Goal: Task Accomplishment & Management: Complete application form

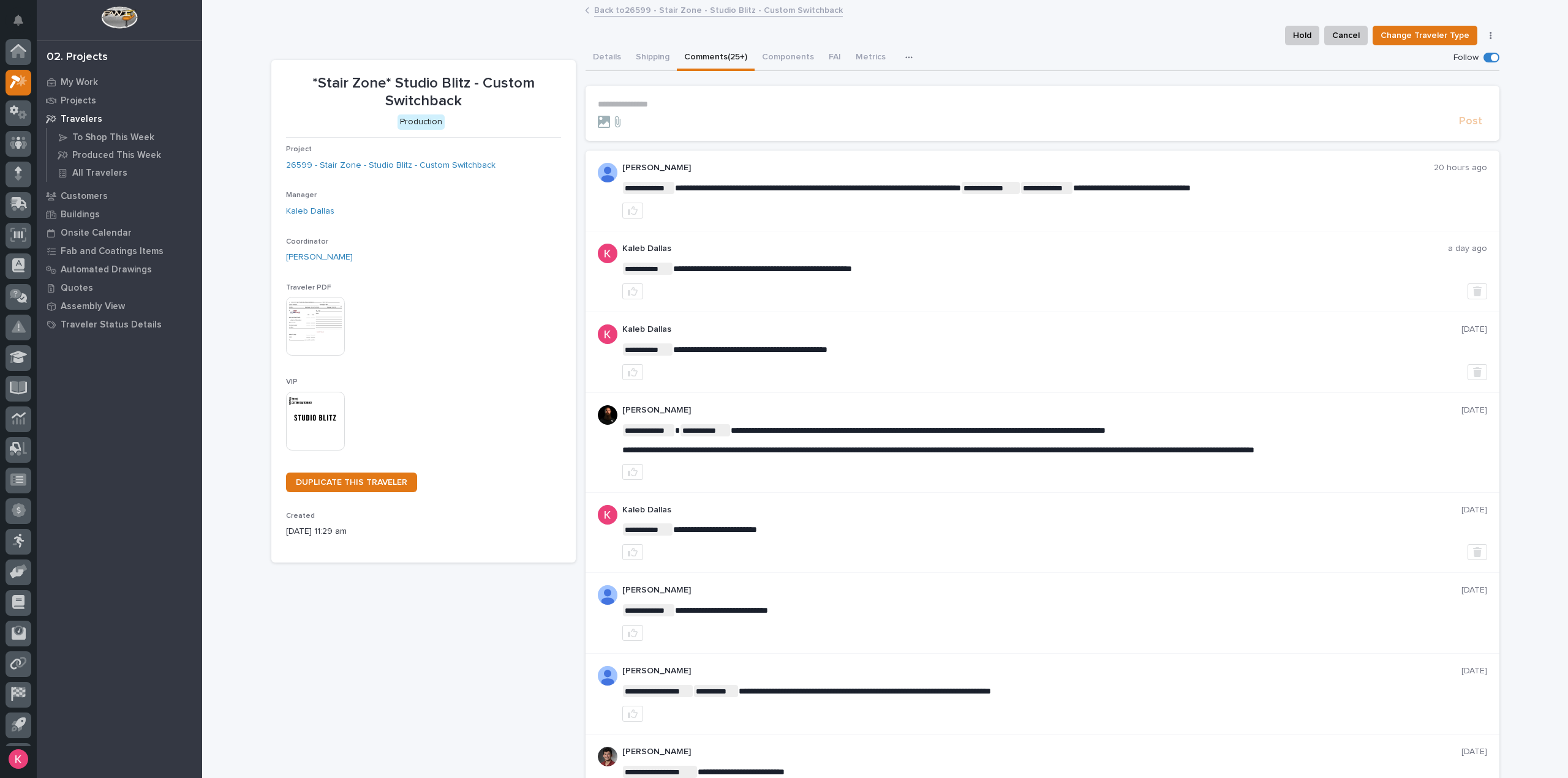
scroll to position [27, 0]
click at [454, 65] on section "*Stair Zone* Studio Blitz - Custom Switchback Production Project 26599 - Stair …" at bounding box center [423, 311] width 304 height 503
click at [7, 55] on div at bounding box center [18, 55] width 26 height 26
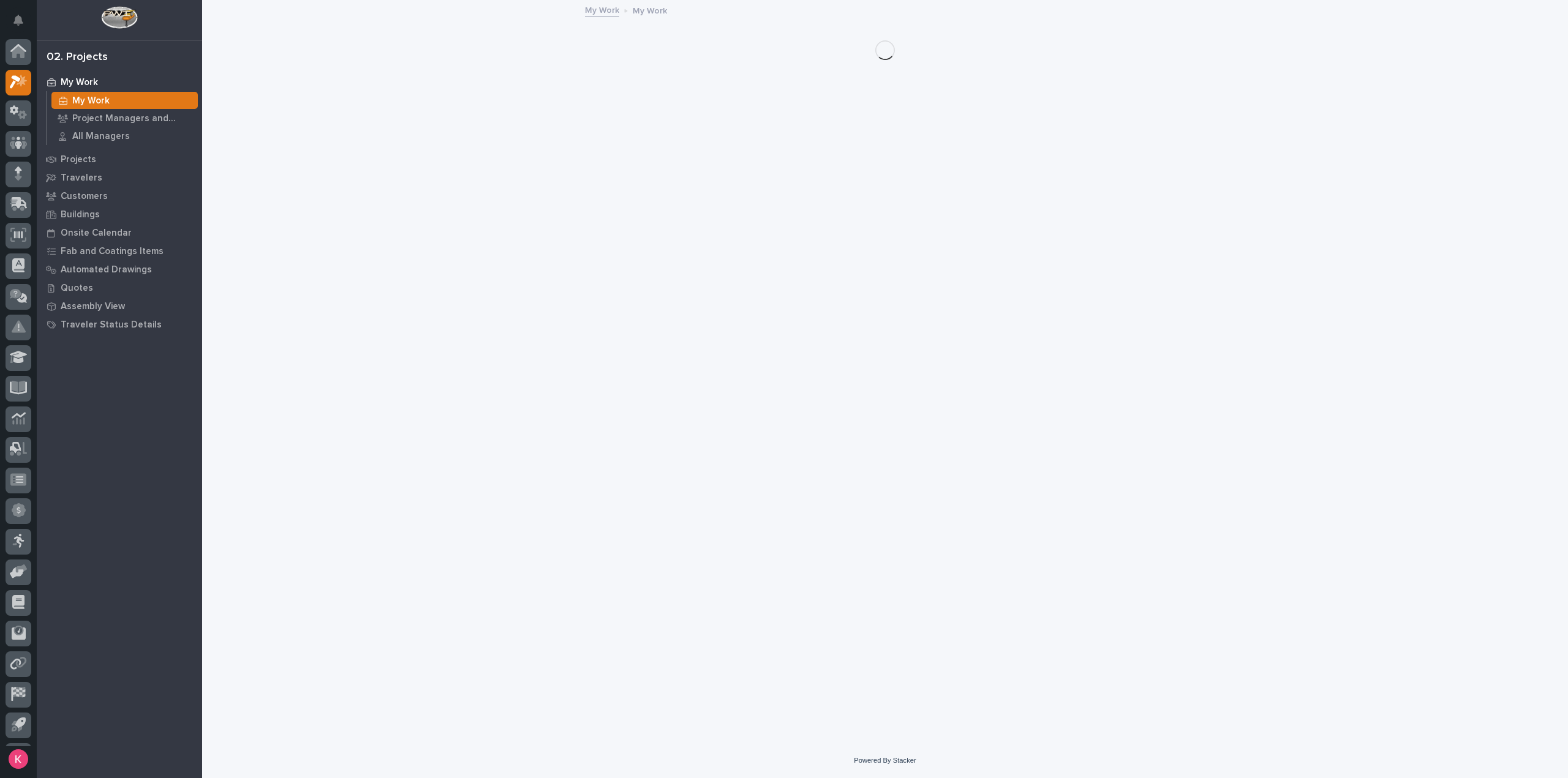
scroll to position [27, 0]
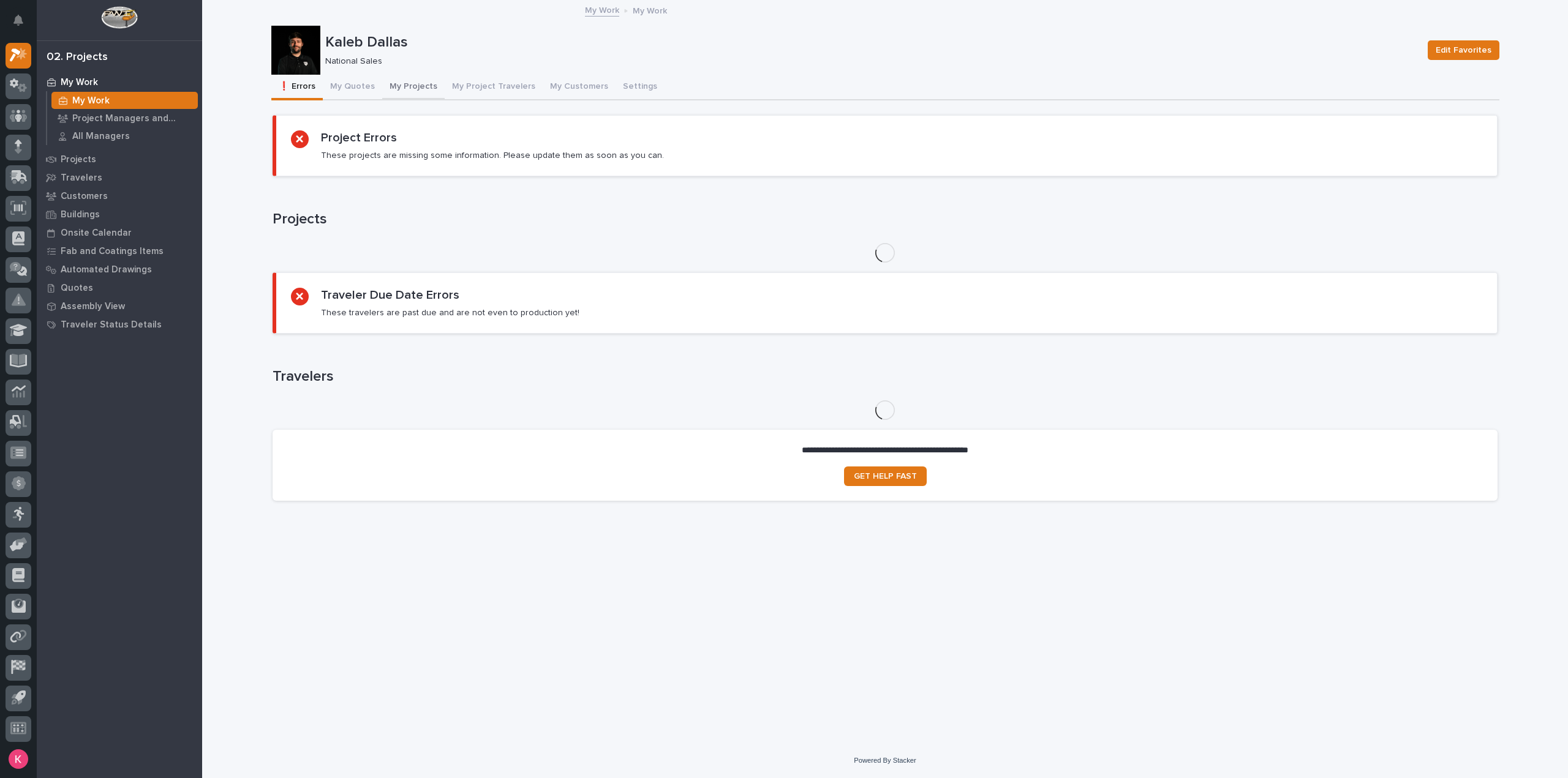
click at [418, 93] on button "My Projects" at bounding box center [413, 87] width 63 height 26
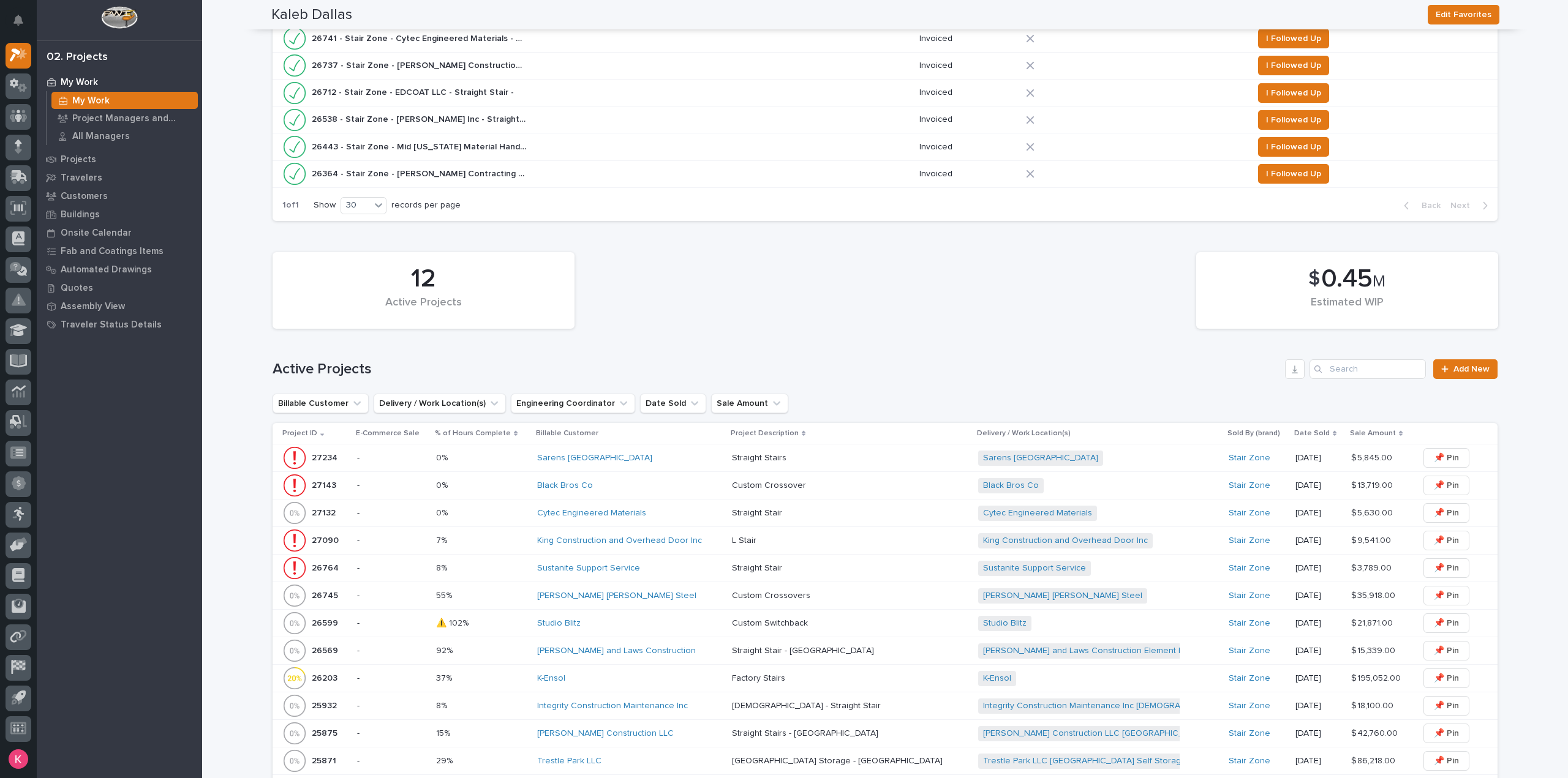
scroll to position [612, 0]
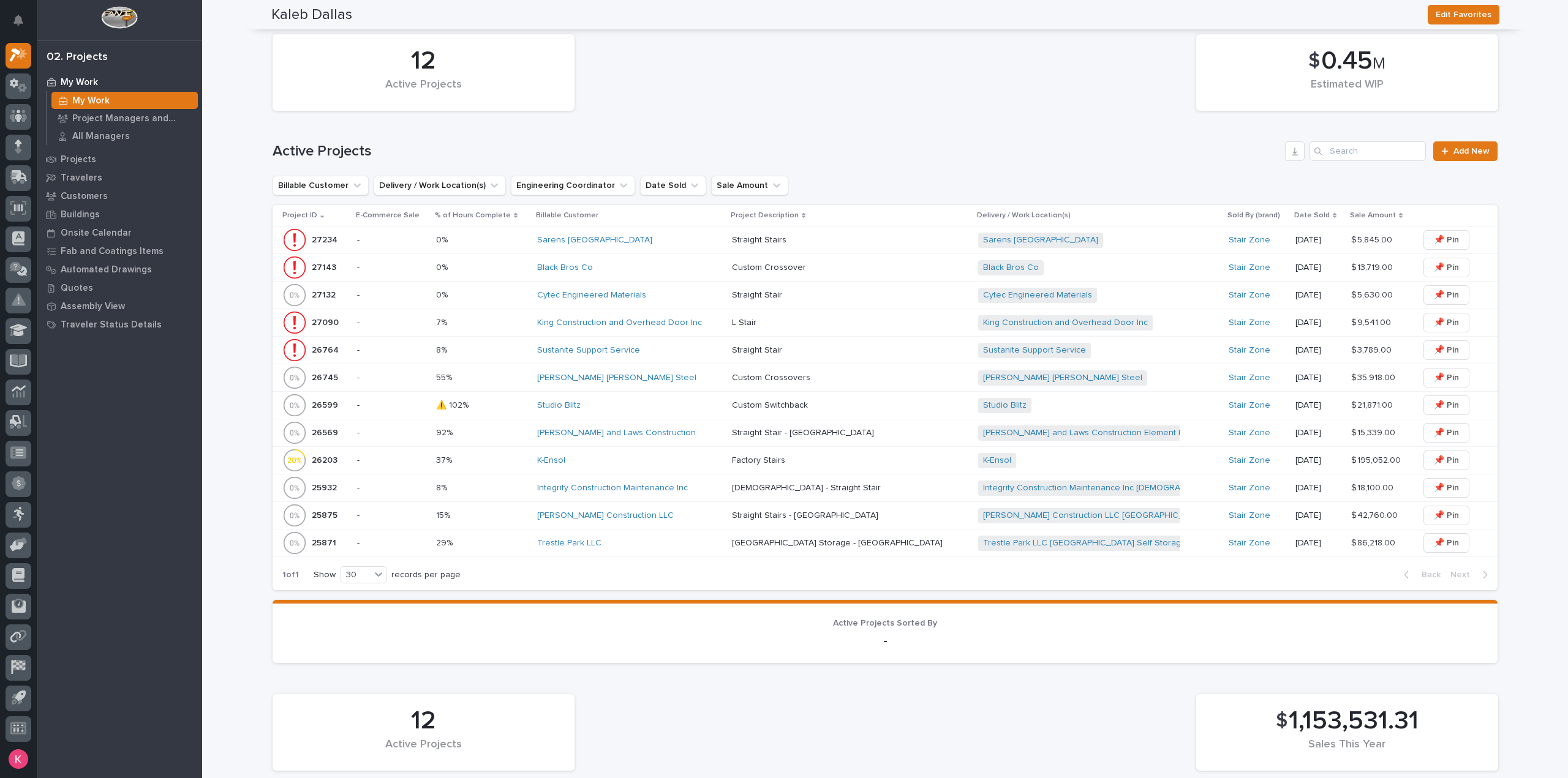
click at [707, 424] on div "Pinkerton and Laws Construction" at bounding box center [629, 433] width 185 height 20
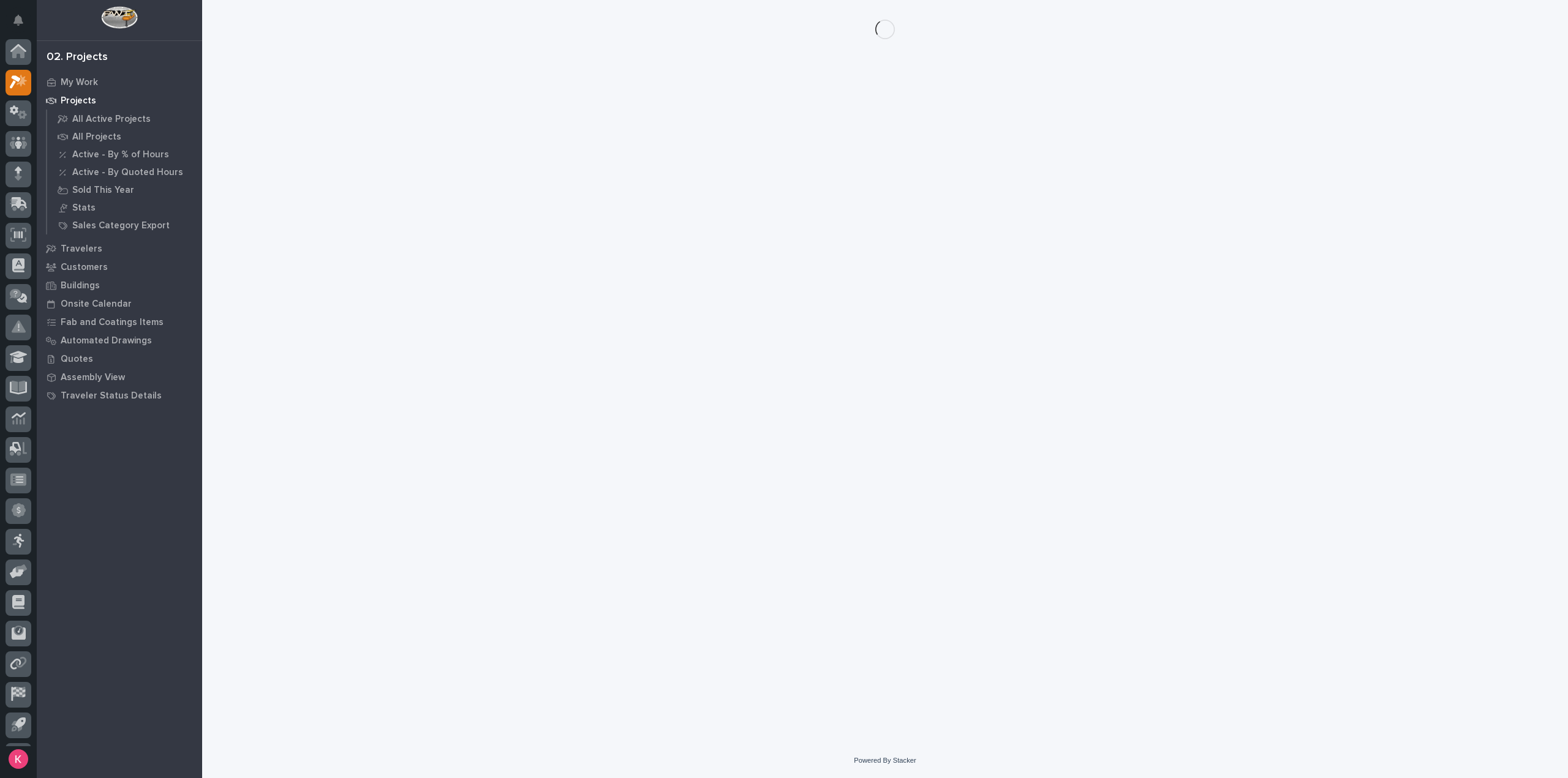
scroll to position [27, 0]
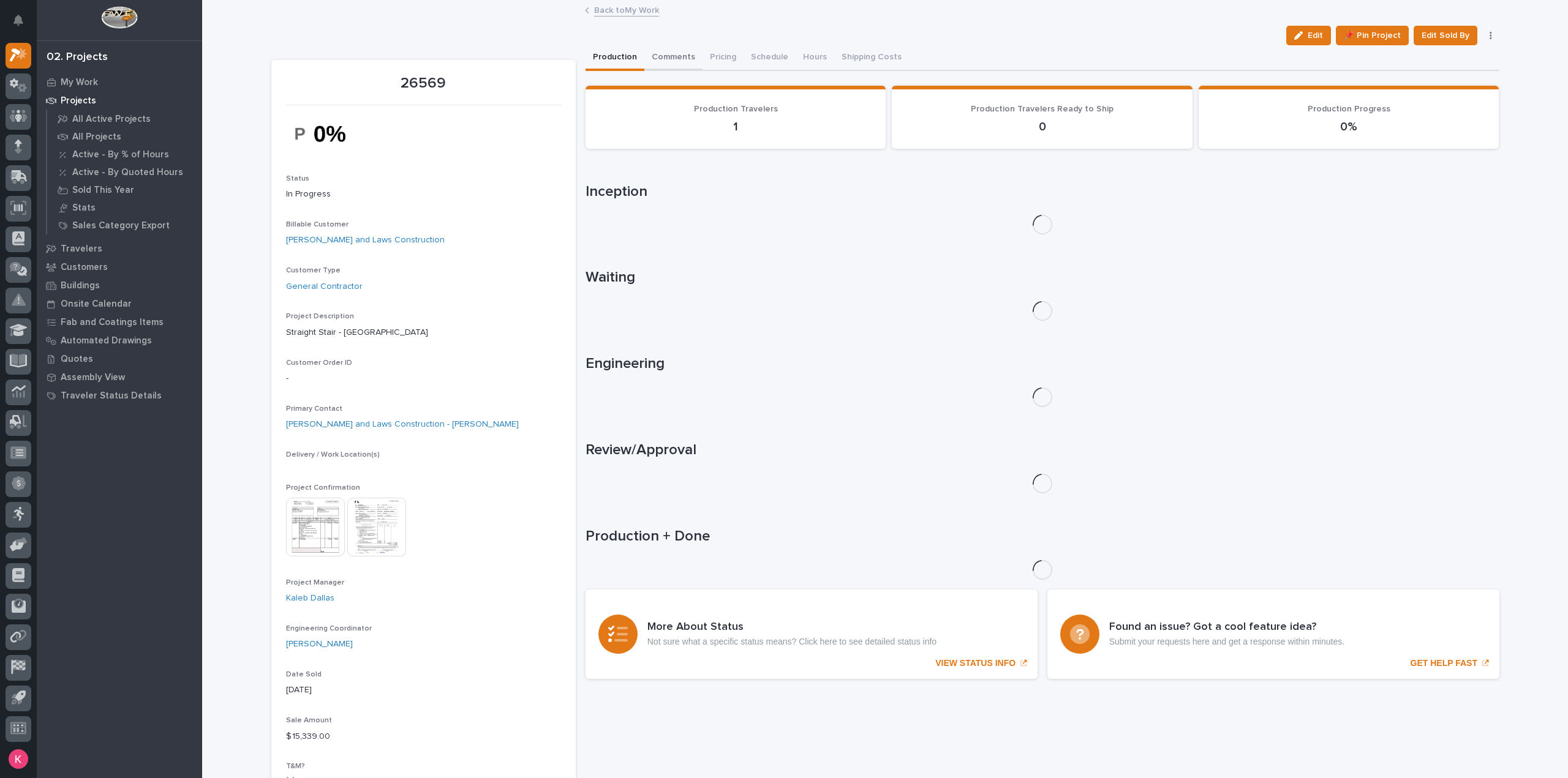
click at [673, 60] on button "Comments" at bounding box center [673, 58] width 58 height 26
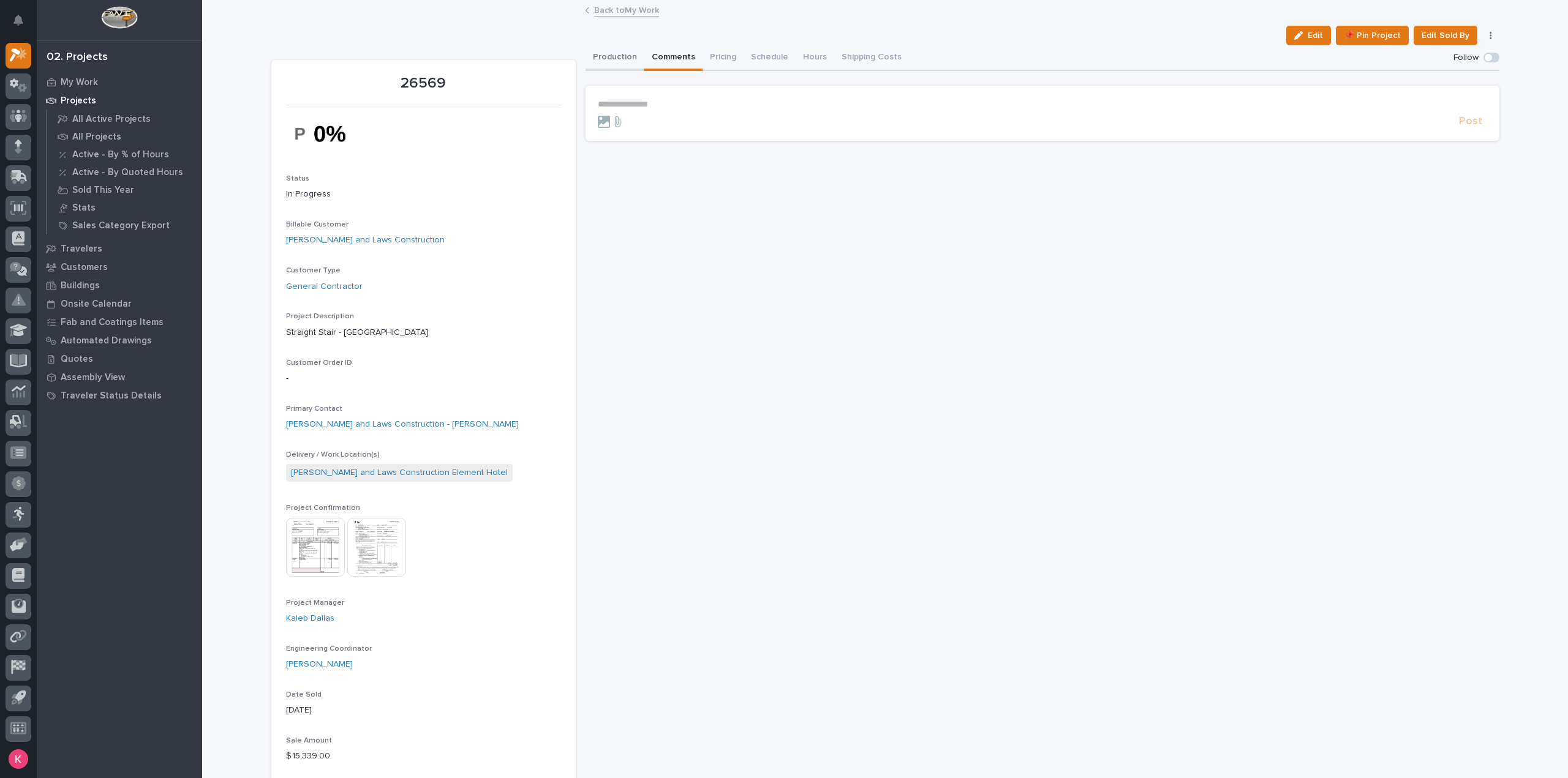
click at [612, 64] on button "Production" at bounding box center [615, 58] width 59 height 26
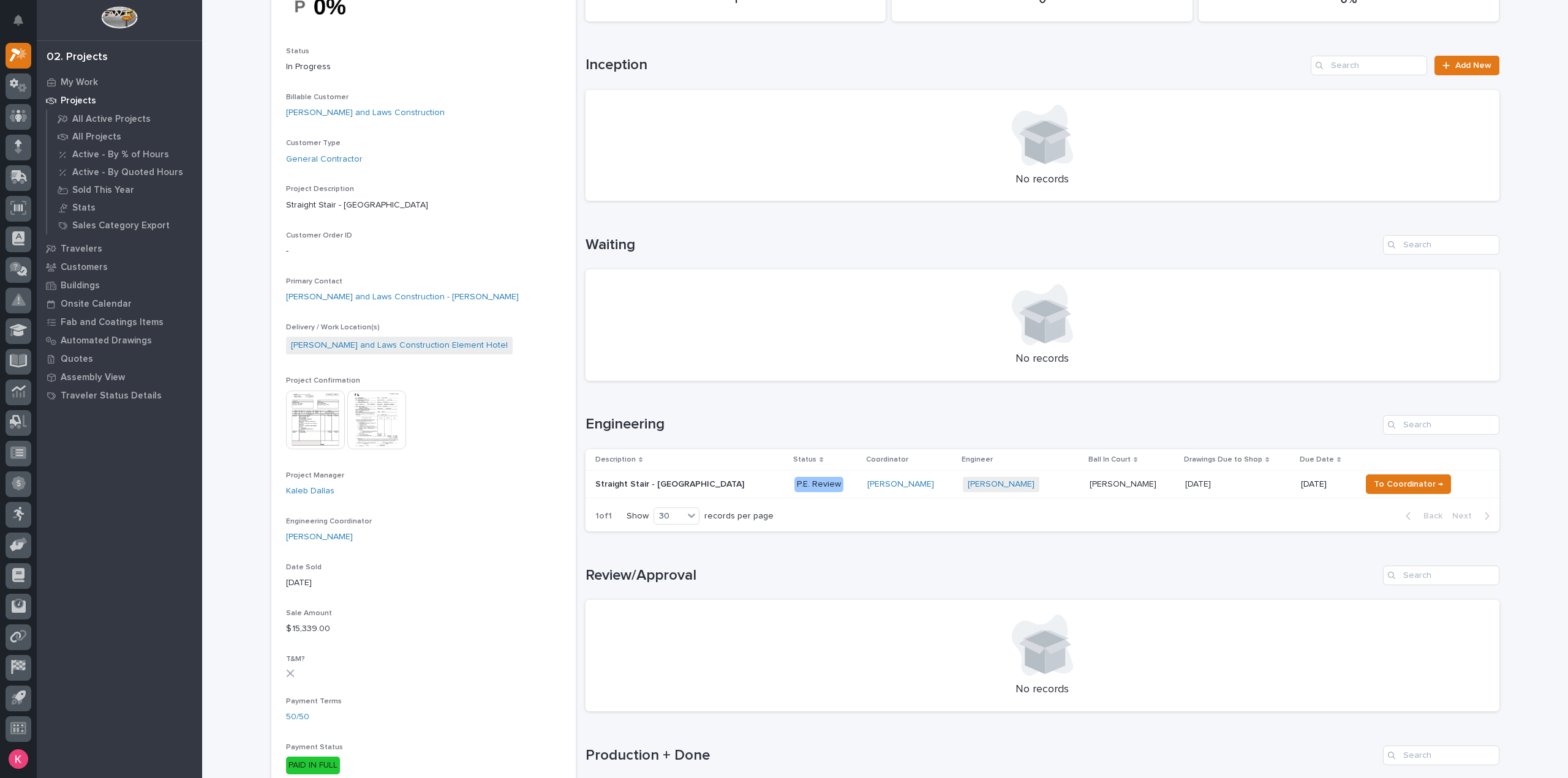
scroll to position [490, 0]
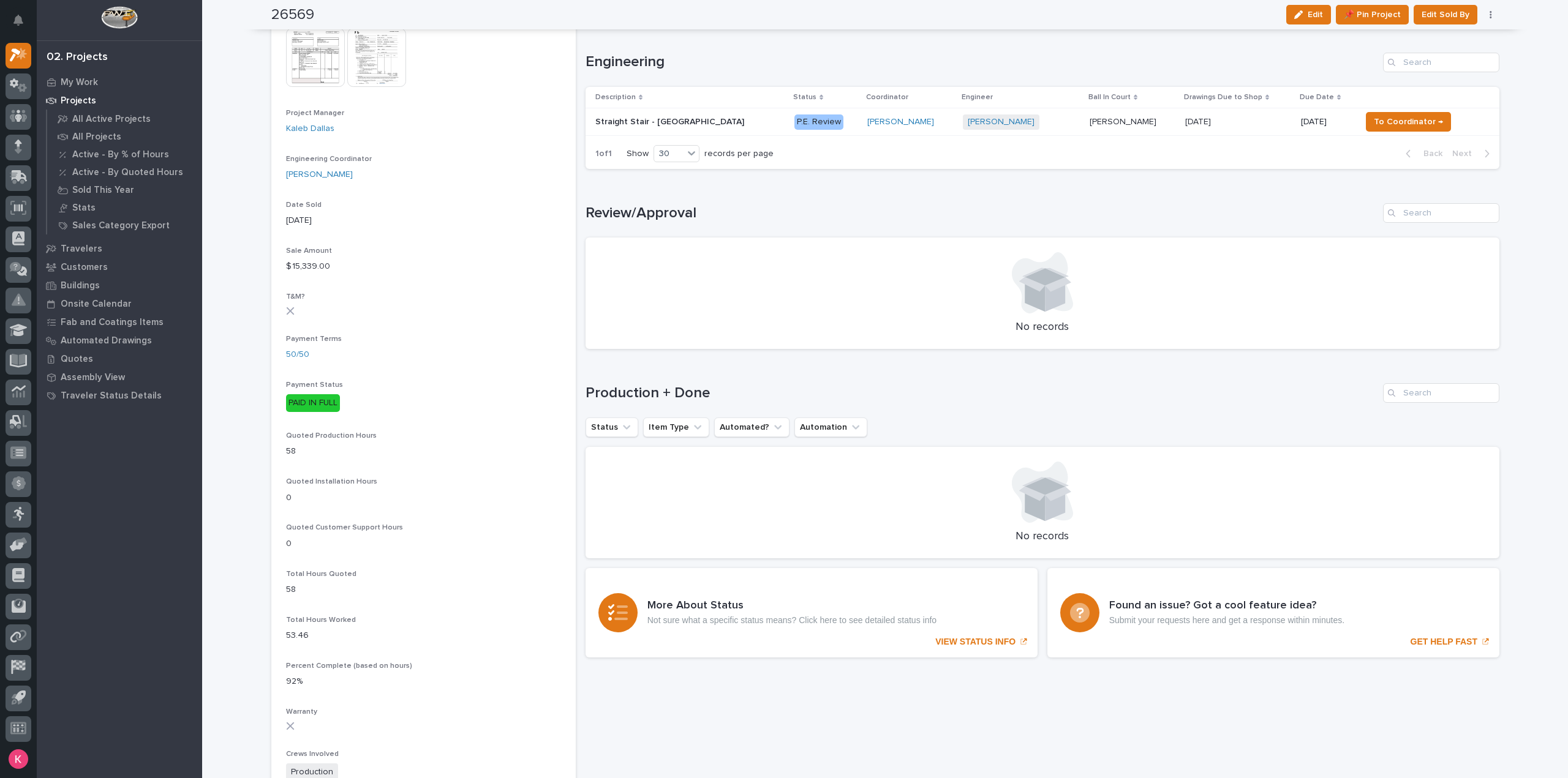
click at [809, 138] on div "1 of 1 Show 30 records per page Back Next" at bounding box center [1042, 154] width 913 height 30
click at [810, 128] on td "P.E. Review" at bounding box center [826, 121] width 74 height 27
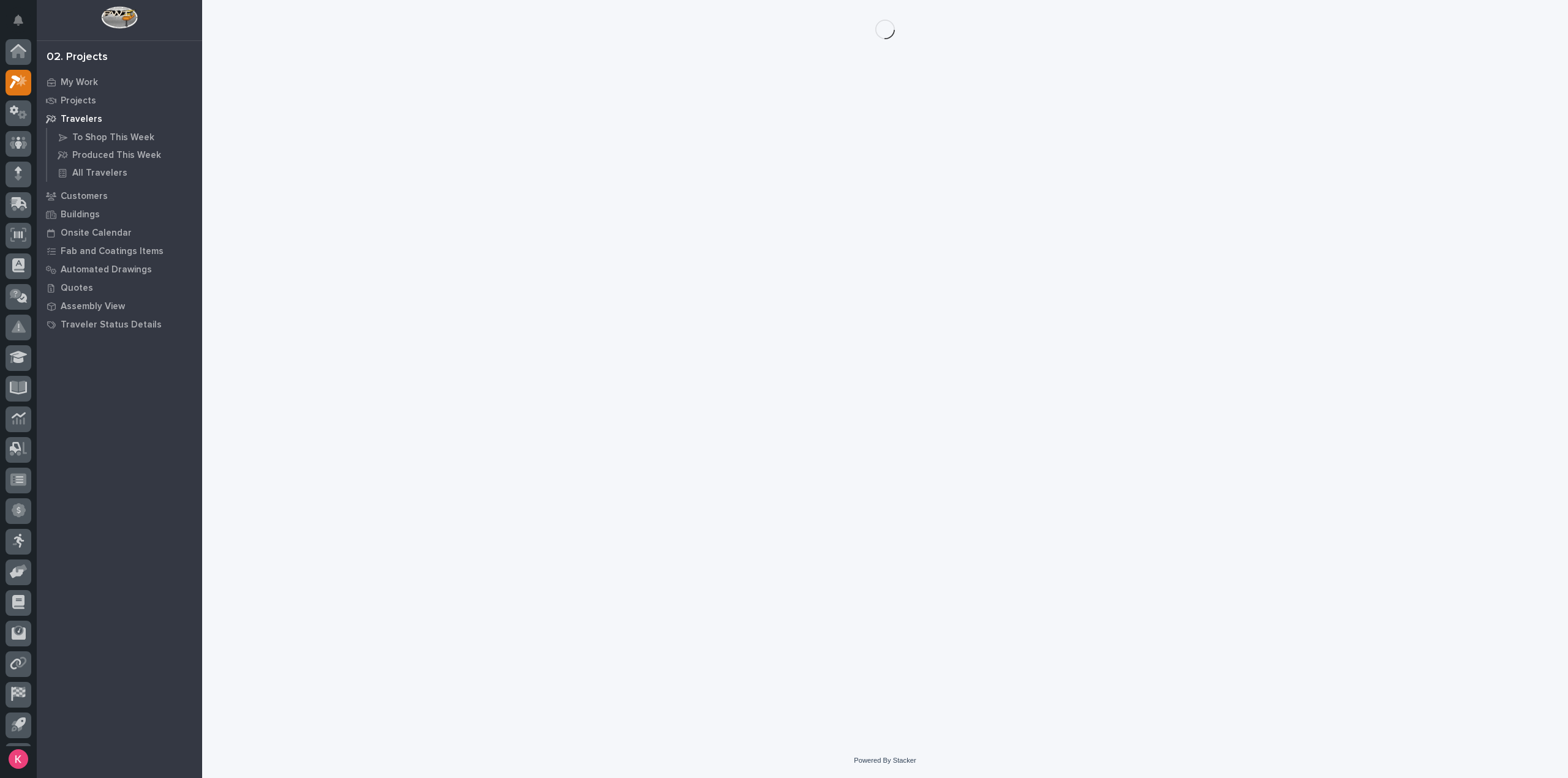
scroll to position [27, 0]
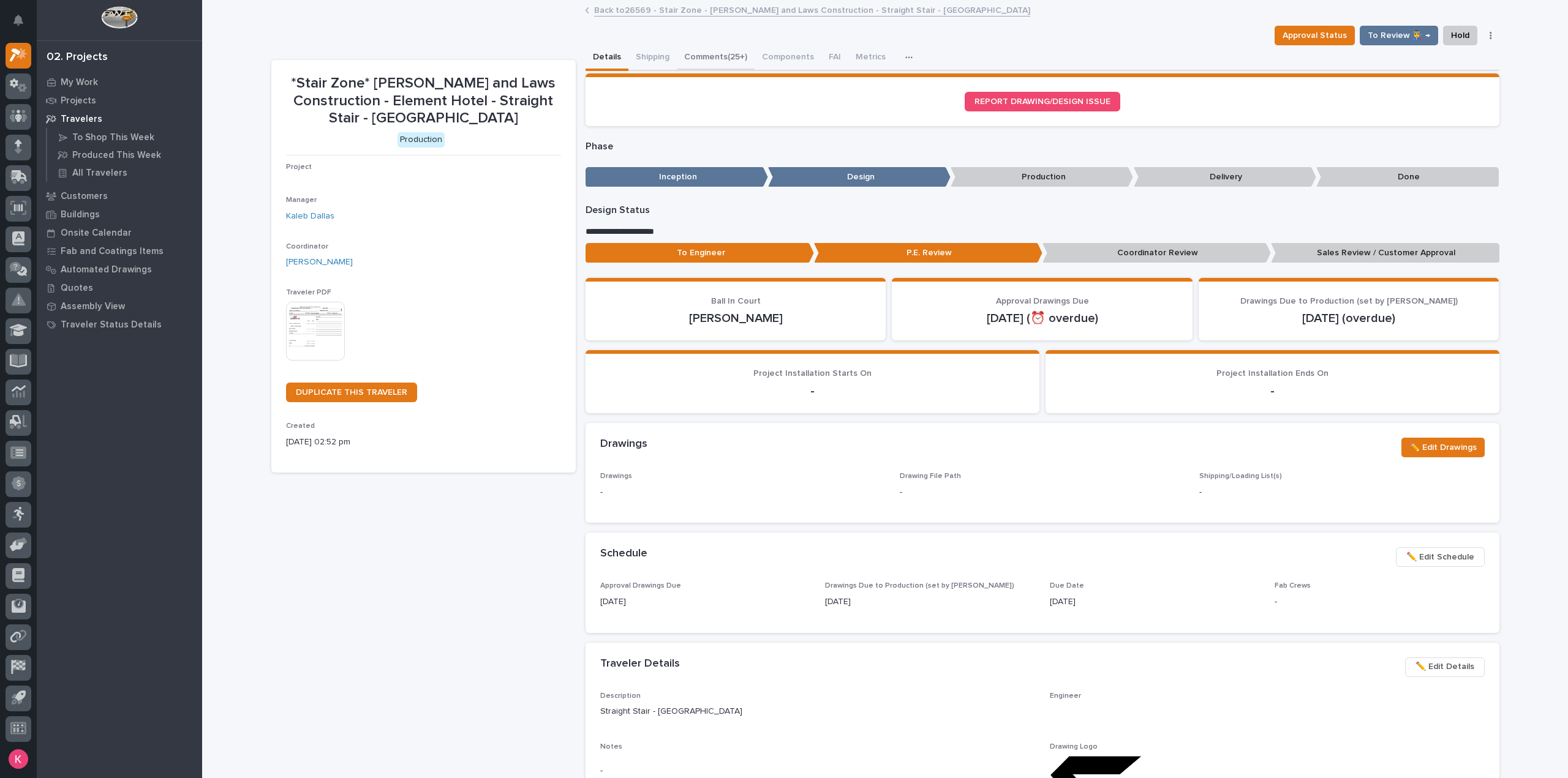
click at [709, 47] on button "Comments (25+)" at bounding box center [715, 58] width 78 height 26
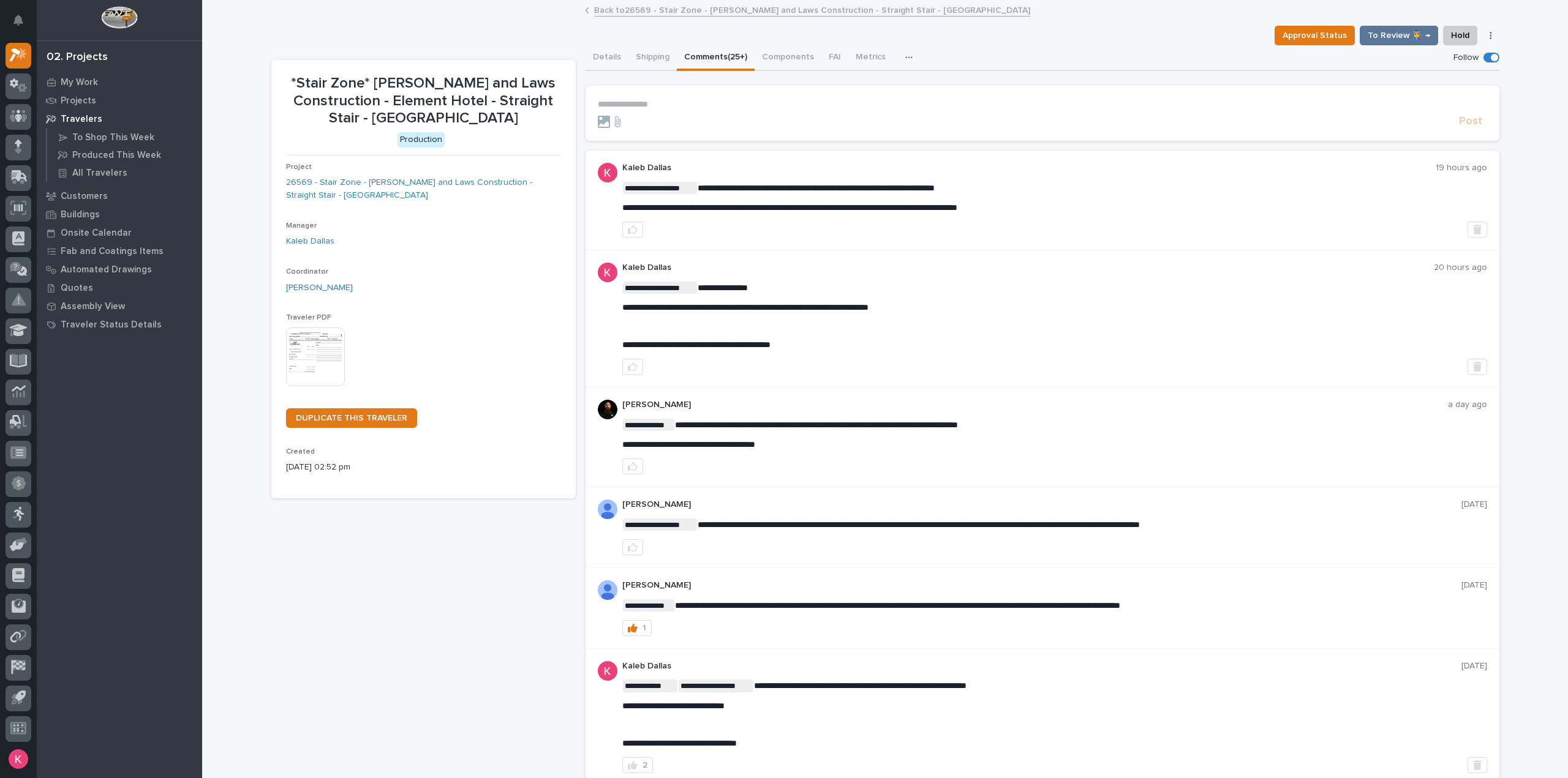
click at [689, 106] on p "**********" at bounding box center [1042, 104] width 889 height 10
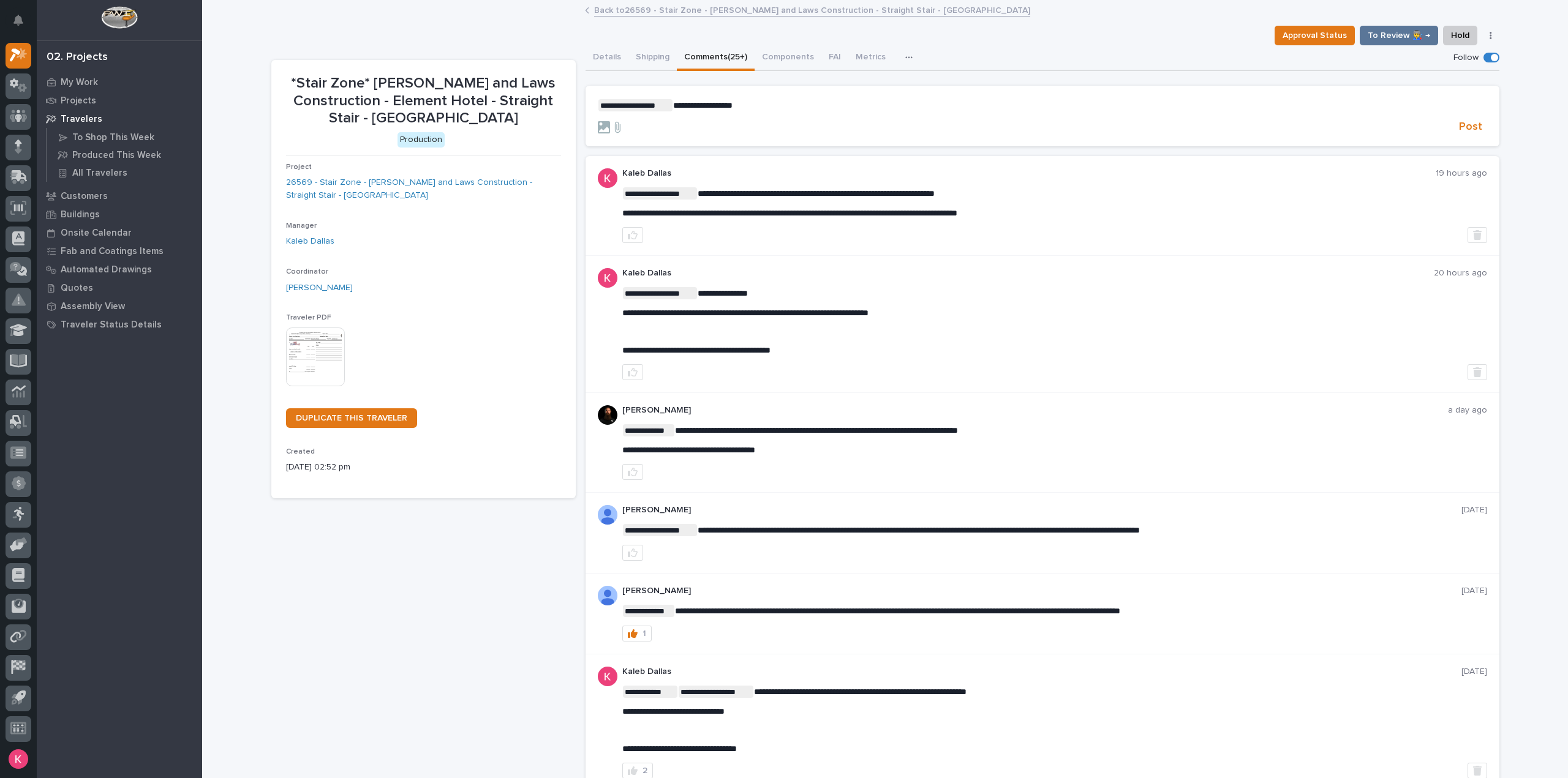
click at [756, 100] on p "**********" at bounding box center [1042, 105] width 889 height 12
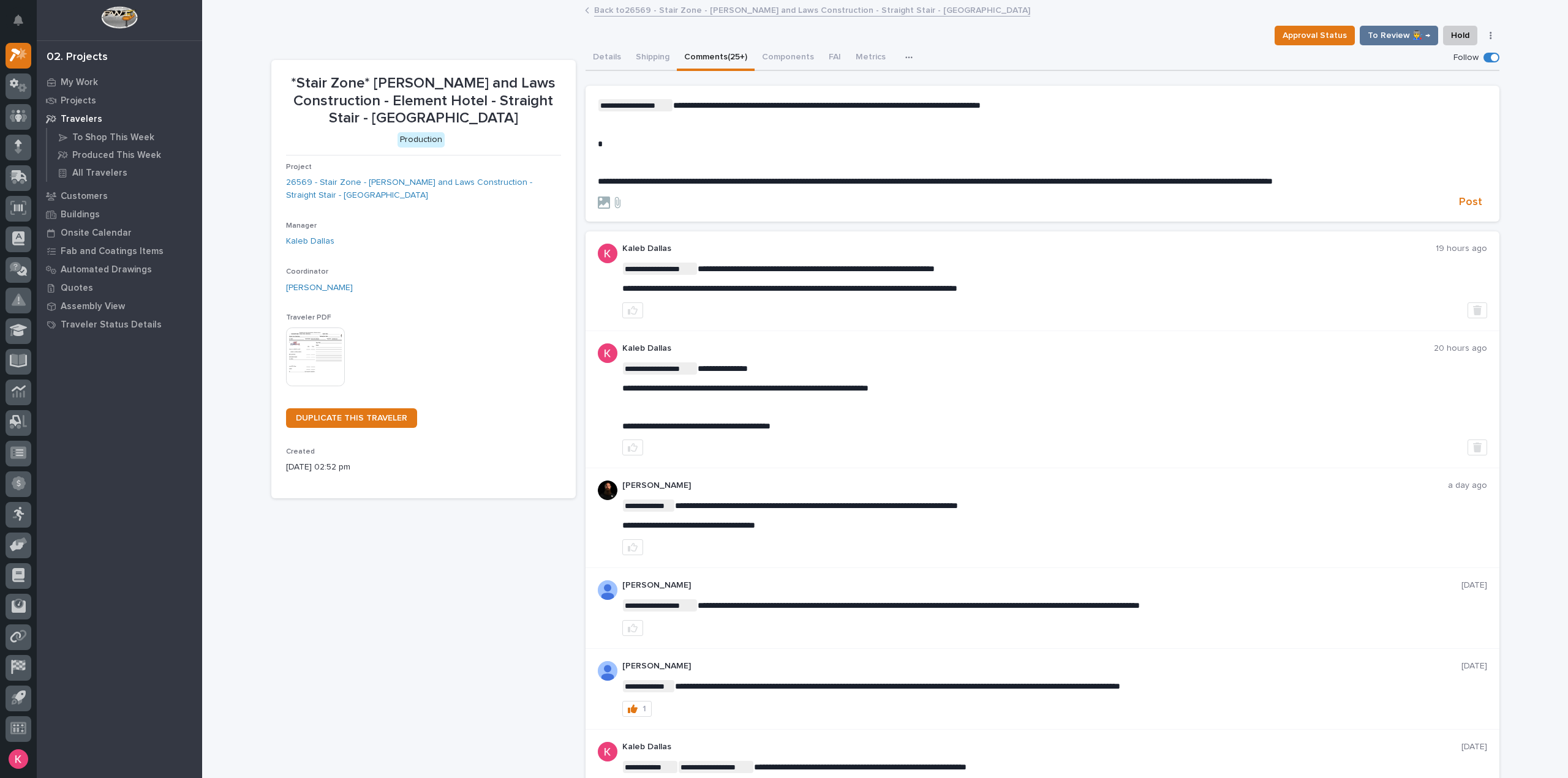
click at [598, 181] on span "**********" at bounding box center [935, 181] width 675 height 9
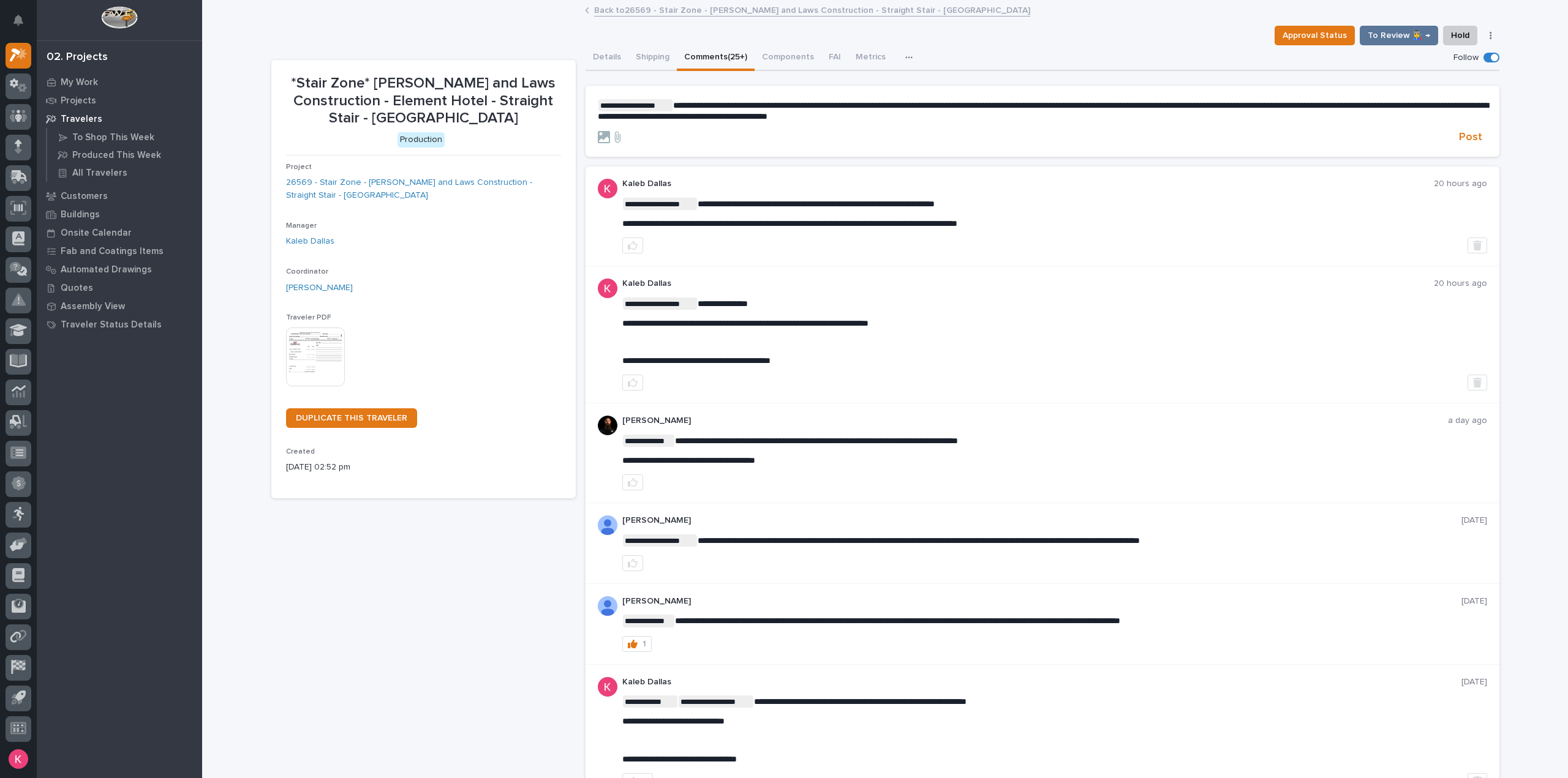
click at [964, 119] on p "**********" at bounding box center [1042, 111] width 889 height 23
click at [1015, 118] on p "**********" at bounding box center [1042, 111] width 889 height 23
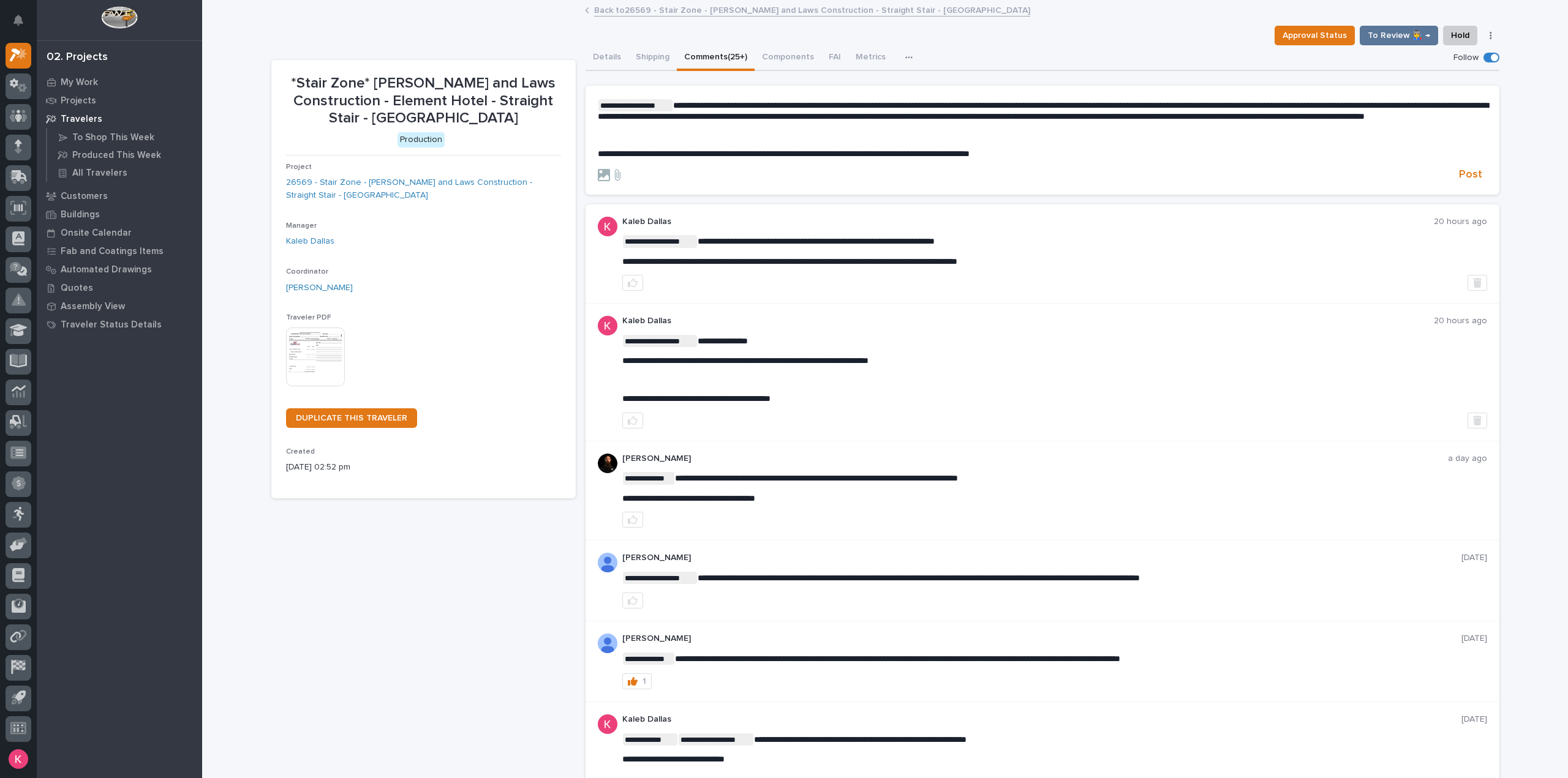
drag, startPoint x: 742, startPoint y: 103, endPoint x: 747, endPoint y: 108, distance: 7.1
click at [742, 104] on span "**********" at bounding box center [1043, 111] width 891 height 20
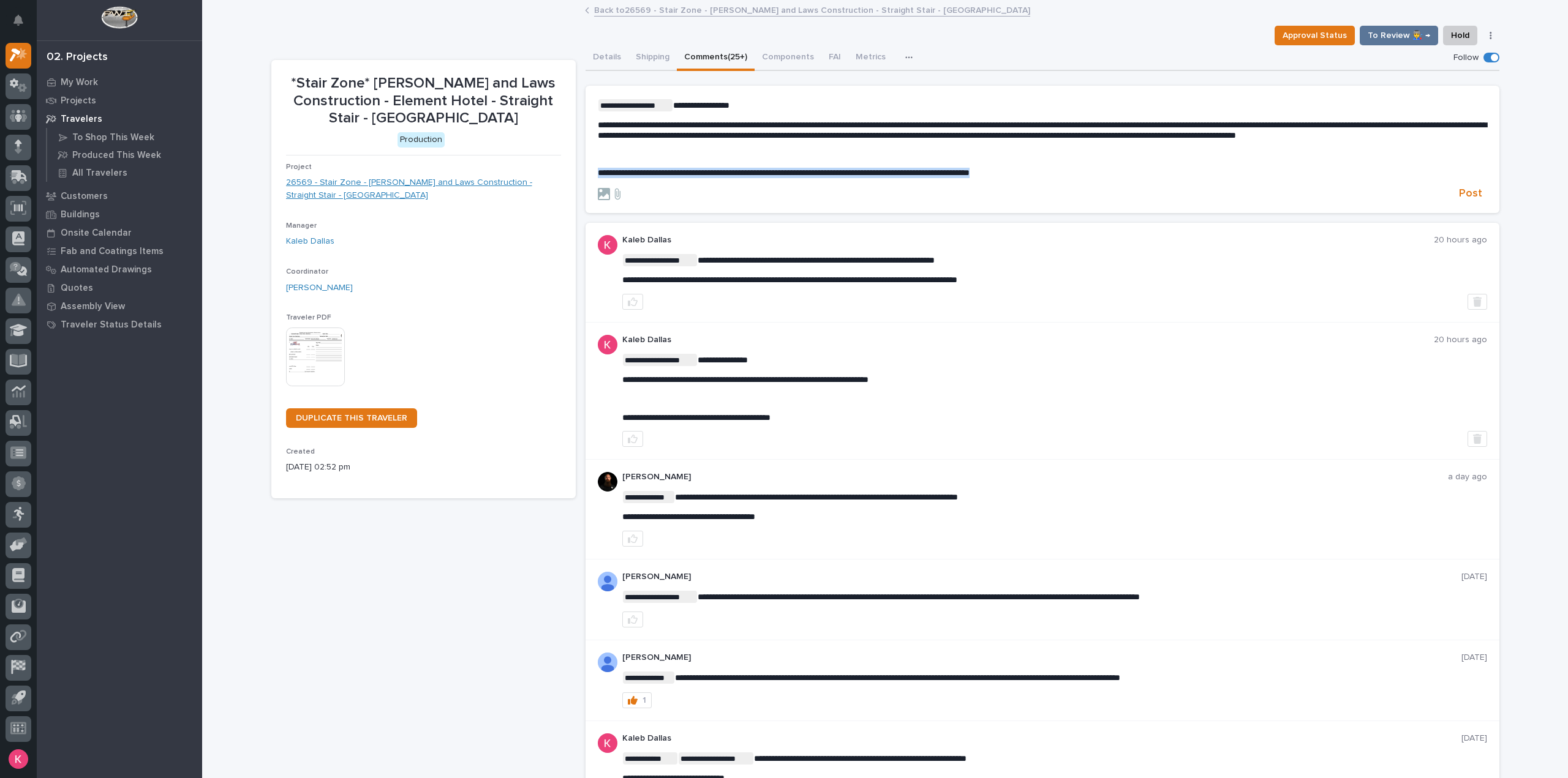
drag, startPoint x: 1052, startPoint y: 182, endPoint x: 552, endPoint y: 191, distance: 500.1
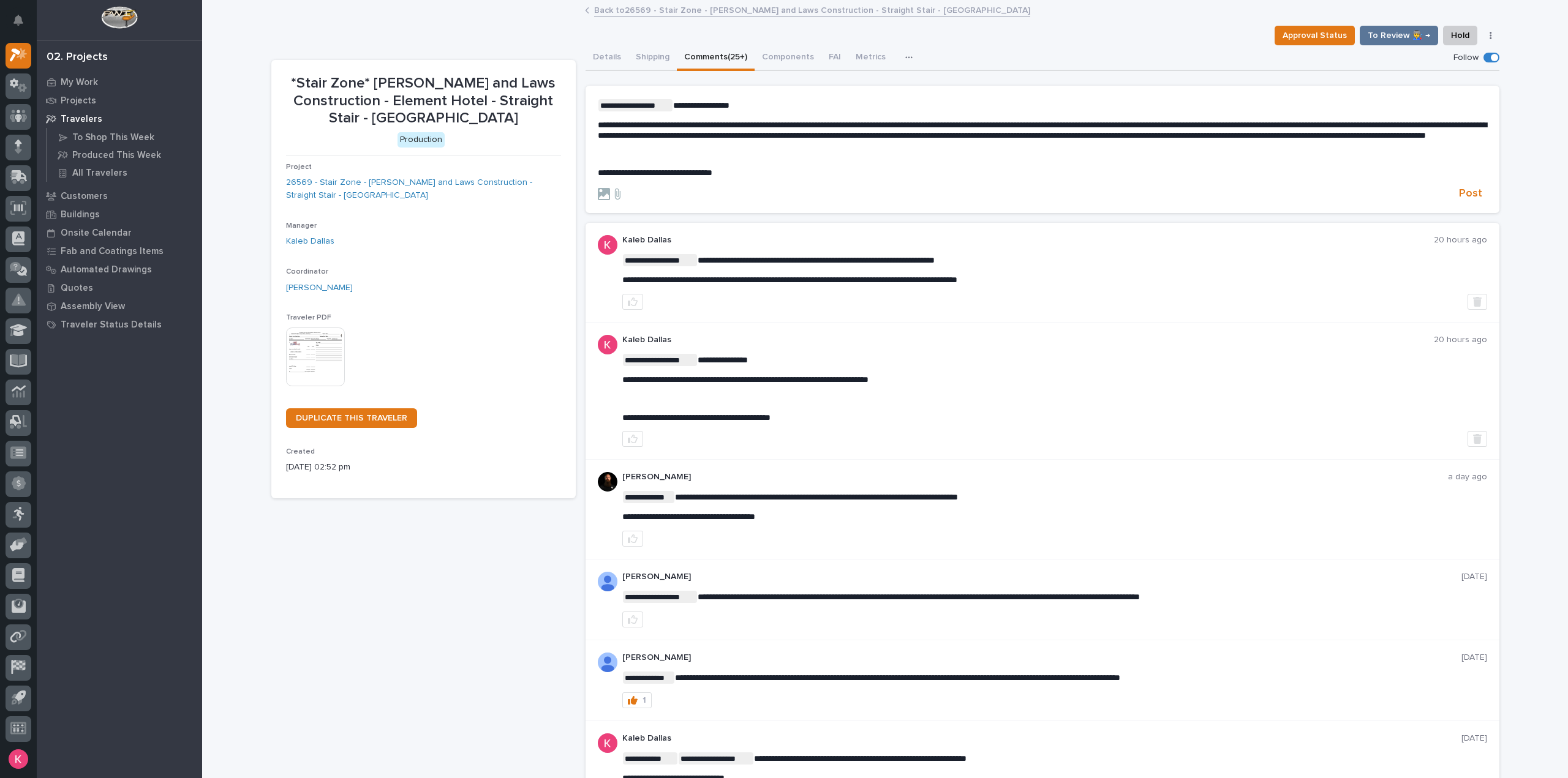
click at [1465, 211] on section "**********" at bounding box center [1042, 149] width 913 height 128
click at [1462, 201] on span "Post" at bounding box center [1470, 193] width 24 height 14
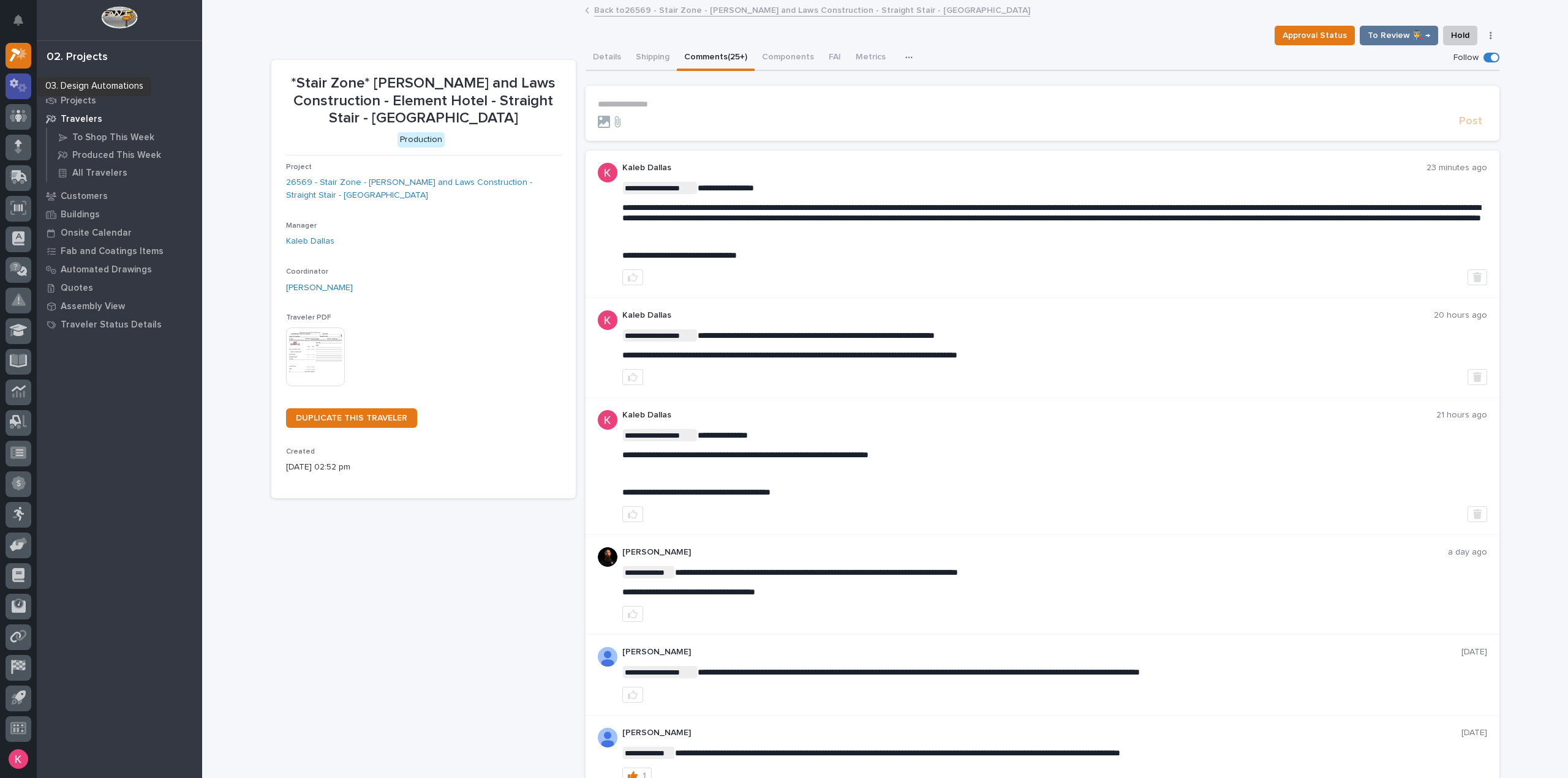
click at [16, 84] on icon at bounding box center [13, 83] width 9 height 9
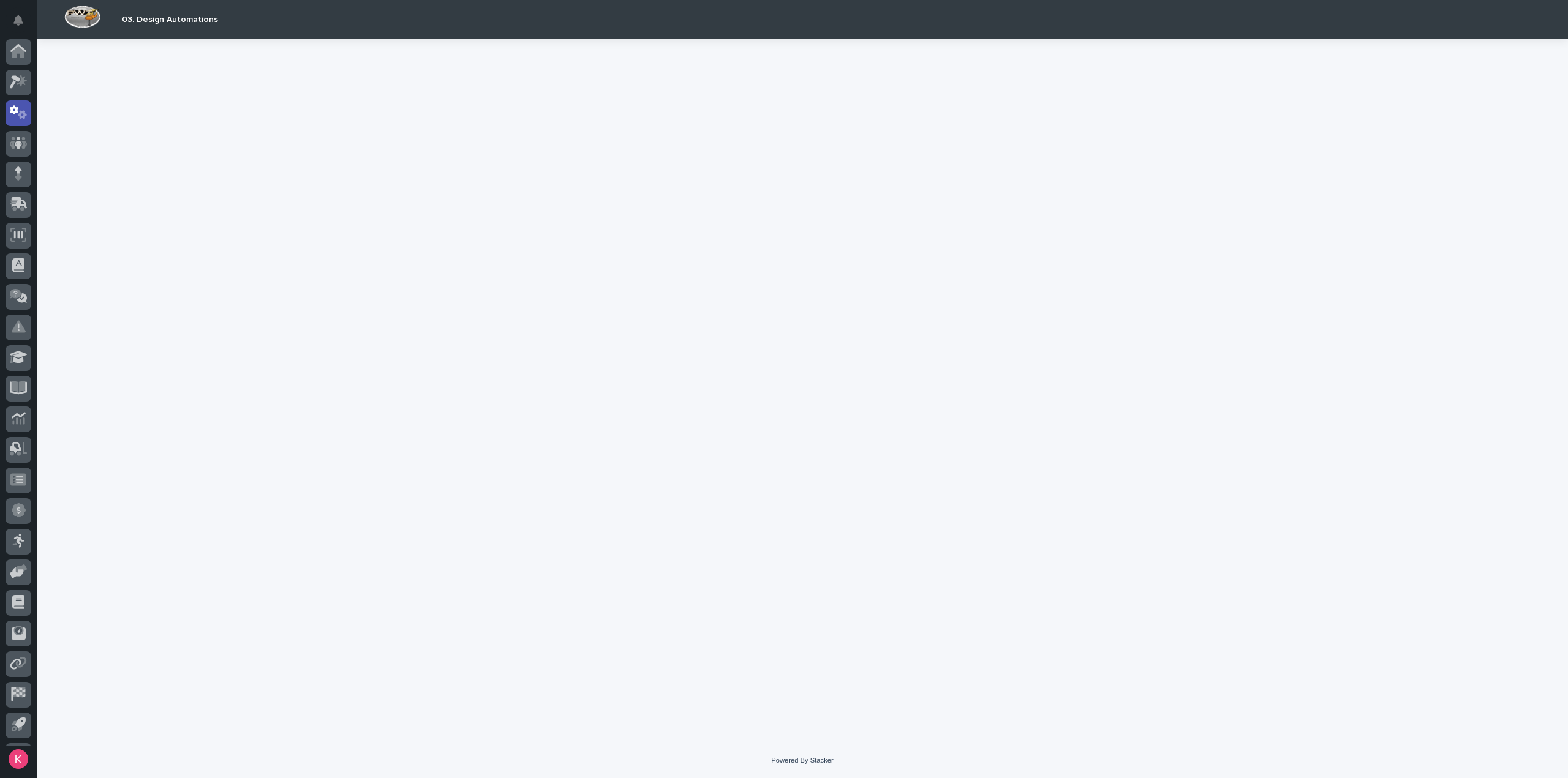
scroll to position [27, 0]
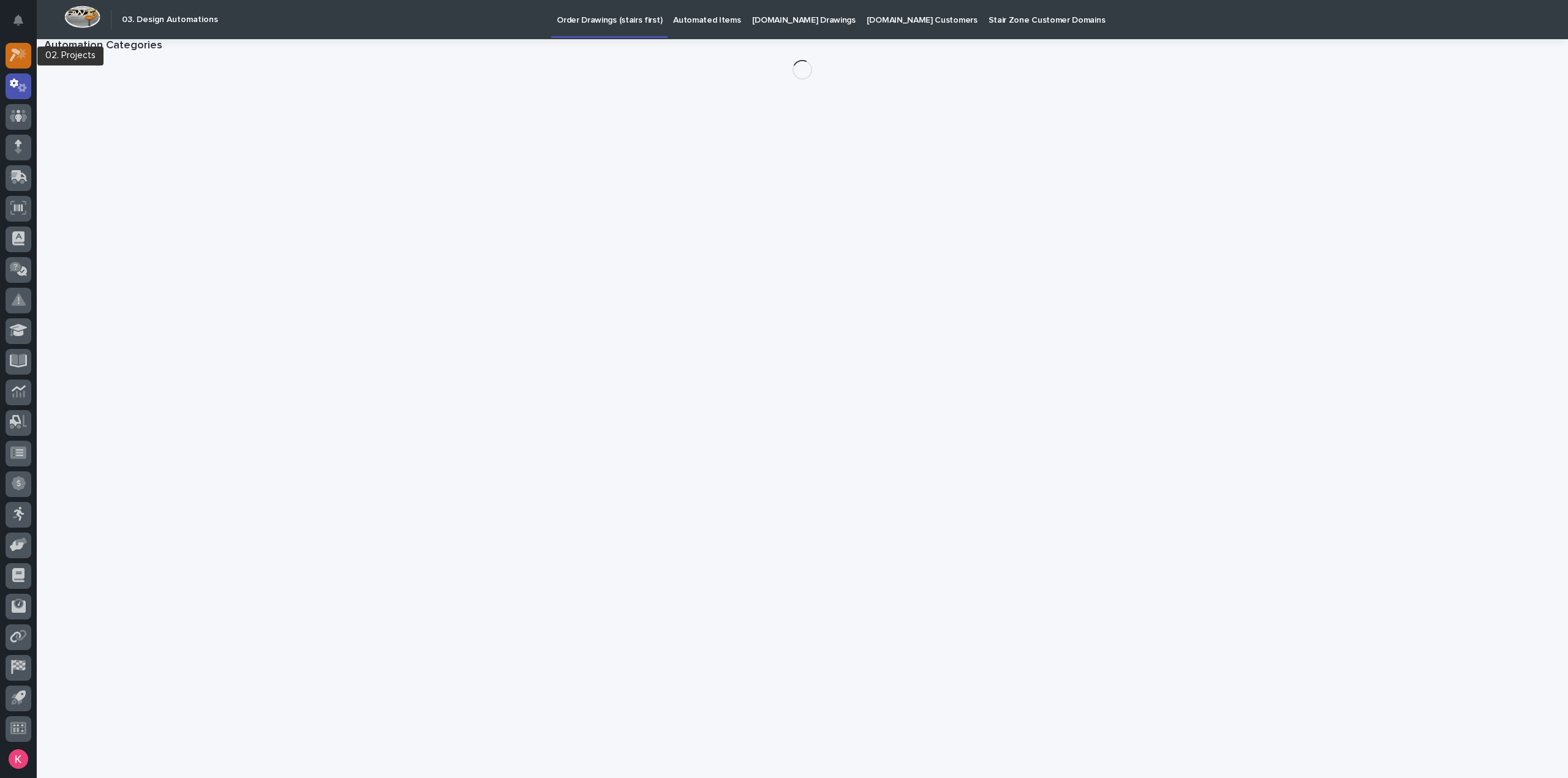
click at [11, 55] on icon at bounding box center [18, 54] width 18 height 14
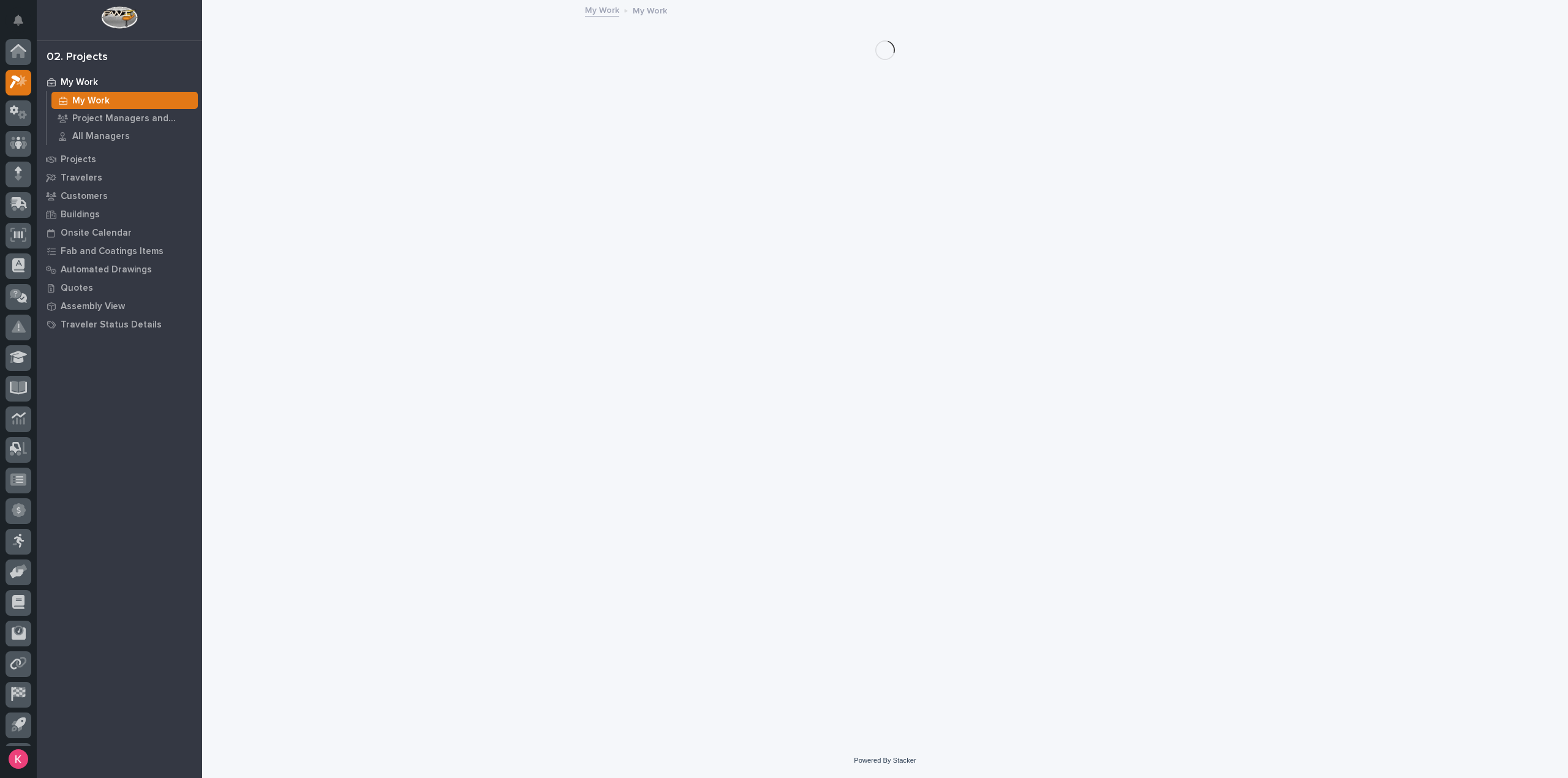
scroll to position [27, 0]
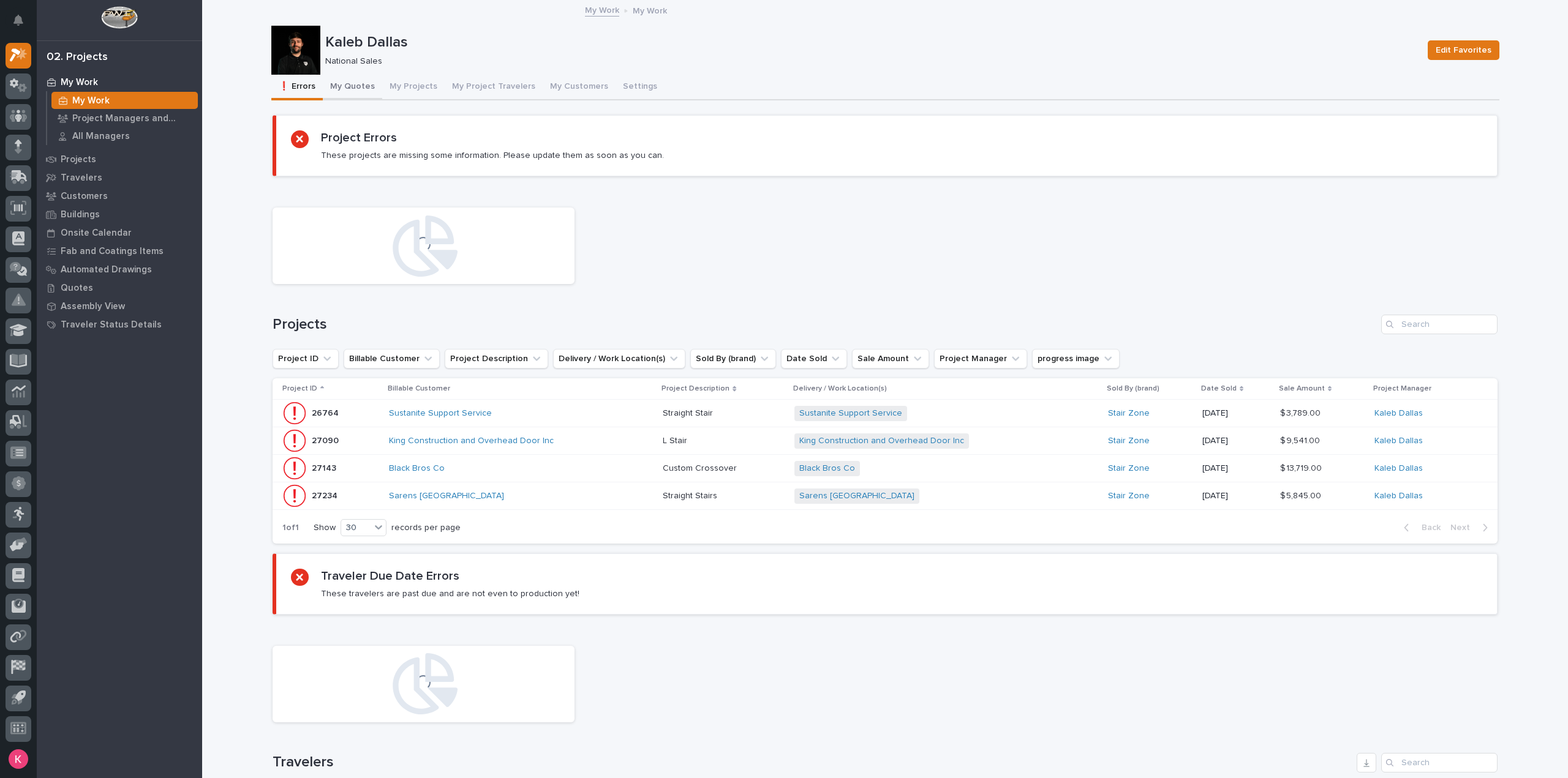
click at [342, 84] on button "My Quotes" at bounding box center [352, 87] width 60 height 26
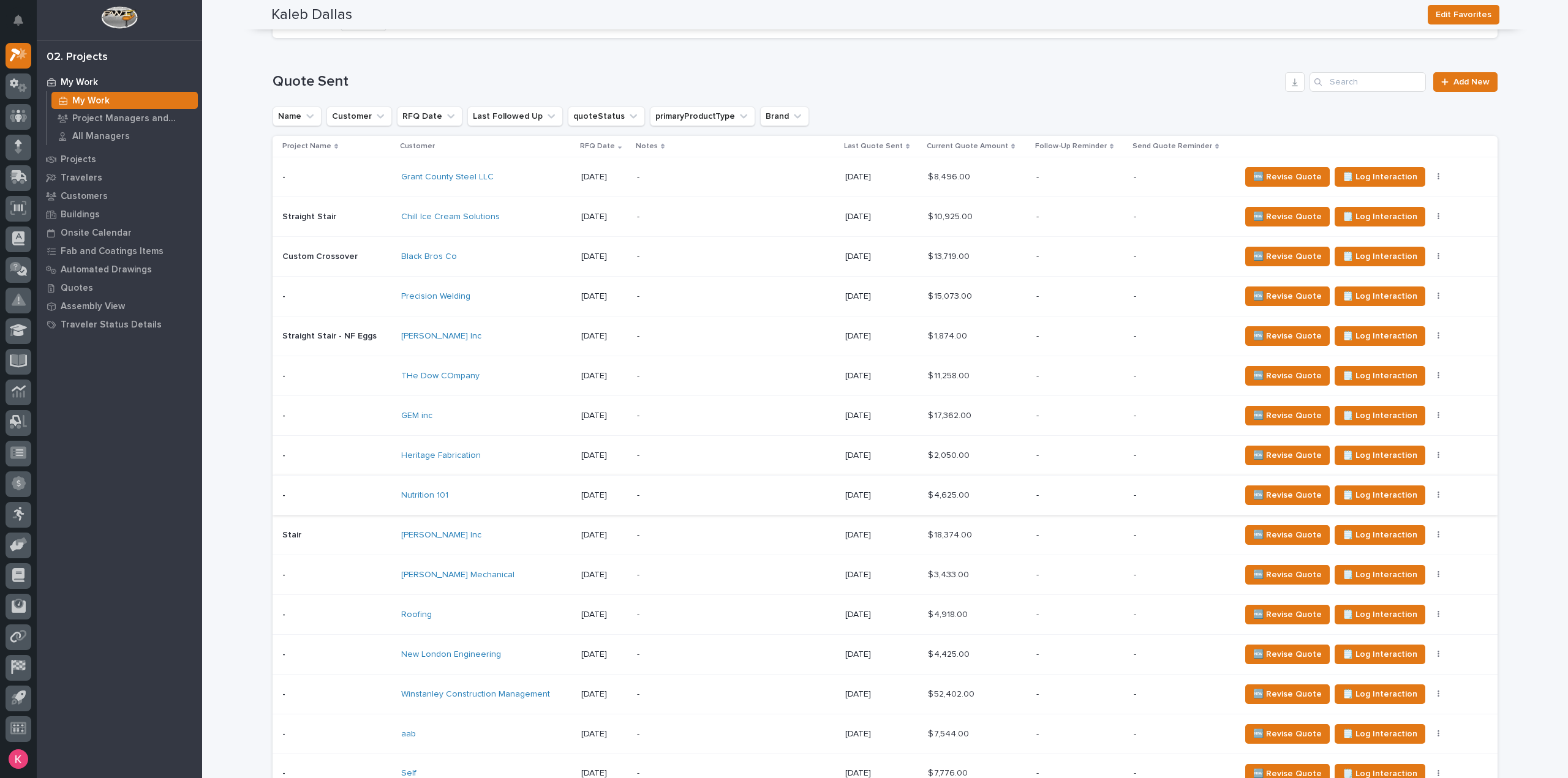
scroll to position [796, 0]
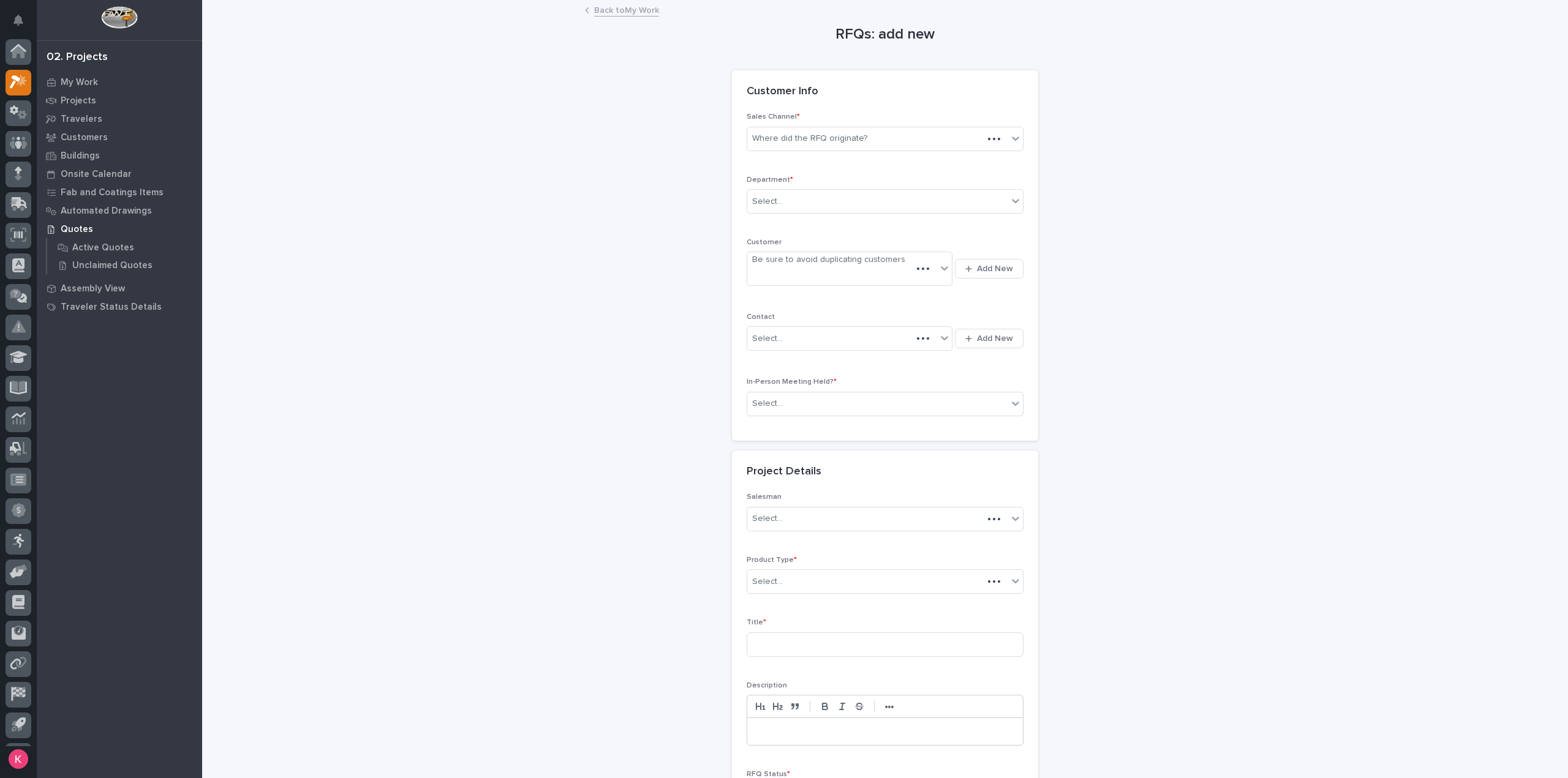
scroll to position [27, 0]
click at [847, 136] on div "Where did the RFQ originate?" at bounding box center [810, 139] width 116 height 13
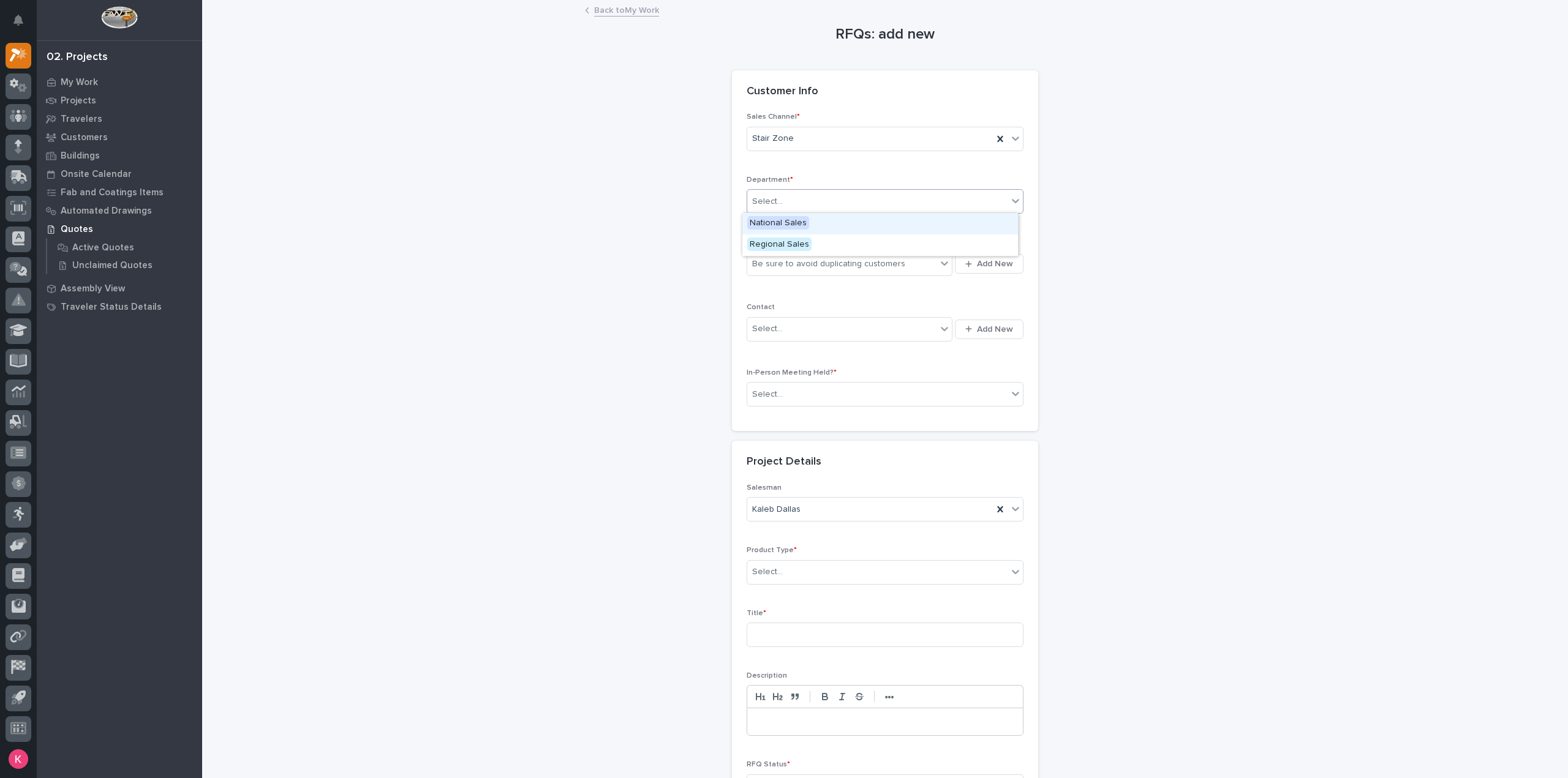
click at [832, 200] on div "Select..." at bounding box center [877, 201] width 261 height 20
click at [823, 225] on div "National Sales" at bounding box center [879, 224] width 276 height 22
click at [822, 265] on div "Be sure to avoid duplicating customers" at bounding box center [829, 264] width 153 height 13
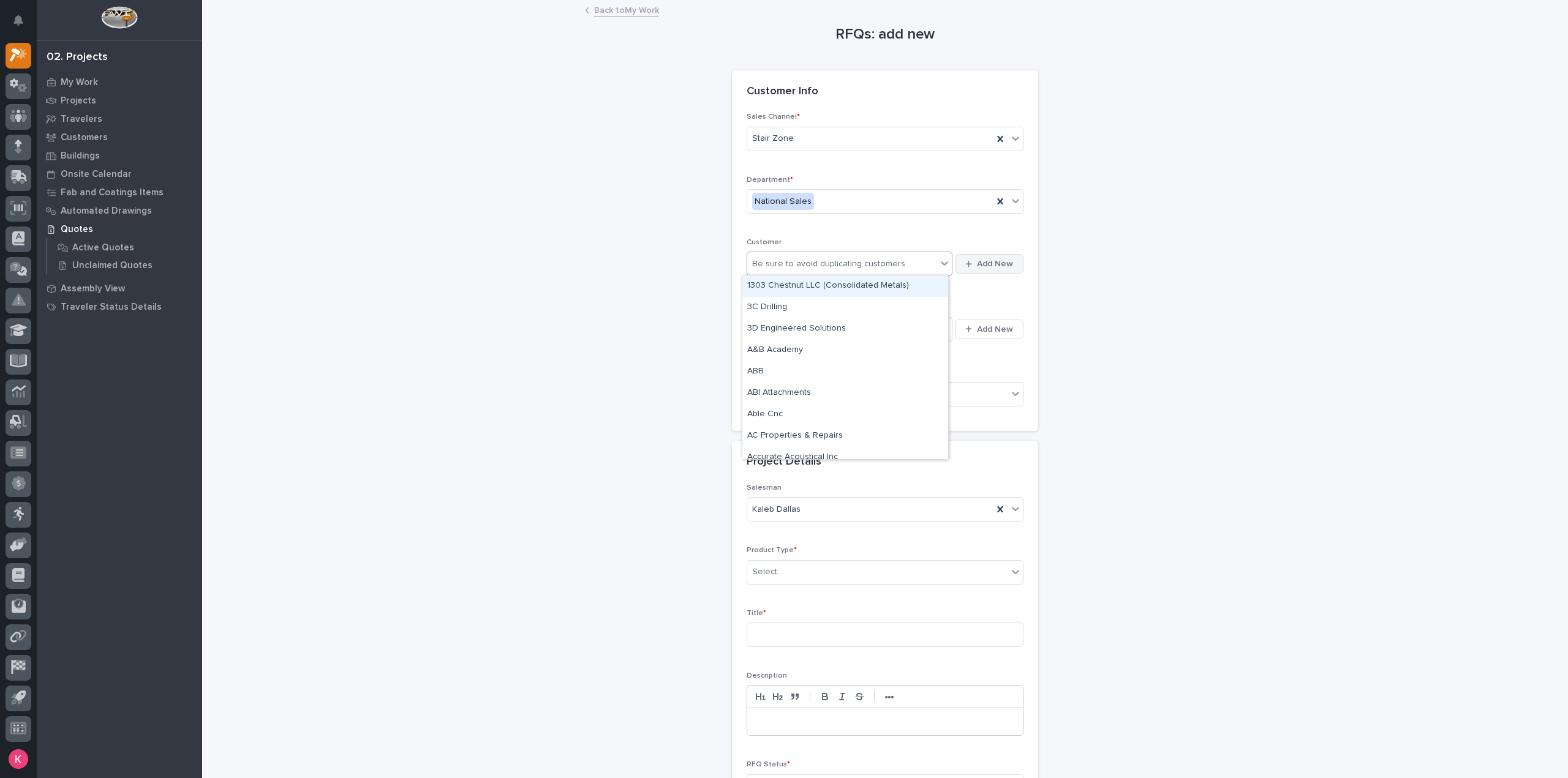
click at [984, 267] on button "Add New" at bounding box center [989, 263] width 68 height 20
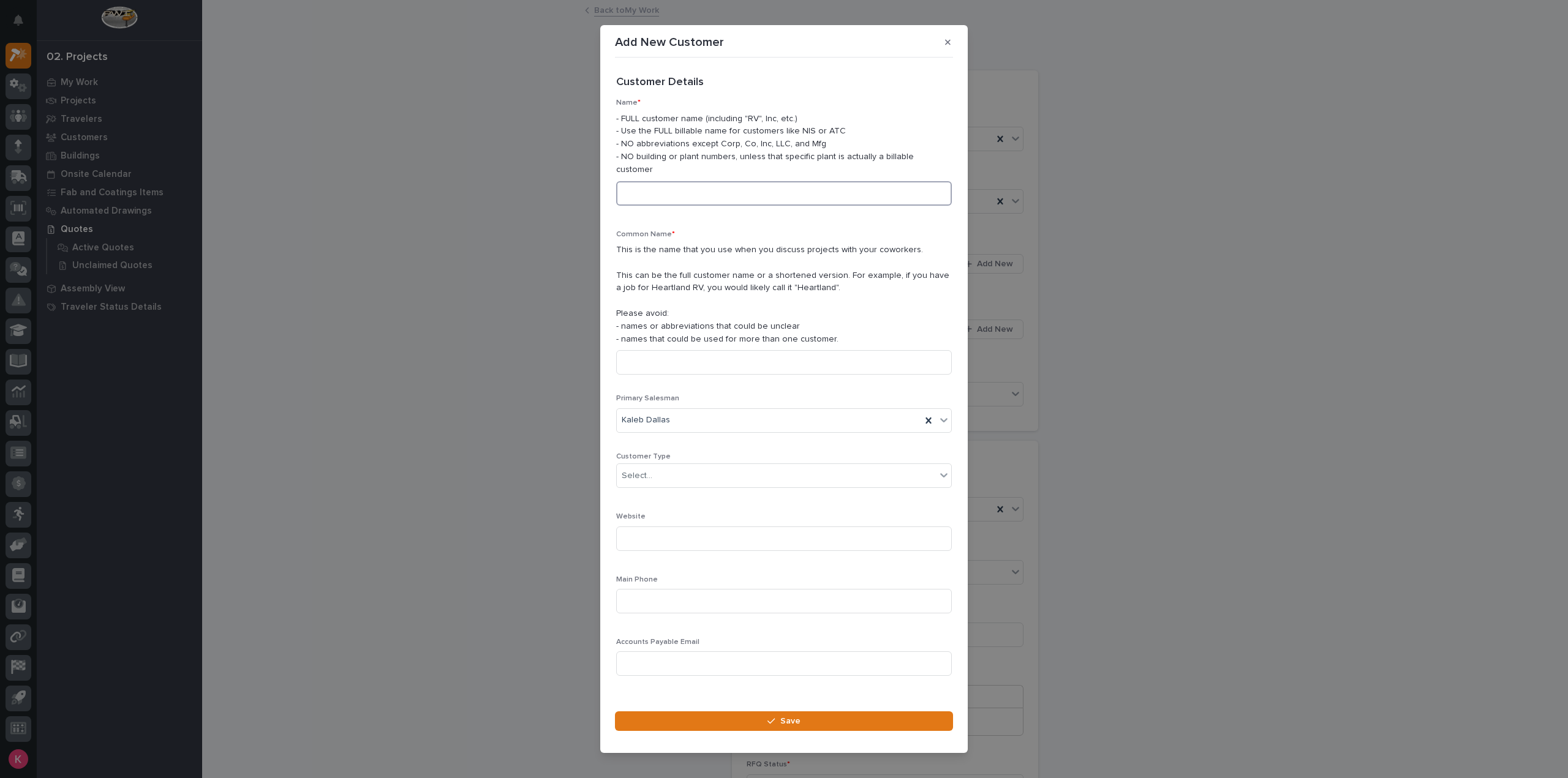
click at [725, 191] on input at bounding box center [784, 193] width 335 height 25
click at [788, 181] on input at bounding box center [784, 193] width 335 height 25
paste input "Maricopa Water District"
type input "Maricopa Water District"
click at [698, 359] on input at bounding box center [784, 363] width 335 height 25
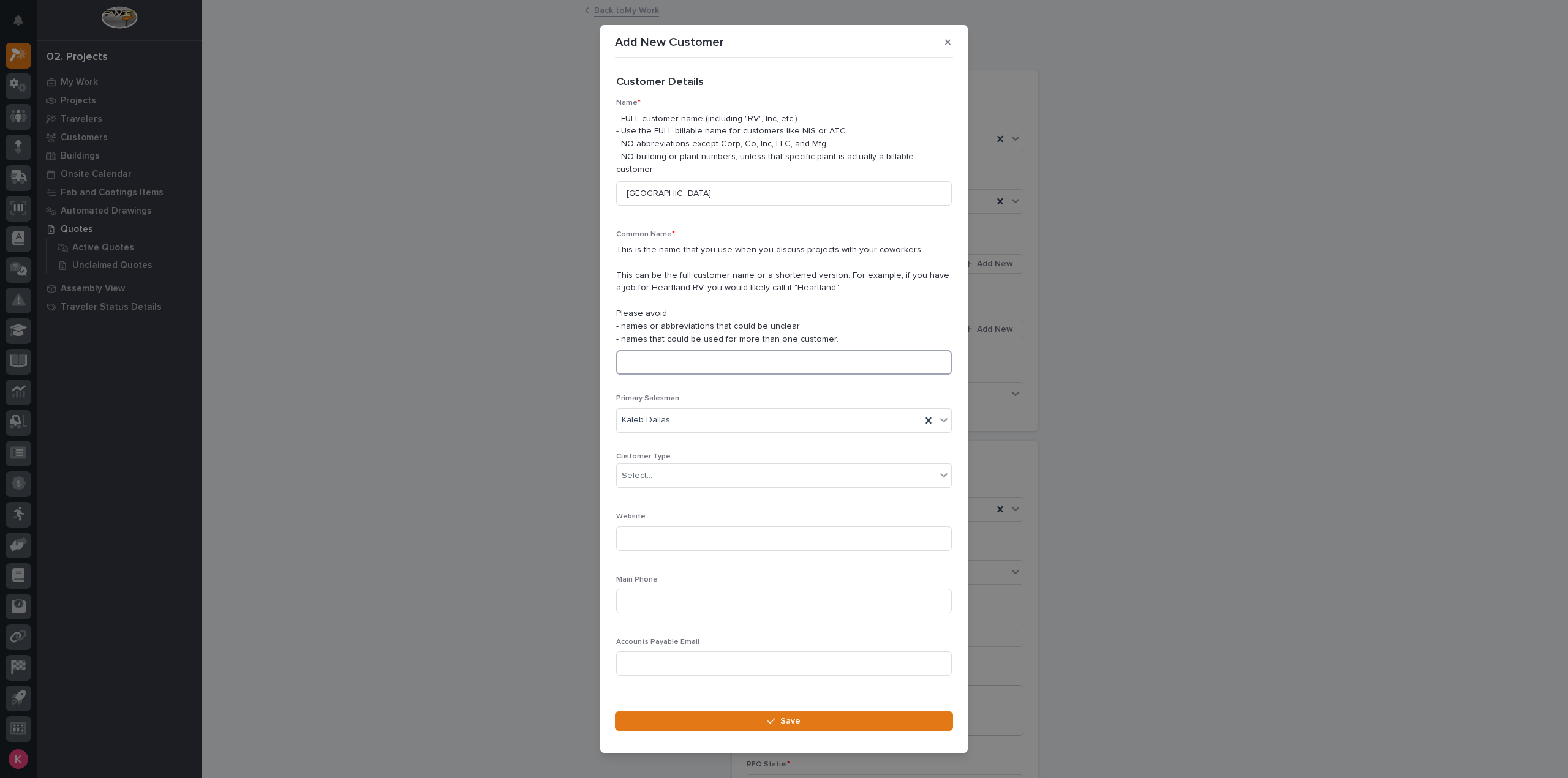
paste input "Maricopa Water District"
type input "Maricopa Water District"
click at [705, 479] on div "Select..." at bounding box center [776, 476] width 319 height 20
click at [709, 482] on div "Dealer" at bounding box center [779, 493] width 325 height 22
drag, startPoint x: 676, startPoint y: 512, endPoint x: 673, endPoint y: 525, distance: 13.3
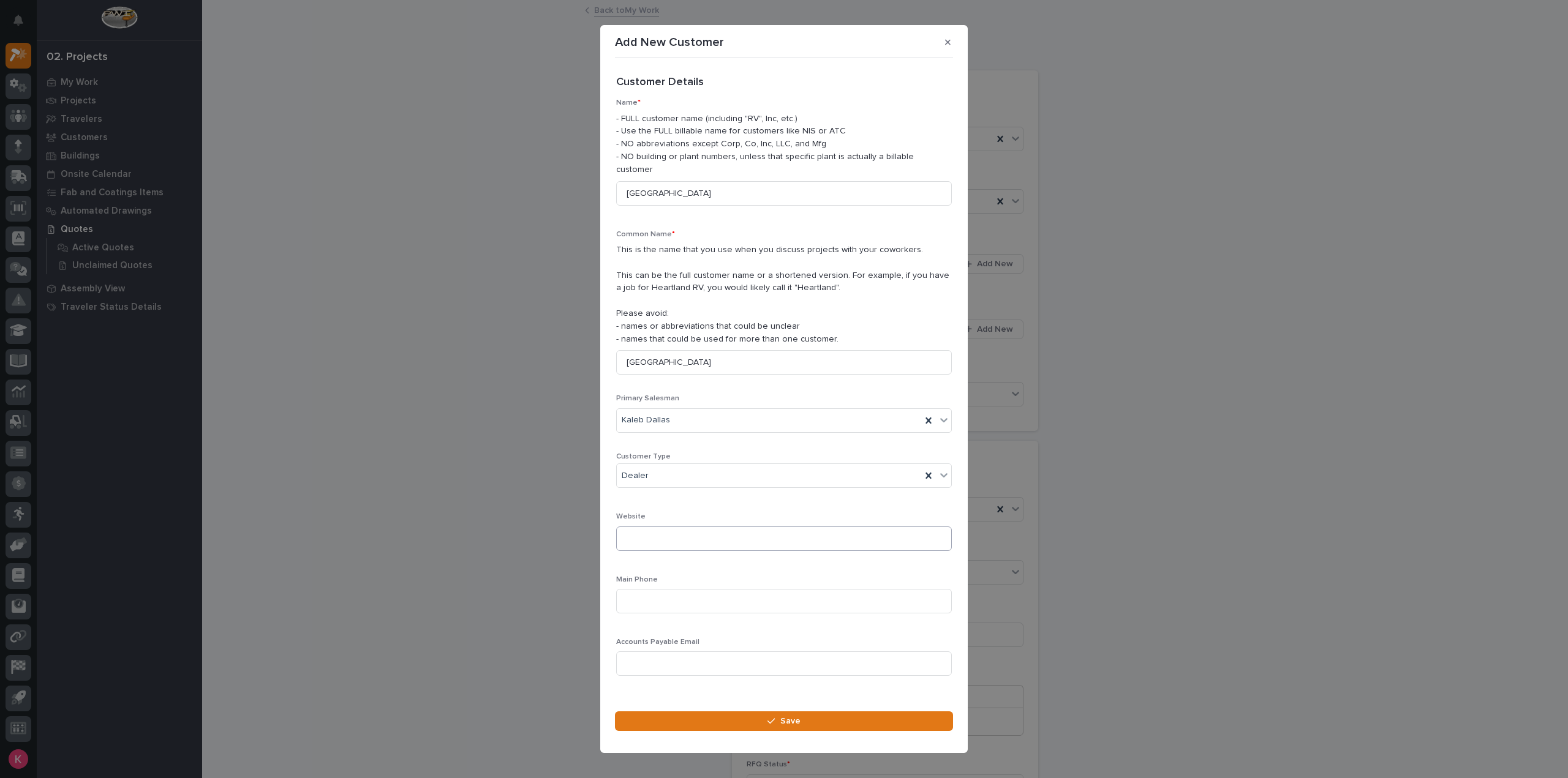
click at [671, 518] on div "Website" at bounding box center [784, 536] width 335 height 47
click at [661, 591] on input at bounding box center [784, 602] width 335 height 25
drag, startPoint x: 700, startPoint y: 583, endPoint x: 700, endPoint y: 591, distance: 8.0
click at [699, 589] on input at bounding box center [784, 602] width 335 height 25
paste input "(623) 235-6121"
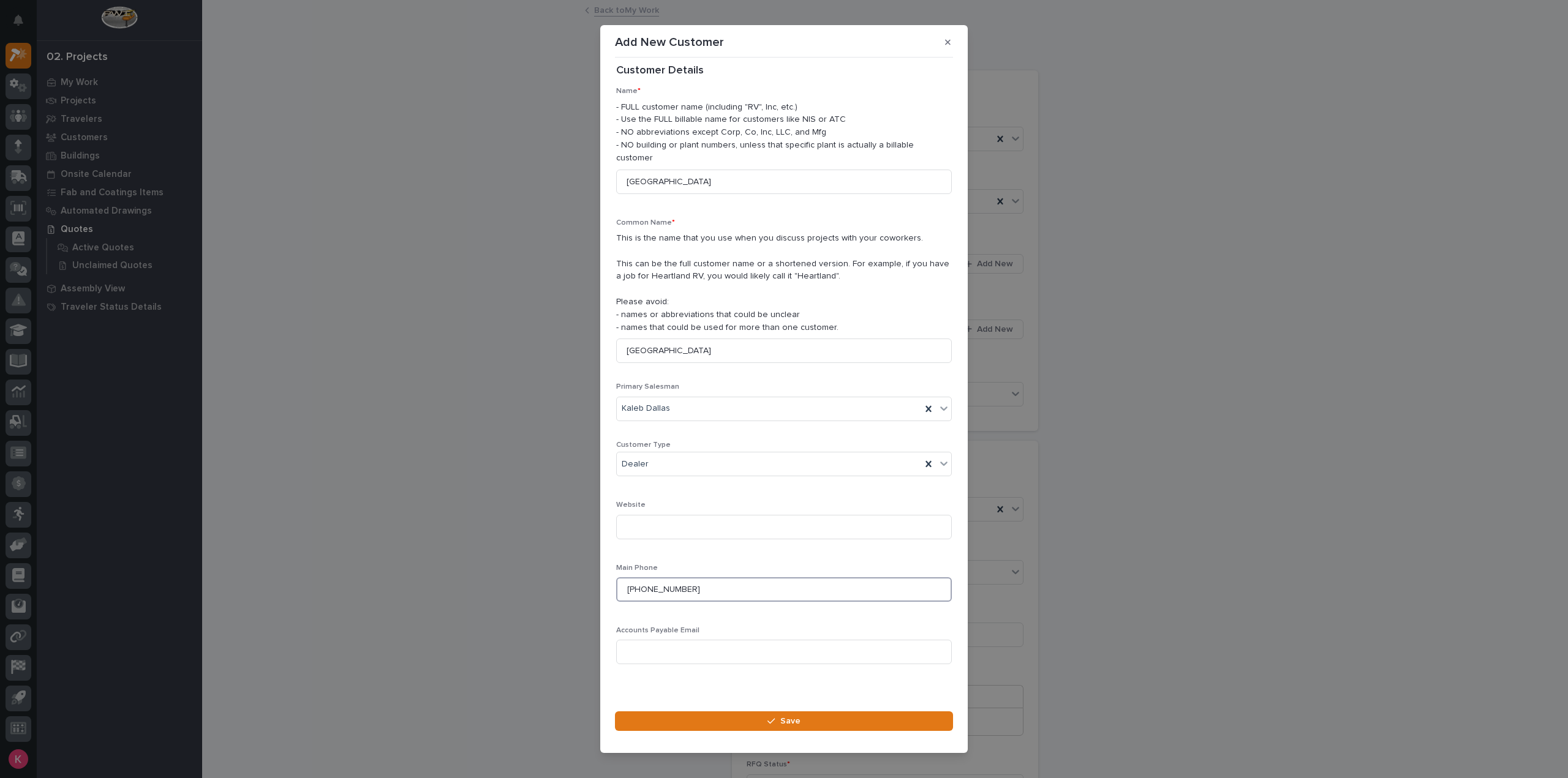
scroll to position [17, 0]
type input "(623) 235-6121"
click at [698, 717] on button "Save" at bounding box center [784, 721] width 338 height 20
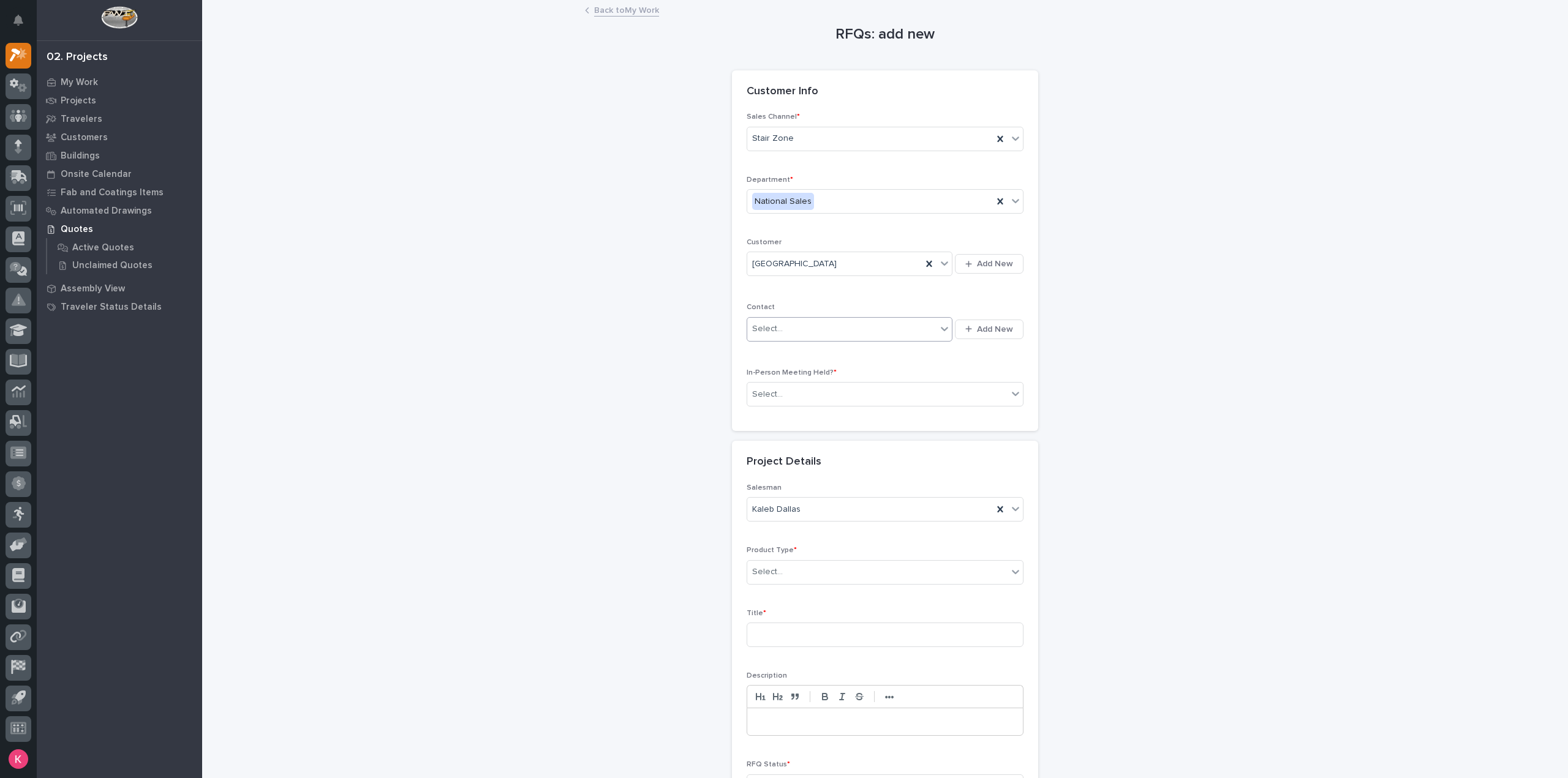
click at [806, 327] on div "Select..." at bounding box center [842, 329] width 189 height 20
click at [1000, 325] on span "Add New" at bounding box center [995, 330] width 36 height 11
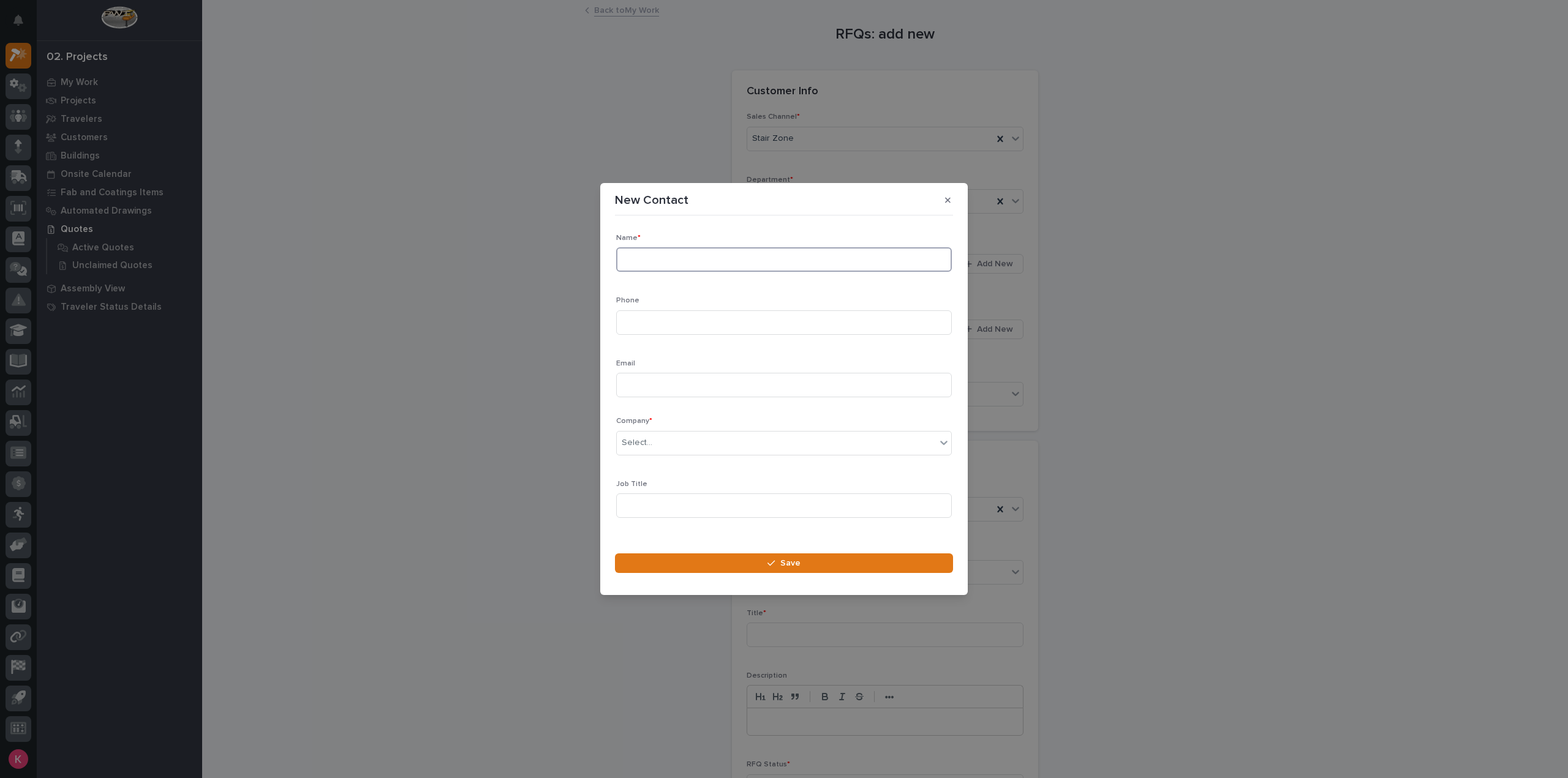
click at [719, 258] on input at bounding box center [784, 260] width 335 height 25
click at [728, 259] on input at bounding box center [784, 260] width 335 height 25
paste input "Matt Ogden"
type input "Matt Ogden"
click at [685, 344] on div "Phone" at bounding box center [784, 320] width 335 height 47
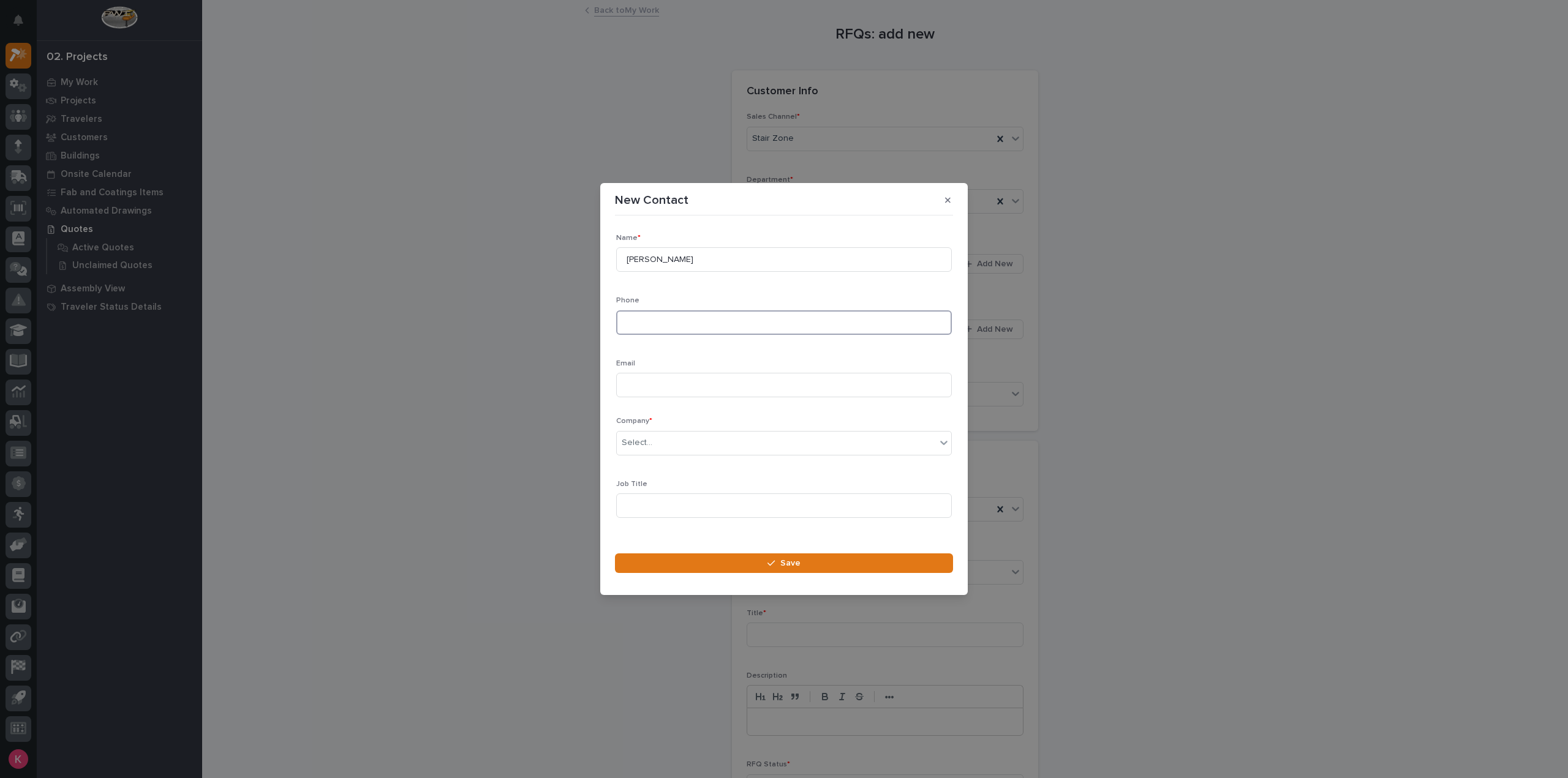
click at [699, 332] on input at bounding box center [784, 323] width 335 height 25
click at [719, 327] on input at bounding box center [784, 323] width 335 height 25
paste input "(623) 262-0649"
type input "(623) 262-0649"
click at [681, 392] on input at bounding box center [784, 386] width 335 height 25
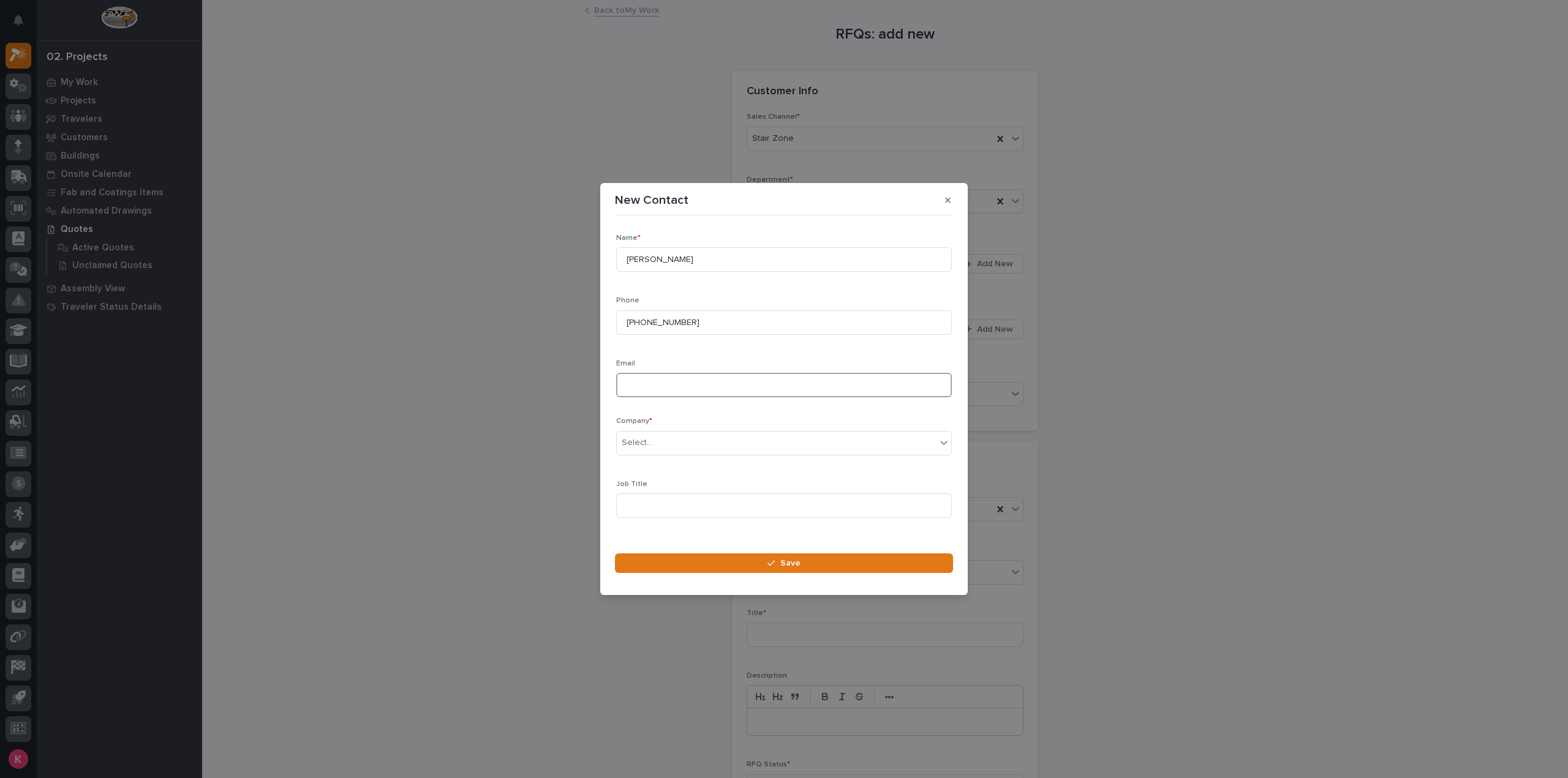
paste input "matto@mwdaz.com"
type input "matto@mwdaz.com"
click at [669, 441] on div "Select..." at bounding box center [776, 443] width 319 height 20
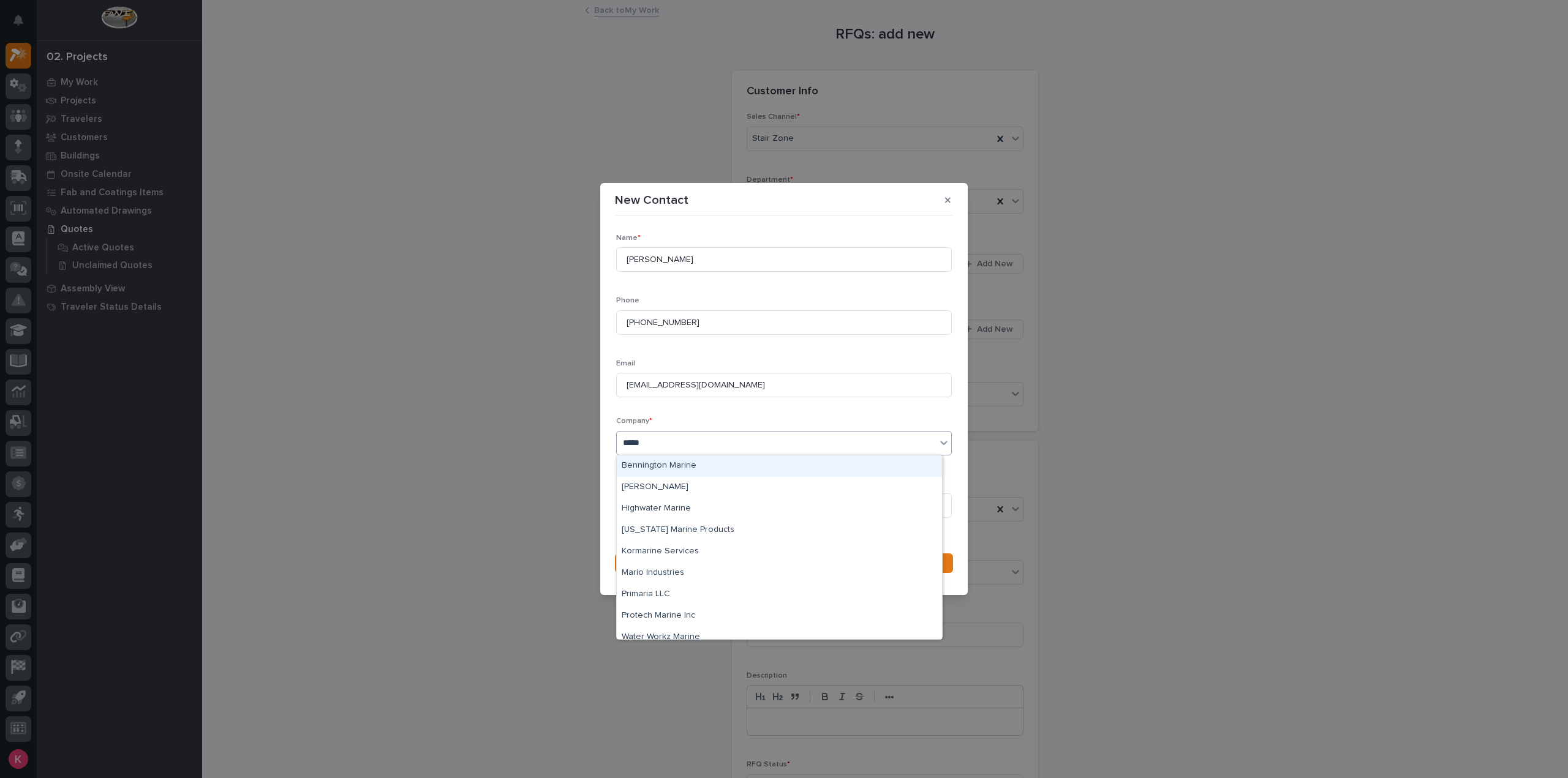
type input "******"
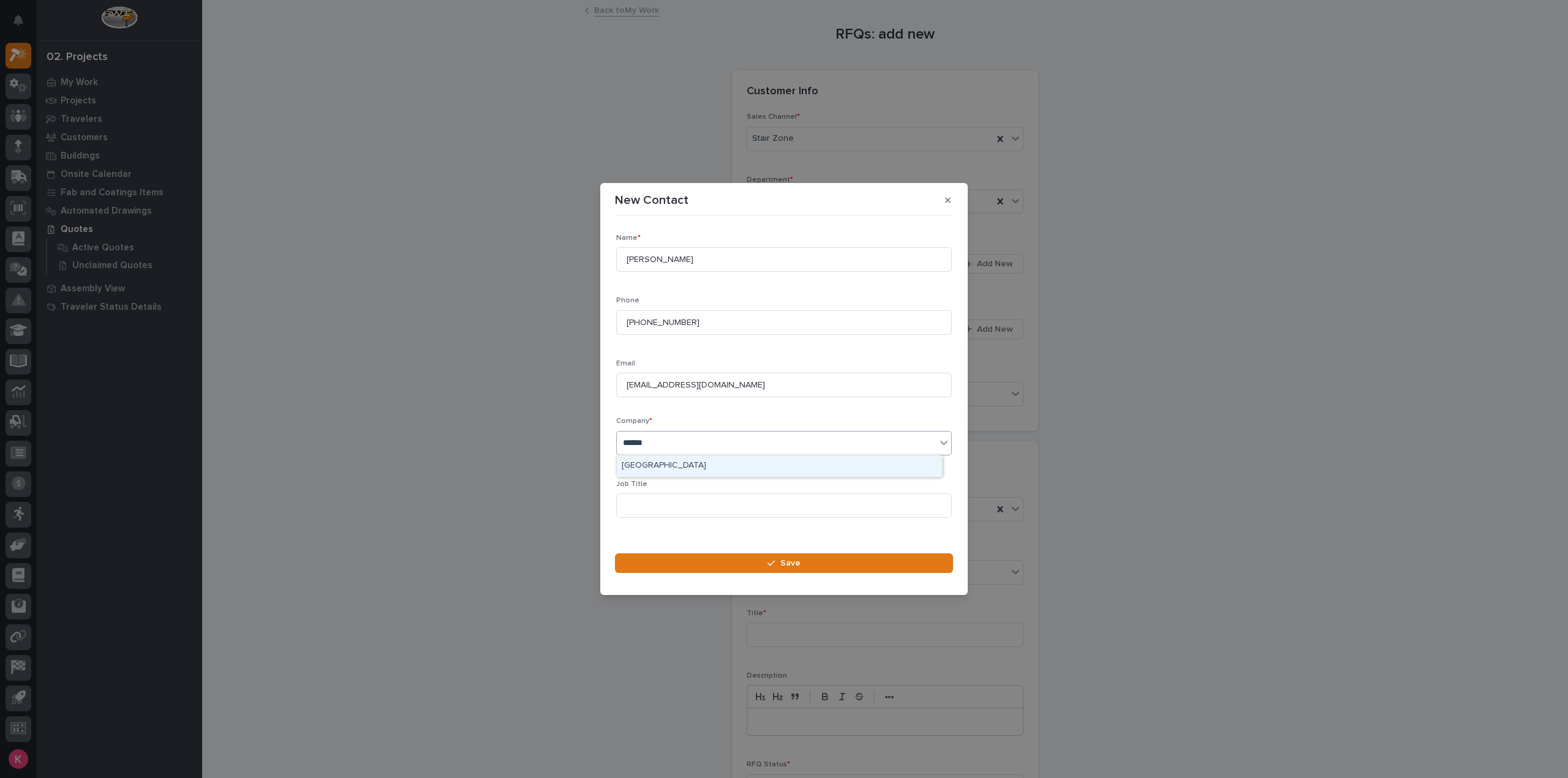
click at [695, 468] on div "Maricopa Water District" at bounding box center [779, 466] width 325 height 22
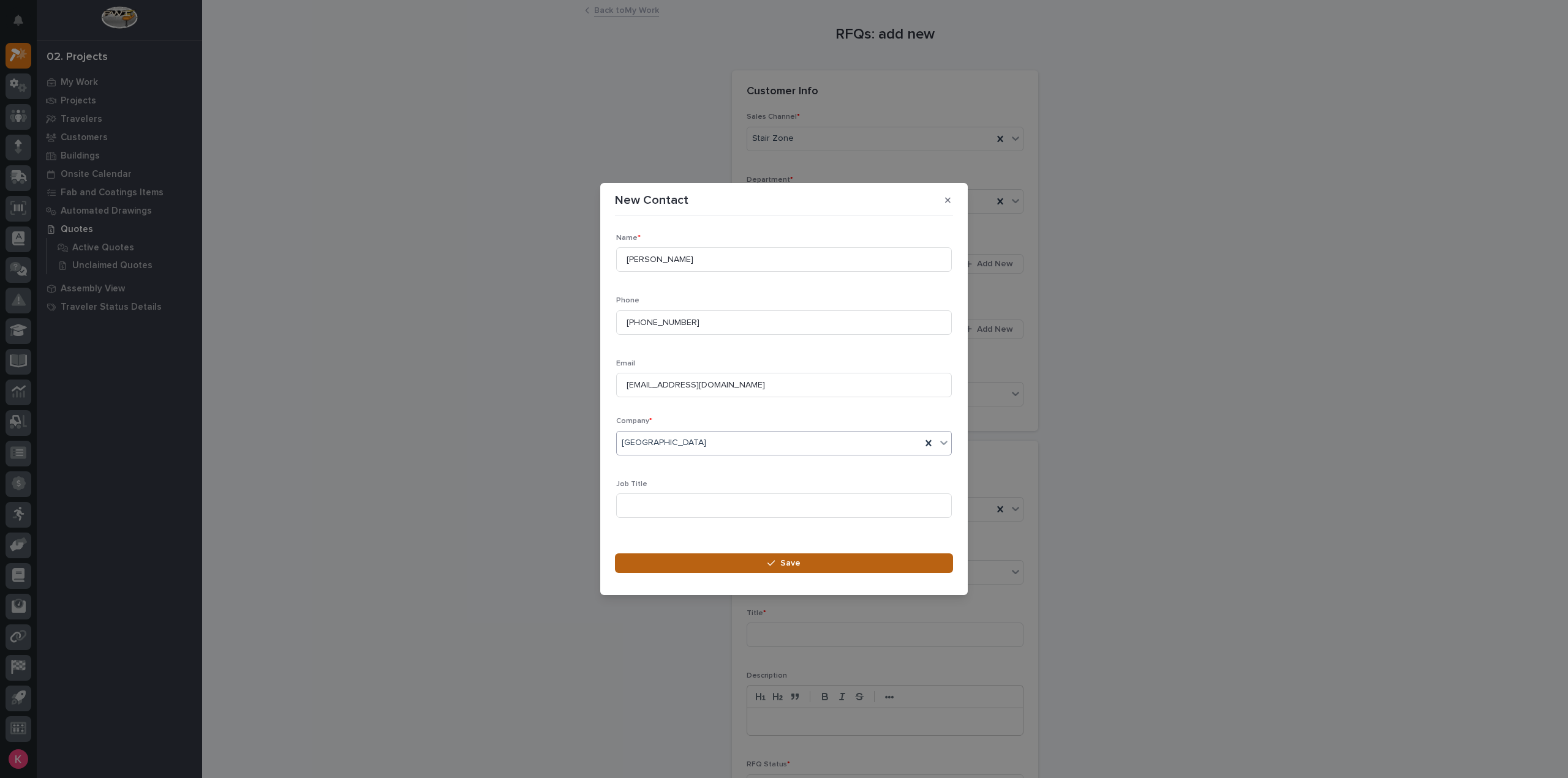
click at [701, 570] on button "Save" at bounding box center [784, 563] width 338 height 20
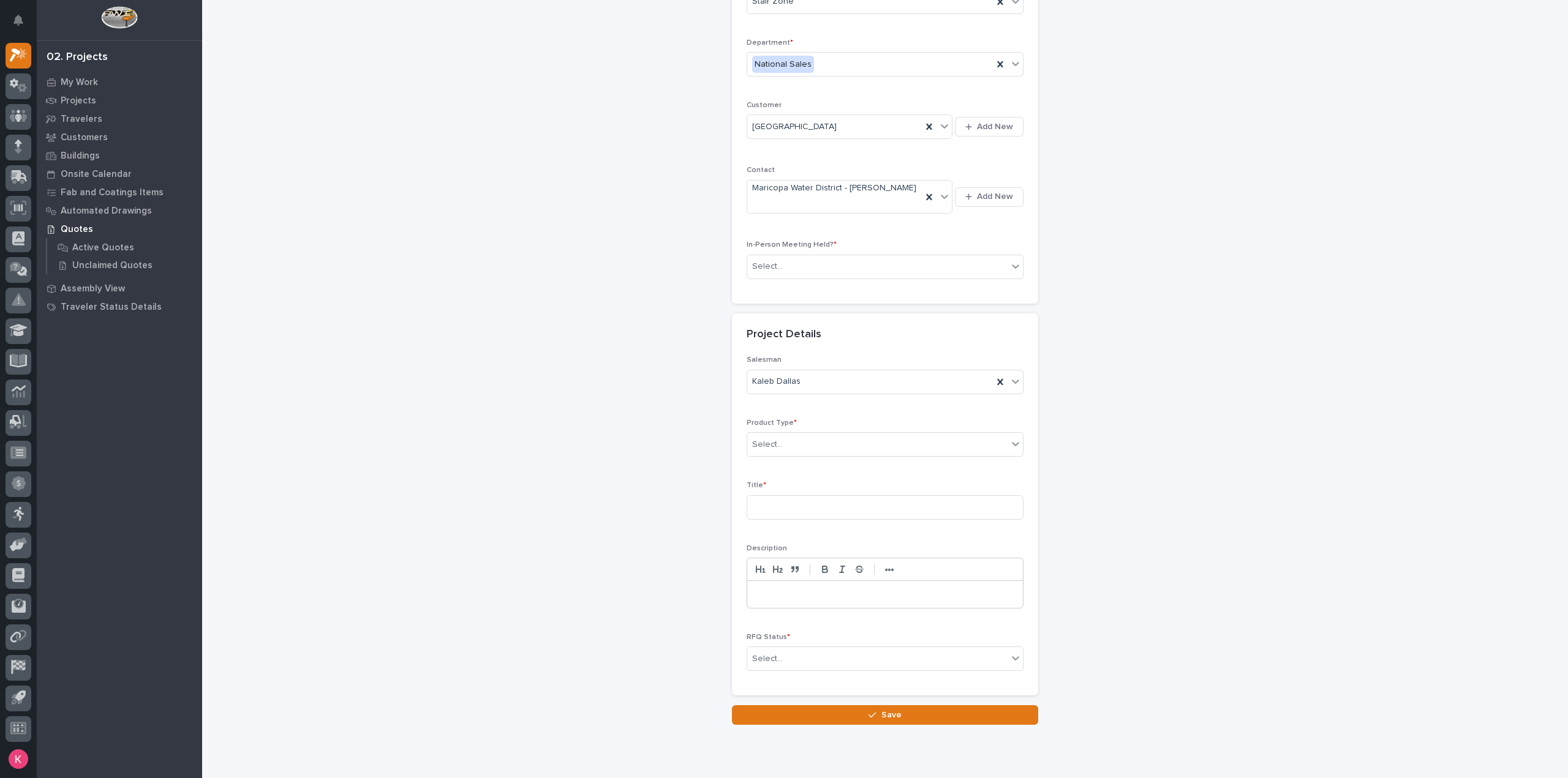
scroll to position [166, 0]
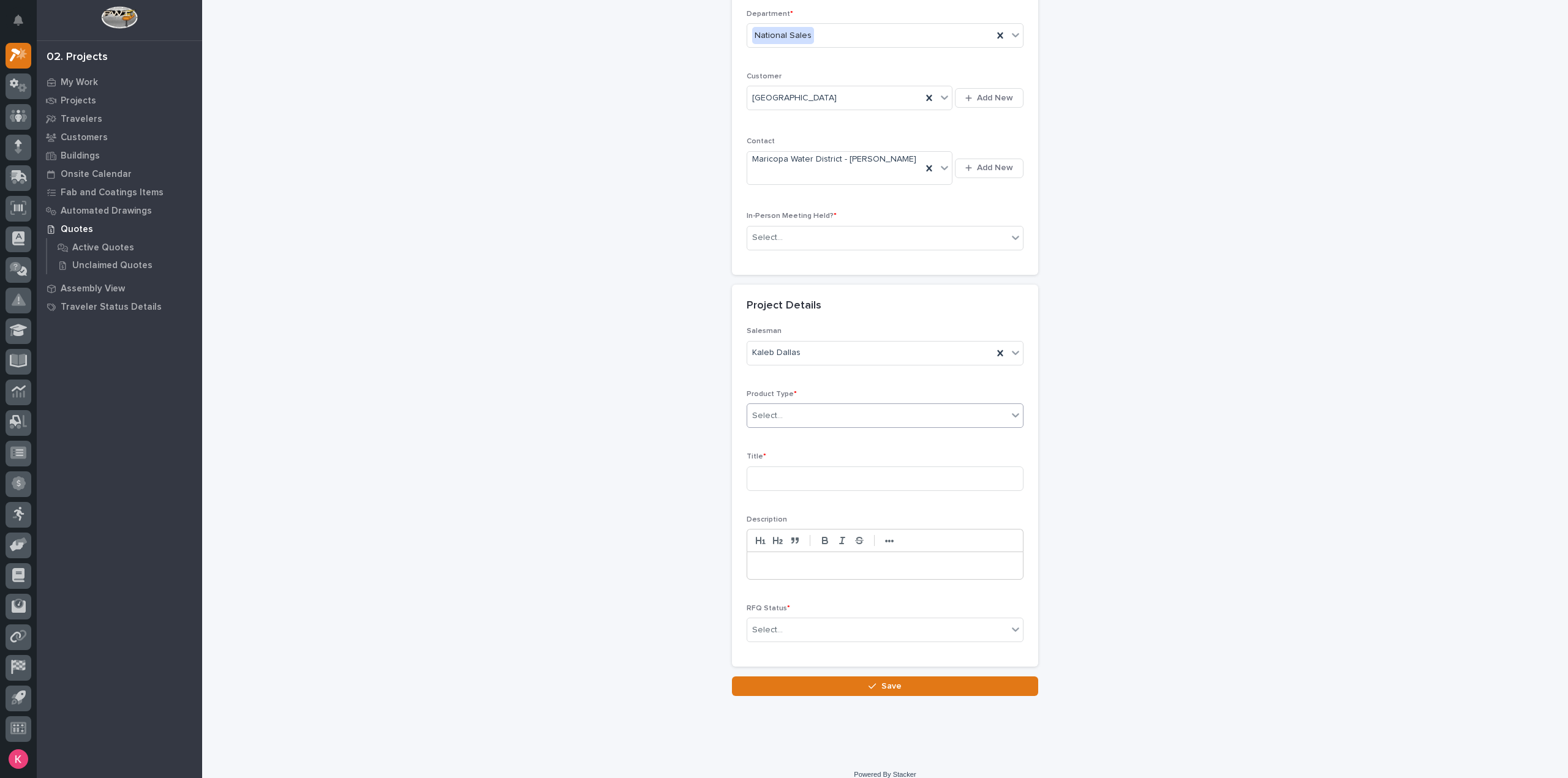
click at [802, 407] on div "Select..." at bounding box center [877, 416] width 261 height 20
type input "***"
drag, startPoint x: 802, startPoint y: 428, endPoint x: 799, endPoint y: 460, distance: 32.1
click at [802, 432] on div "Stairs & Ladders" at bounding box center [879, 426] width 276 height 22
click at [799, 467] on input at bounding box center [885, 479] width 277 height 25
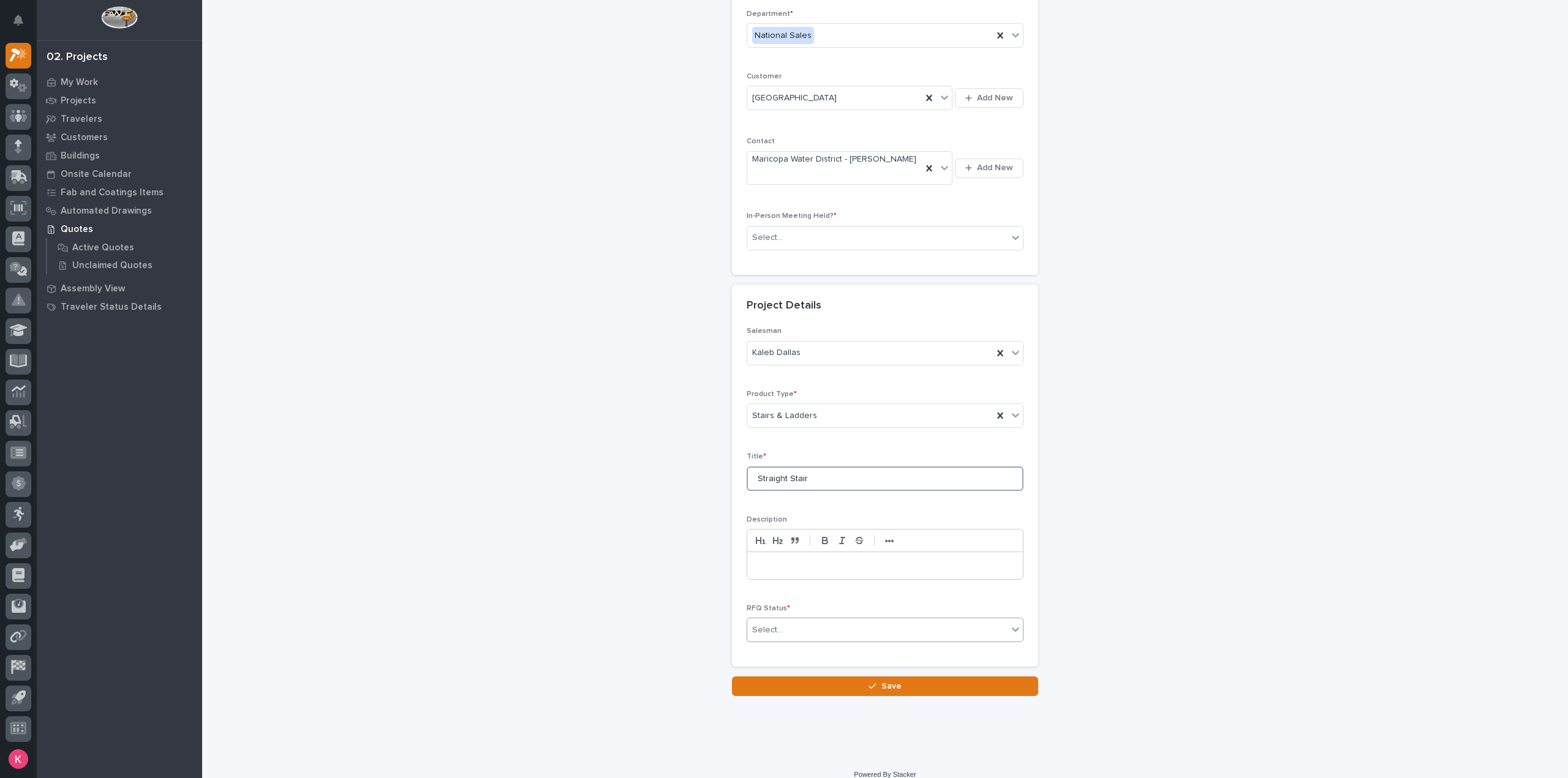
type input "Straight Stair"
click at [802, 621] on div "Select..." at bounding box center [877, 630] width 261 height 20
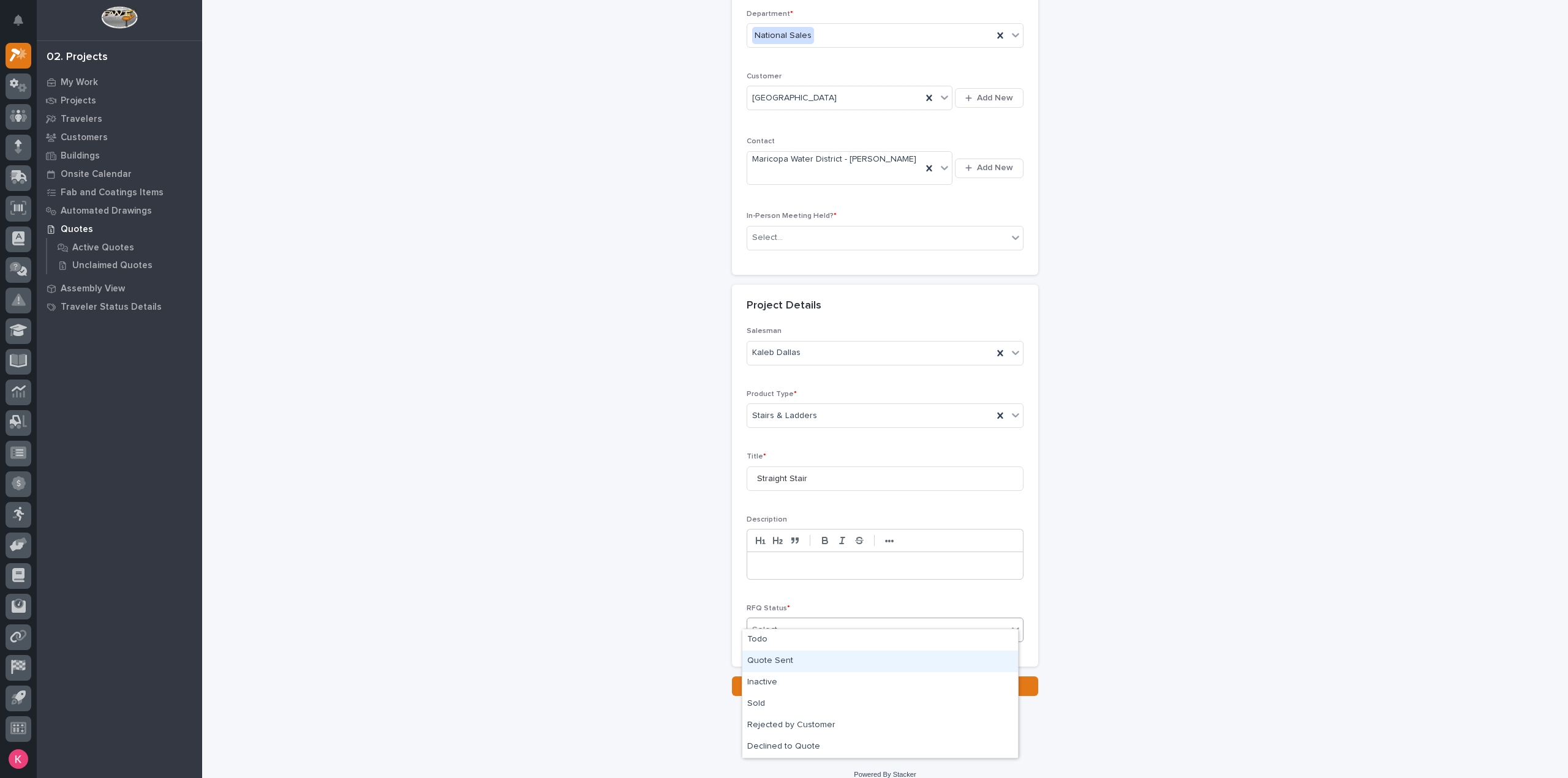
click at [799, 660] on div "Quote Sent" at bounding box center [879, 661] width 276 height 22
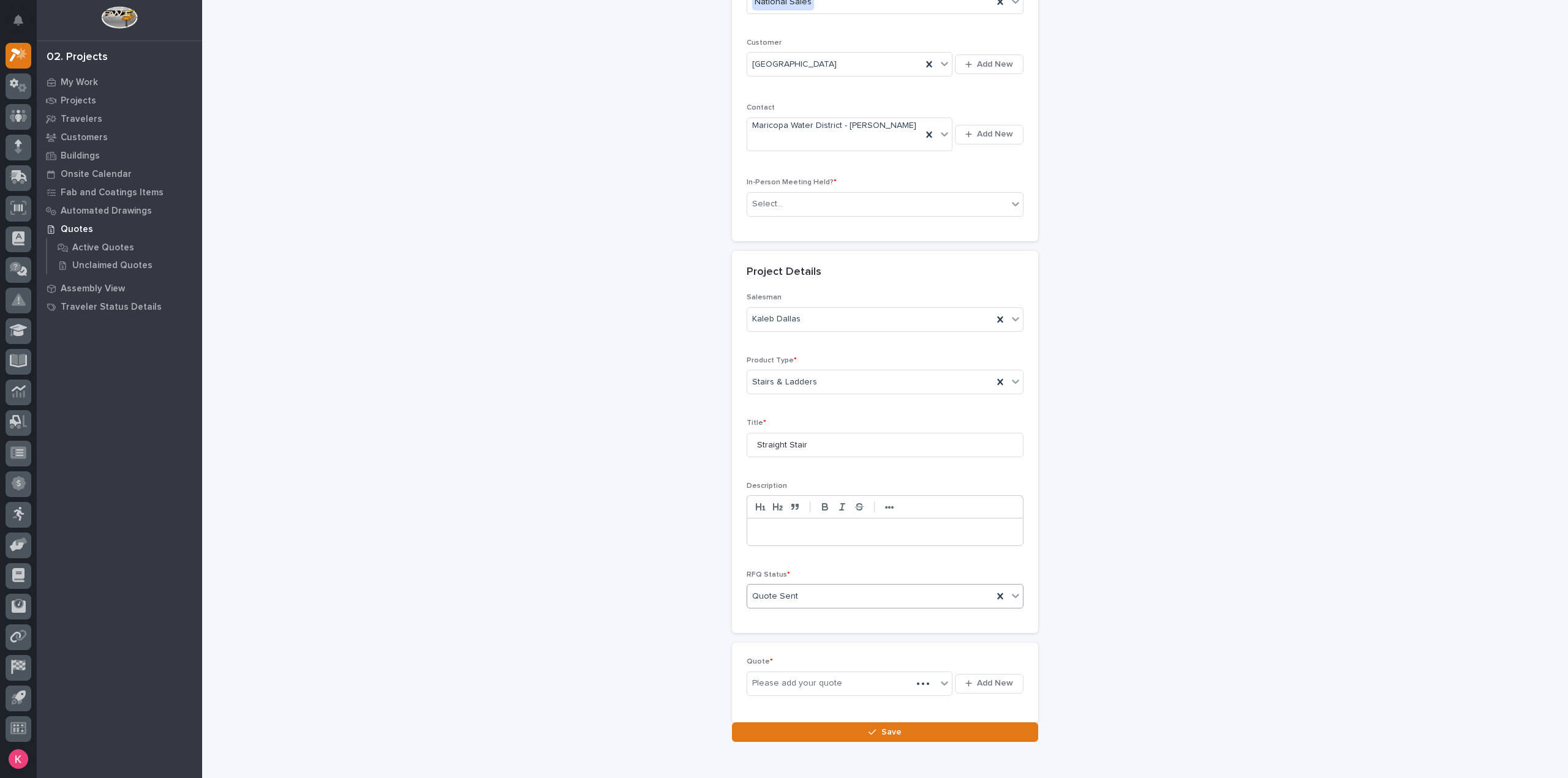
scroll to position [210, 0]
click at [853, 665] on div "Please add your quote" at bounding box center [842, 673] width 189 height 15
click at [986, 667] on span "Add New" at bounding box center [995, 673] width 36 height 11
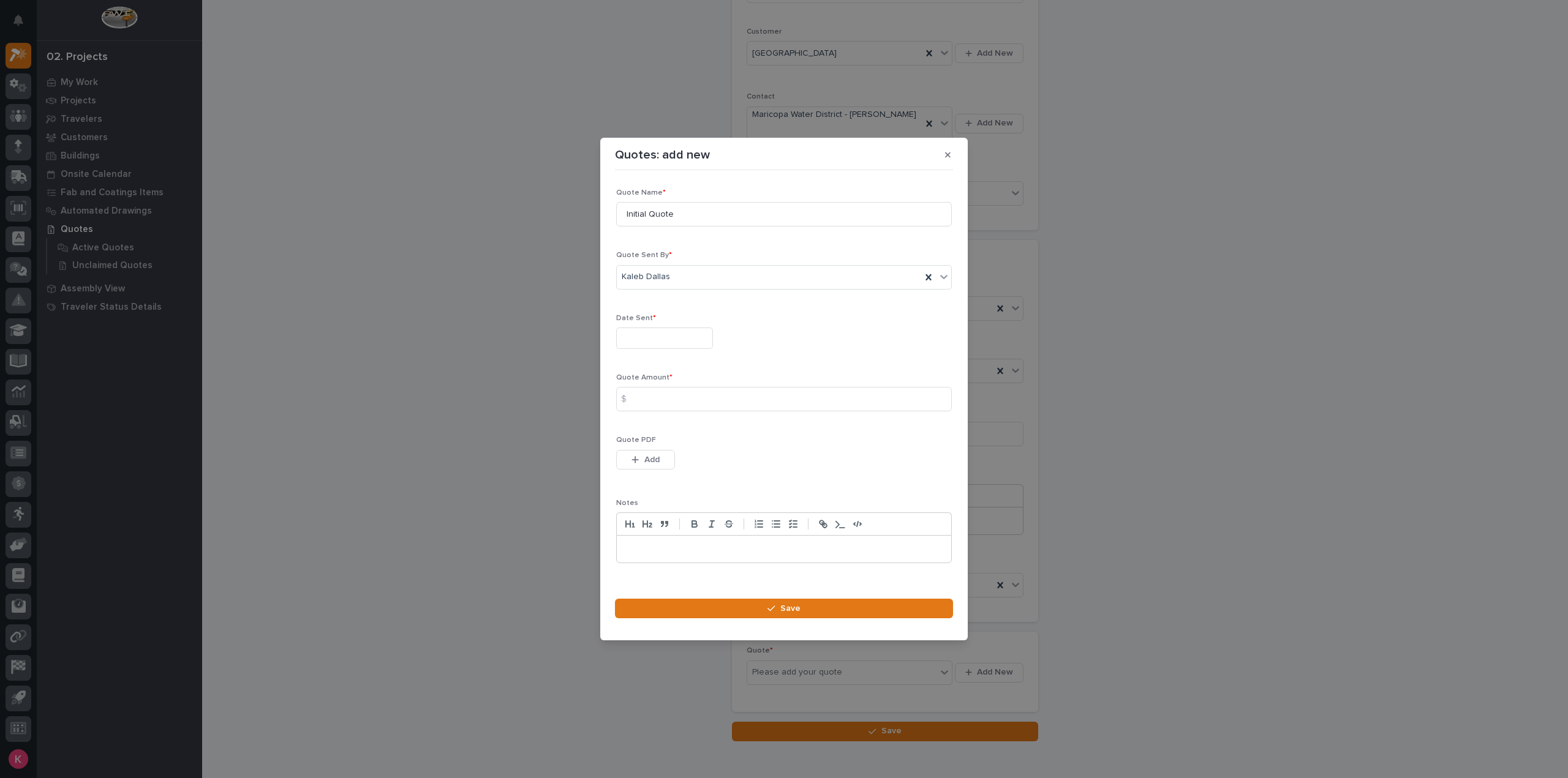
click at [675, 338] on input "text" at bounding box center [664, 338] width 97 height 22
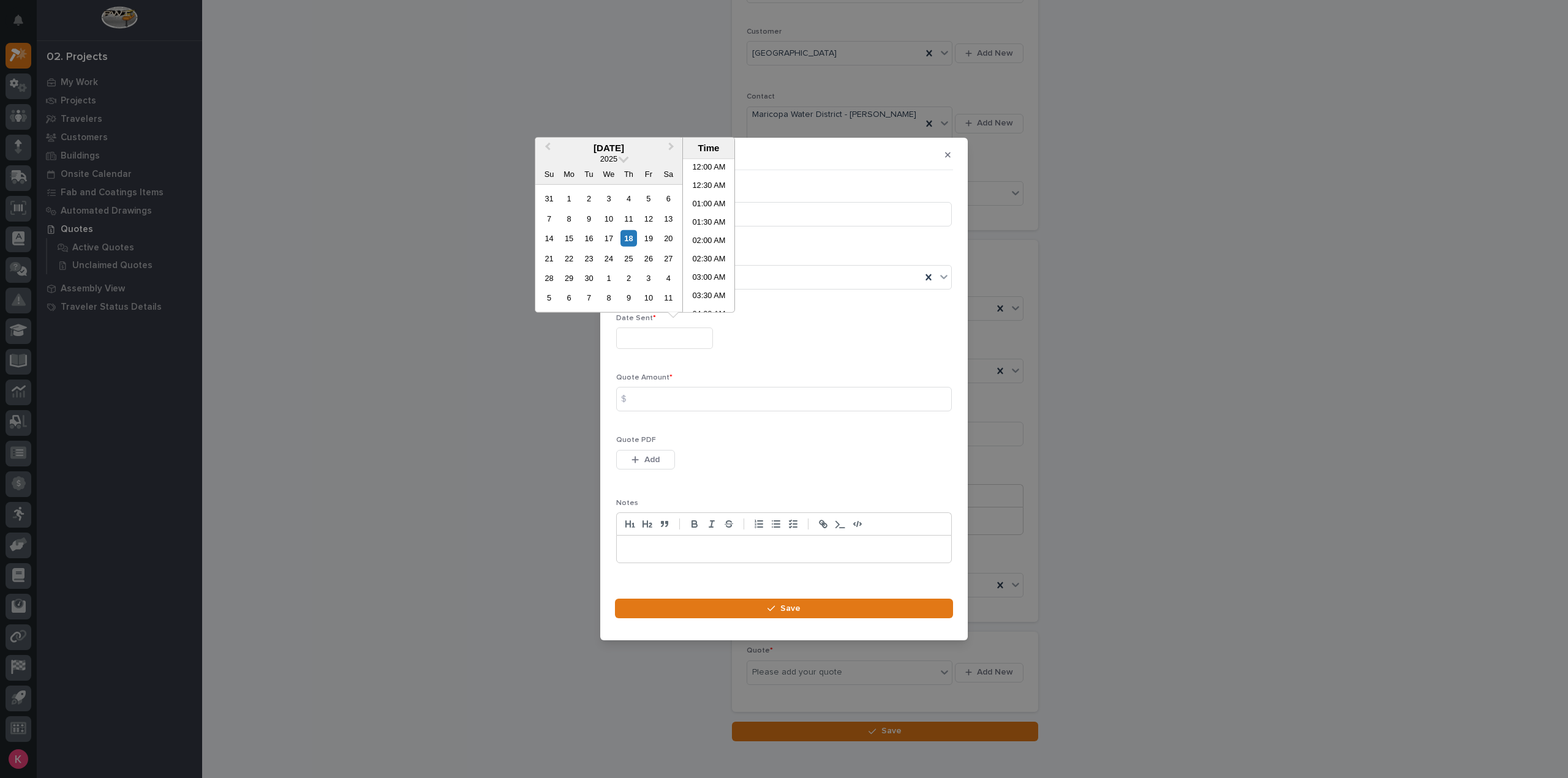
scroll to position [300, 0]
click at [611, 239] on div "17" at bounding box center [607, 238] width 16 height 16
drag, startPoint x: 688, startPoint y: 400, endPoint x: 702, endPoint y: 397, distance: 14.3
click at [690, 400] on input at bounding box center [784, 399] width 335 height 25
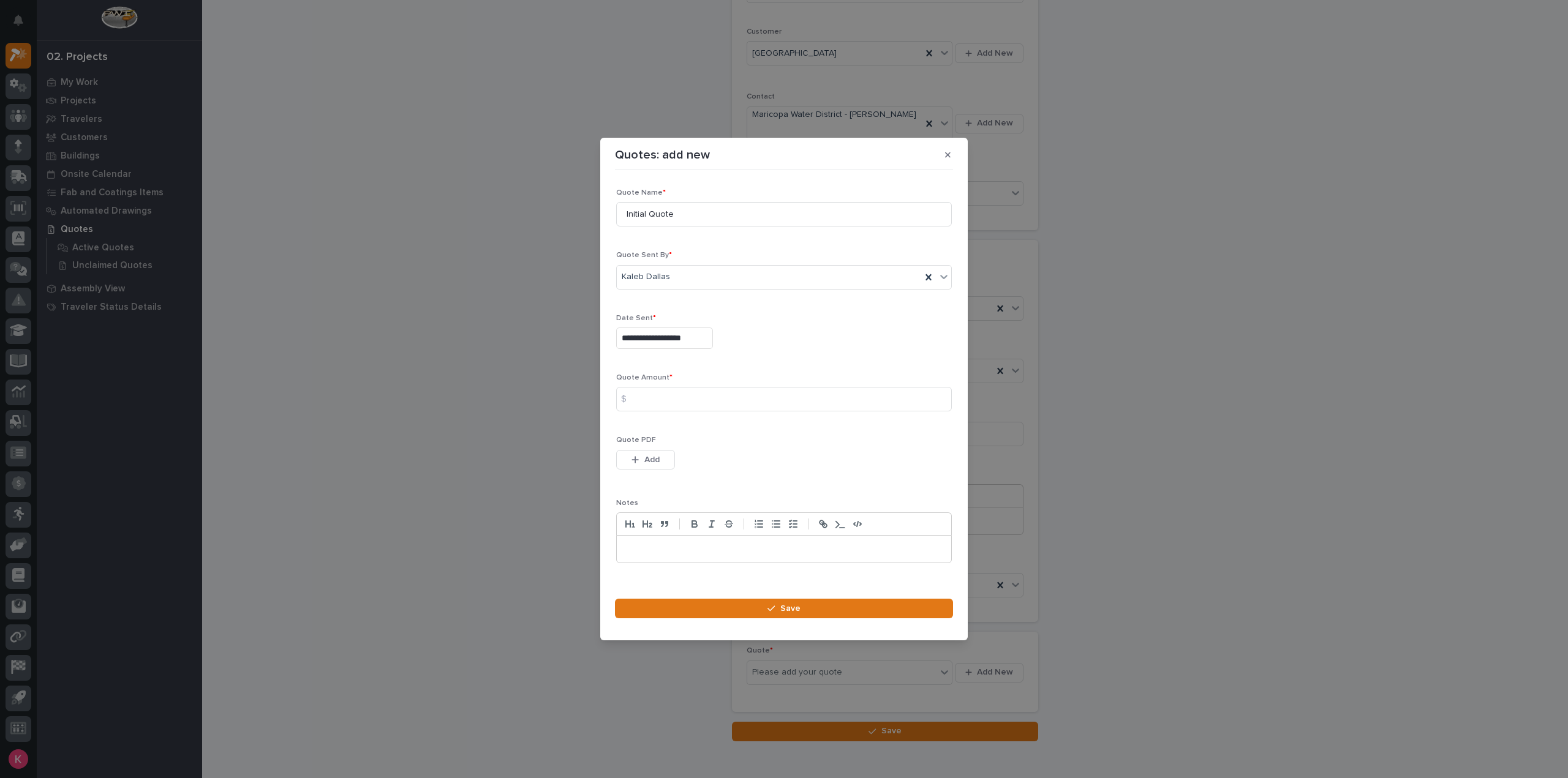
click at [662, 335] on input "**********" at bounding box center [664, 338] width 97 height 22
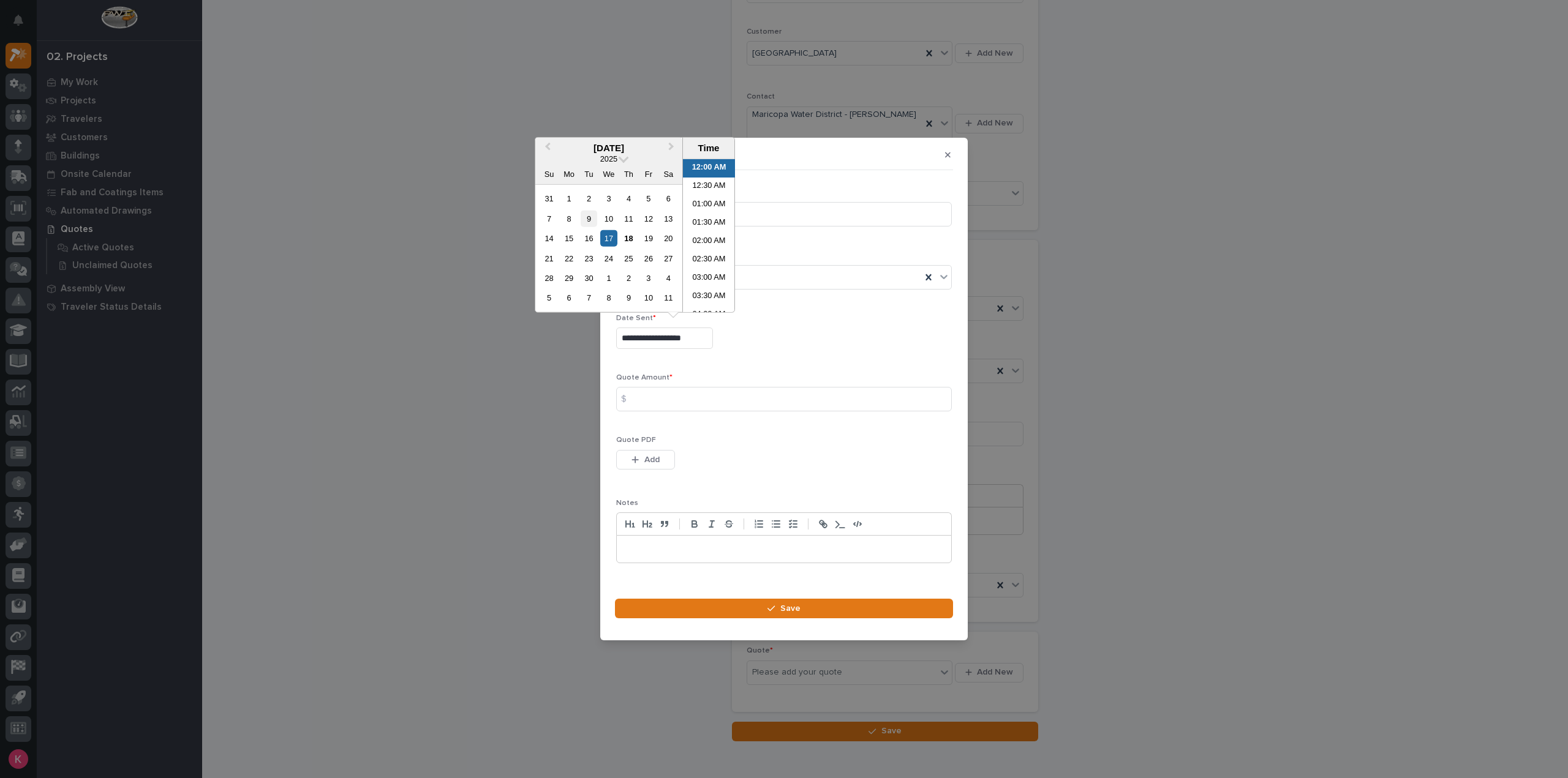
click at [583, 217] on div "9" at bounding box center [588, 218] width 16 height 16
type input "**********"
click at [588, 216] on div "9" at bounding box center [588, 218] width 16 height 16
click at [712, 376] on p "Quote Amount *" at bounding box center [784, 377] width 335 height 9
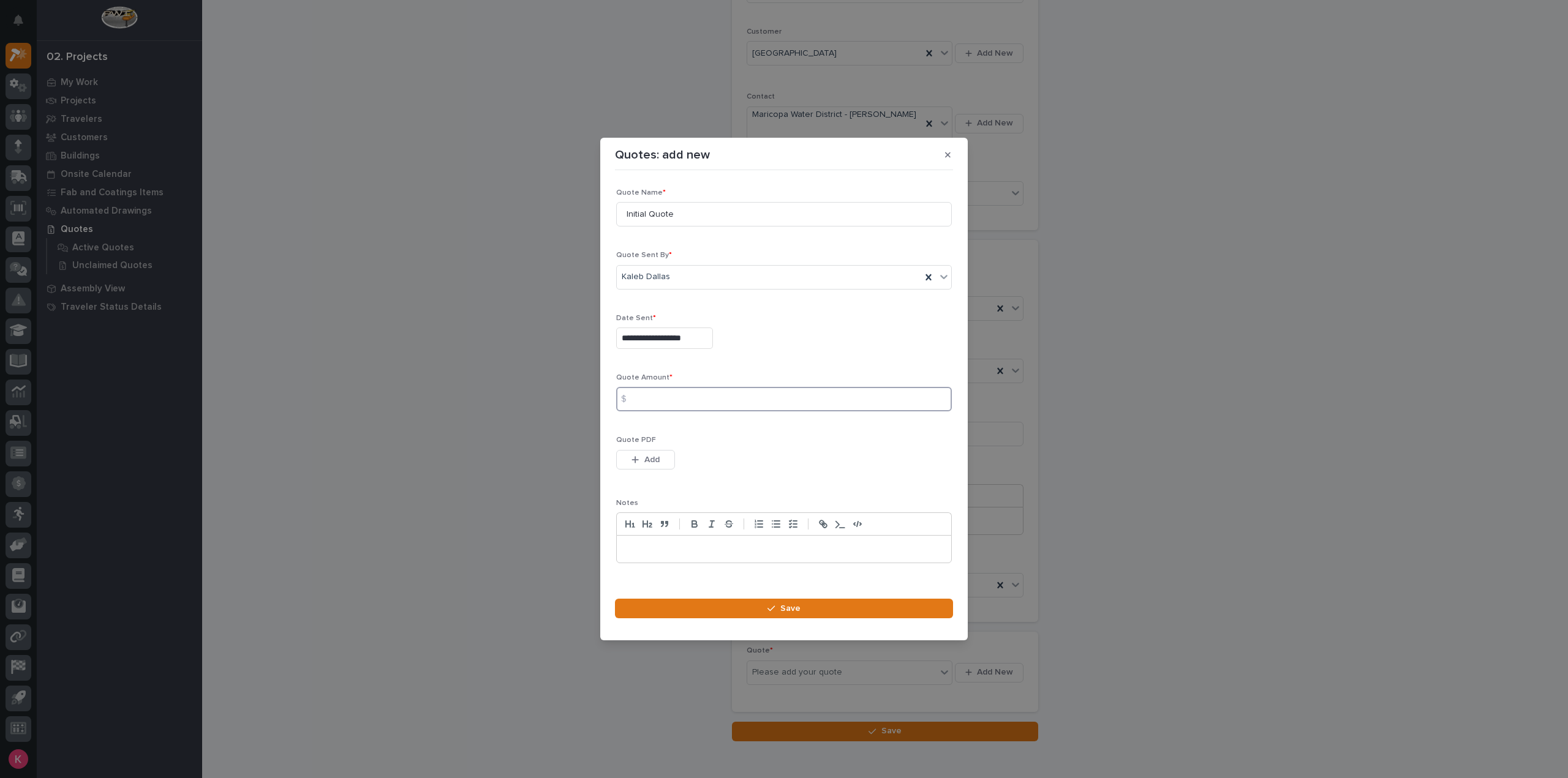
click at [712, 396] on input at bounding box center [784, 399] width 335 height 25
click at [746, 403] on input "73999" at bounding box center [784, 399] width 335 height 25
type input "7399"
click at [661, 458] on button "Add" at bounding box center [645, 460] width 59 height 20
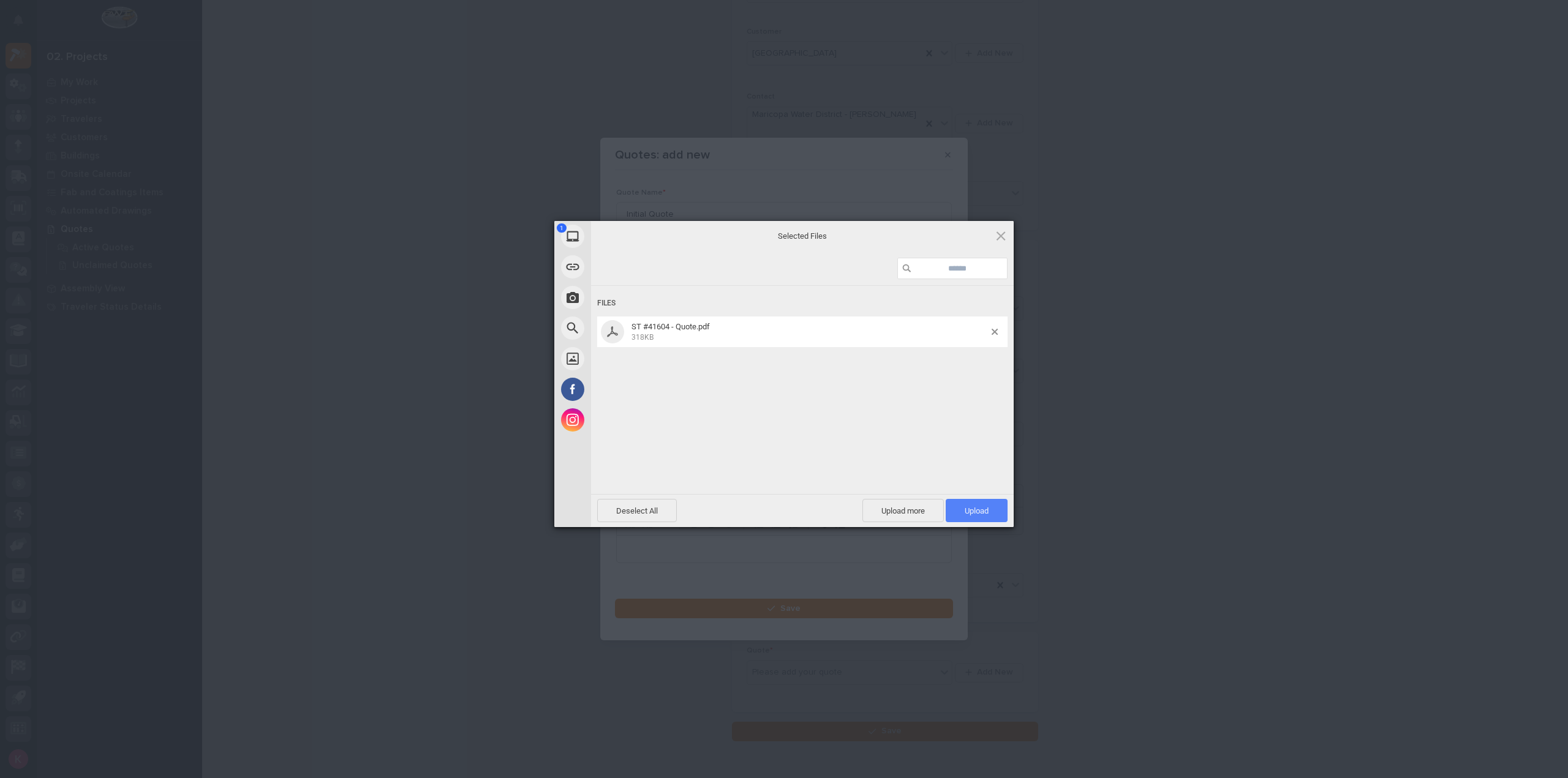
click at [985, 513] on span "Upload 1" at bounding box center [976, 512] width 24 height 9
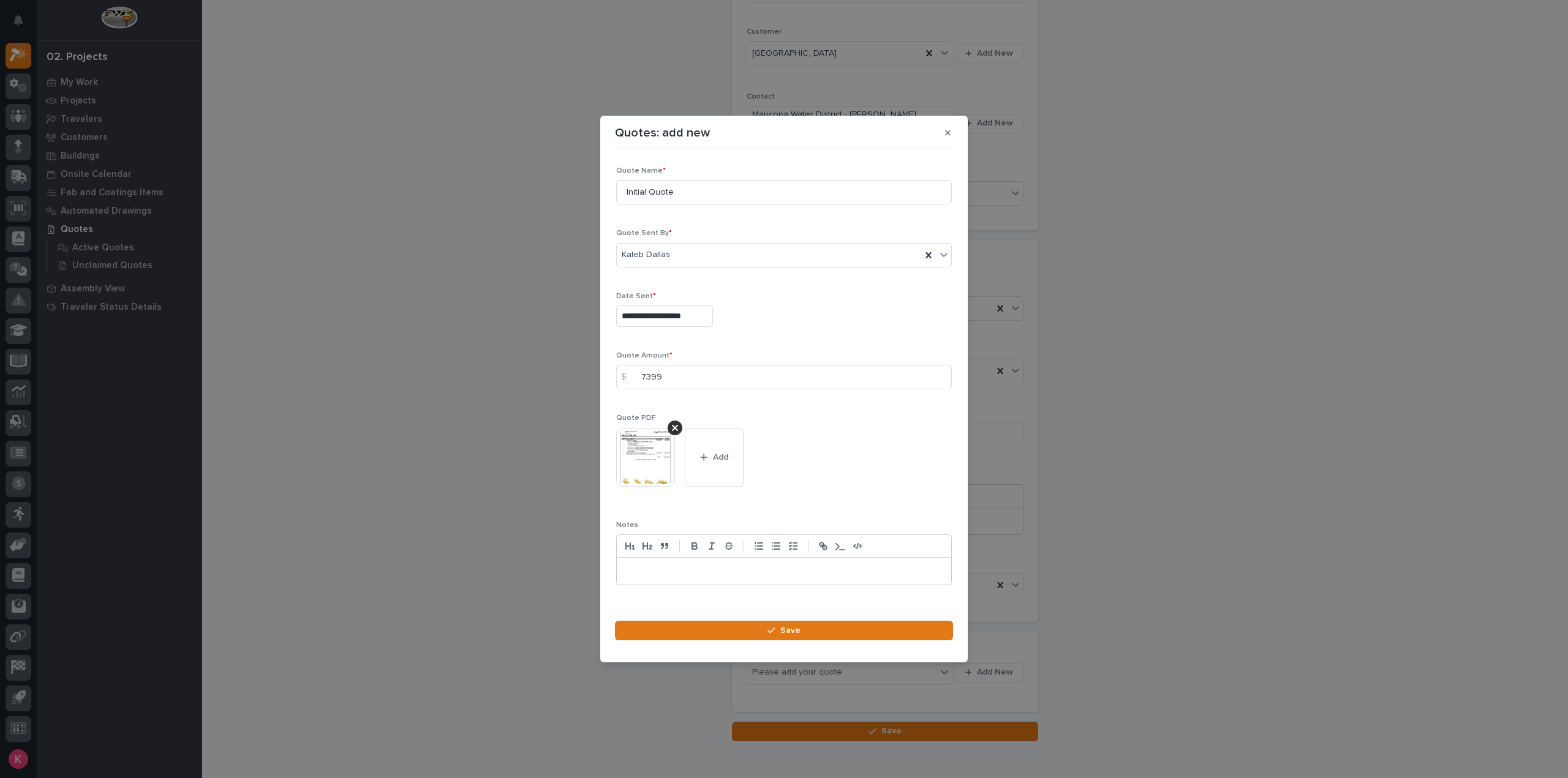
scroll to position [17, 0]
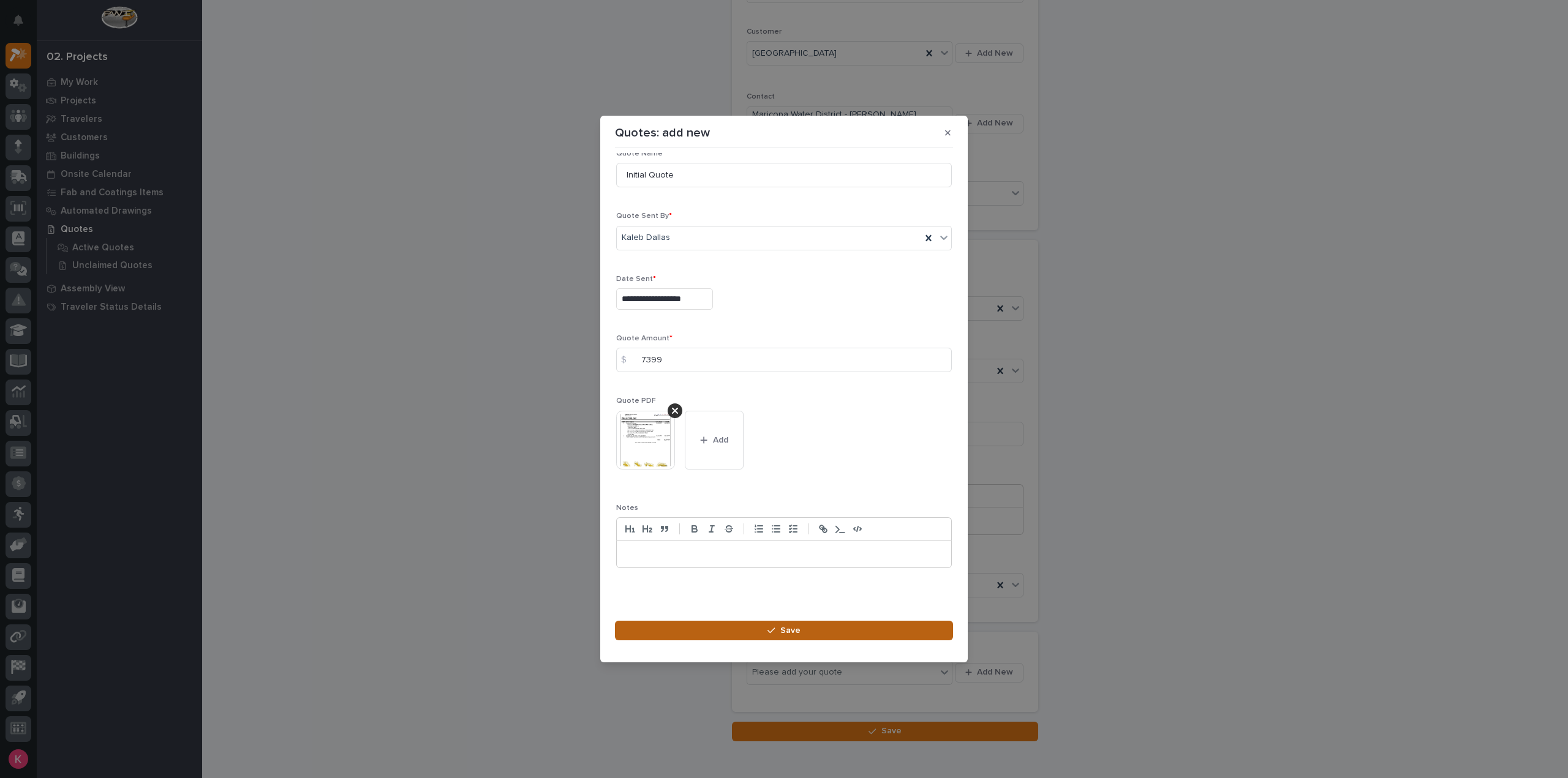
click at [744, 624] on button "Save" at bounding box center [784, 630] width 338 height 20
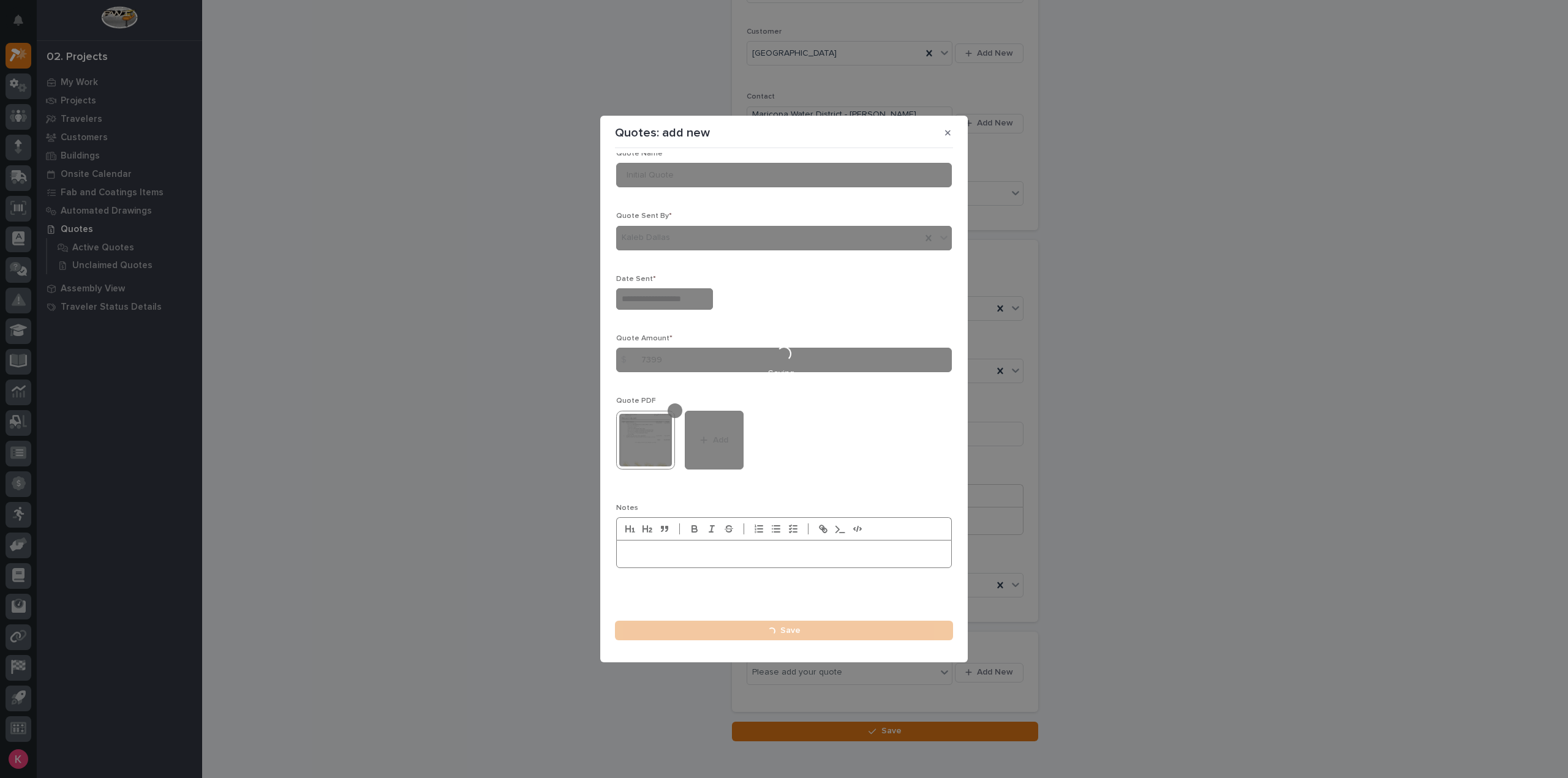
type input "**********"
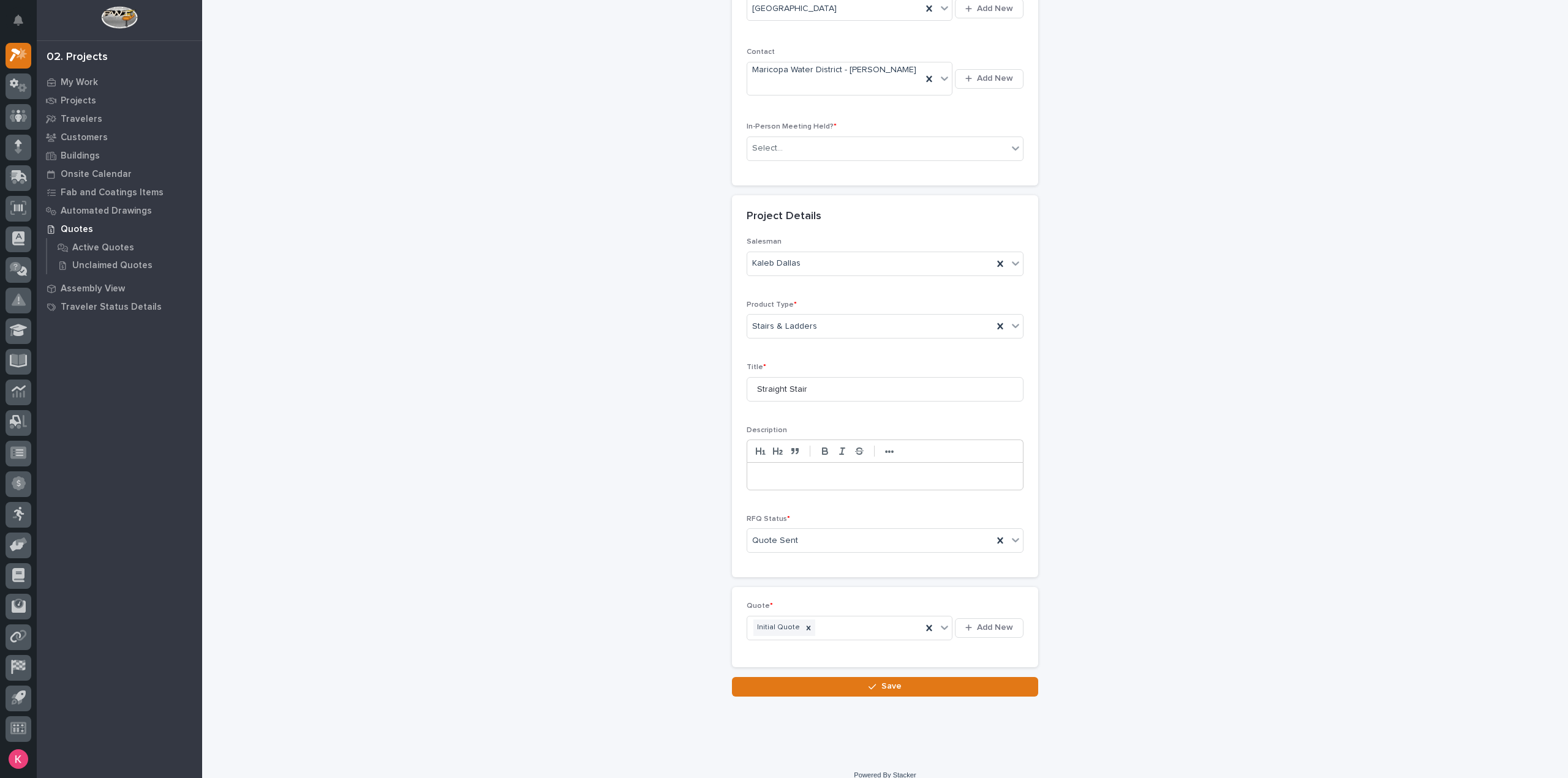
click at [838, 662] on div "Loading... Saving… Quote * Initial Quote Add New" at bounding box center [884, 632] width 306 height 89
drag, startPoint x: 844, startPoint y: 674, endPoint x: 849, endPoint y: 679, distance: 7.1
click at [844, 678] on button "Save" at bounding box center [884, 687] width 306 height 20
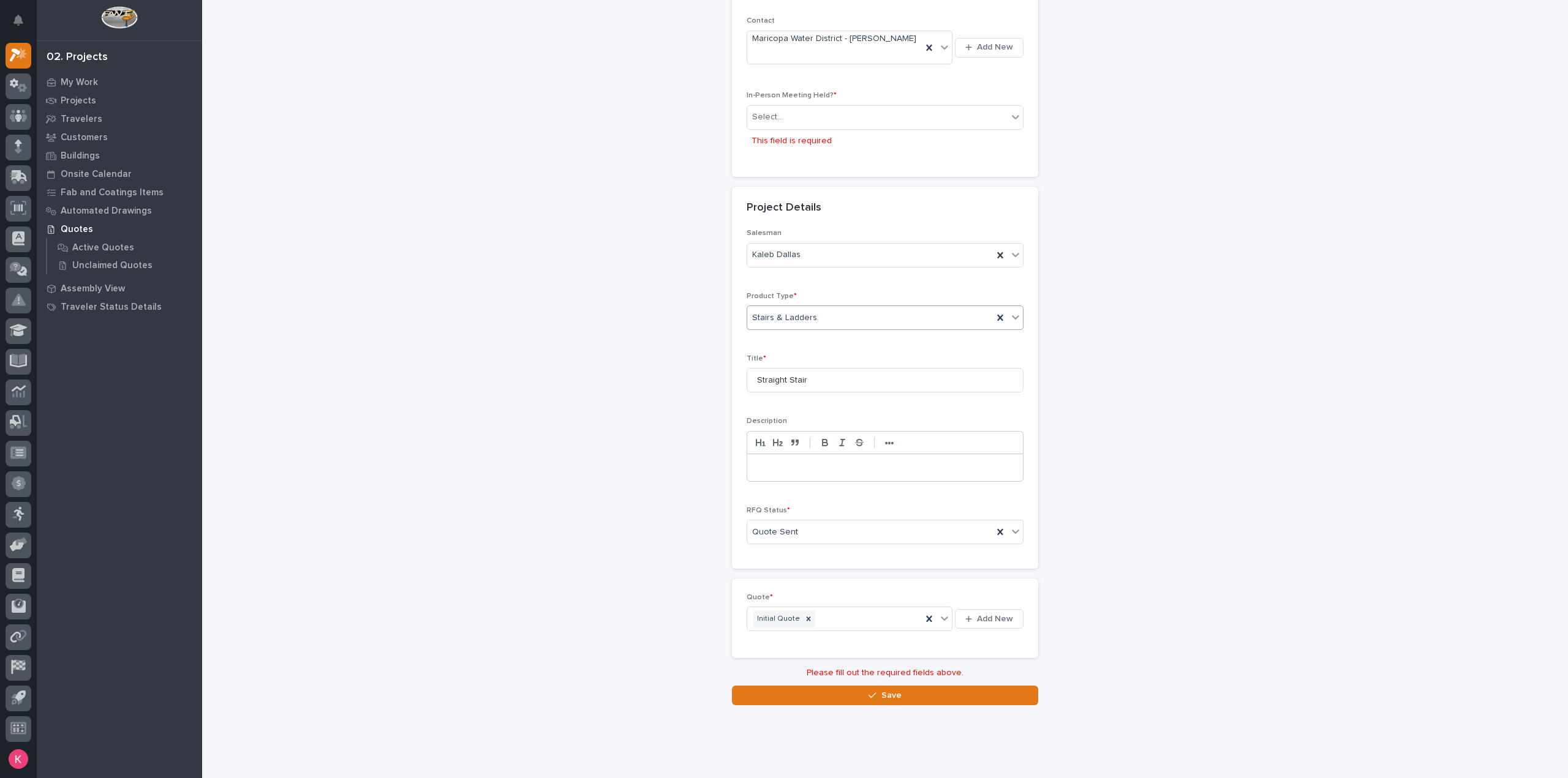
scroll to position [0, 0]
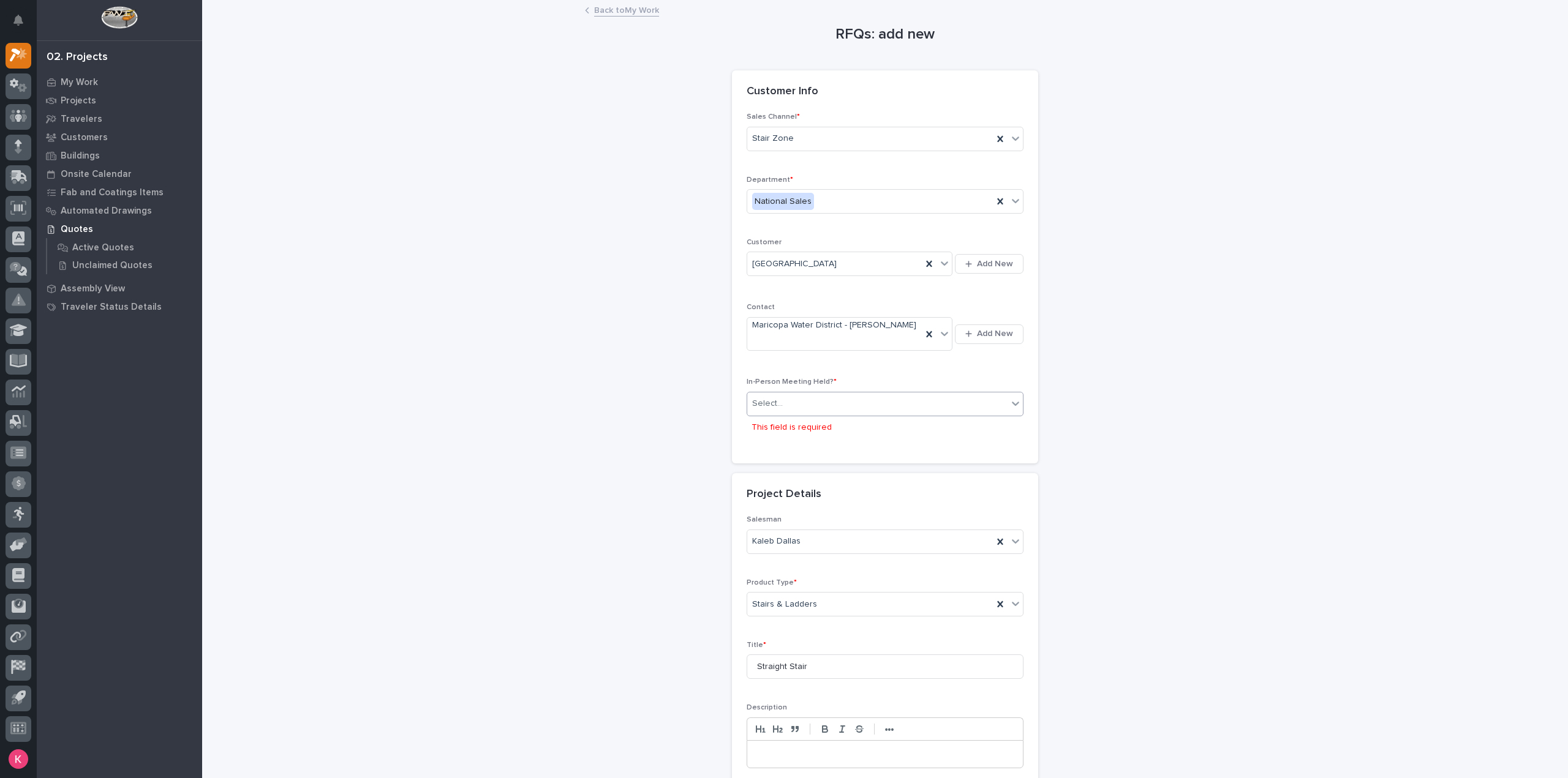
click at [802, 394] on div "Select..." at bounding box center [877, 404] width 261 height 20
click at [783, 434] on div "No" at bounding box center [879, 437] width 276 height 22
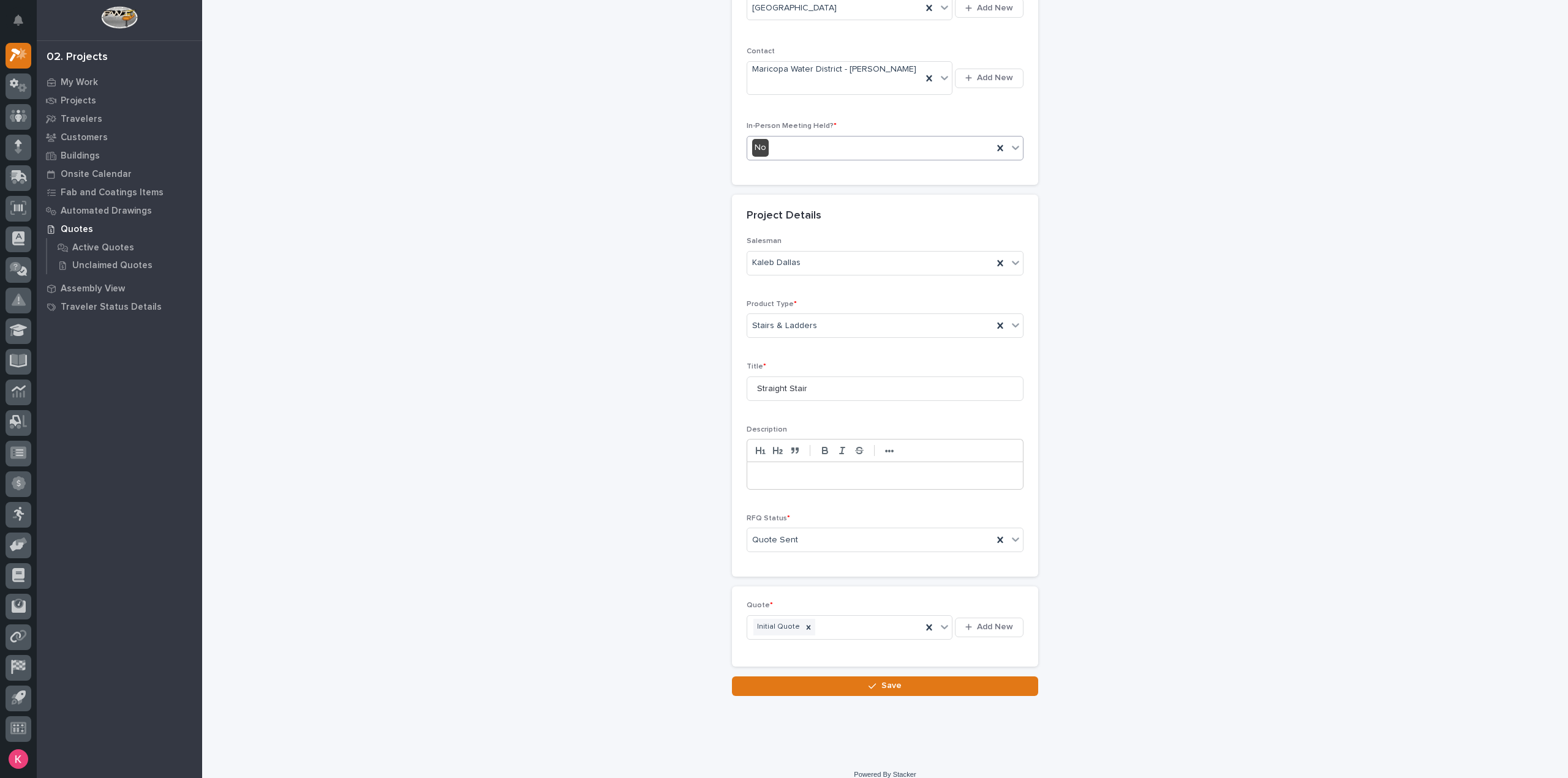
scroll to position [256, 0]
click at [838, 678] on button "Save" at bounding box center [884, 687] width 306 height 20
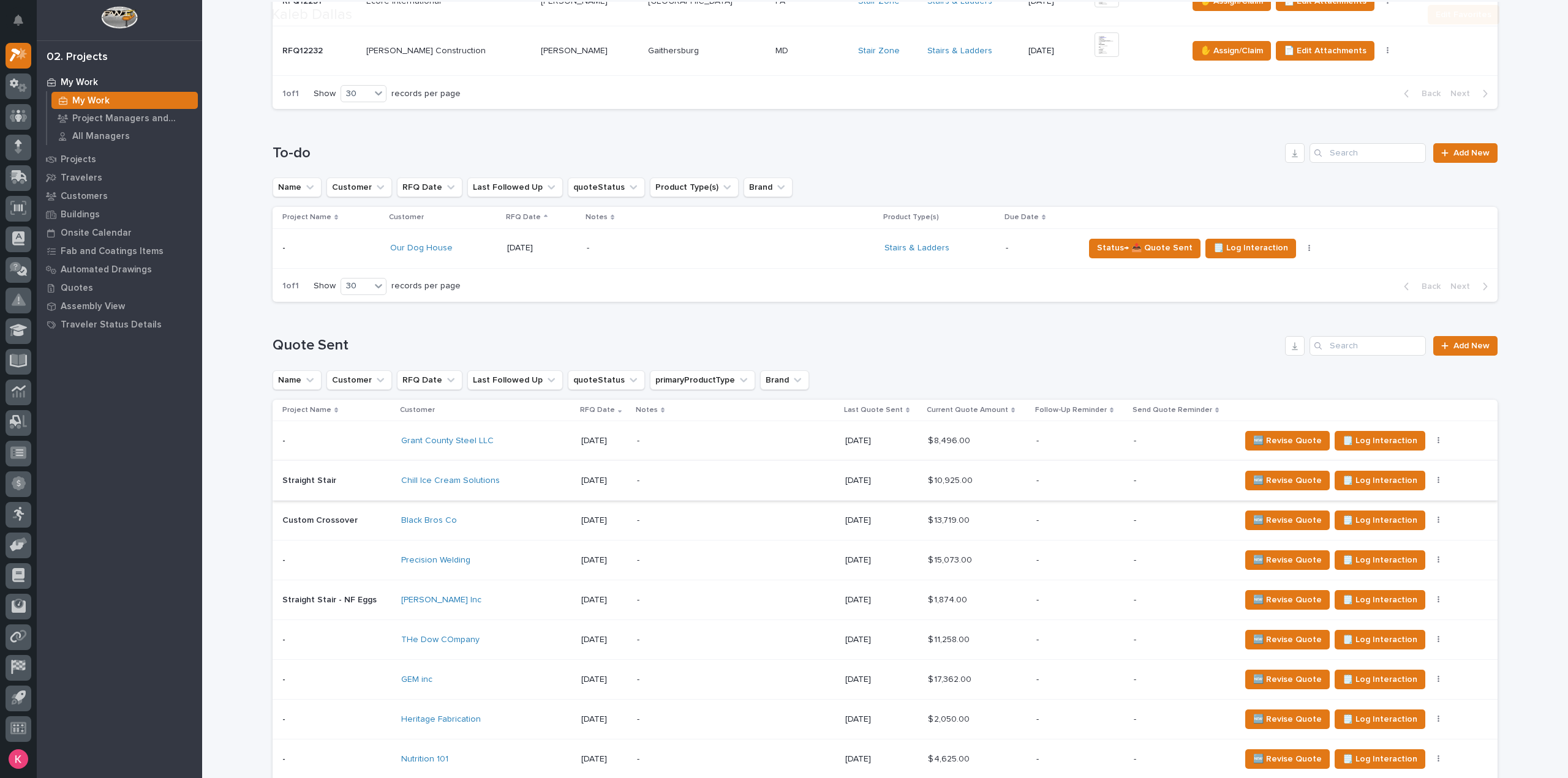
scroll to position [490, 0]
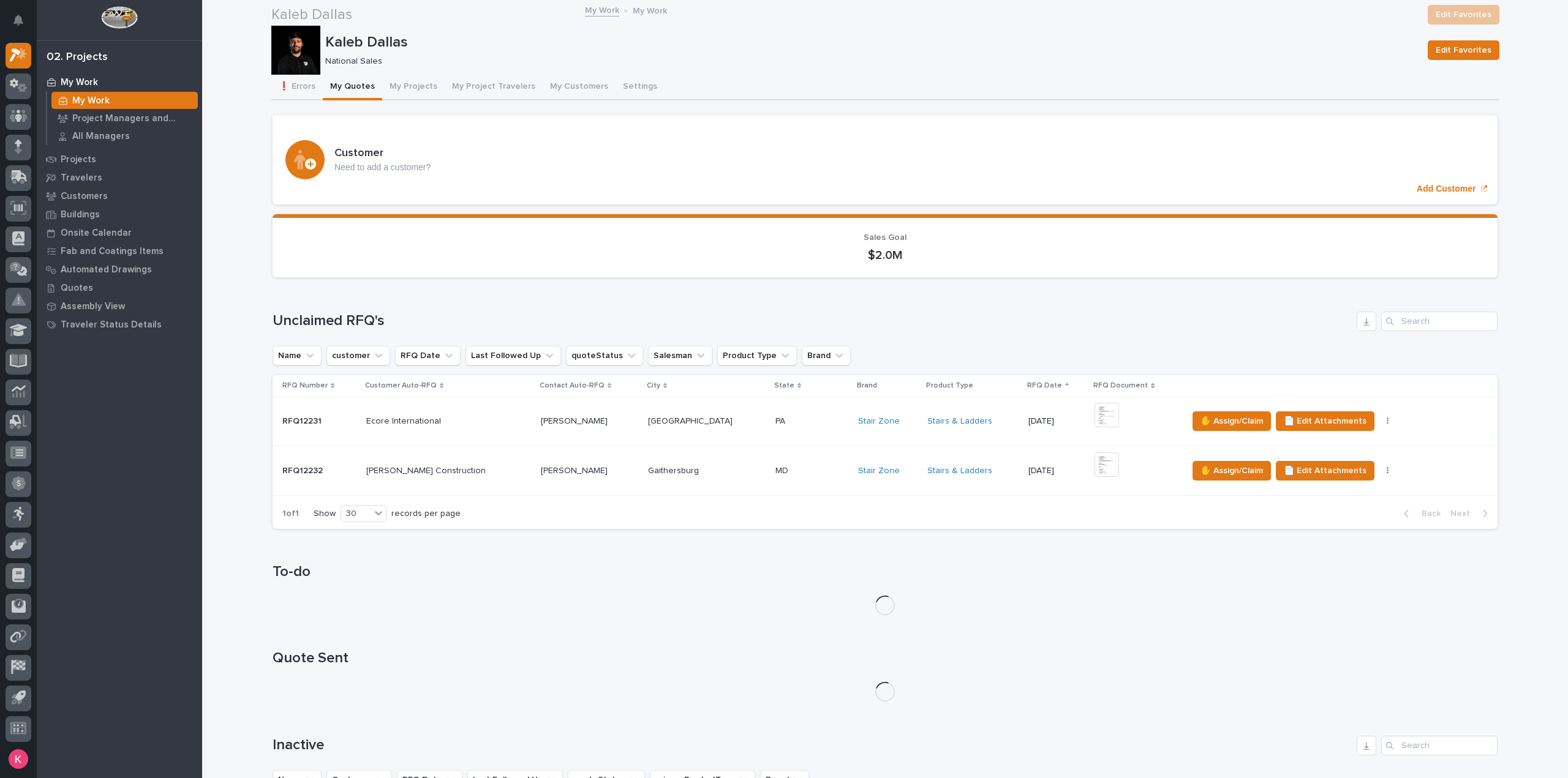
scroll to position [286, 0]
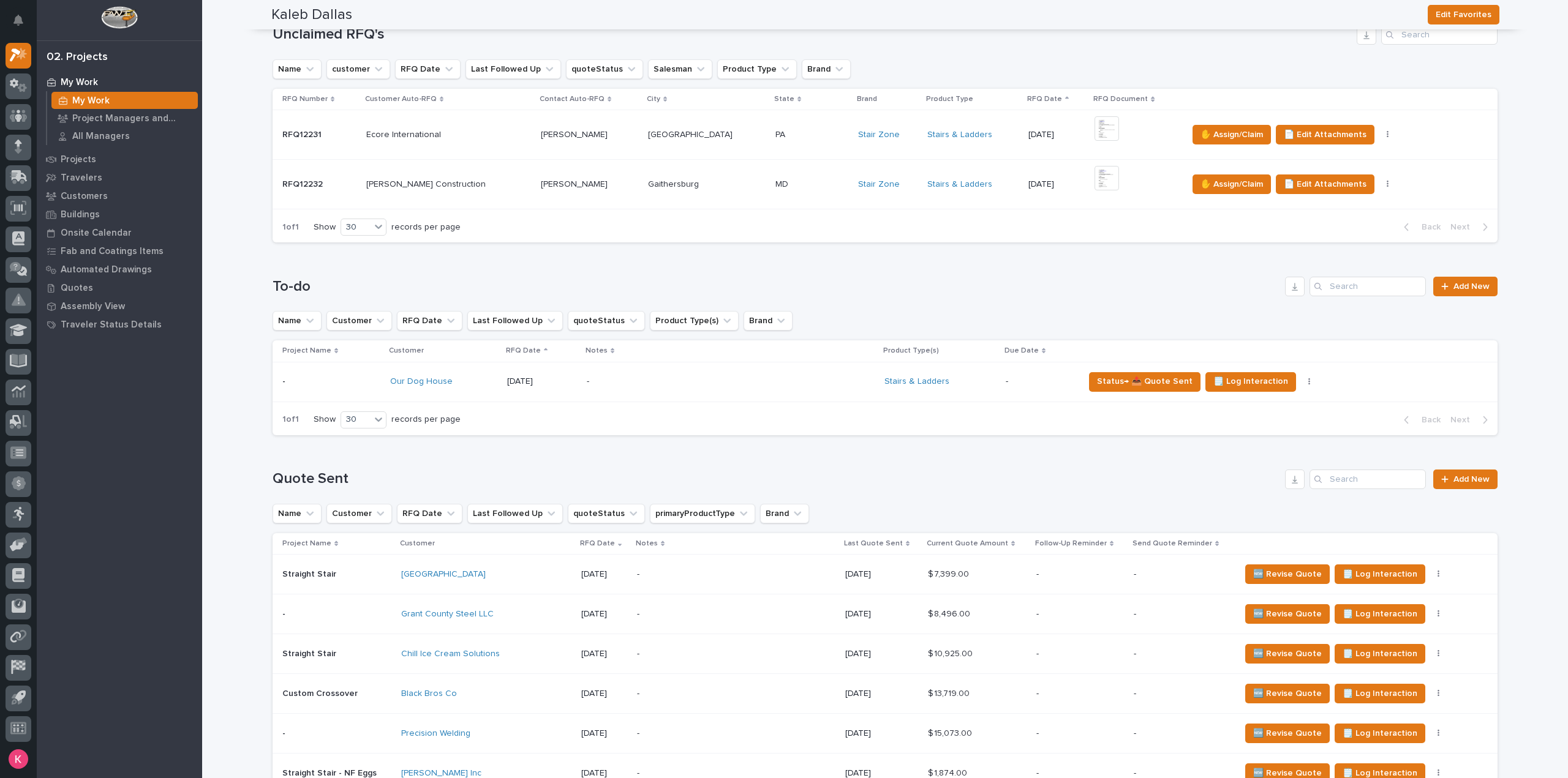
click at [719, 570] on p "-" at bounding box center [735, 574] width 198 height 10
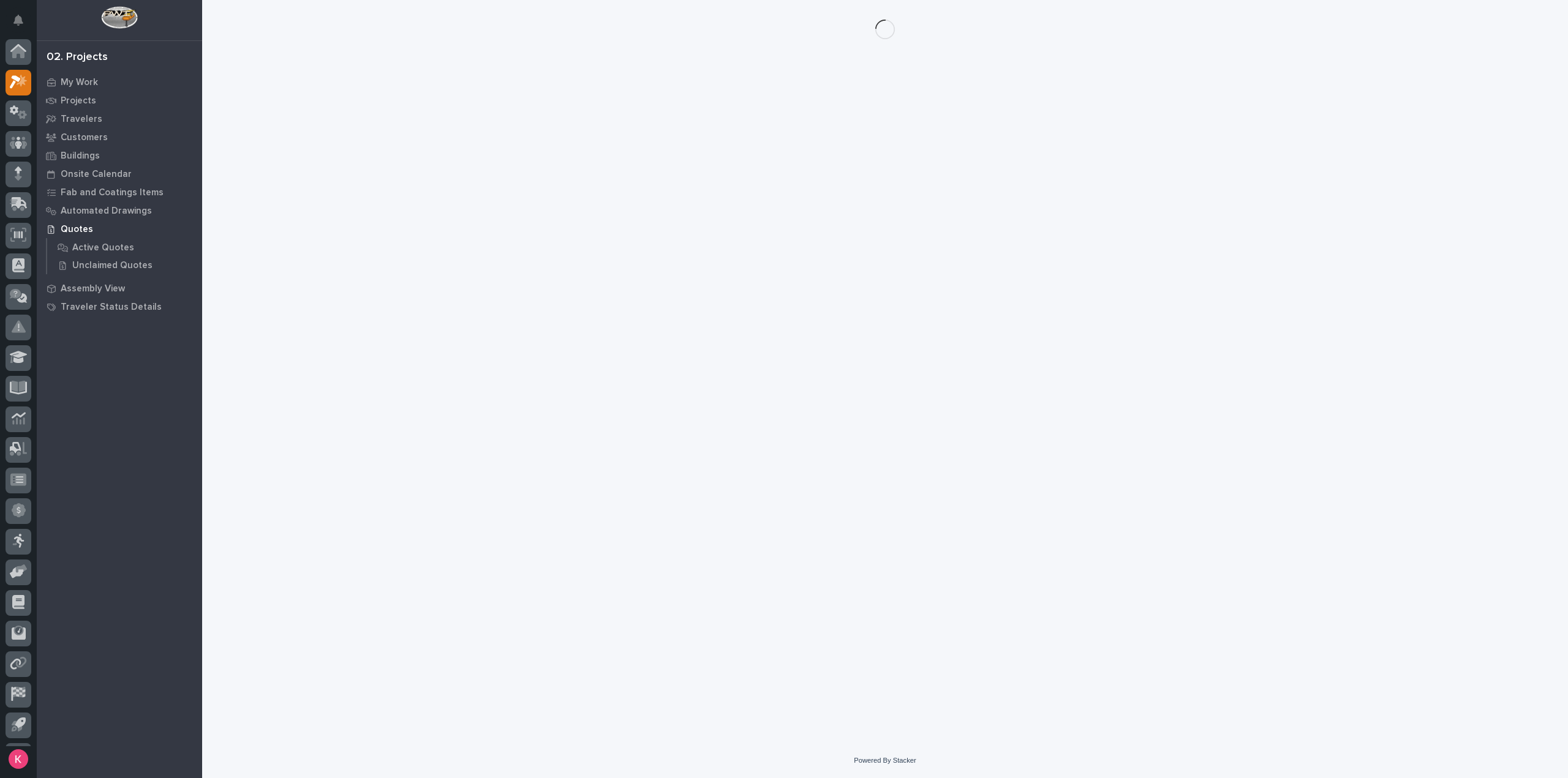
scroll to position [27, 0]
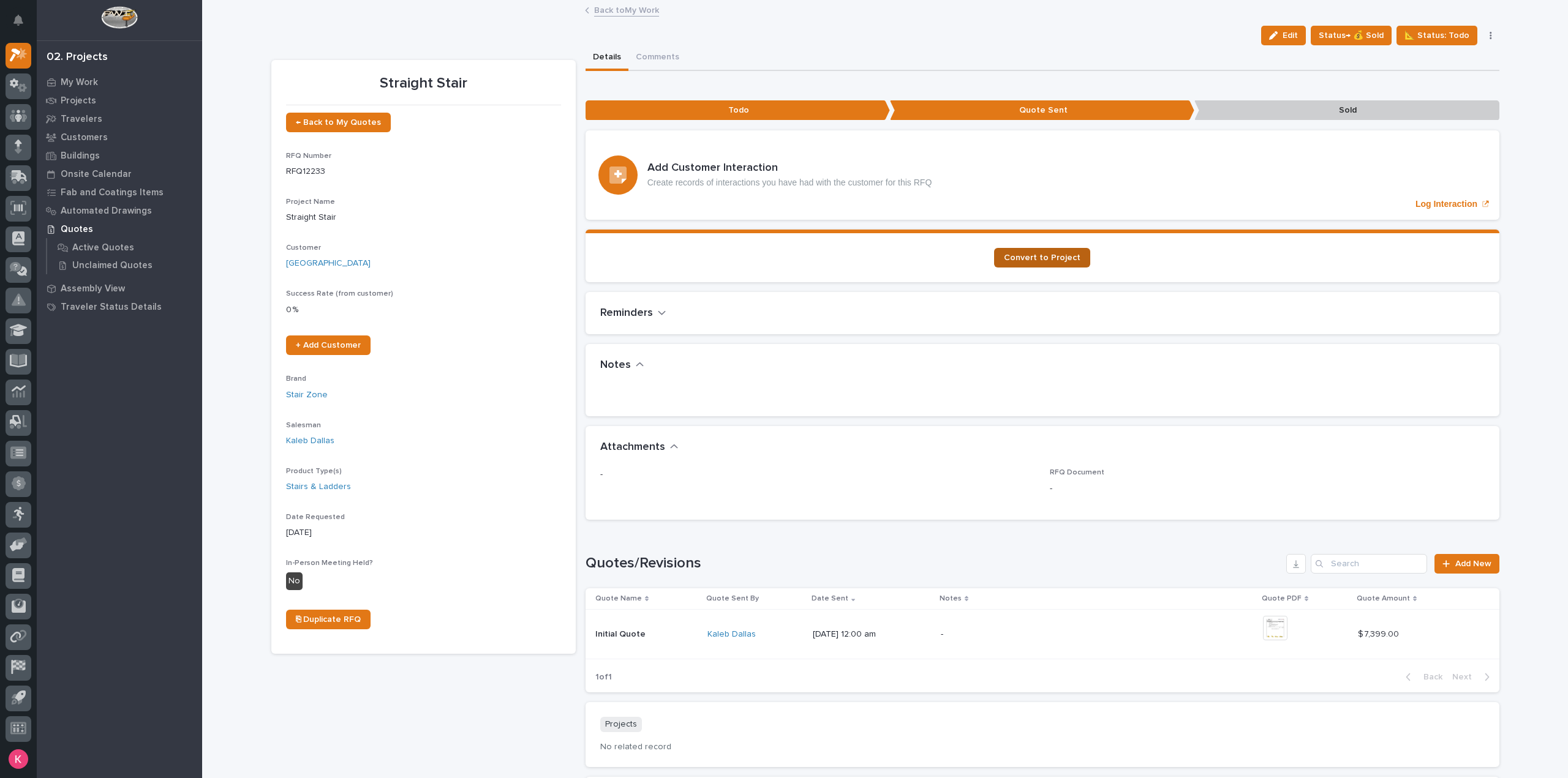
click at [1030, 248] on link "Convert to Project" at bounding box center [1041, 258] width 96 height 20
click at [94, 84] on p "My Work" at bounding box center [79, 82] width 37 height 11
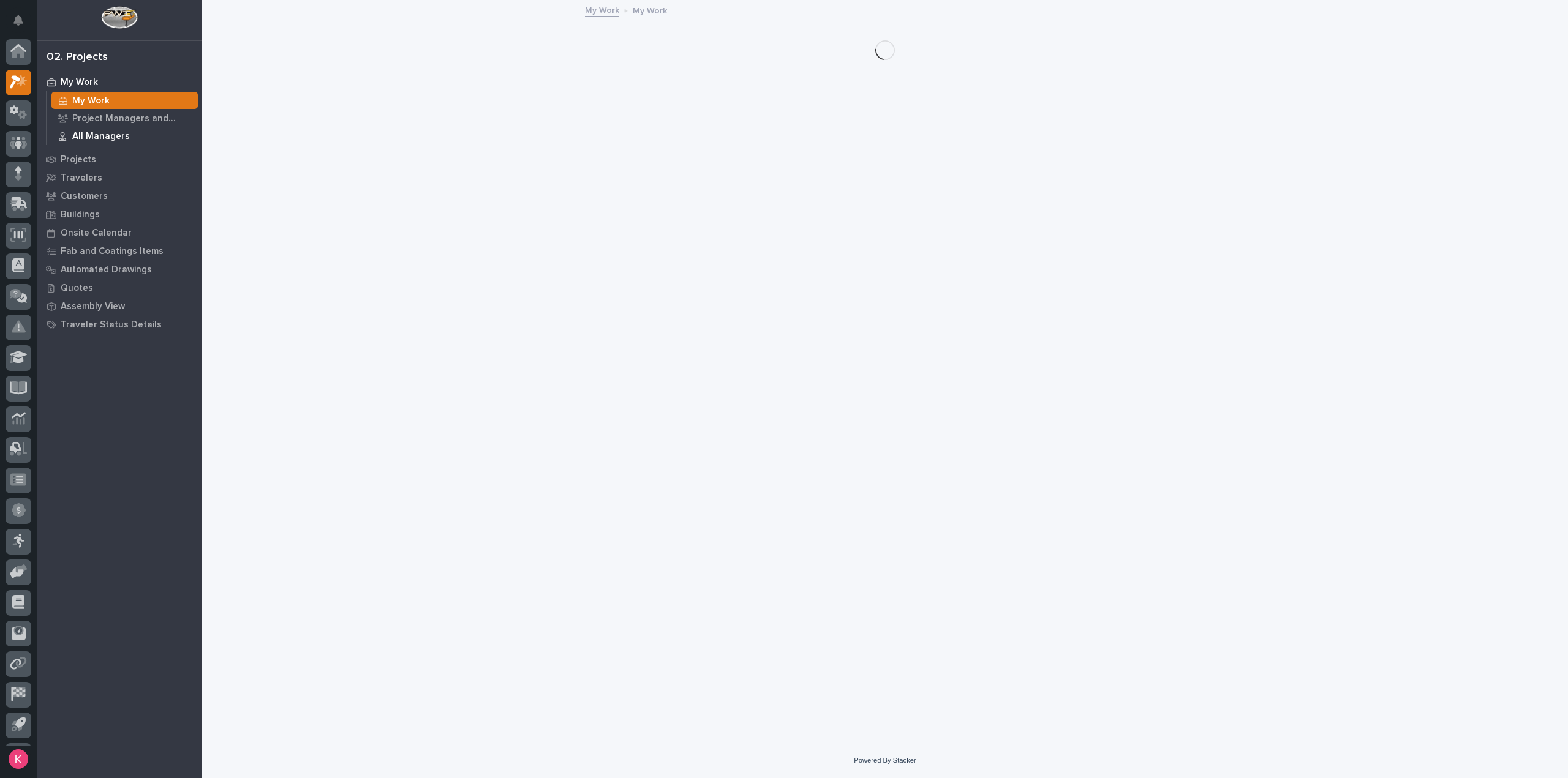
scroll to position [27, 0]
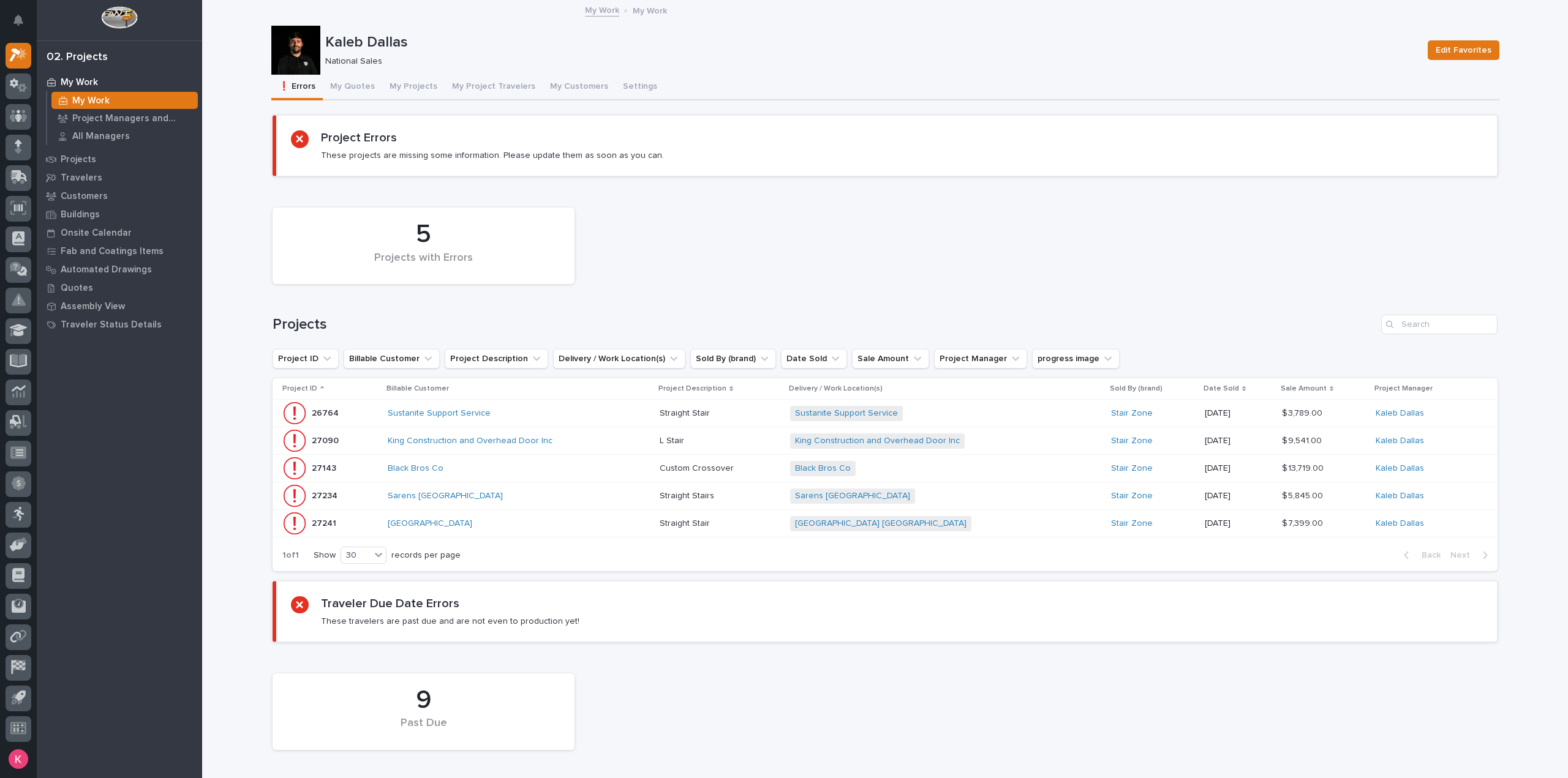
drag, startPoint x: 1336, startPoint y: 250, endPoint x: 1330, endPoint y: 269, distance: 19.9
click at [1334, 250] on div "5 Projects with Errors" at bounding box center [885, 246] width 1237 height 89
click at [589, 522] on div "[GEOGRAPHIC_DATA]" at bounding box center [495, 523] width 214 height 10
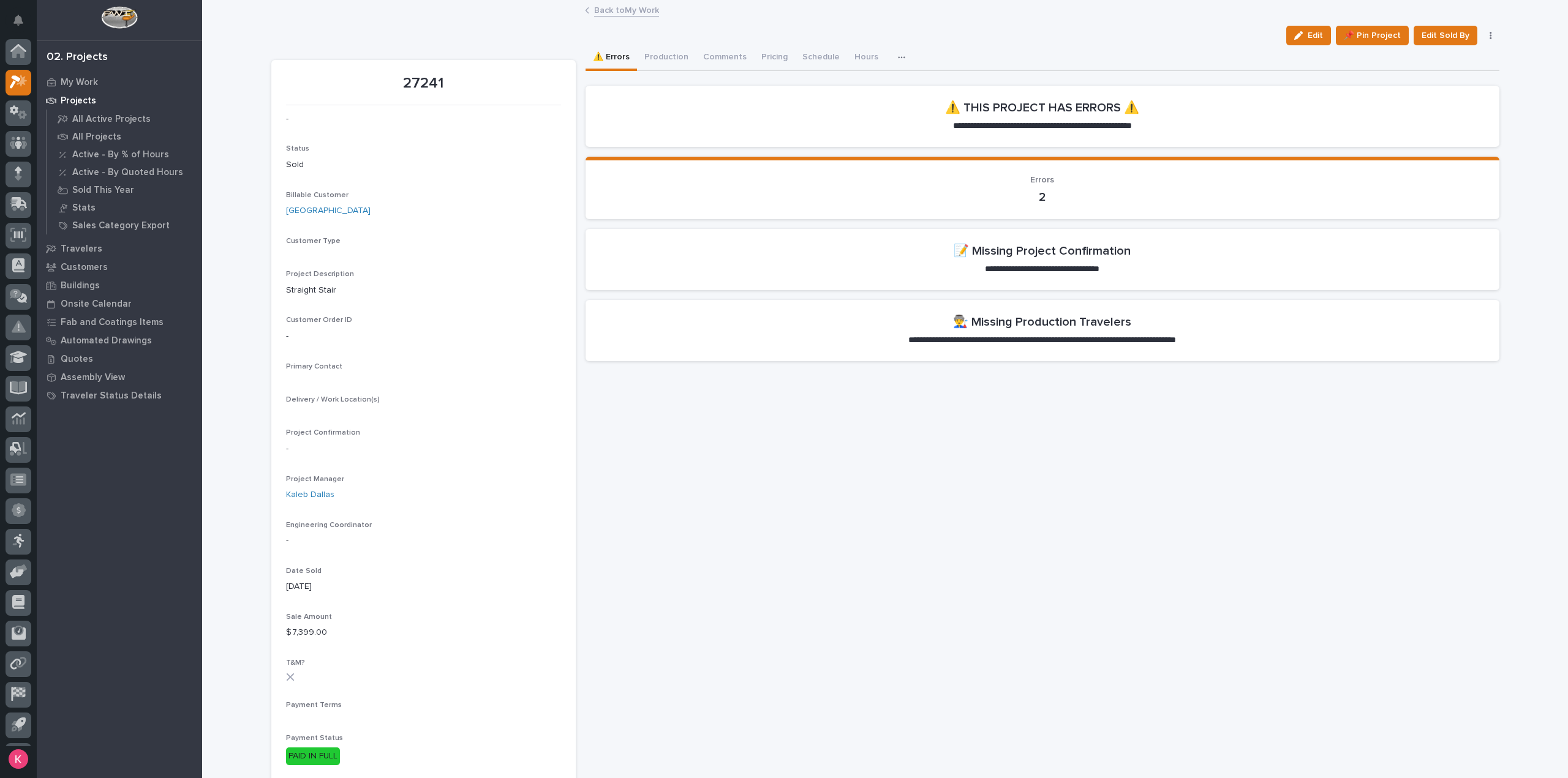
scroll to position [27, 0]
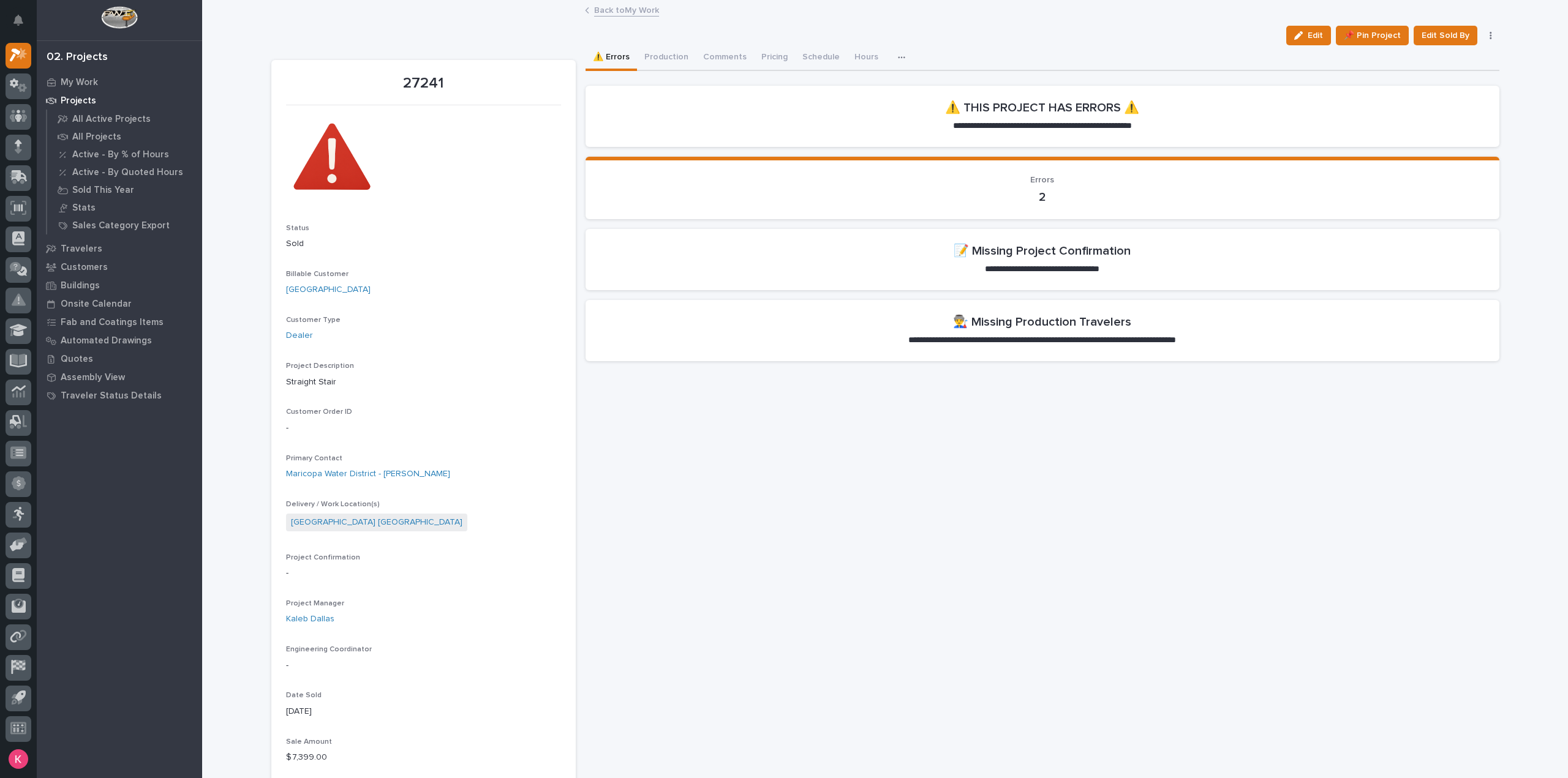
drag, startPoint x: 1294, startPoint y: 43, endPoint x: 1109, endPoint y: 217, distance: 254.0
click at [1294, 42] on button "Edit" at bounding box center [1307, 35] width 45 height 20
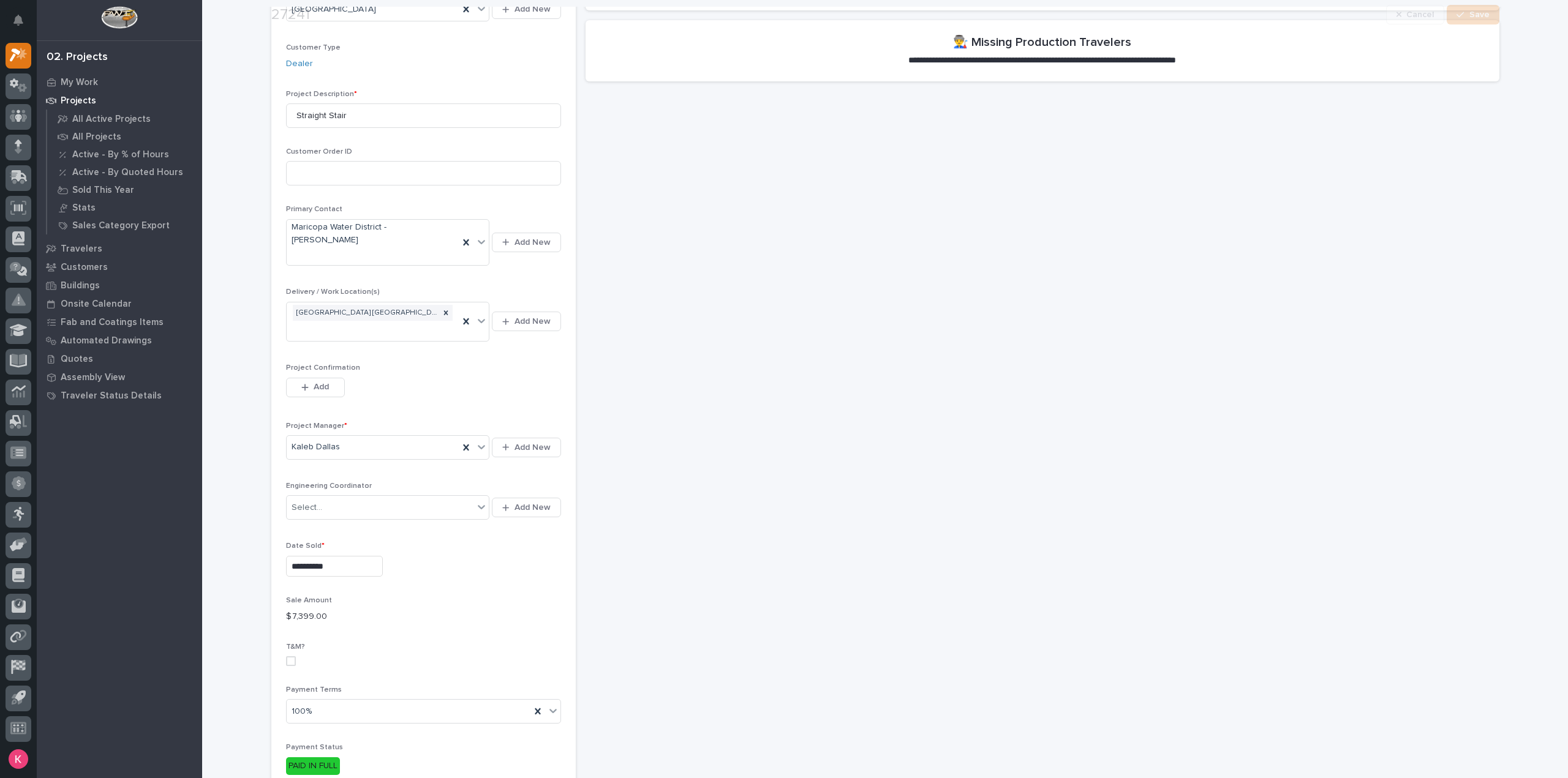
scroll to position [306, 0]
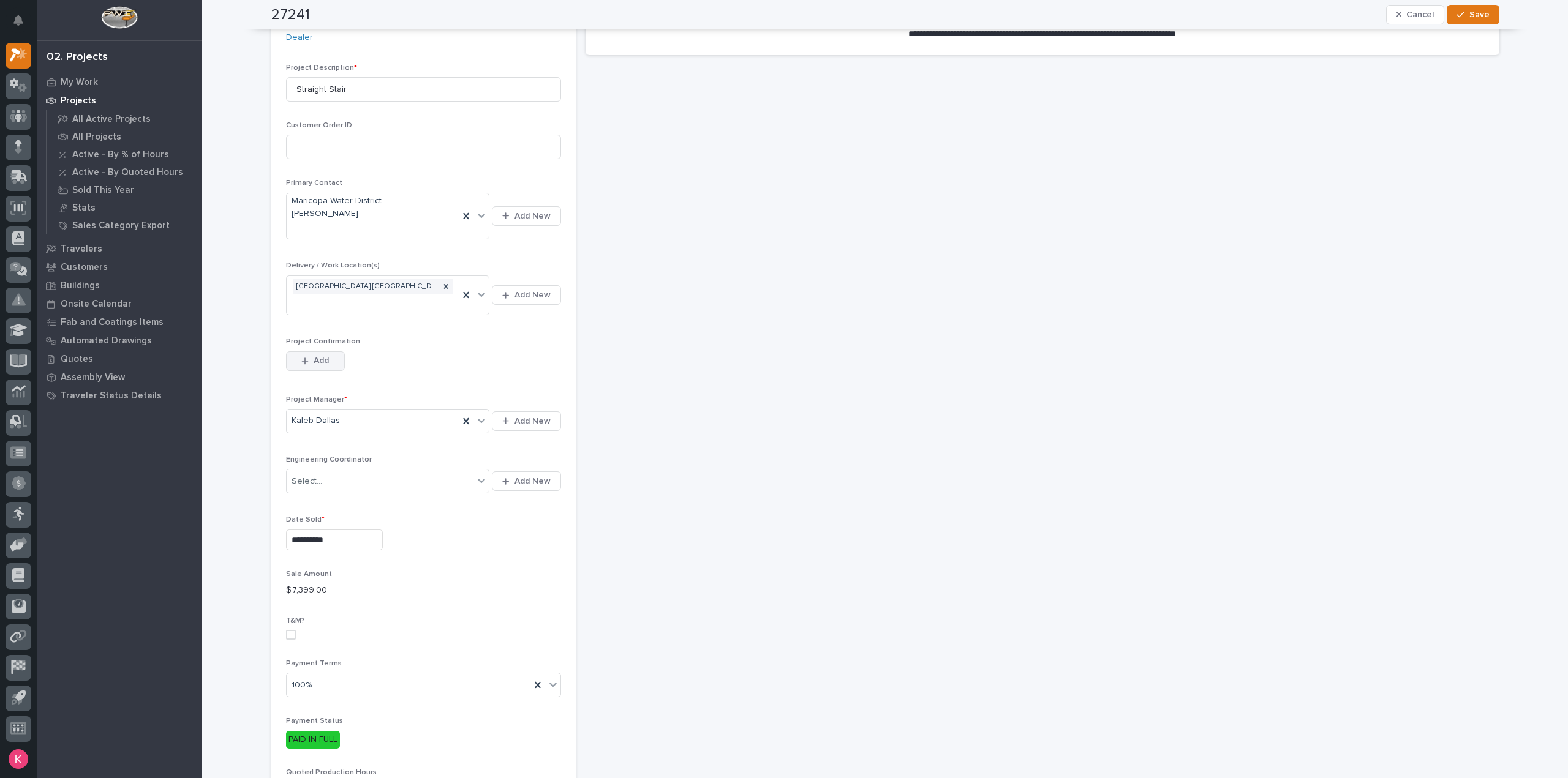
click at [309, 352] on button "Add" at bounding box center [315, 361] width 59 height 20
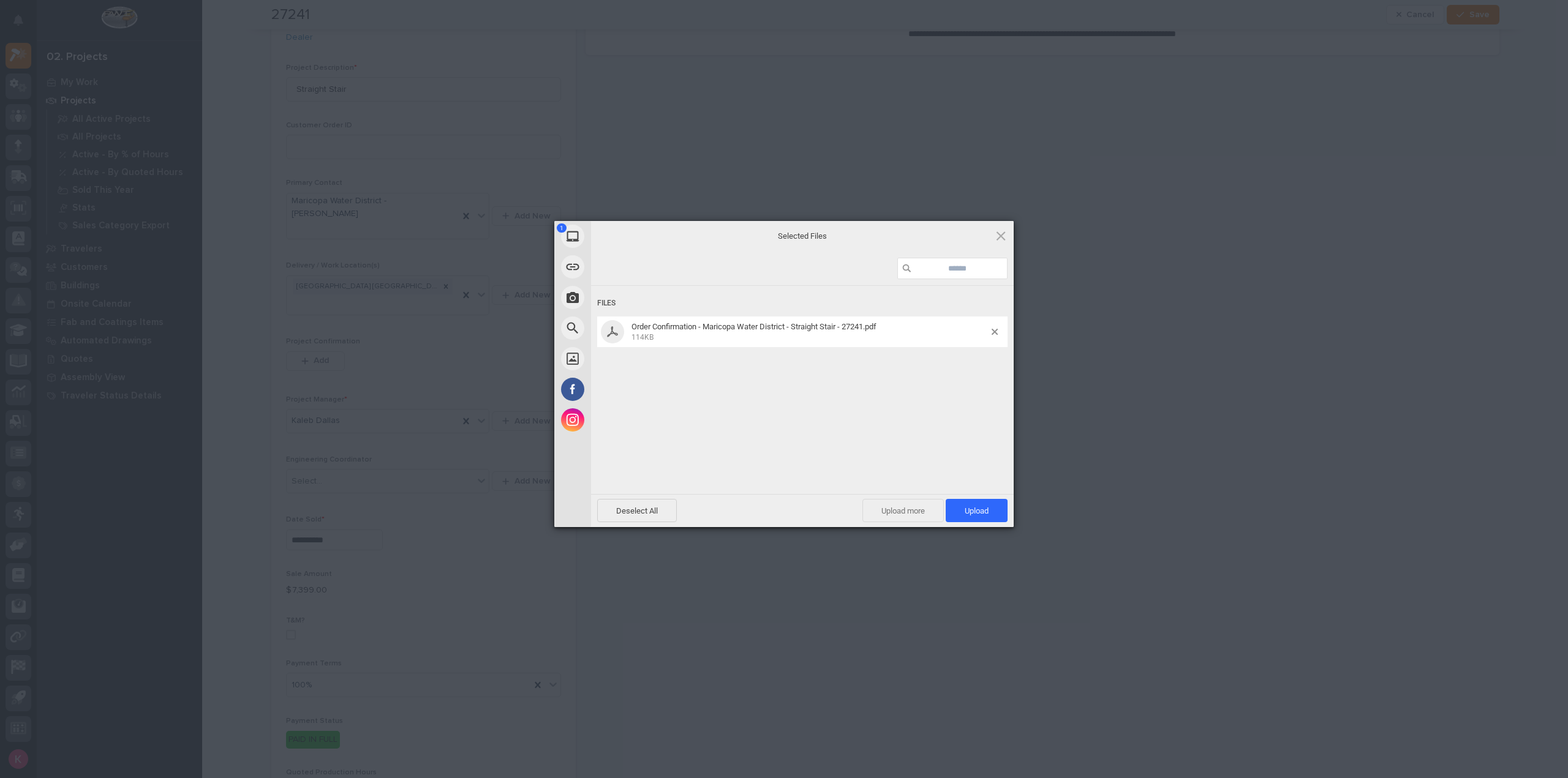
click at [886, 518] on span "Upload more" at bounding box center [903, 511] width 81 height 24
click at [980, 511] on span "2" at bounding box center [983, 512] width 11 height 11
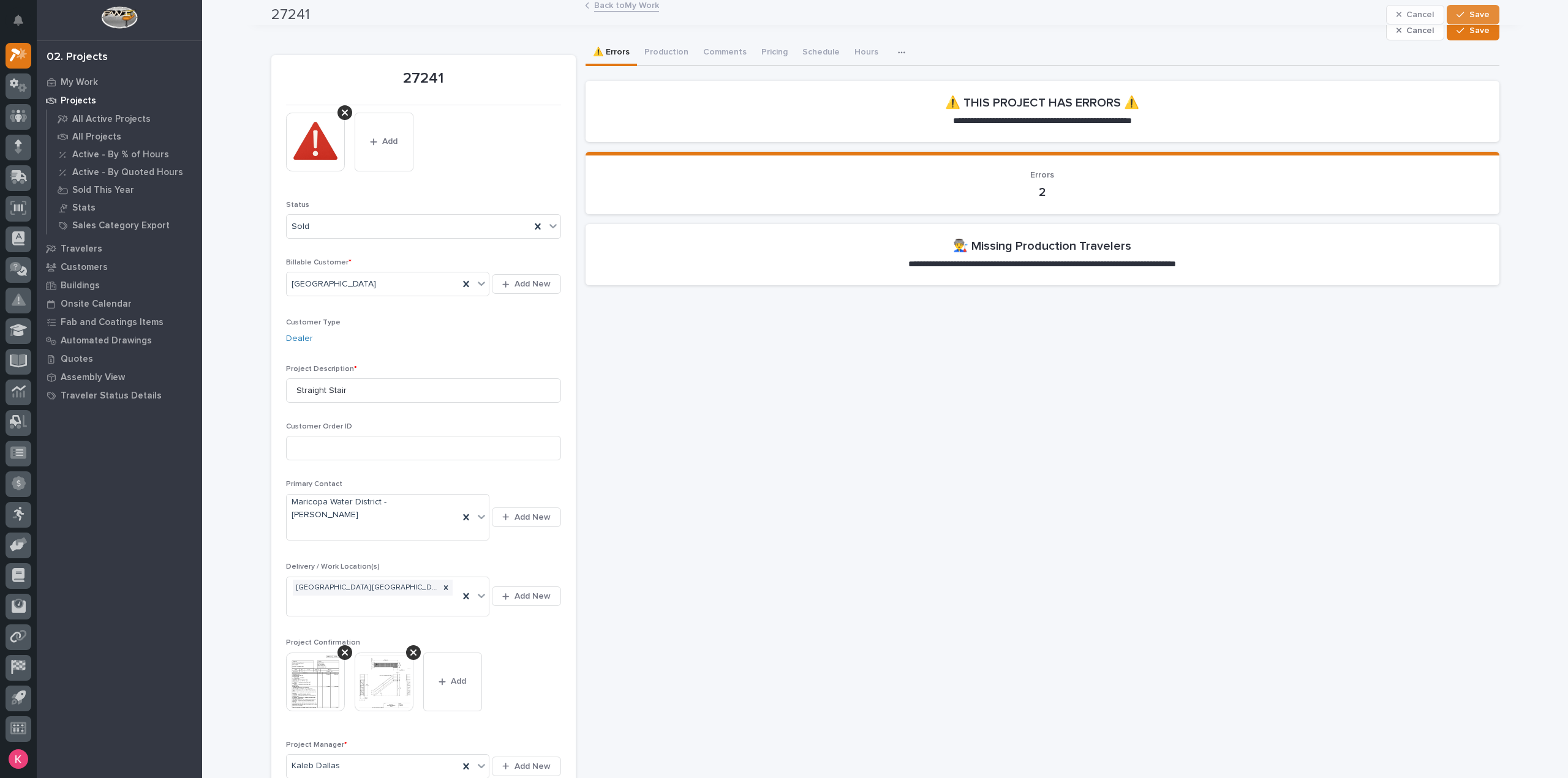
scroll to position [0, 0]
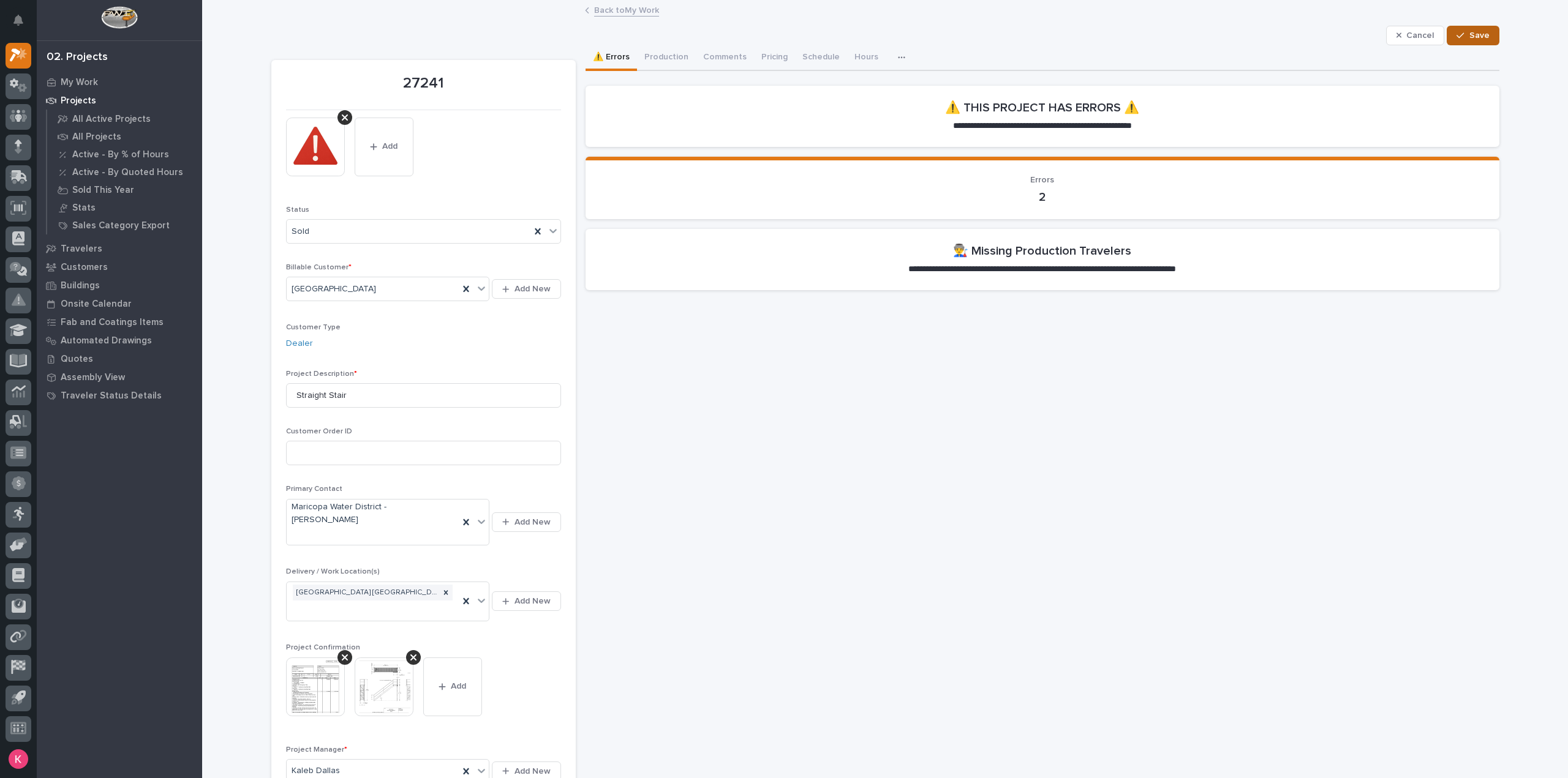
click at [1457, 31] on icon "button" at bounding box center [1460, 35] width 8 height 9
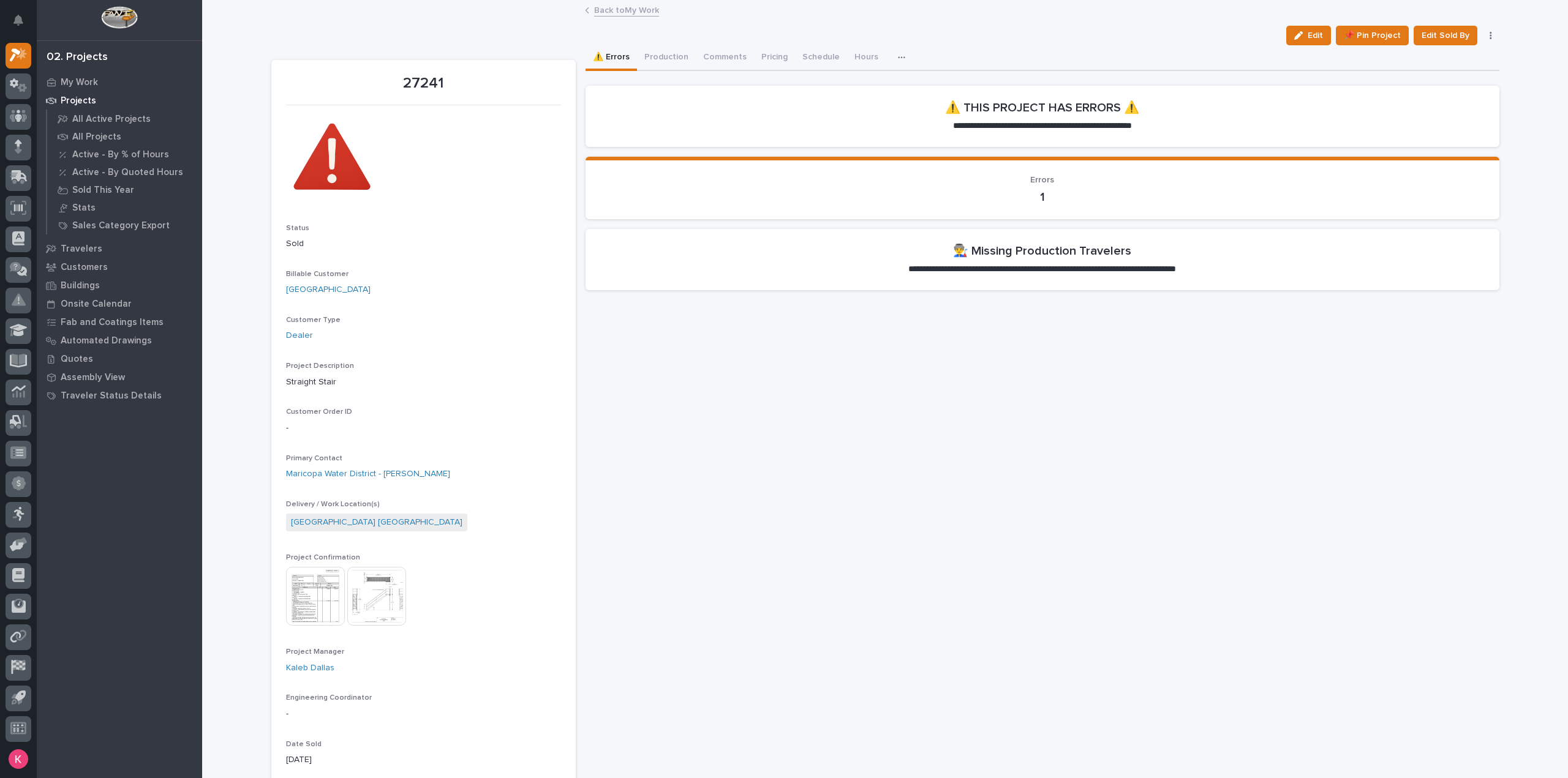
click at [388, 580] on img at bounding box center [376, 597] width 59 height 59
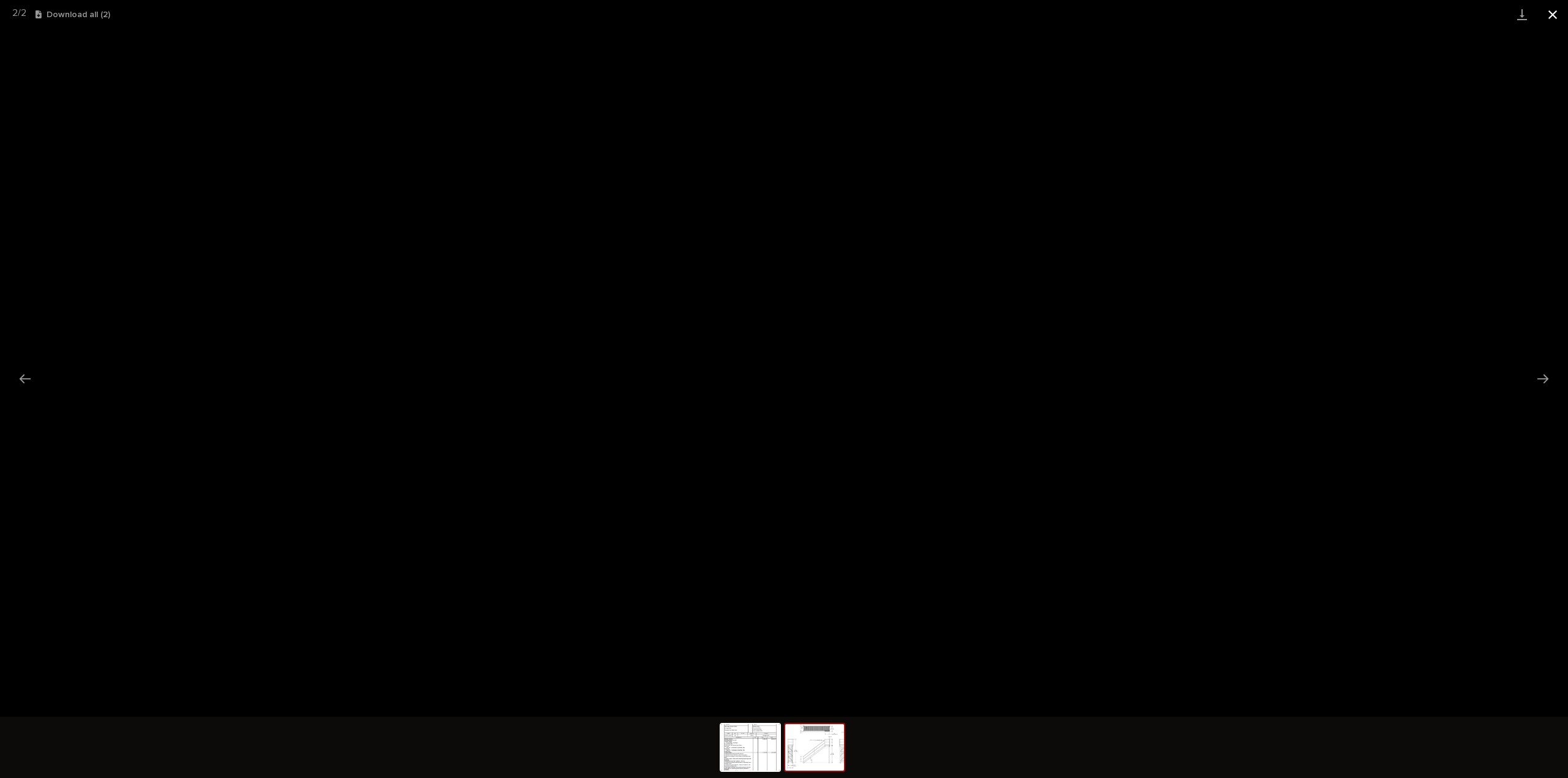
click at [1556, 15] on button "Close gallery" at bounding box center [1552, 14] width 30 height 28
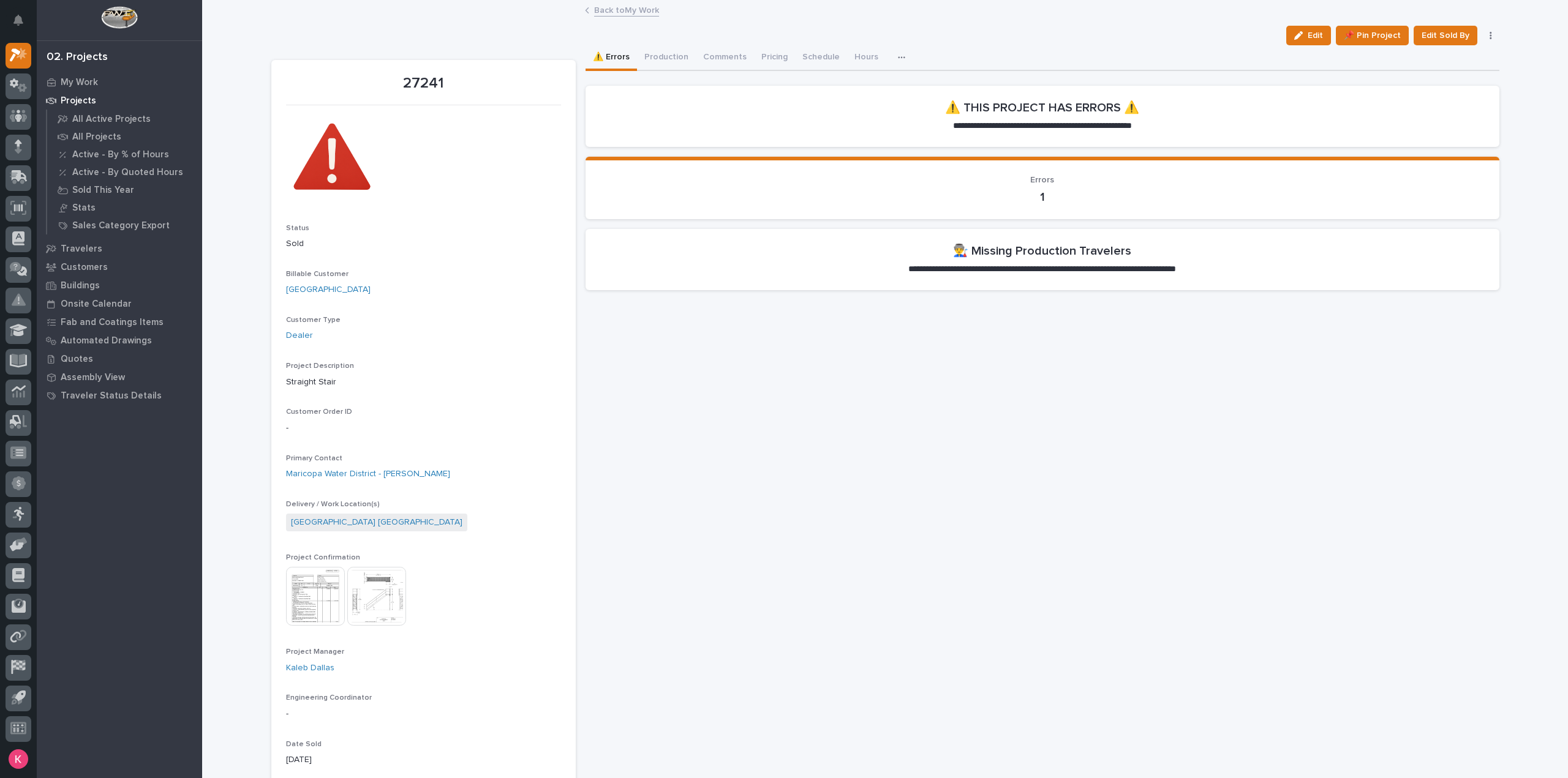
drag, startPoint x: 1313, startPoint y: 33, endPoint x: 1202, endPoint y: 131, distance: 148.1
click at [1313, 32] on span "Edit" at bounding box center [1315, 36] width 15 height 11
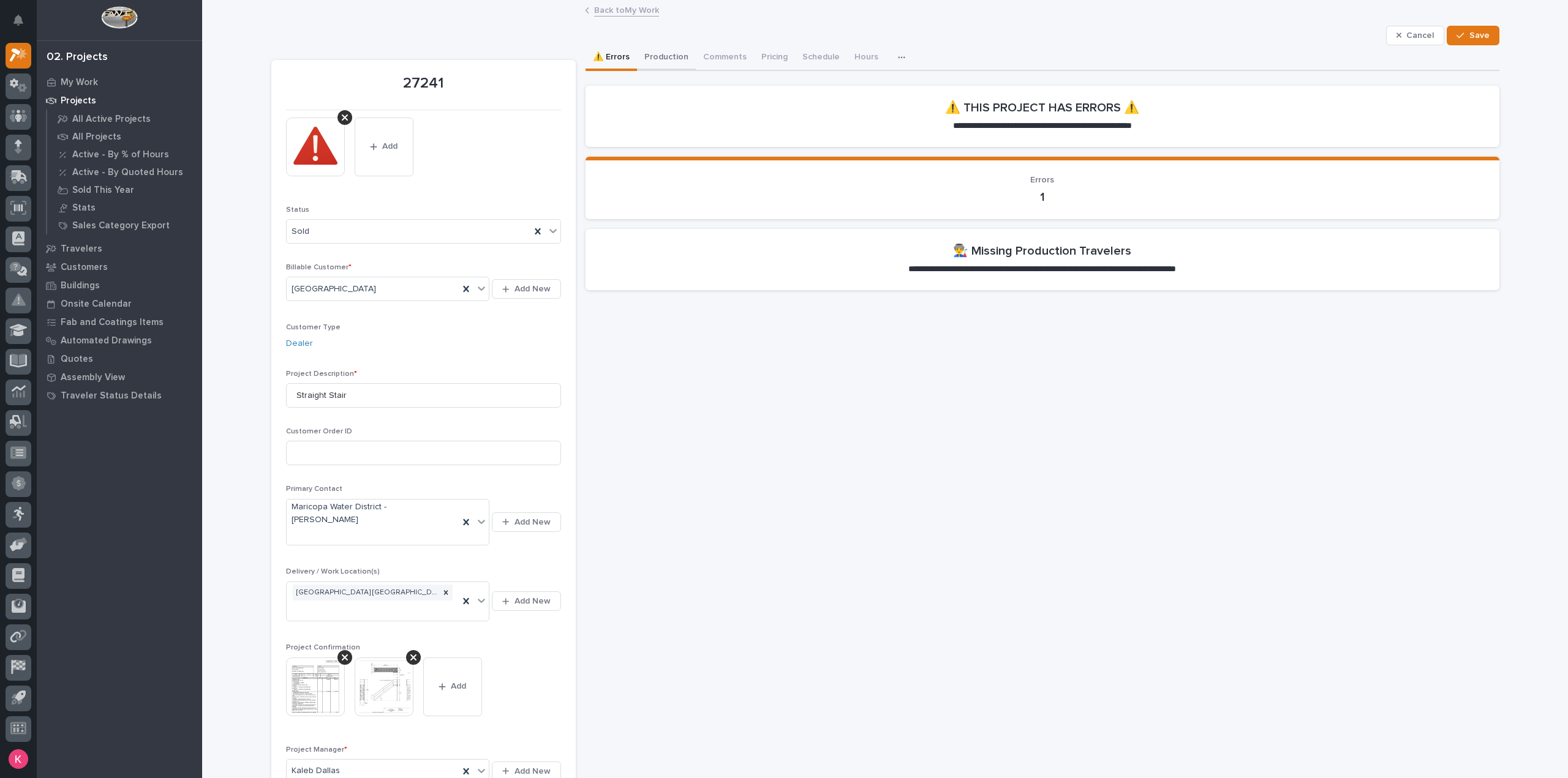
click at [683, 54] on button "Production" at bounding box center [666, 58] width 59 height 26
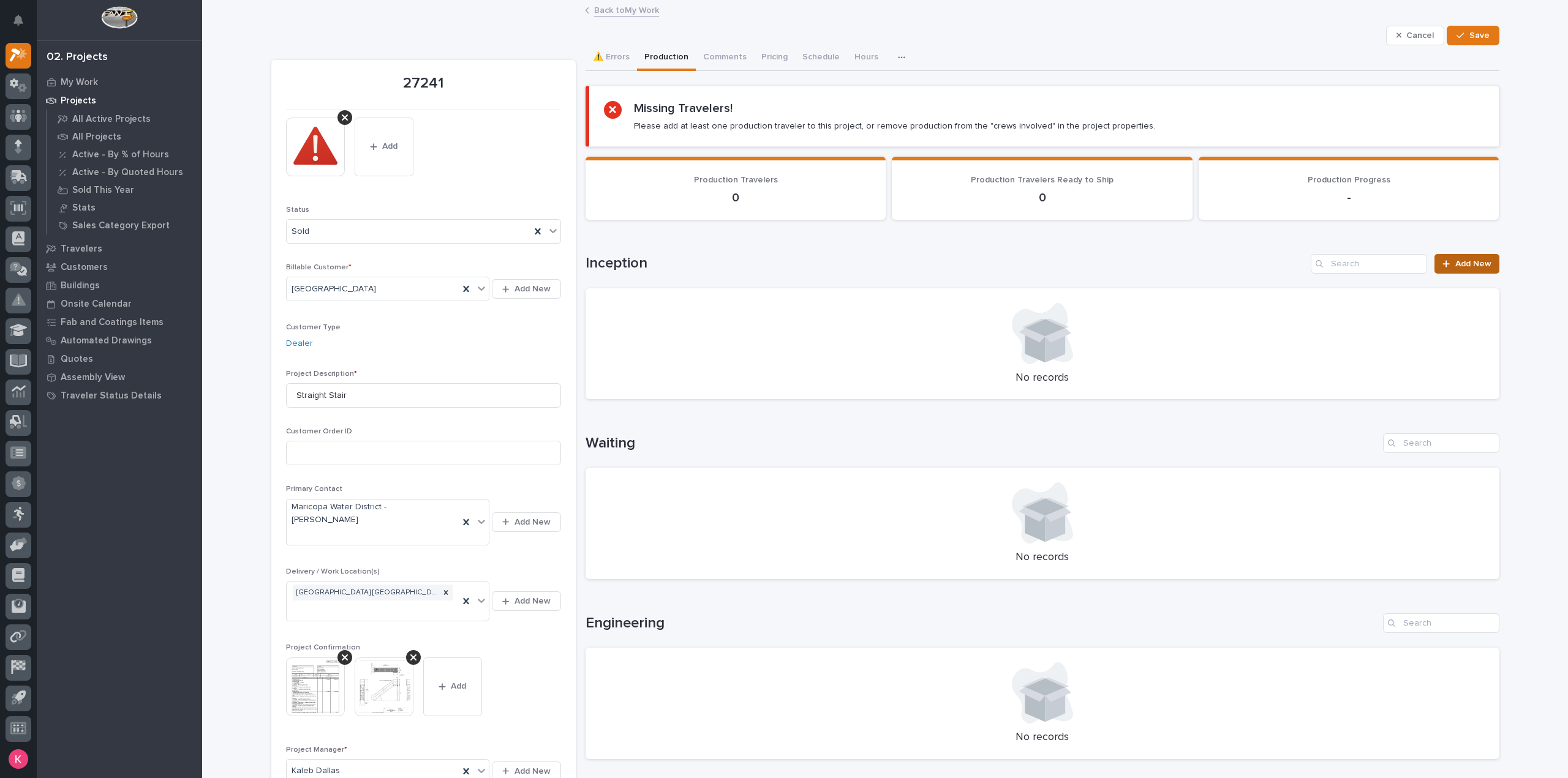
click at [1482, 262] on span "Add New" at bounding box center [1473, 263] width 36 height 9
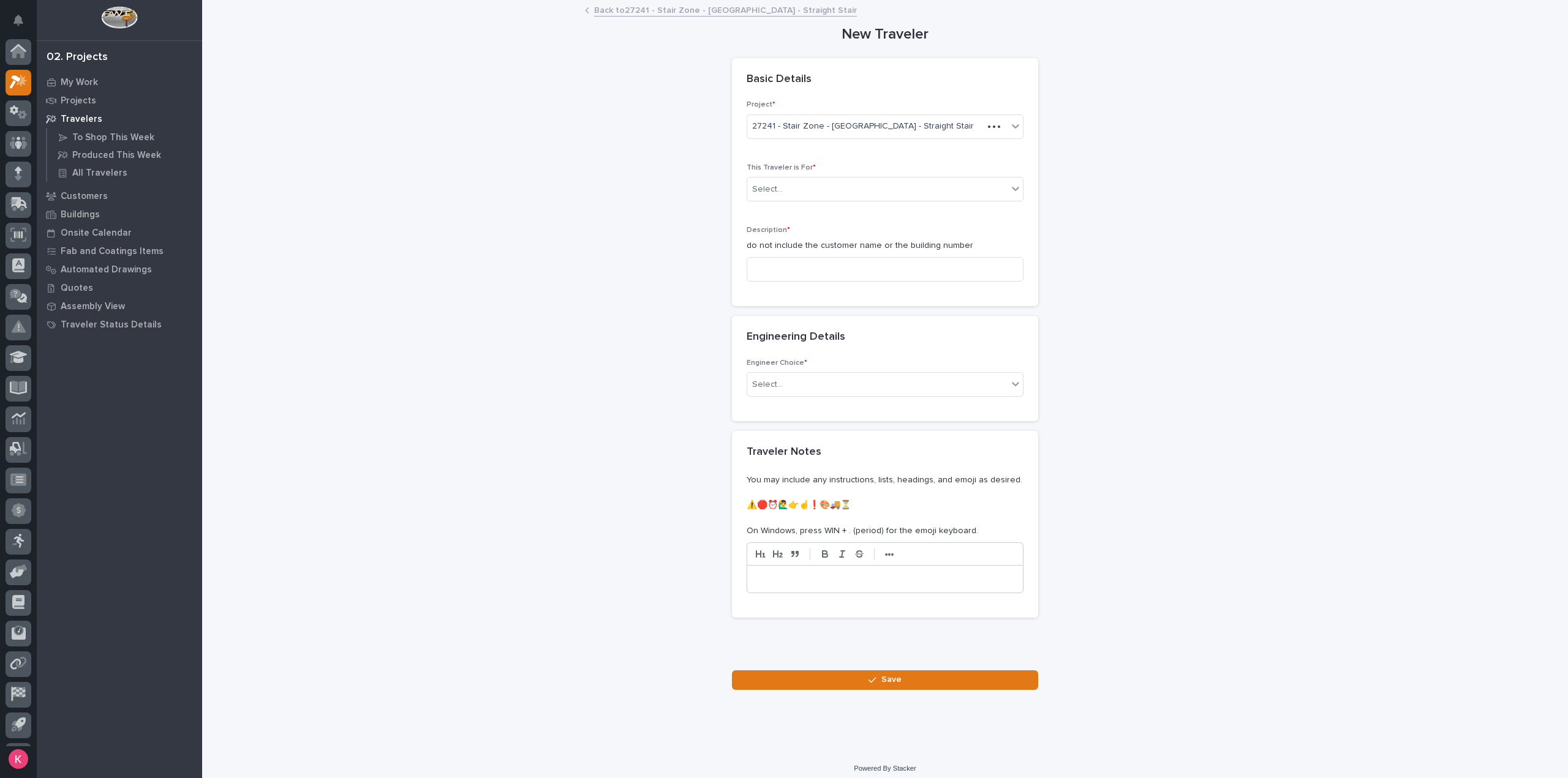
scroll to position [27, 0]
click at [827, 184] on div "Select..." at bounding box center [877, 189] width 261 height 20
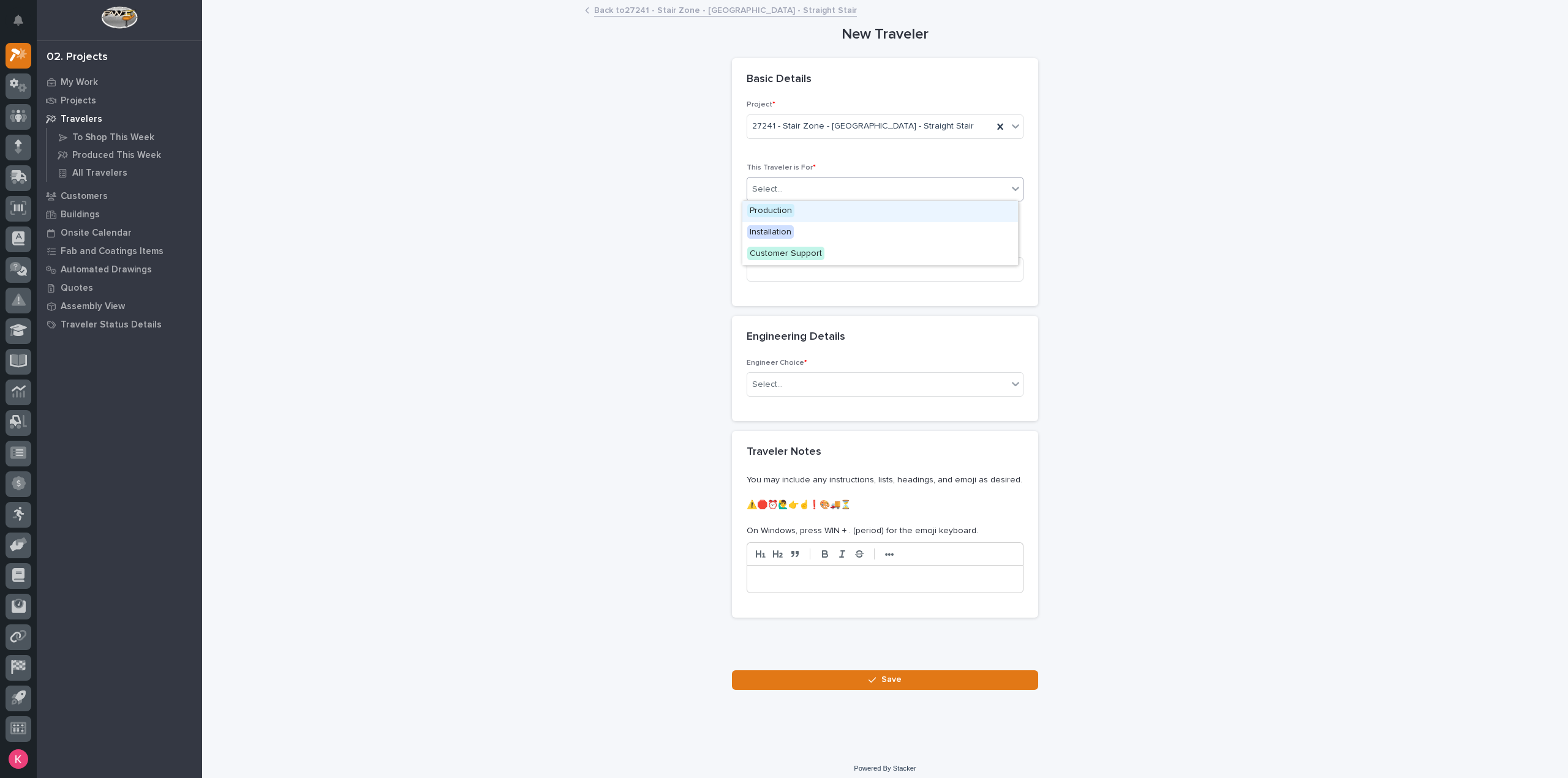
click at [813, 208] on div "Production" at bounding box center [879, 211] width 276 height 22
click at [792, 262] on input at bounding box center [885, 269] width 277 height 25
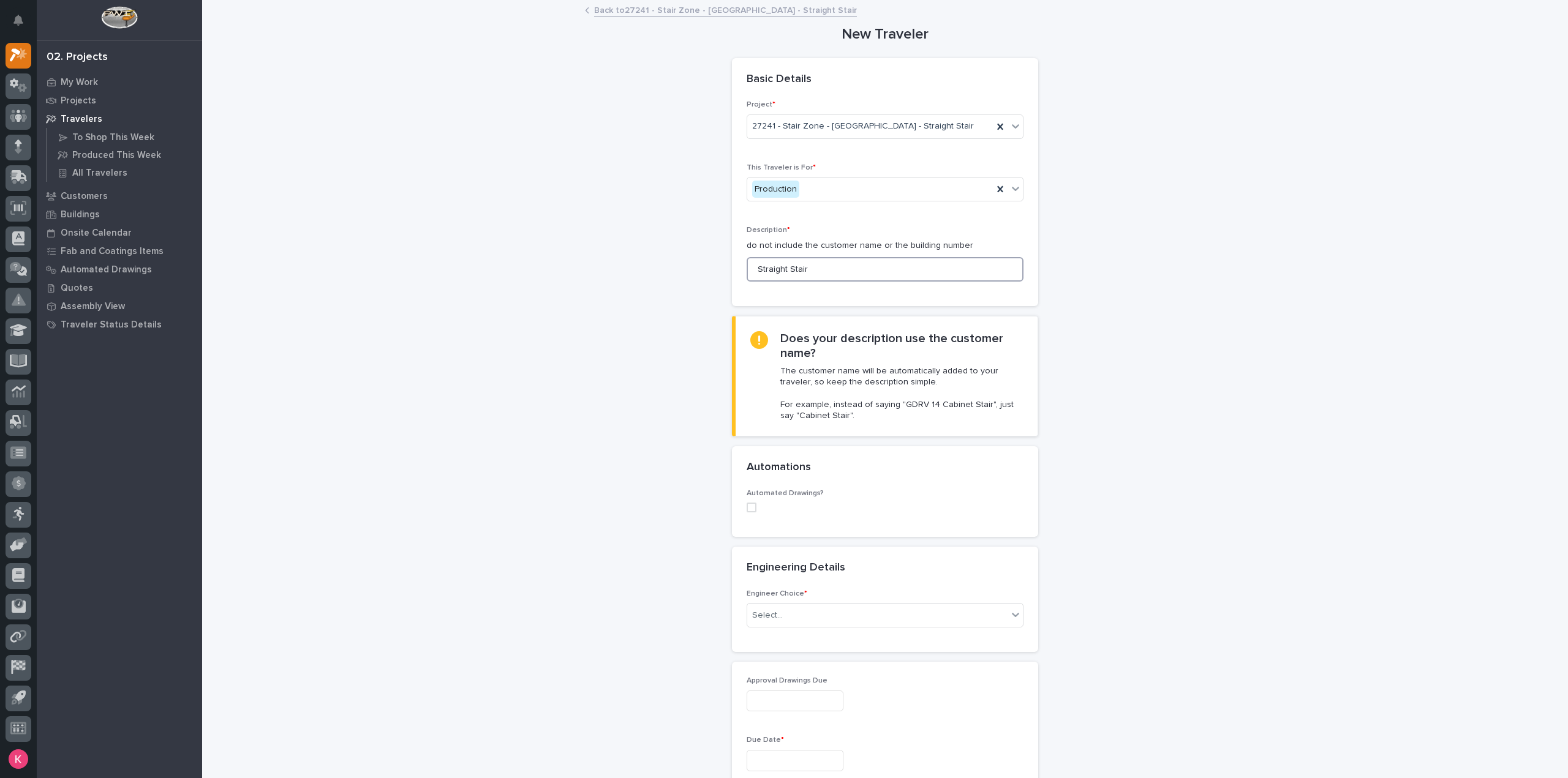
click at [747, 512] on div "Automated Drawings?" at bounding box center [885, 505] width 277 height 33
click at [748, 507] on span at bounding box center [751, 508] width 9 height 9
type input "Straight Stair"
click at [785, 588] on div "Select..." at bounding box center [877, 587] width 261 height 20
type input "*****"
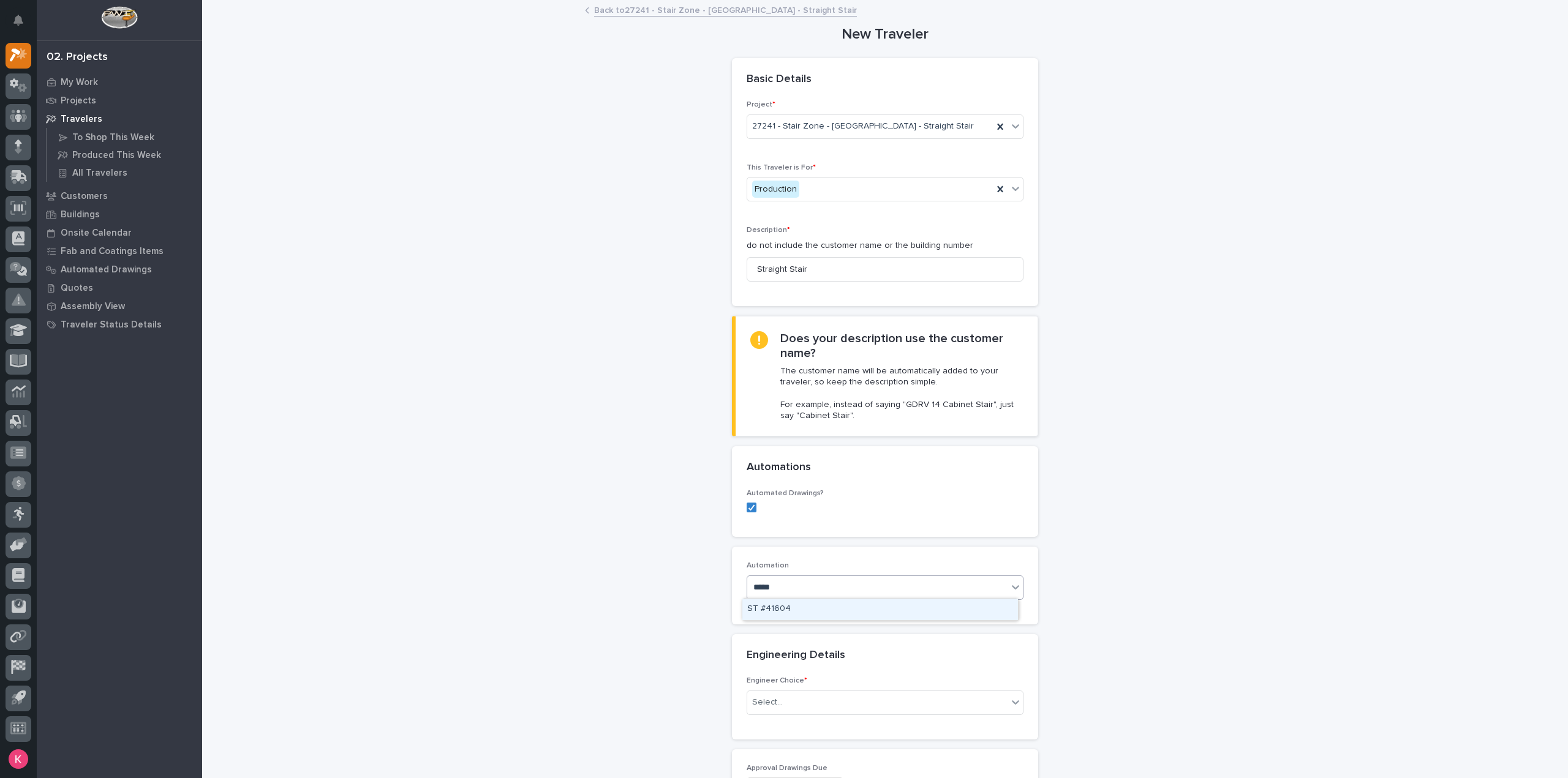
click at [859, 604] on div "ST #41604" at bounding box center [879, 609] width 276 height 22
click at [821, 697] on div "Select..." at bounding box center [877, 702] width 261 height 20
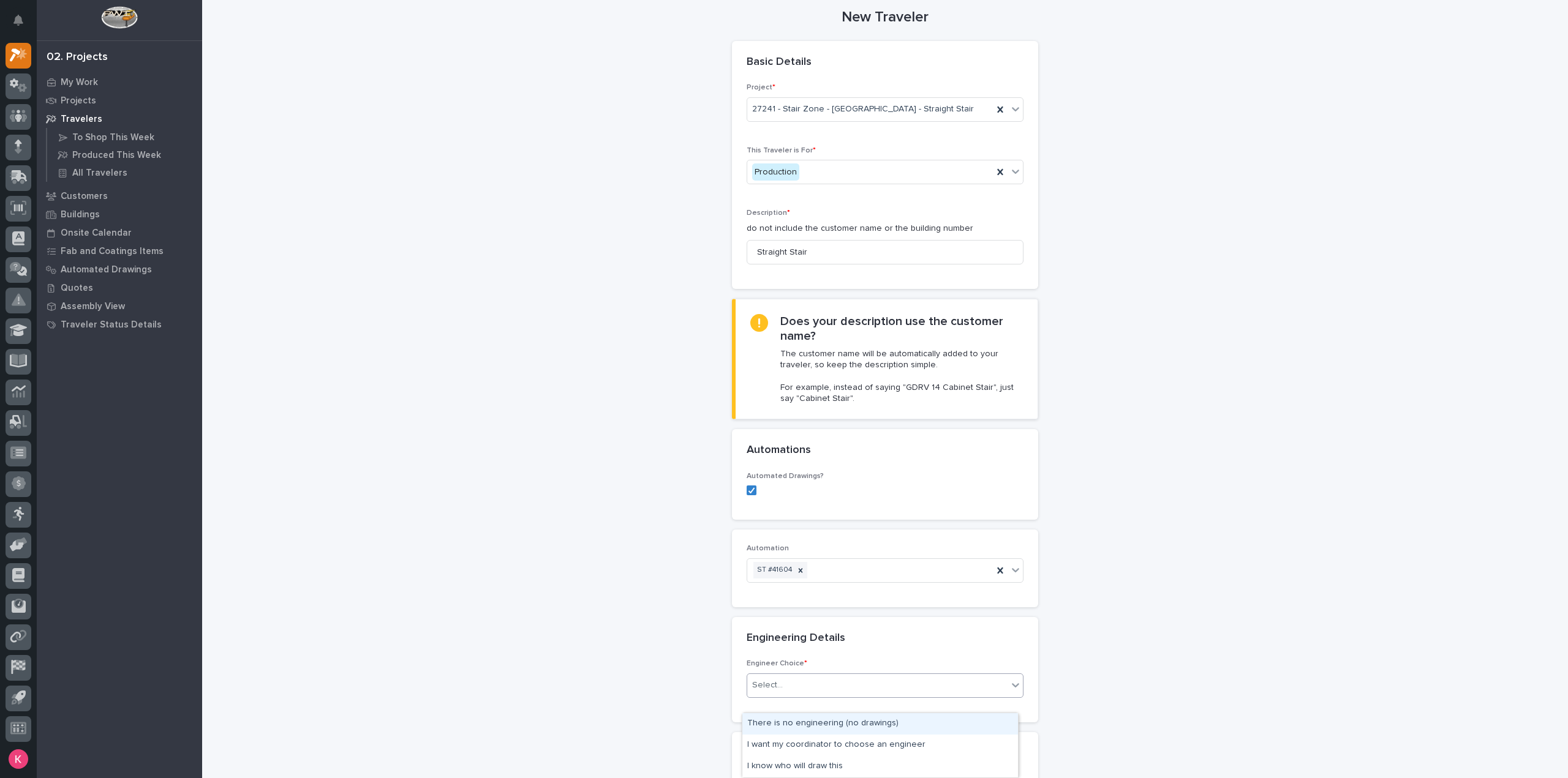
scroll to position [62, 0]
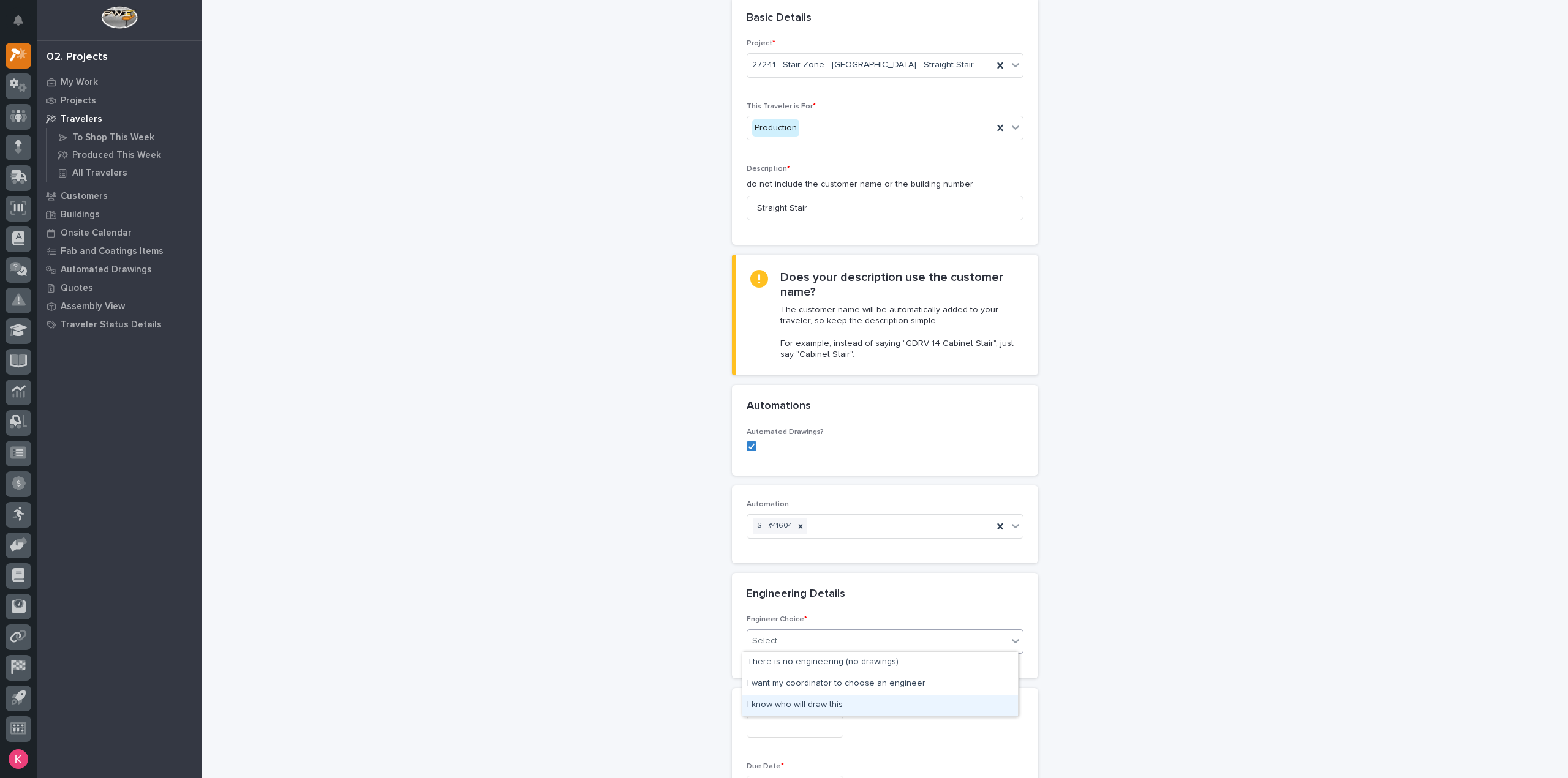
click at [843, 704] on div "I know who will draw this" at bounding box center [879, 706] width 276 height 22
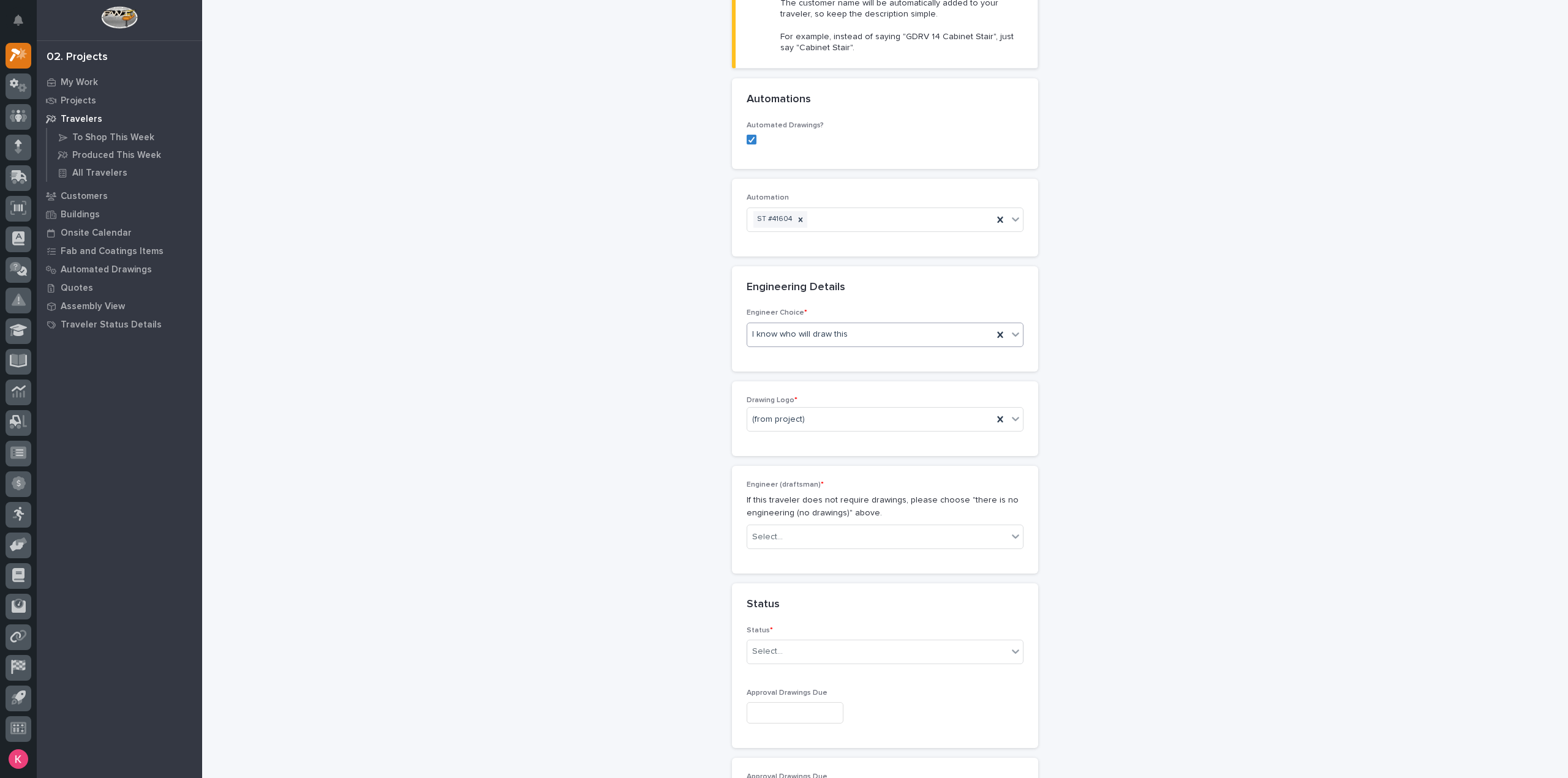
scroll to position [428, 0]
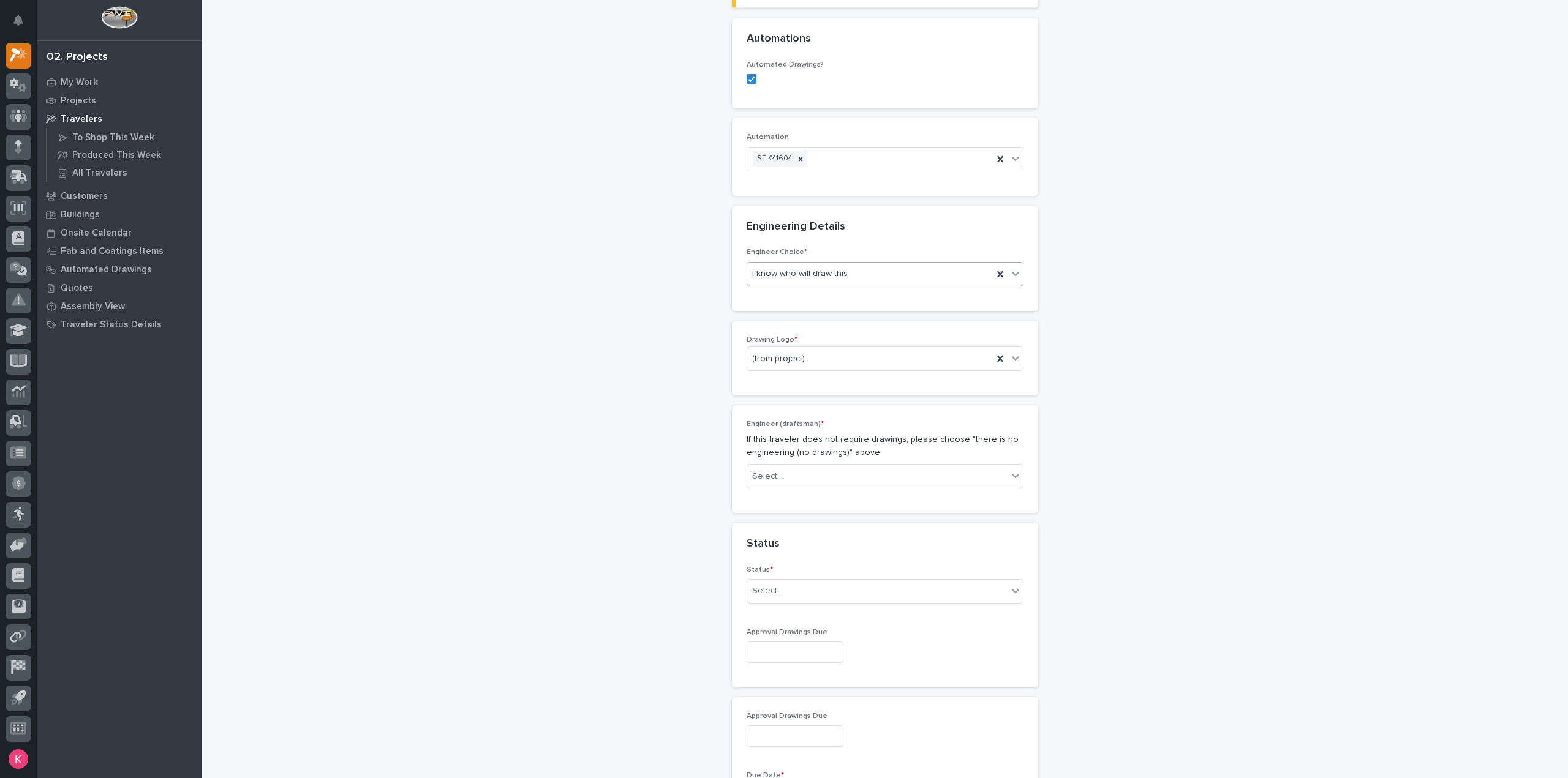
click at [845, 342] on div "Drawing Logo * (from project)" at bounding box center [885, 358] width 277 height 45
click at [845, 351] on div "(from project)" at bounding box center [870, 358] width 245 height 20
click at [807, 458] on div "Stair Zone" at bounding box center [879, 465] width 276 height 22
click at [821, 462] on div "Engineer (draftsman) * If this traveler does not require drawings, please choos…" at bounding box center [885, 459] width 277 height 79
click at [827, 472] on div "Select..." at bounding box center [877, 477] width 261 height 20
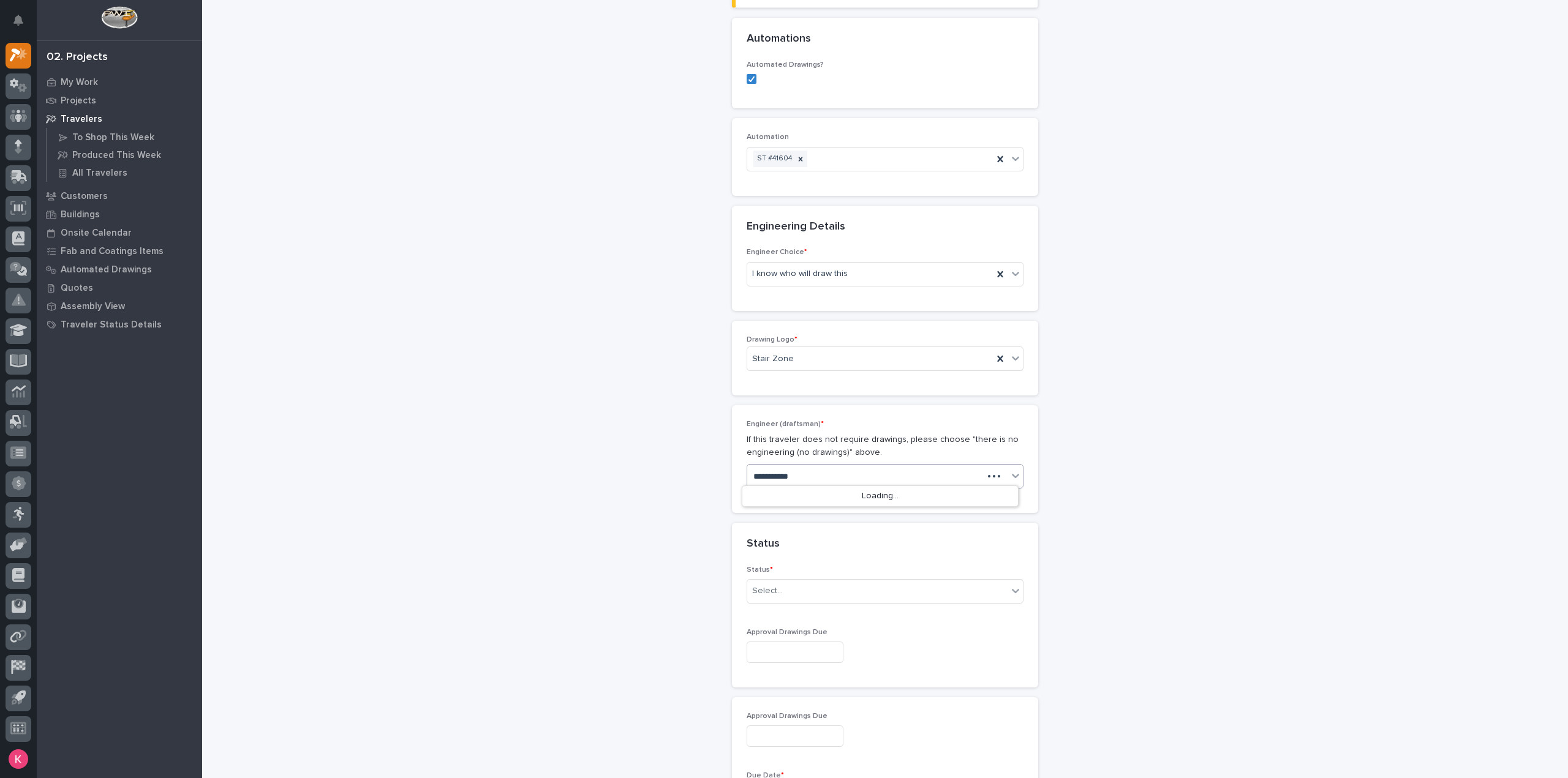
type input "**********"
click at [795, 495] on div "Kaleb Dallas" at bounding box center [879, 497] width 276 height 22
click at [822, 591] on div "Select..." at bounding box center [877, 590] width 261 height 20
click at [820, 614] on div "Sold (no traveler printed)" at bounding box center [879, 611] width 276 height 22
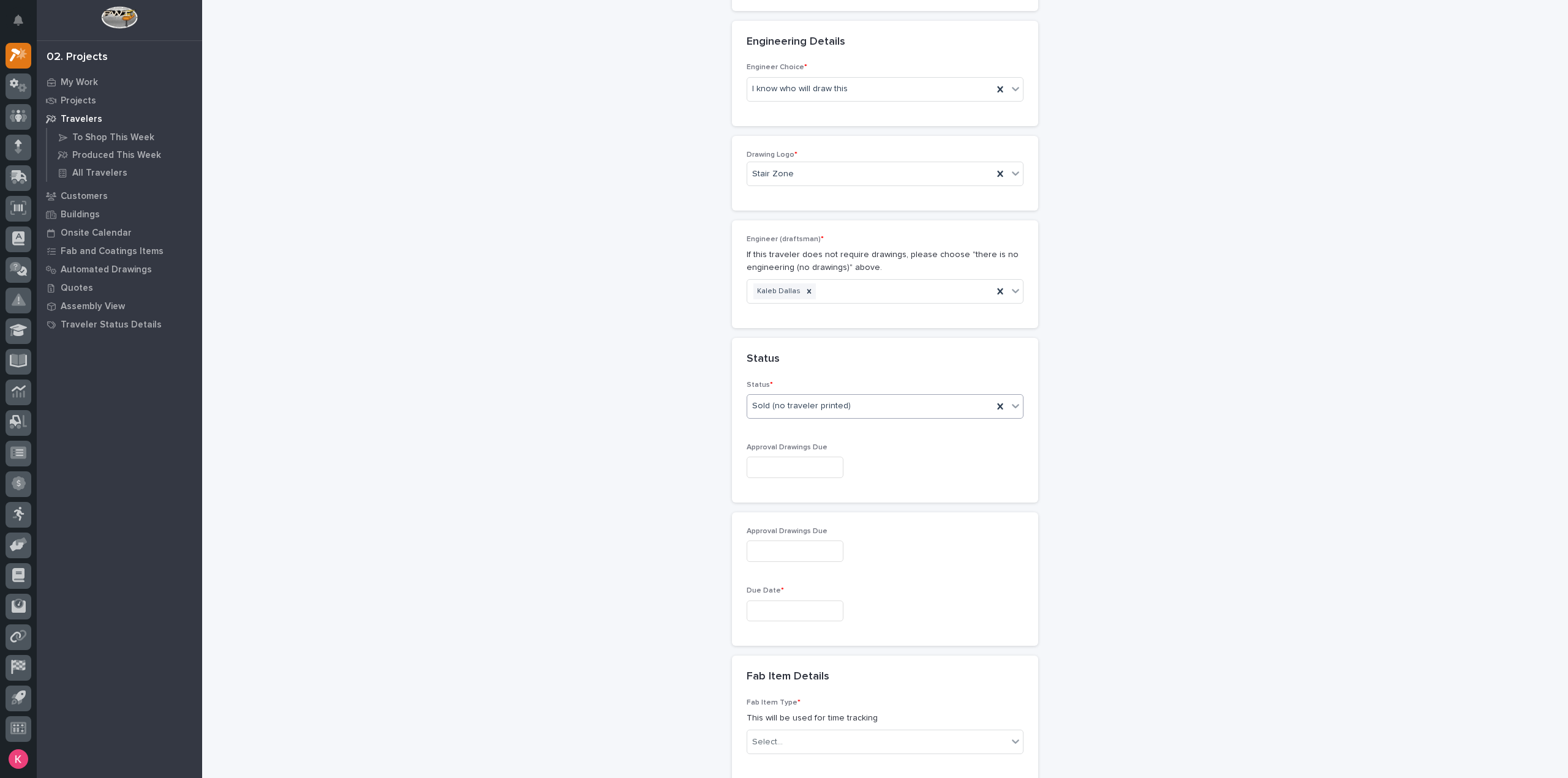
scroll to position [612, 0]
click at [777, 618] on input "text" at bounding box center [795, 612] width 97 height 22
click at [848, 421] on button "Next Month" at bounding box center [848, 418] width 20 height 20
click at [824, 510] on div "17" at bounding box center [825, 507] width 16 height 16
type input "**********"
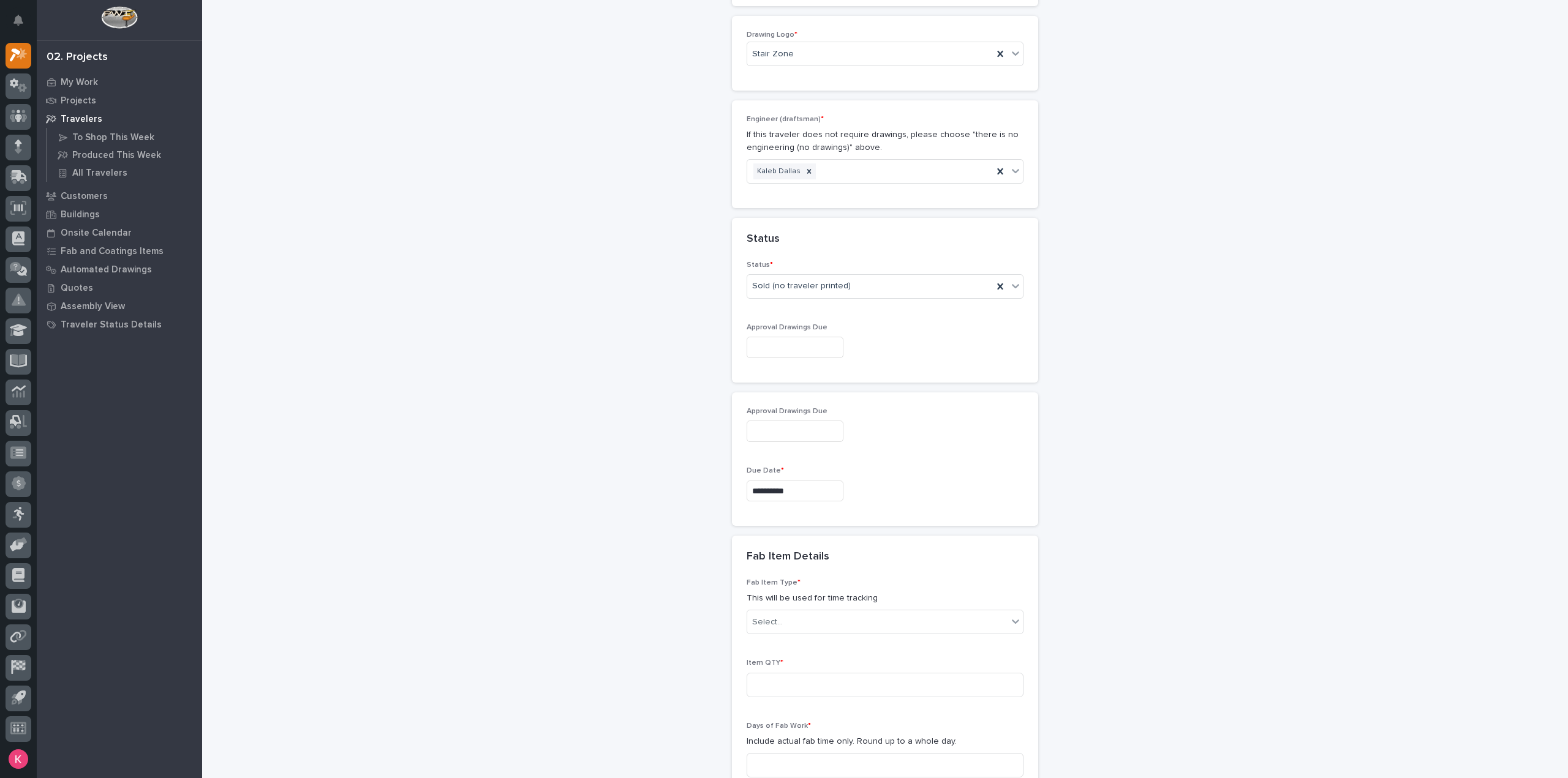
scroll to position [858, 0]
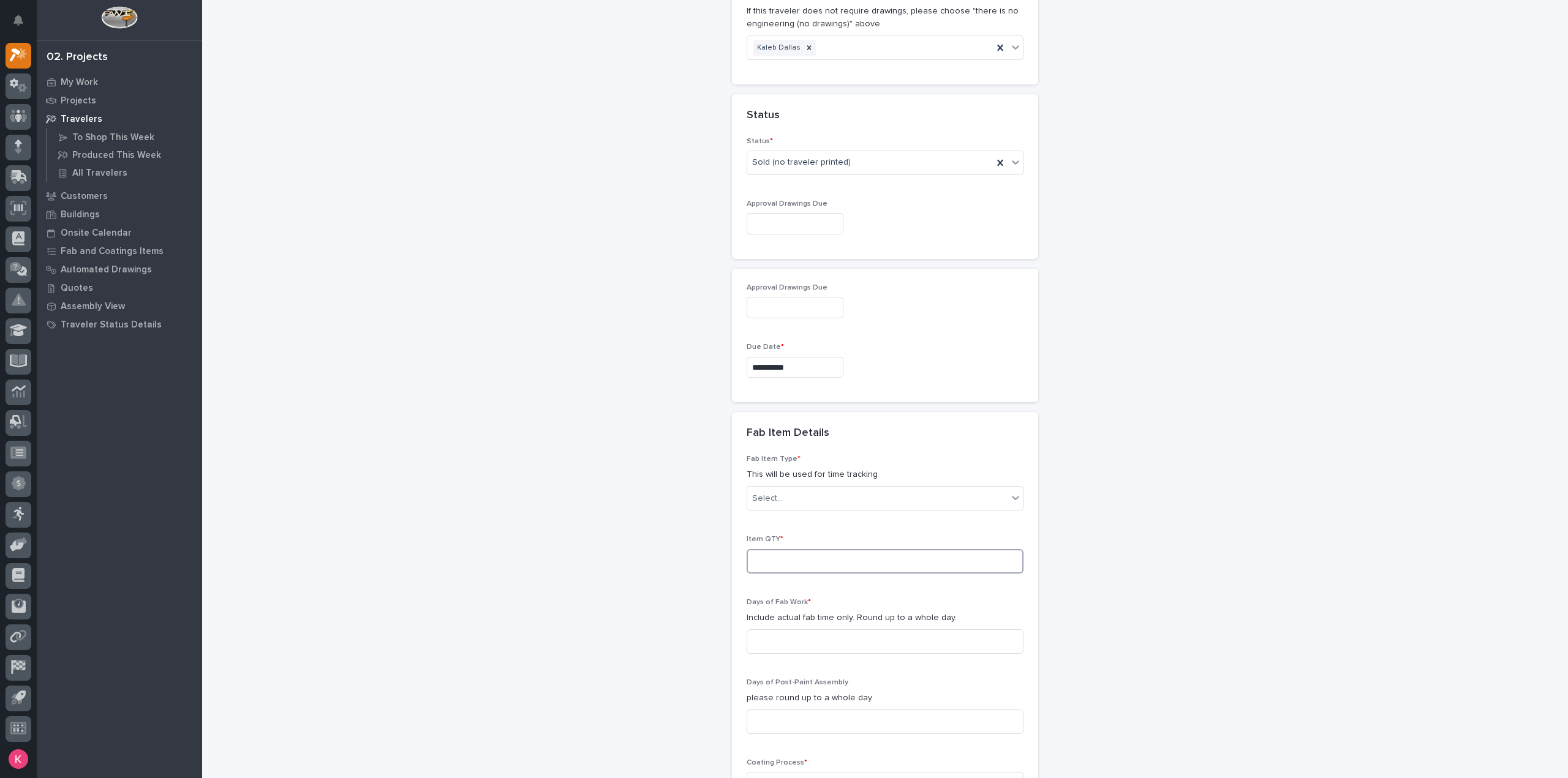
drag, startPoint x: 801, startPoint y: 563, endPoint x: 840, endPoint y: 575, distance: 40.8
click at [801, 563] on input at bounding box center [885, 562] width 277 height 25
type input "1"
type input "0"
click at [820, 631] on input "0" at bounding box center [885, 642] width 277 height 25
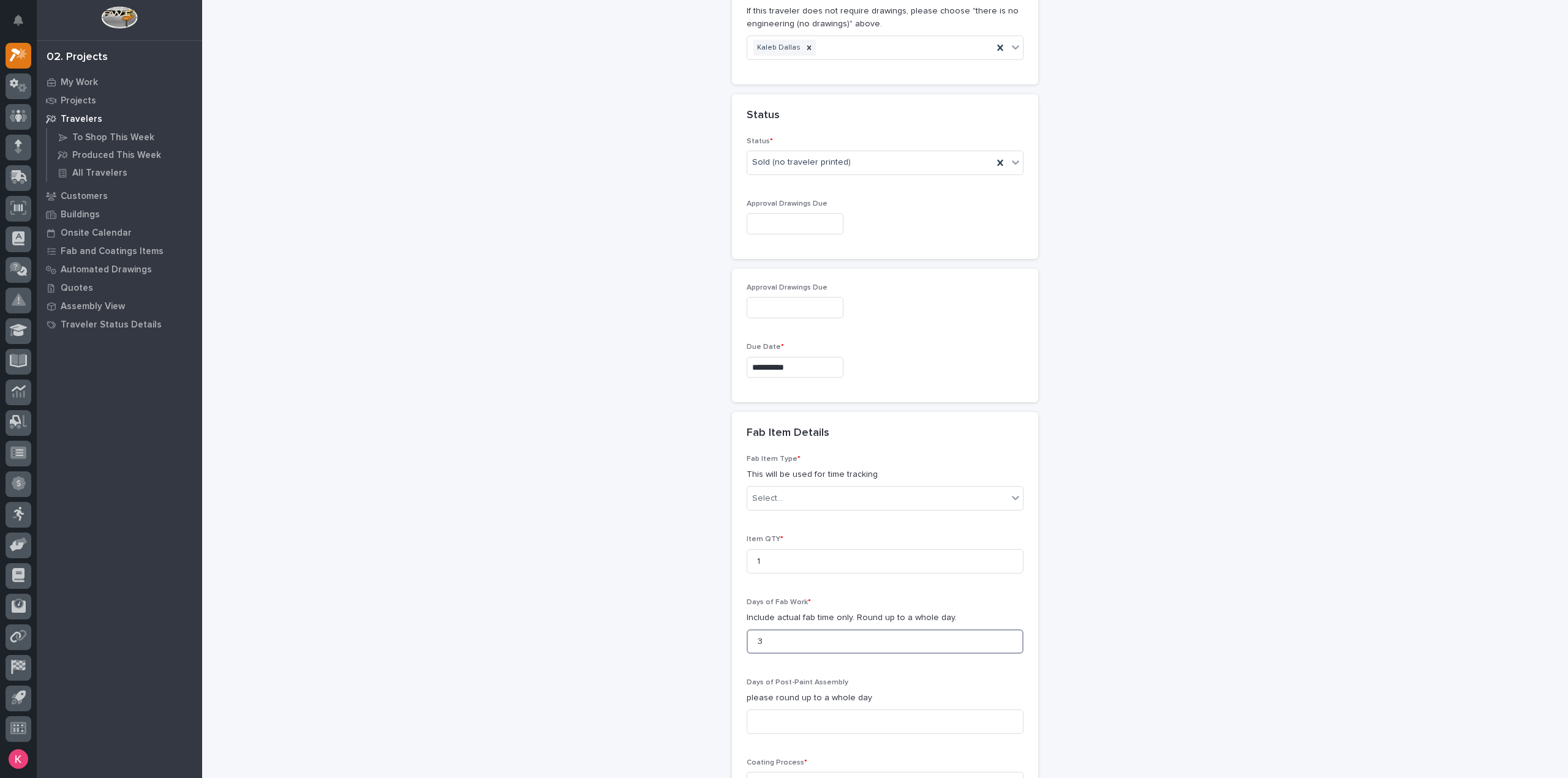
type input "3"
type input "2"
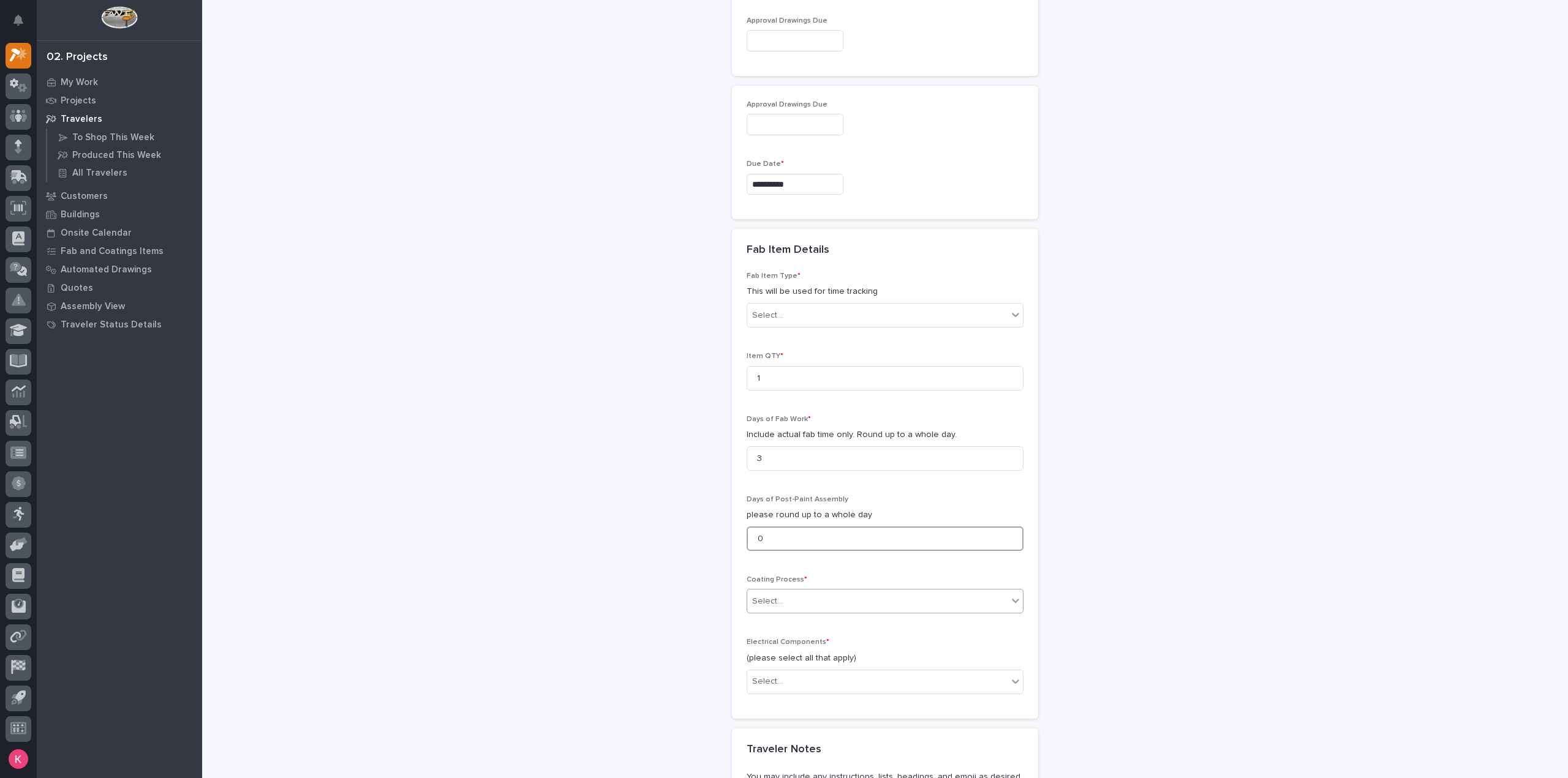
scroll to position [1041, 0]
type input "0"
click at [823, 591] on div "Select..." at bounding box center [877, 601] width 261 height 20
click at [804, 646] on div "In-House Paint/Powder" at bounding box center [879, 640] width 276 height 22
click at [813, 671] on div "Select..." at bounding box center [877, 680] width 261 height 20
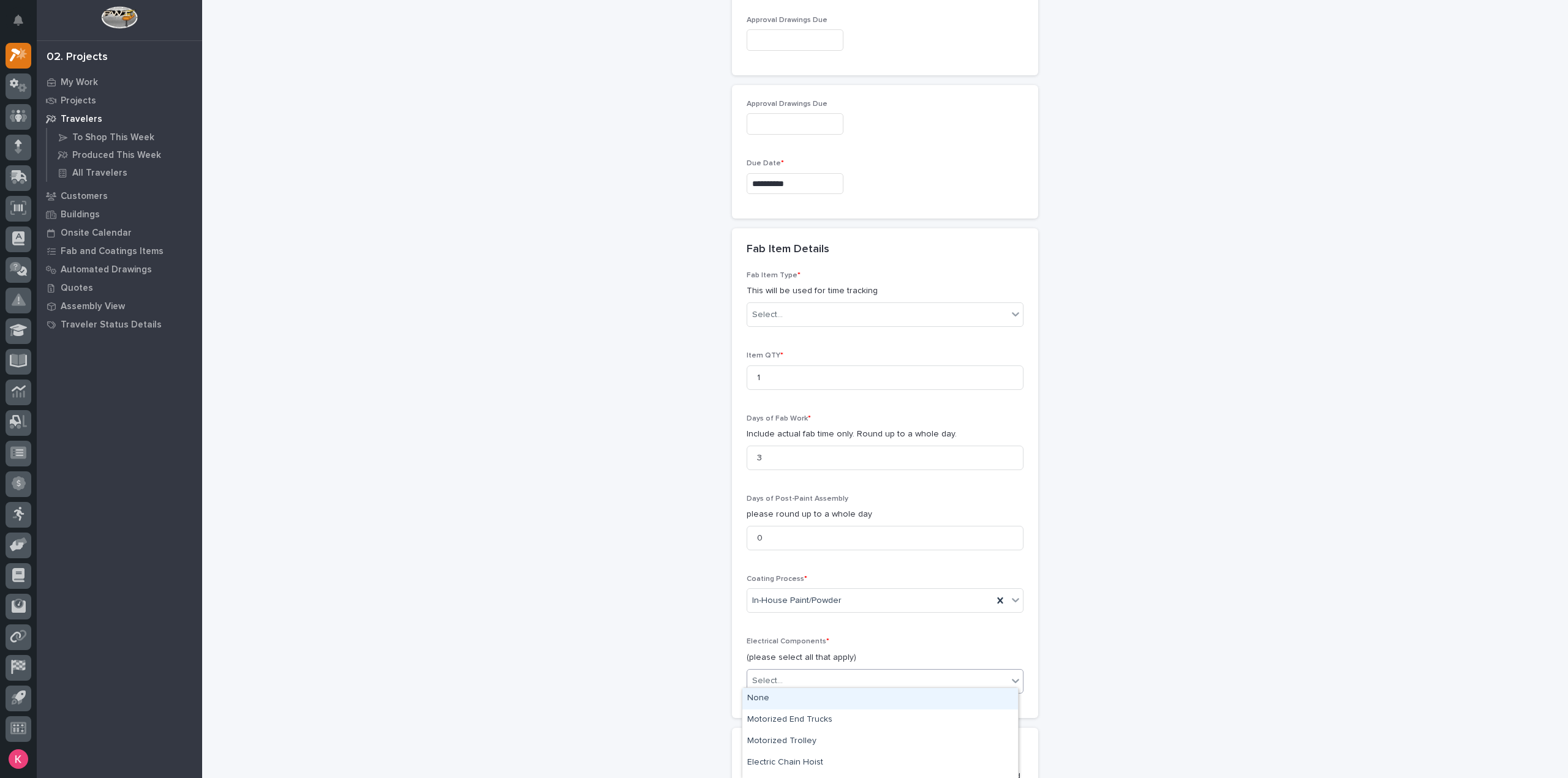
click at [809, 696] on div "None" at bounding box center [879, 698] width 276 height 22
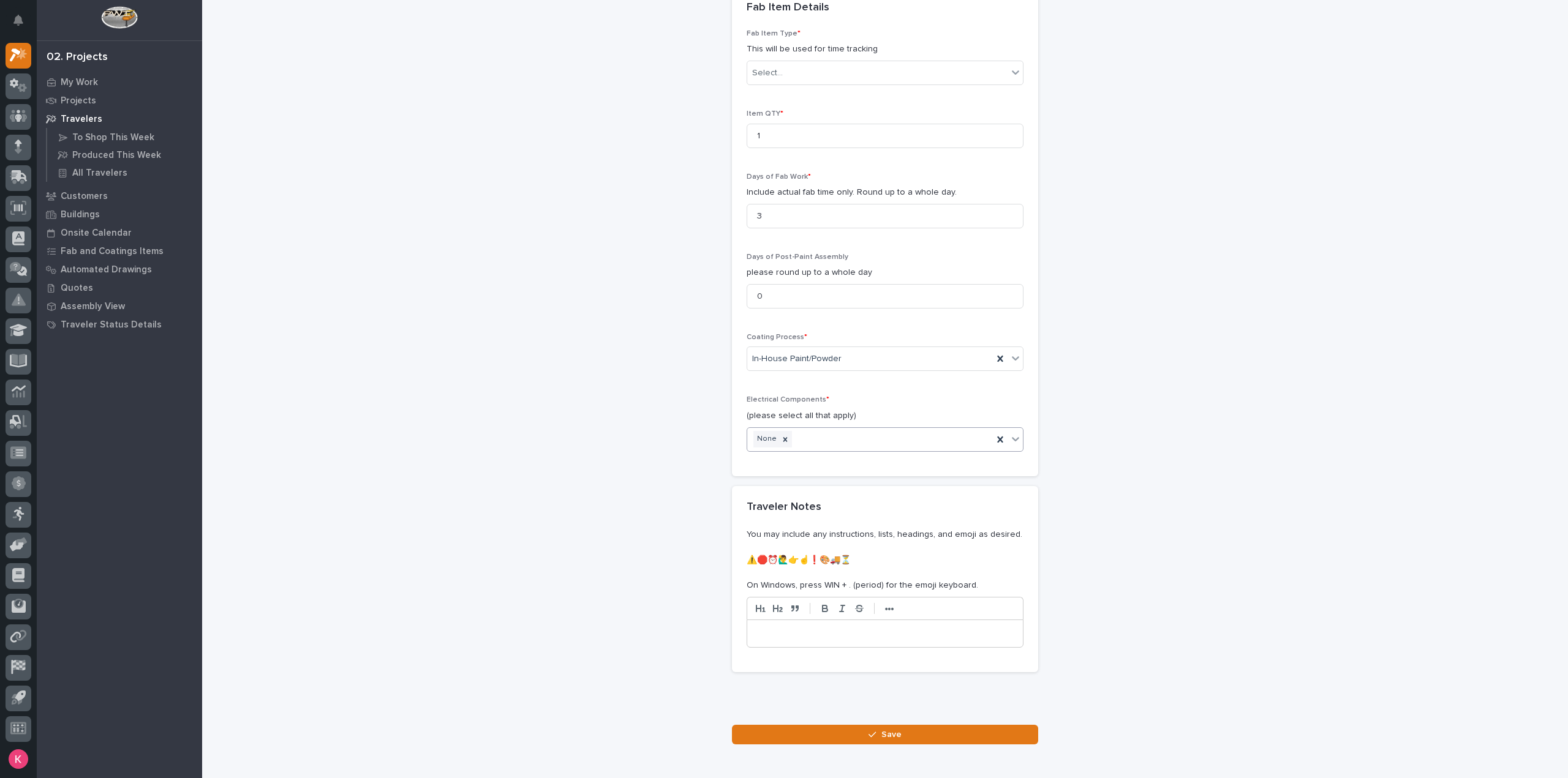
scroll to position [1286, 0]
click at [809, 715] on div at bounding box center [884, 707] width 306 height 30
click at [867, 722] on button "Save" at bounding box center [884, 732] width 306 height 20
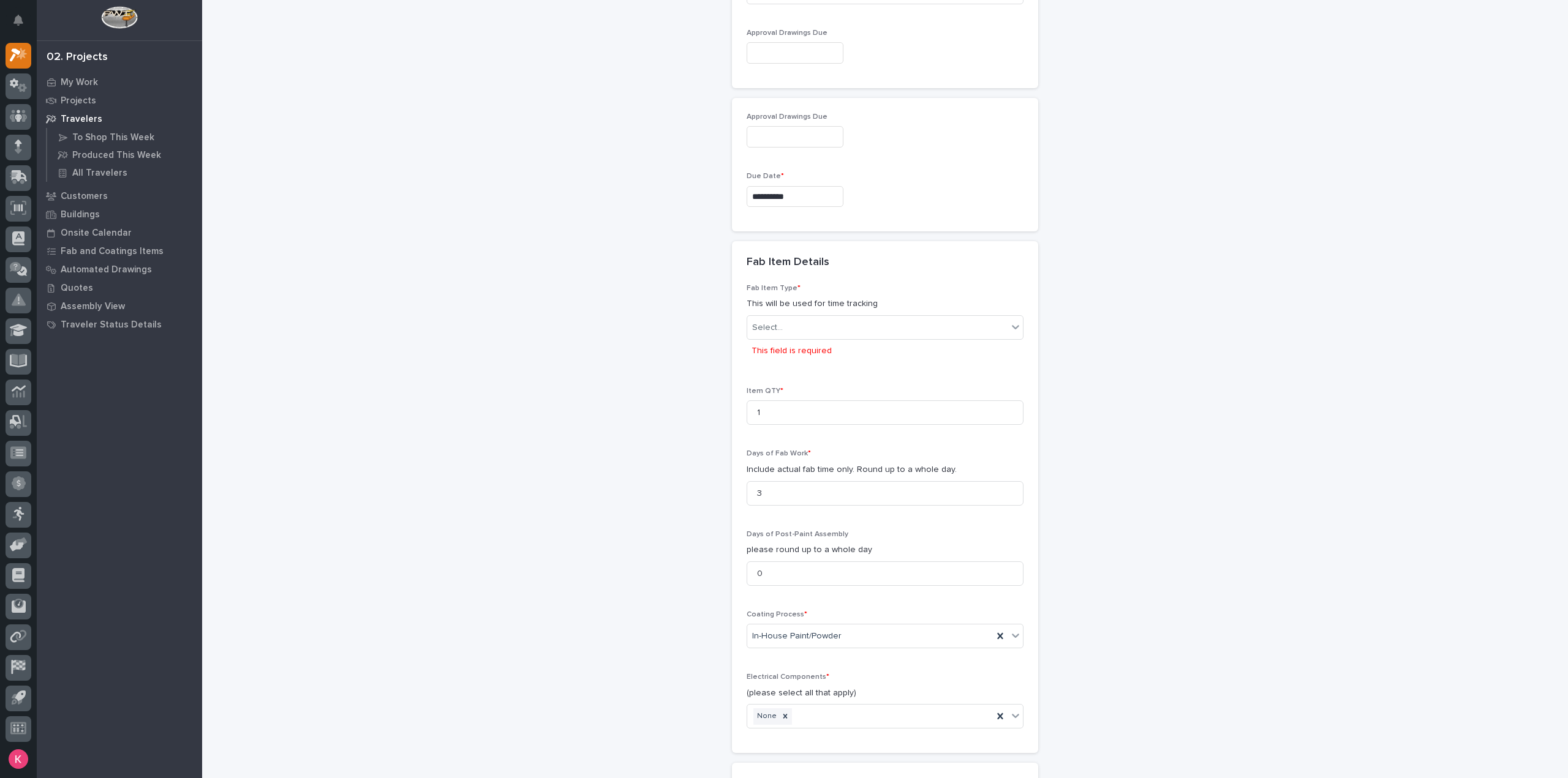
scroll to position [1002, 0]
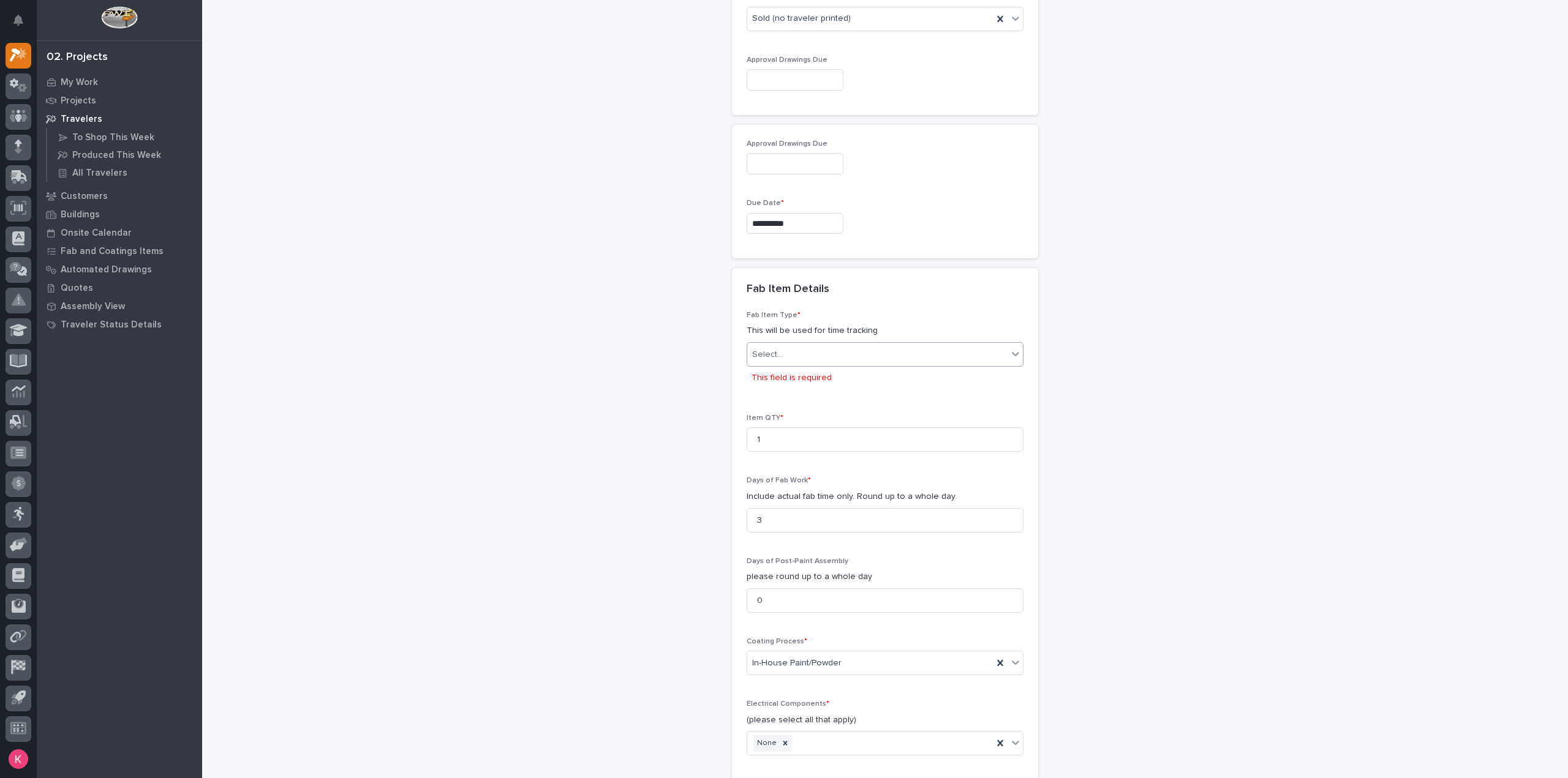
click at [828, 346] on div "Select..." at bounding box center [877, 354] width 261 height 20
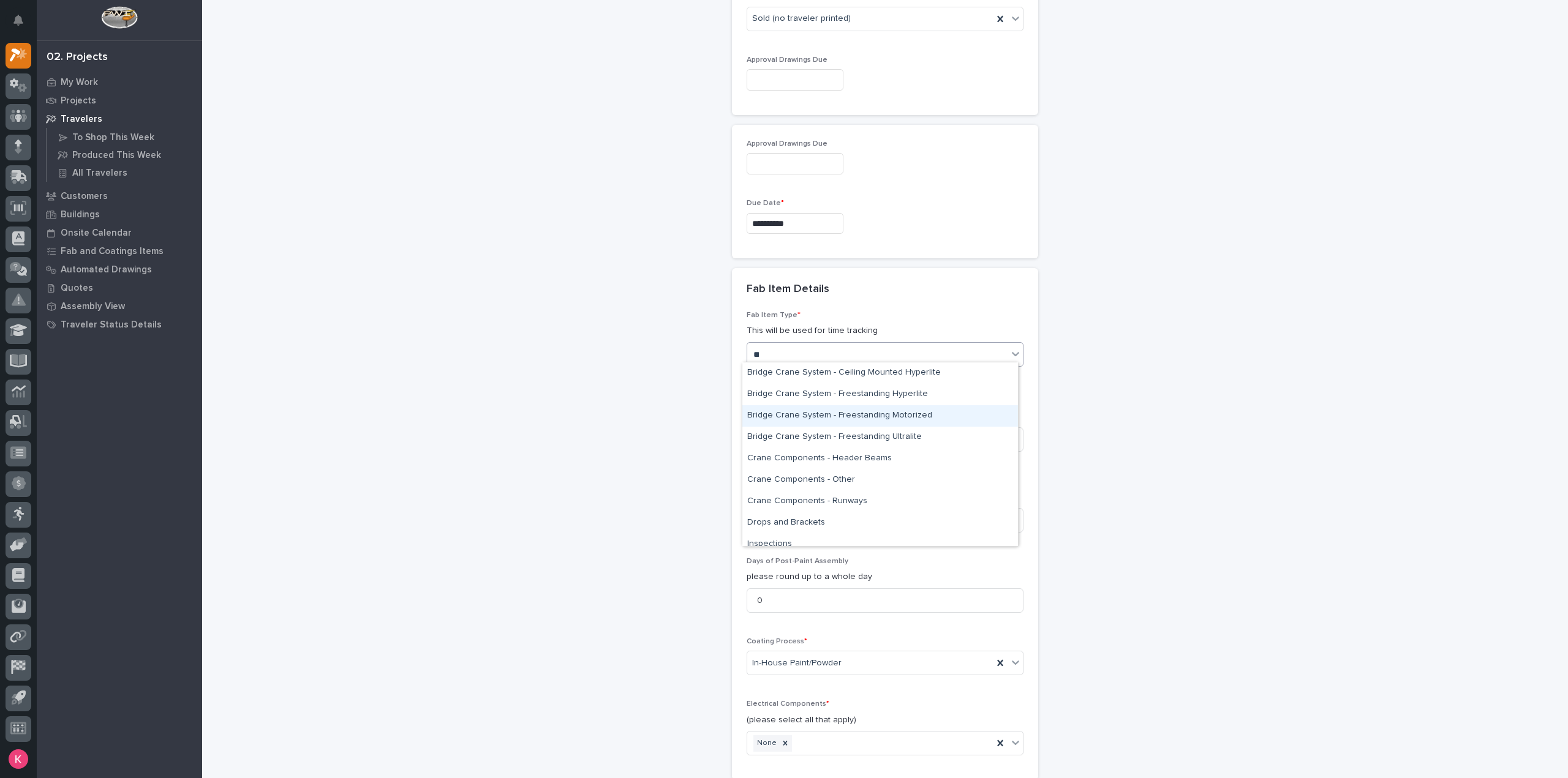
type input "***"
click at [817, 457] on div "Stairway - (straight)" at bounding box center [879, 459] width 276 height 22
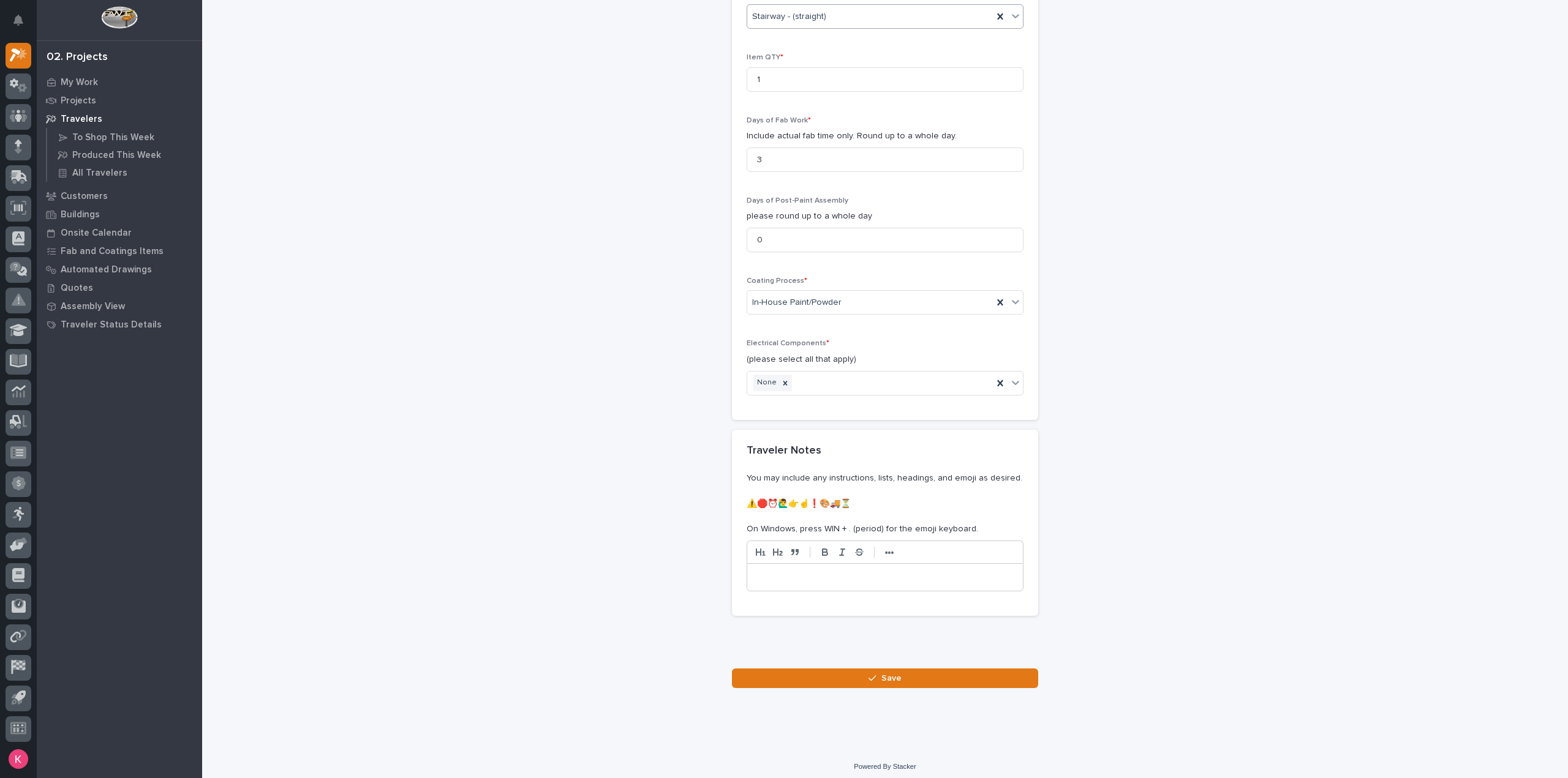
scroll to position [1339, 0]
drag, startPoint x: 823, startPoint y: 677, endPoint x: 830, endPoint y: 678, distance: 7.1
click at [825, 677] on button "Save" at bounding box center [884, 678] width 306 height 20
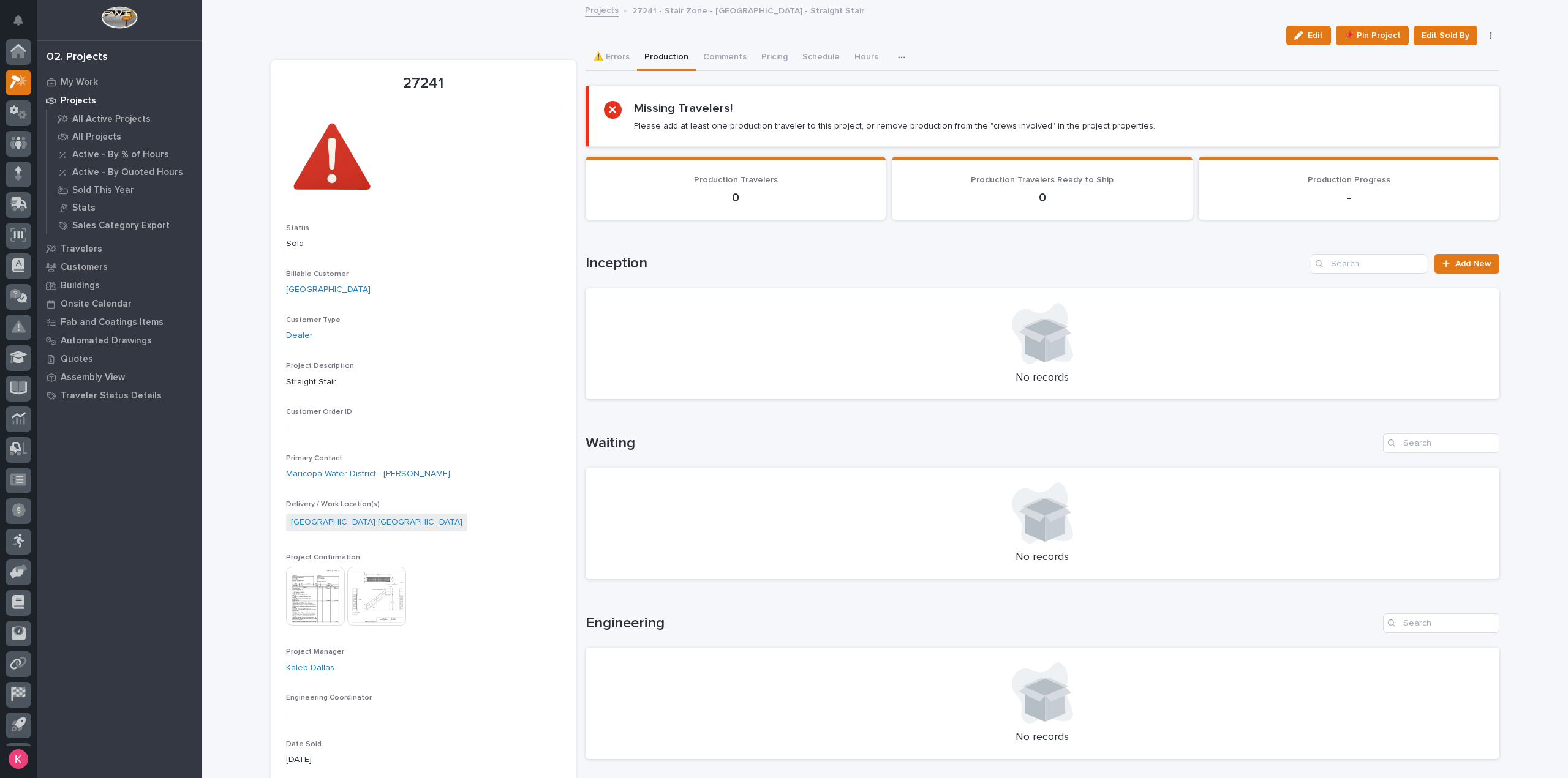
scroll to position [27, 0]
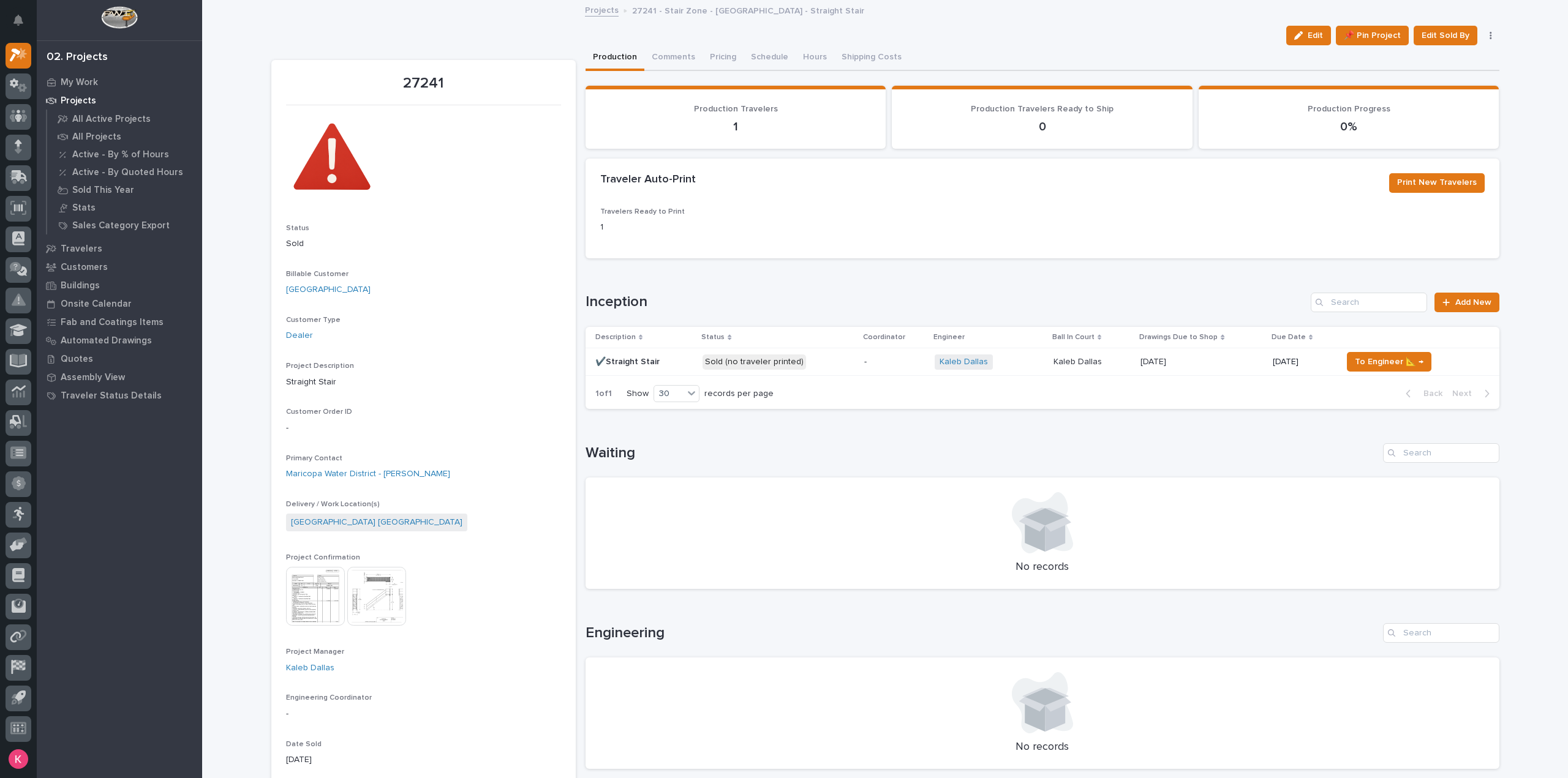
click at [834, 371] on div "Sold (no traveler printed)" at bounding box center [778, 362] width 152 height 25
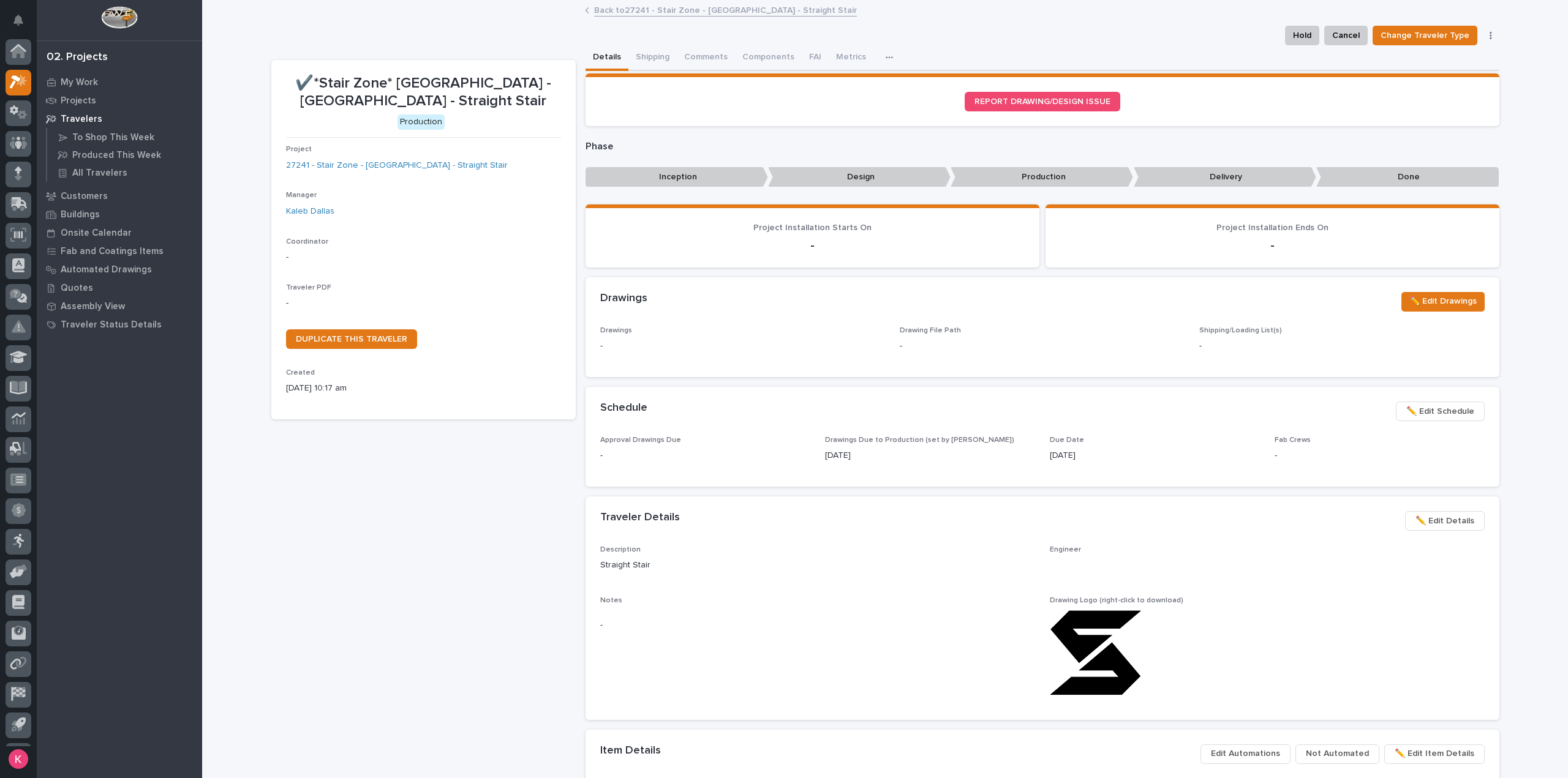
scroll to position [27, 0]
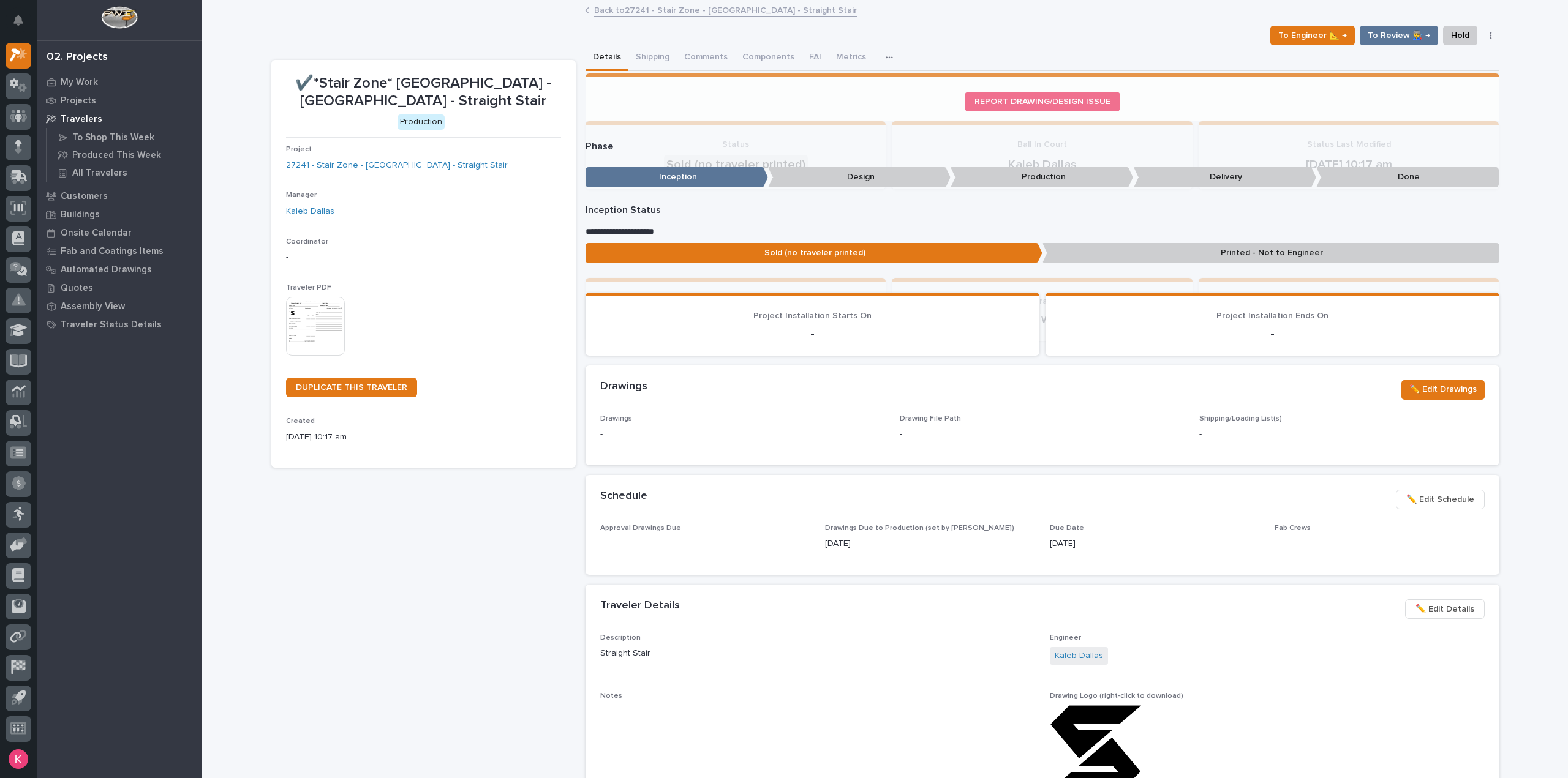
click at [307, 315] on img at bounding box center [315, 326] width 59 height 59
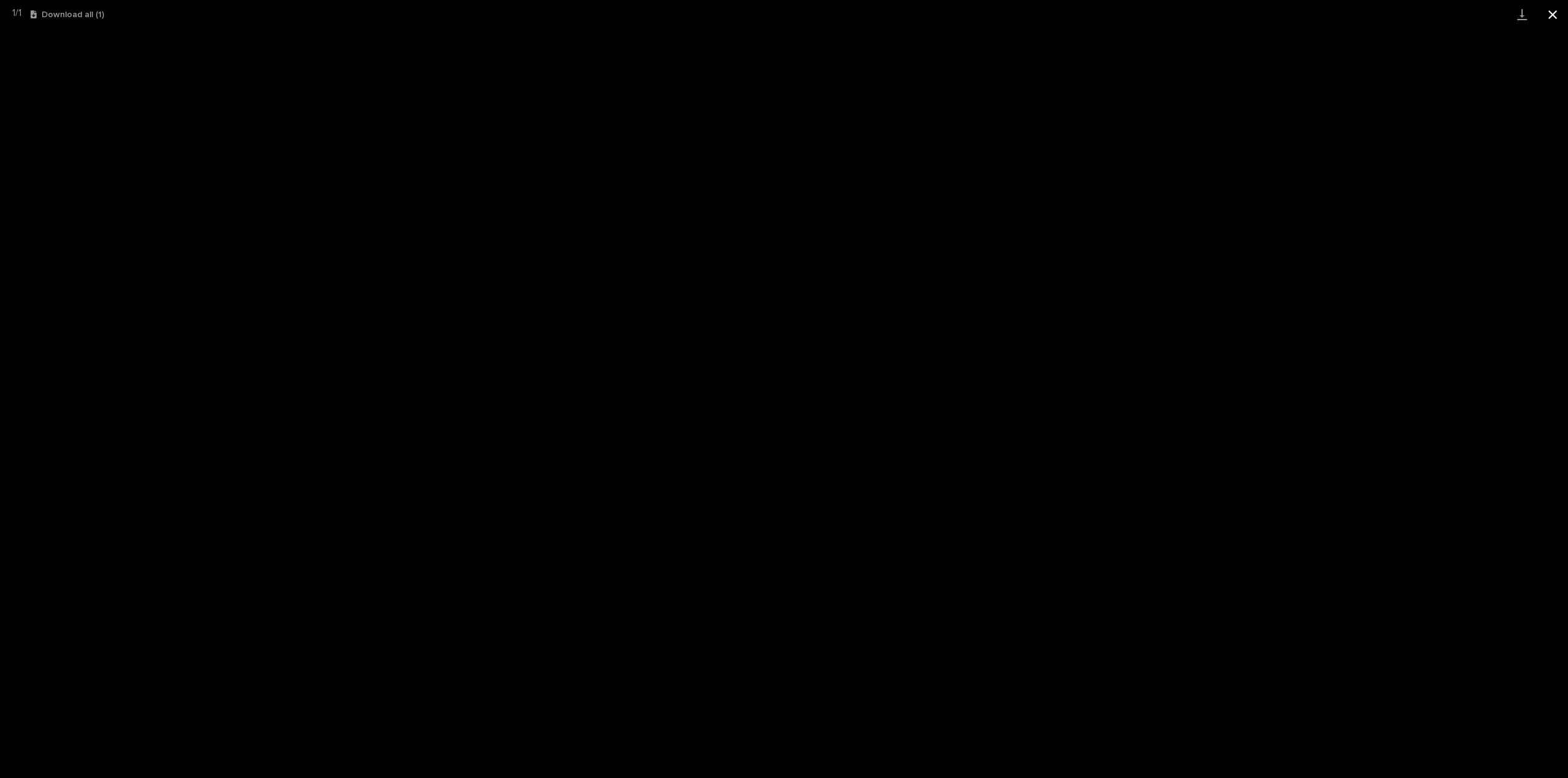
click at [1552, 18] on button "Close gallery" at bounding box center [1552, 14] width 30 height 28
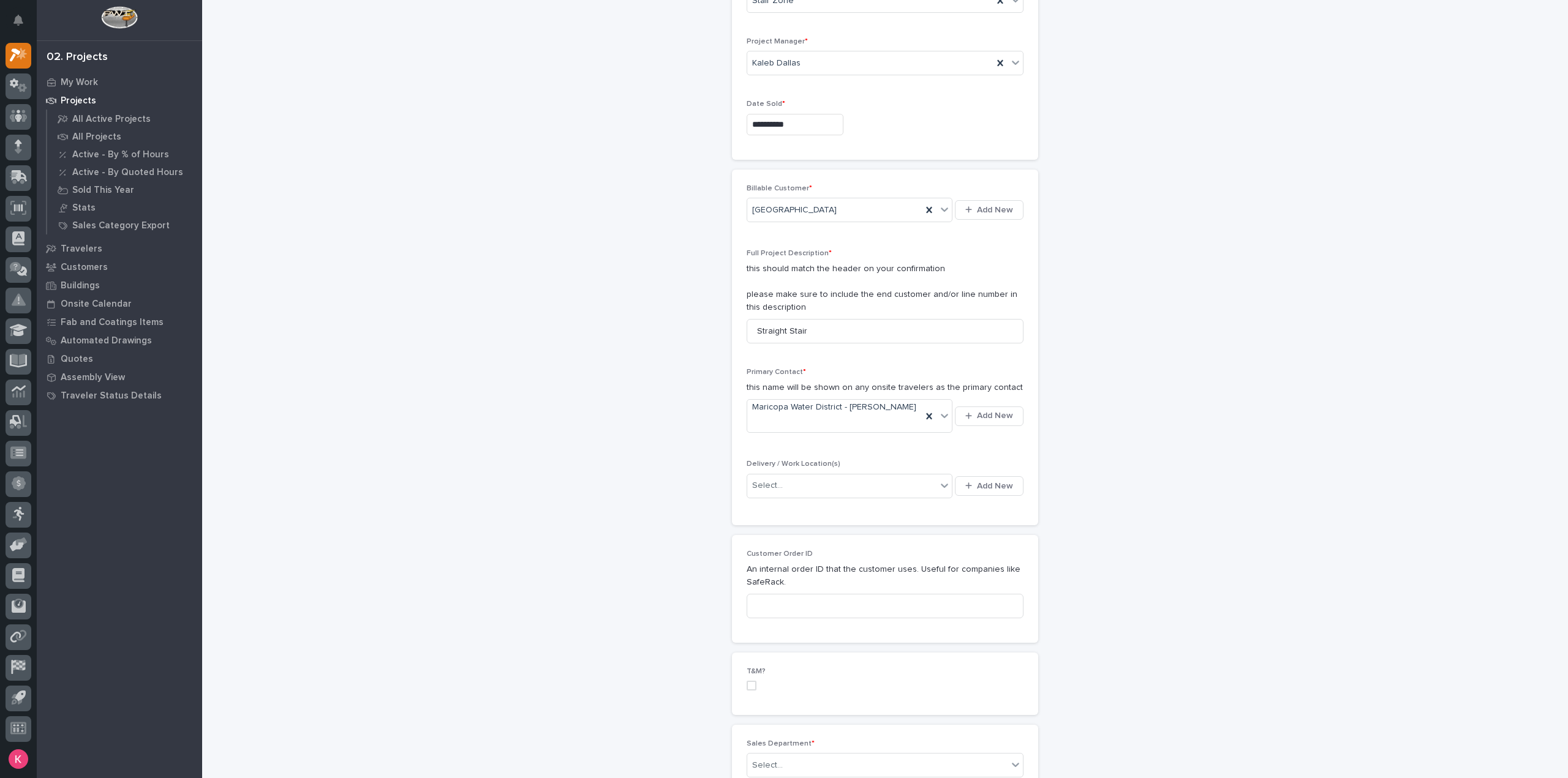
scroll to position [122, 0]
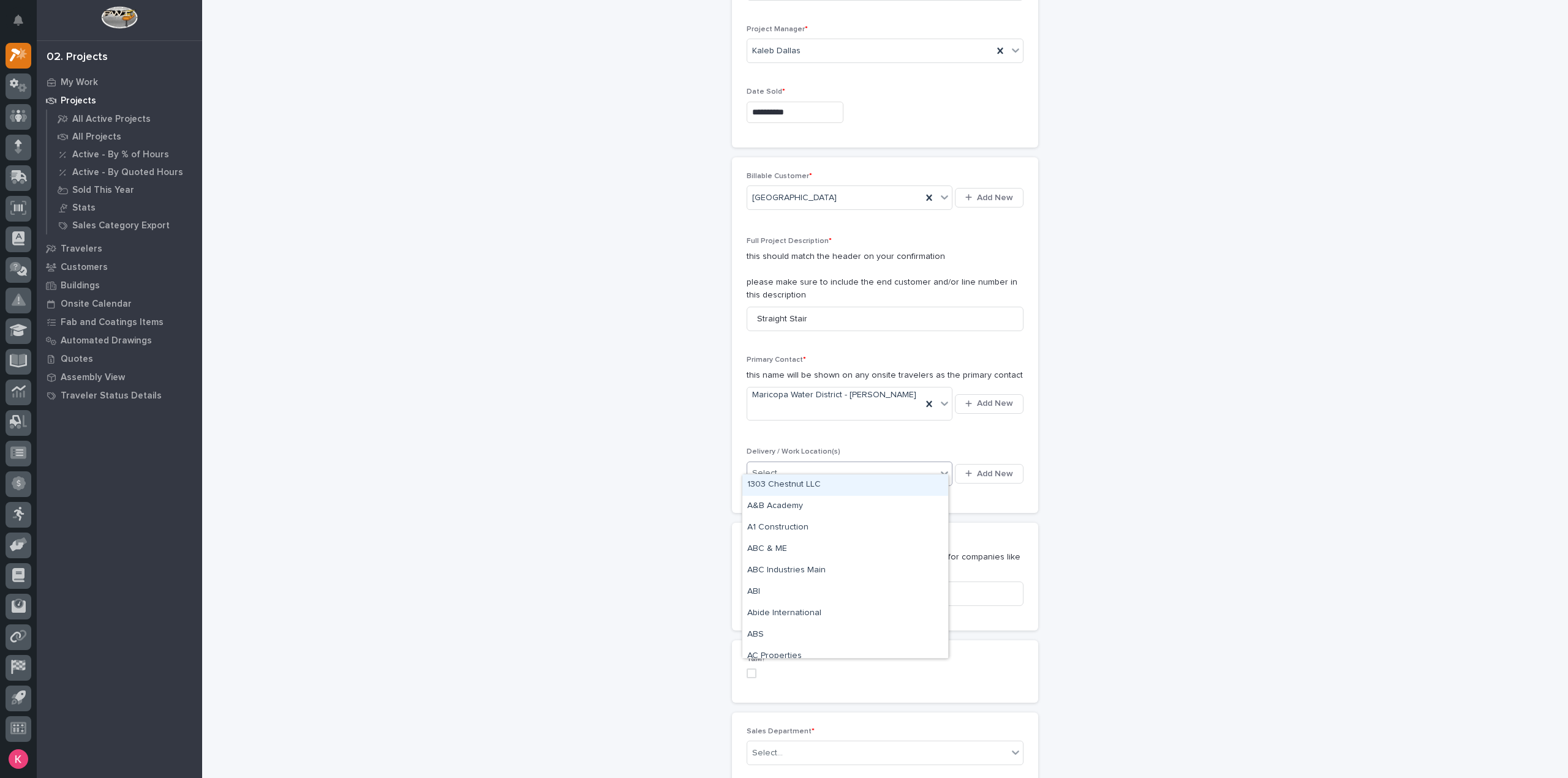
click at [806, 474] on div "Select..." at bounding box center [849, 474] width 206 height 25
click at [967, 470] on icon "button" at bounding box center [968, 474] width 7 height 8
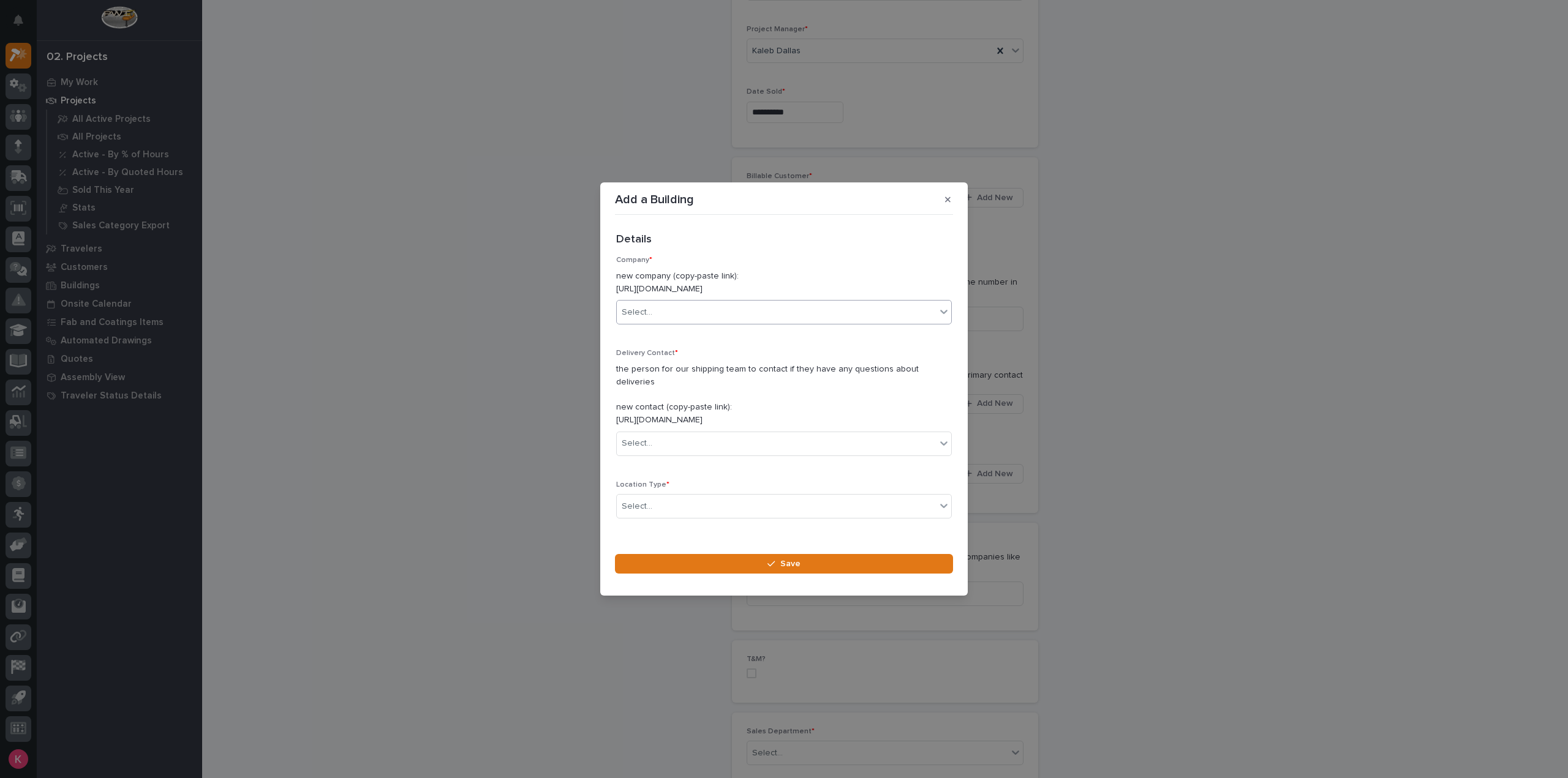
click at [700, 323] on div "Select..." at bounding box center [776, 312] width 319 height 20
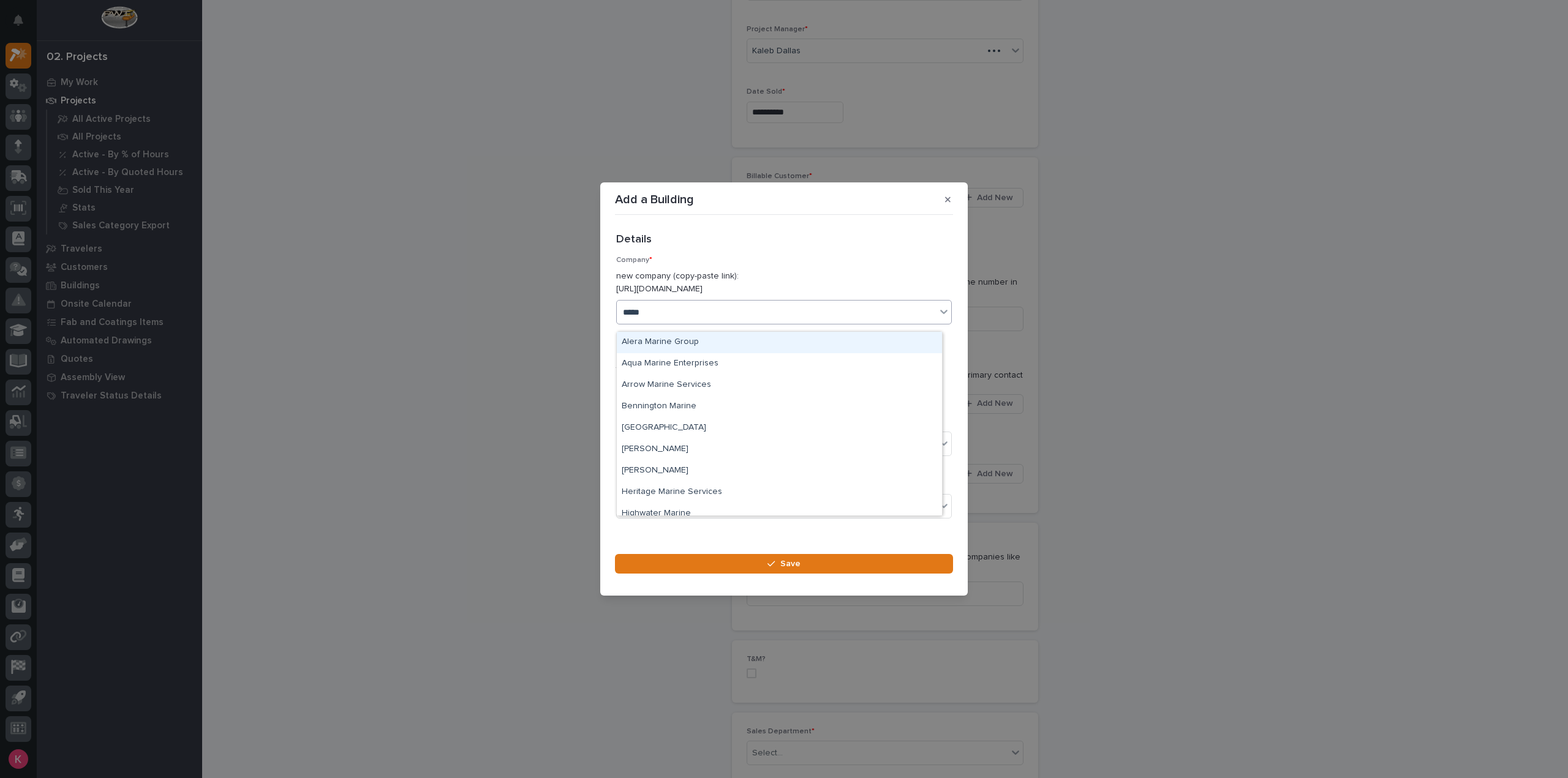
type input "******"
click at [695, 338] on div "Maricopa Water District" at bounding box center [779, 342] width 325 height 22
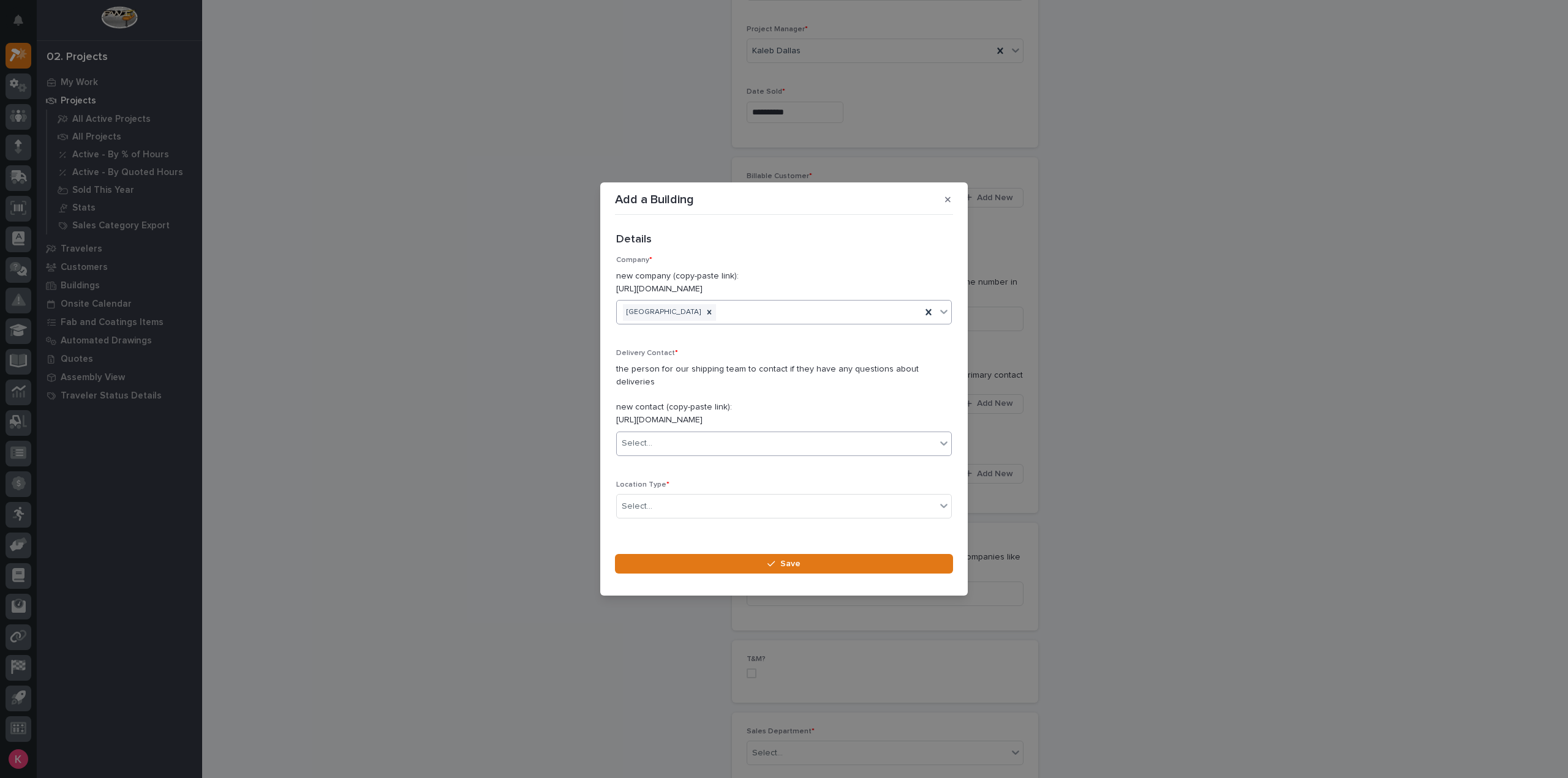
click at [676, 435] on div "Select..." at bounding box center [776, 443] width 319 height 20
type input "*******"
click at [694, 455] on div "Maricopa Water District - Matt Ogden" at bounding box center [779, 461] width 325 height 22
click at [682, 508] on div "Select..." at bounding box center [776, 506] width 319 height 20
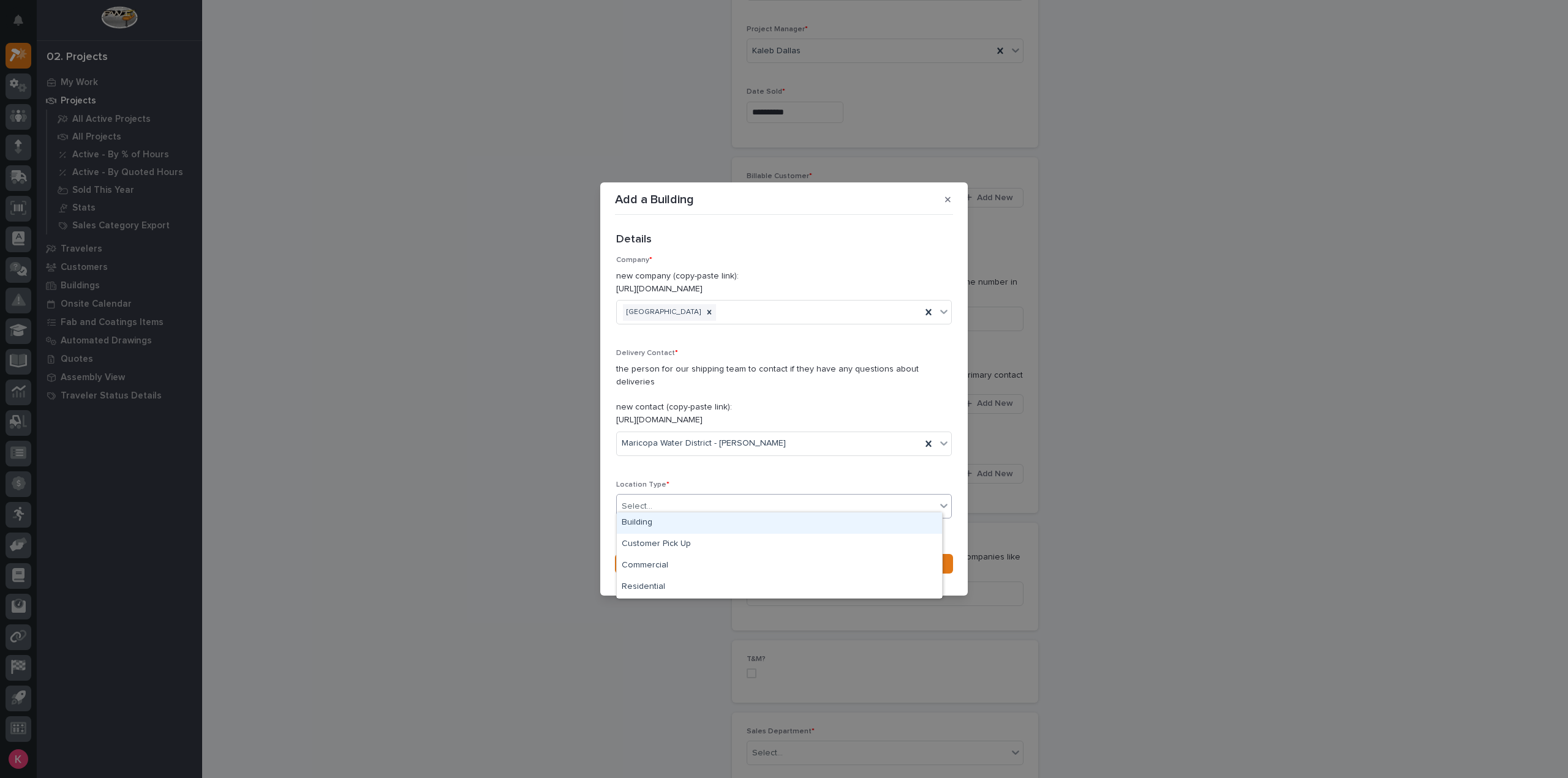
click at [679, 531] on div "Building" at bounding box center [779, 523] width 325 height 22
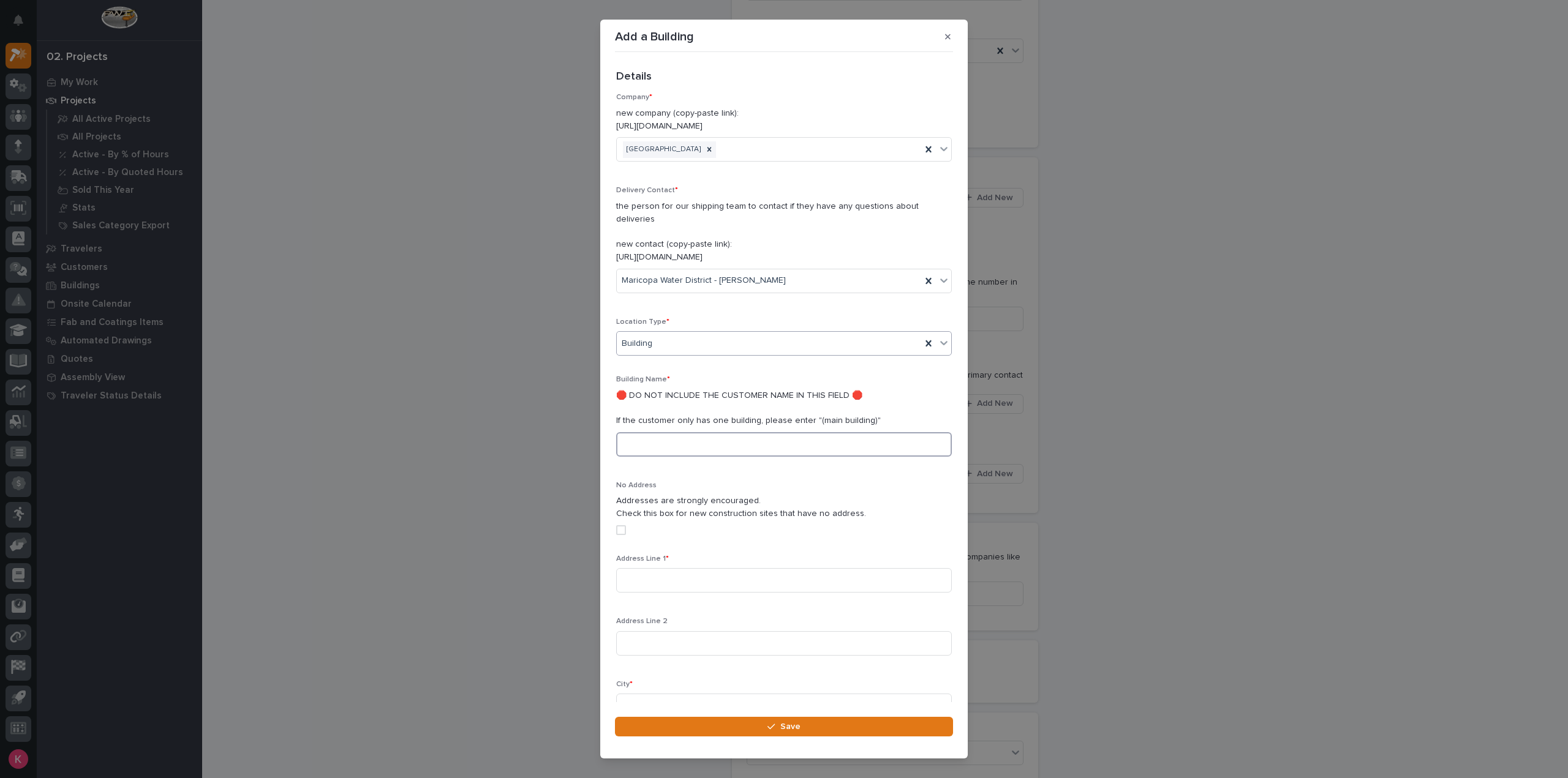
click at [694, 432] on input at bounding box center [784, 444] width 335 height 25
type input "Pleasant Harbor"
click at [740, 570] on input at bounding box center [784, 581] width 335 height 25
paste input "8708 W. Harbor Blvd."
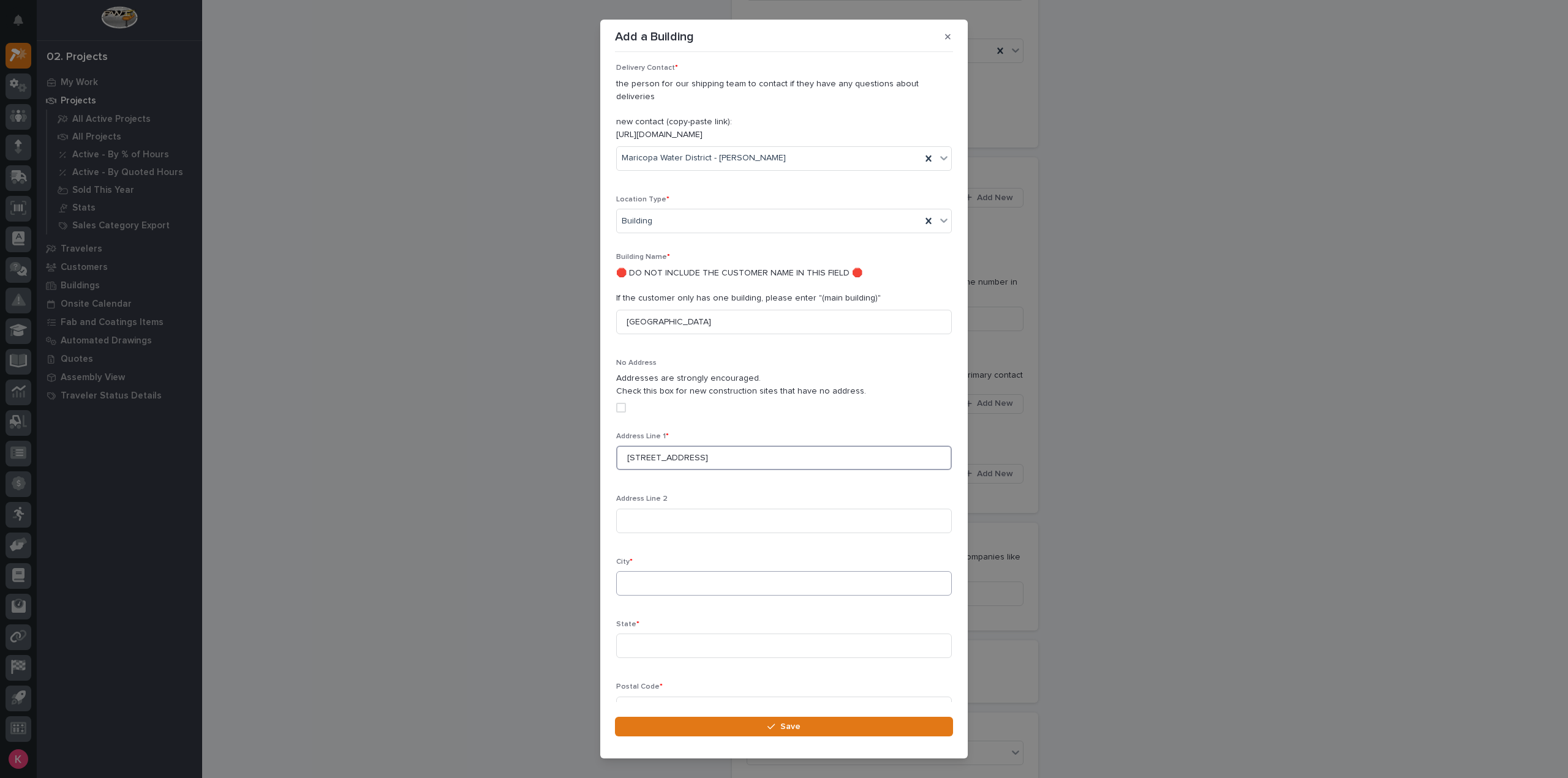
type input "8708 W. Harbor Blvd."
drag, startPoint x: 676, startPoint y: 575, endPoint x: 748, endPoint y: 568, distance: 72.3
click at [676, 575] on input at bounding box center [784, 584] width 335 height 25
type input "Peoria"
type input "AZ"
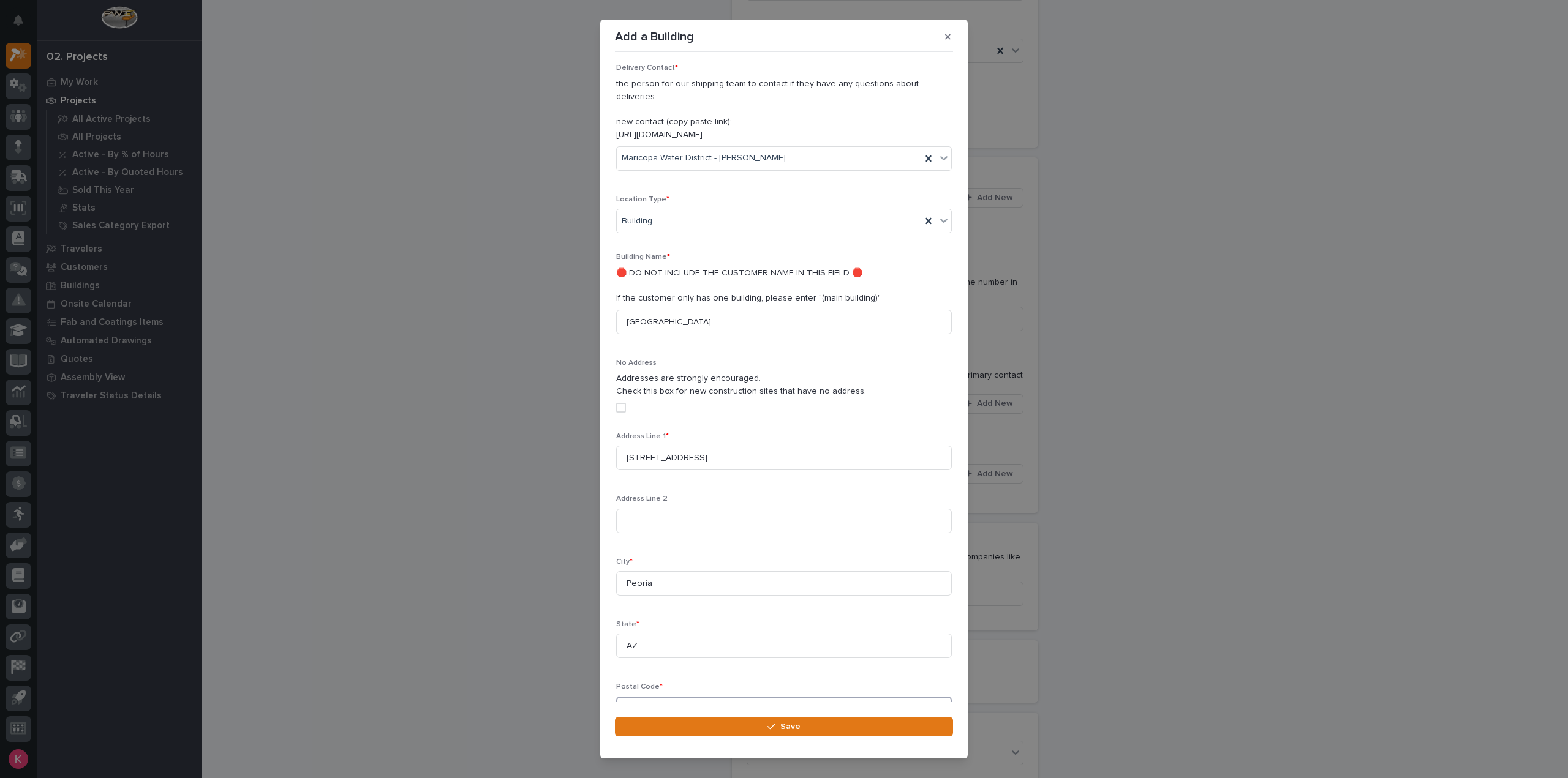
scroll to position [127, 0]
click at [667, 702] on input at bounding box center [784, 705] width 335 height 25
paste input "85383-9726"
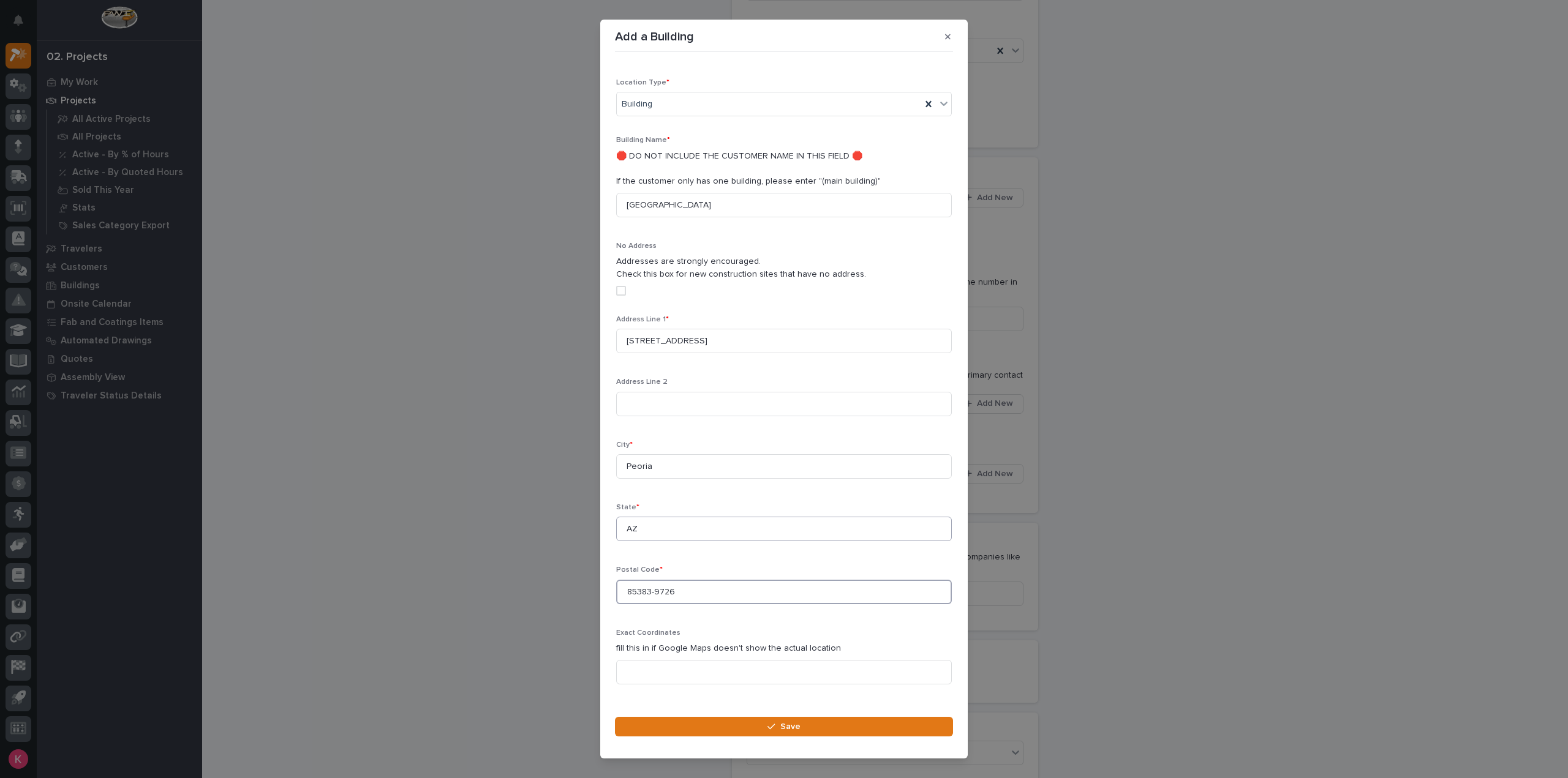
scroll to position [262, 0]
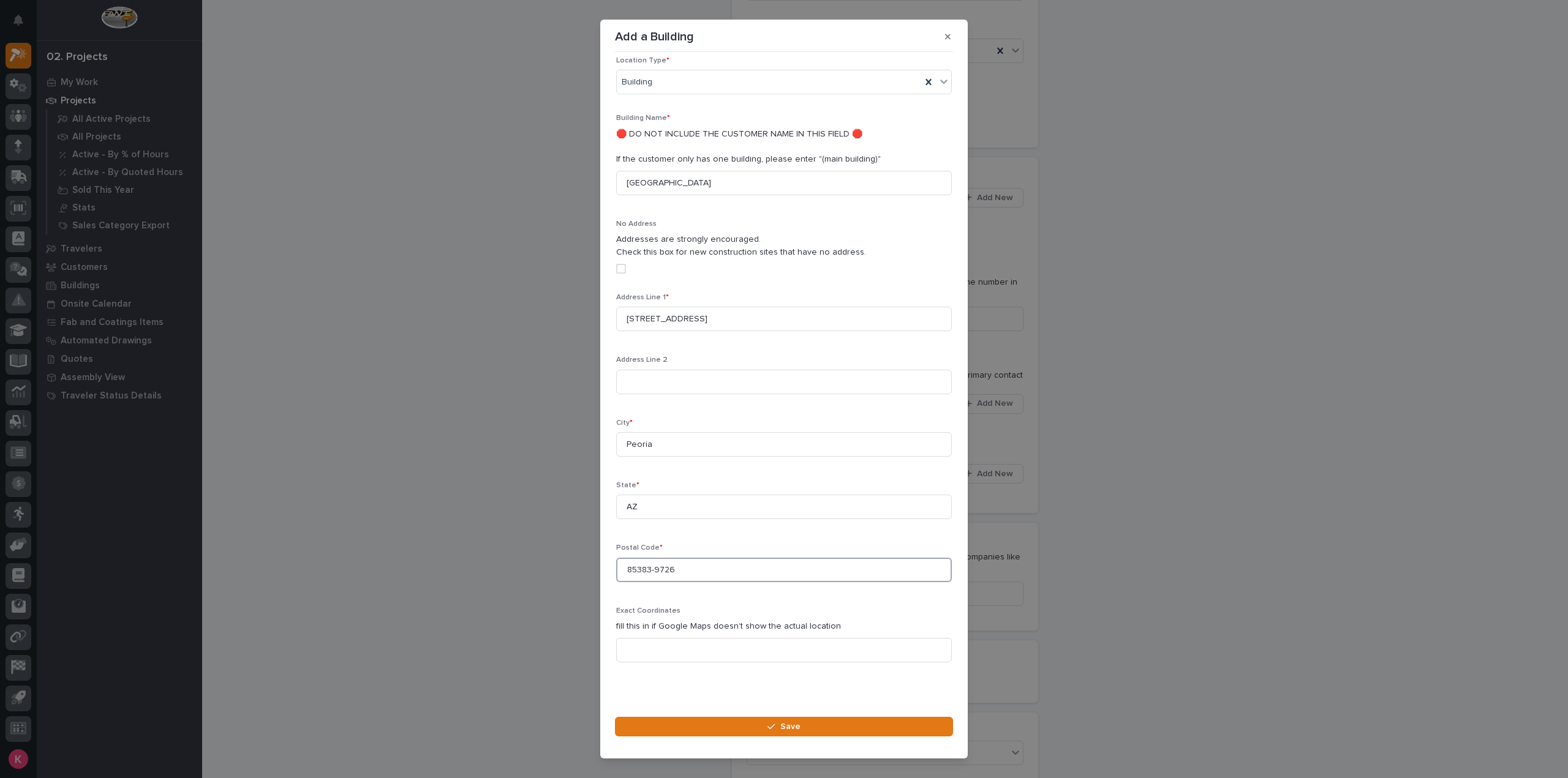
type input "85383-9726"
click at [697, 715] on section "Add a Building Loading... Saving… Loading... Saving… Loading... Saving… Details…" at bounding box center [784, 389] width 368 height 739
click at [706, 721] on button "Save" at bounding box center [784, 727] width 338 height 20
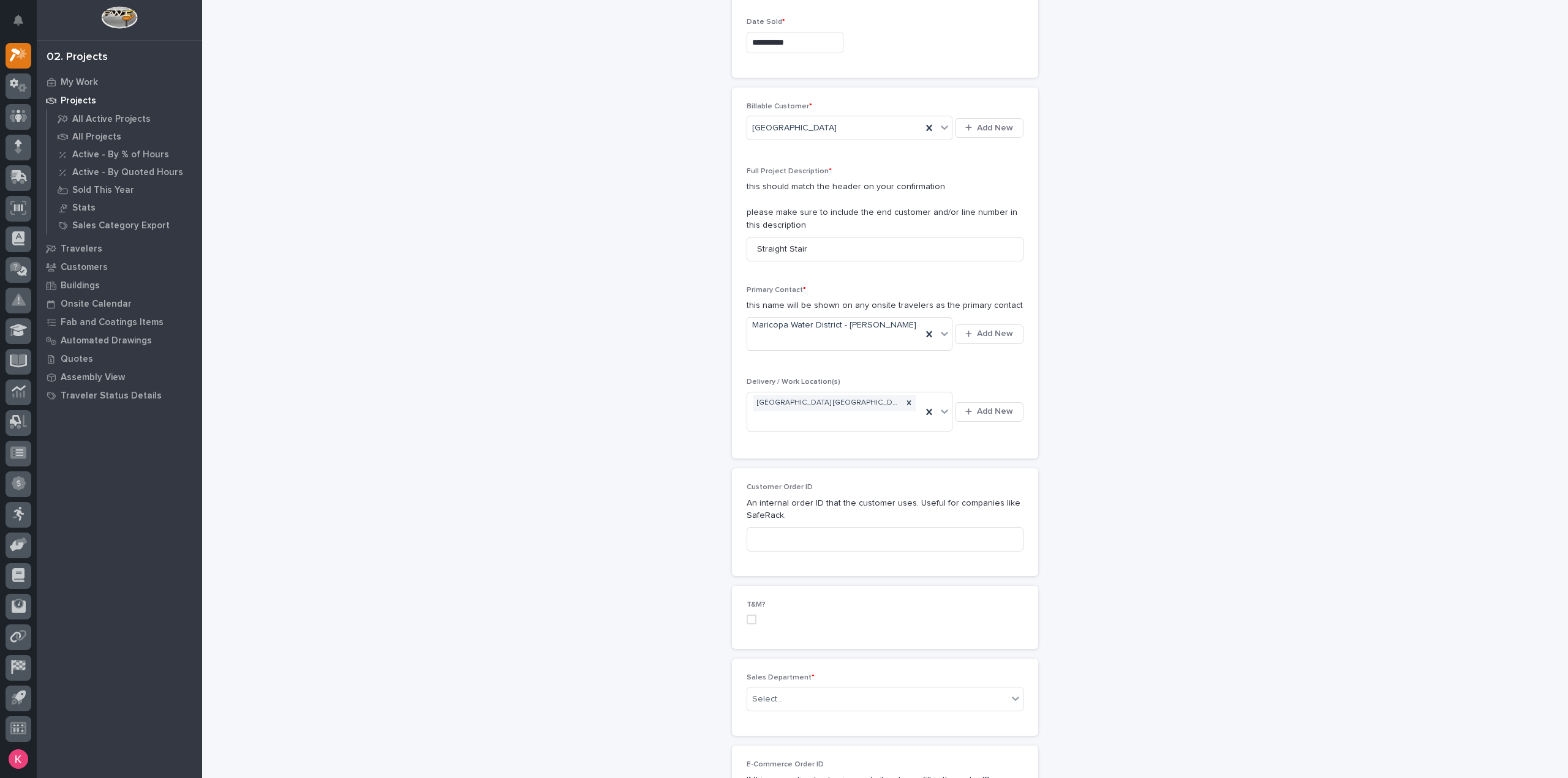
scroll to position [306, 0]
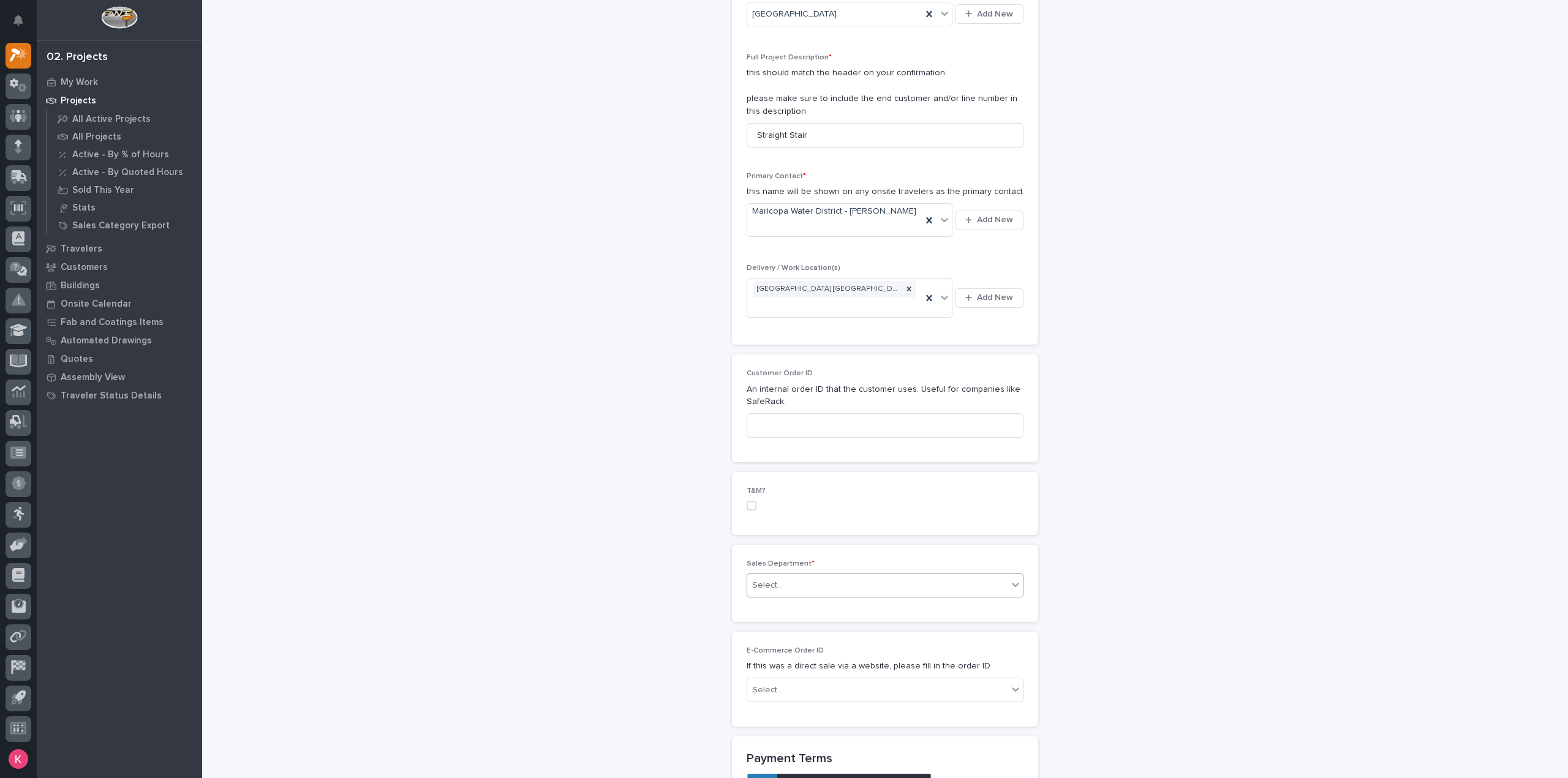
click at [800, 576] on div "Select..." at bounding box center [877, 586] width 261 height 20
click at [801, 583] on span "National Sales" at bounding box center [778, 580] width 62 height 13
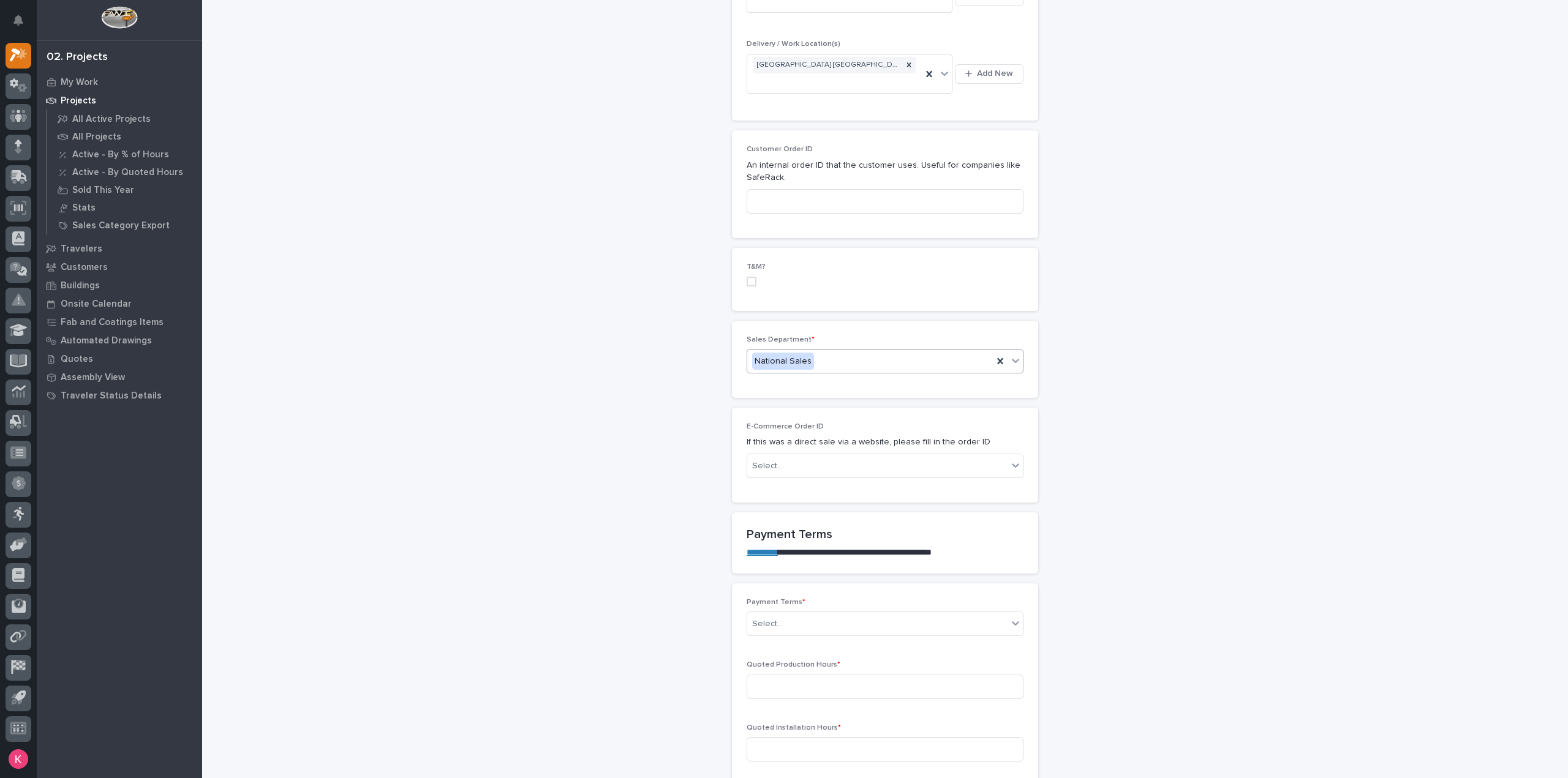
scroll to position [674, 0]
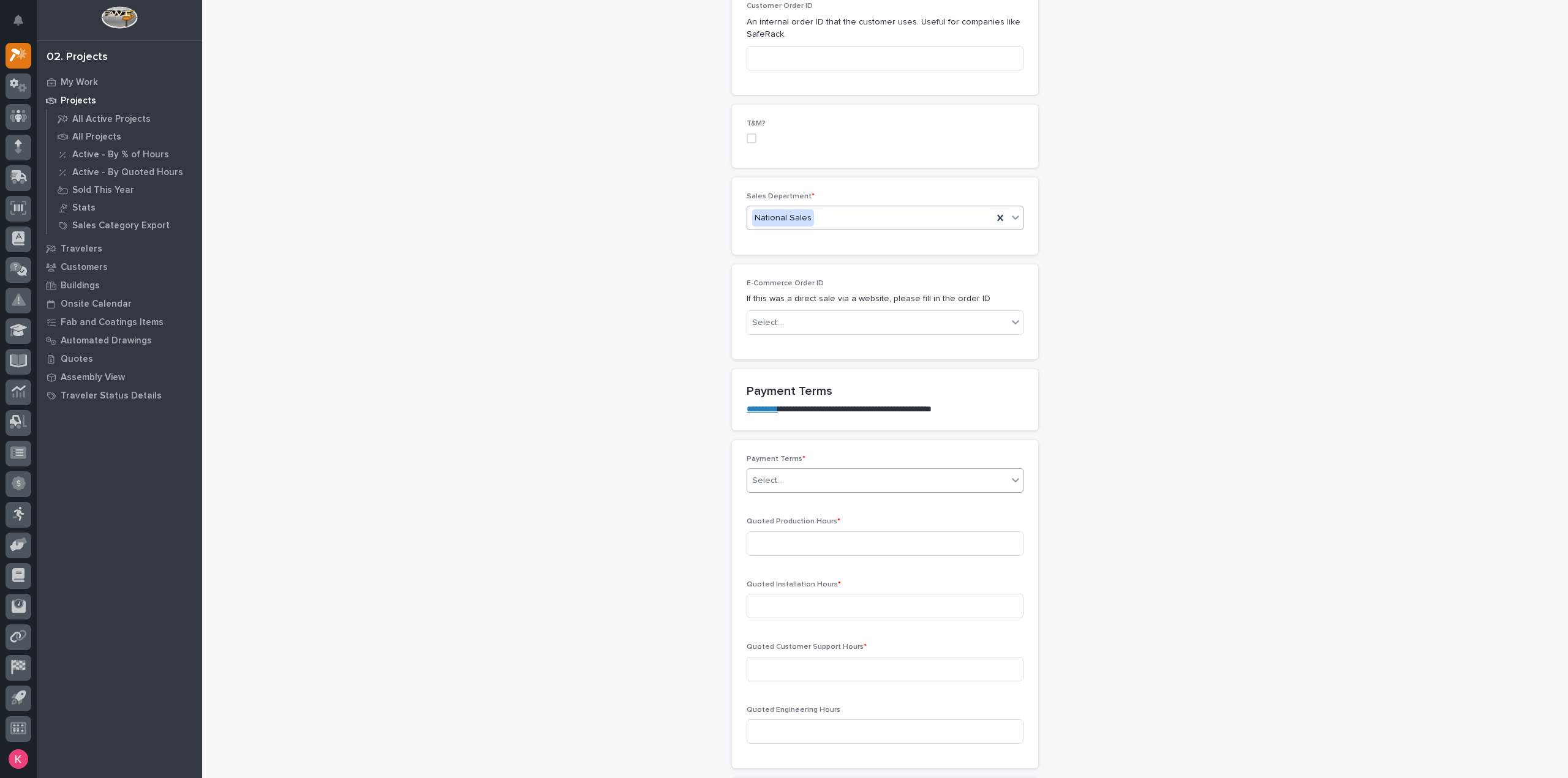
click at [807, 471] on div "Select..." at bounding box center [877, 480] width 261 height 20
click at [797, 489] on div "100%" at bounding box center [879, 497] width 276 height 22
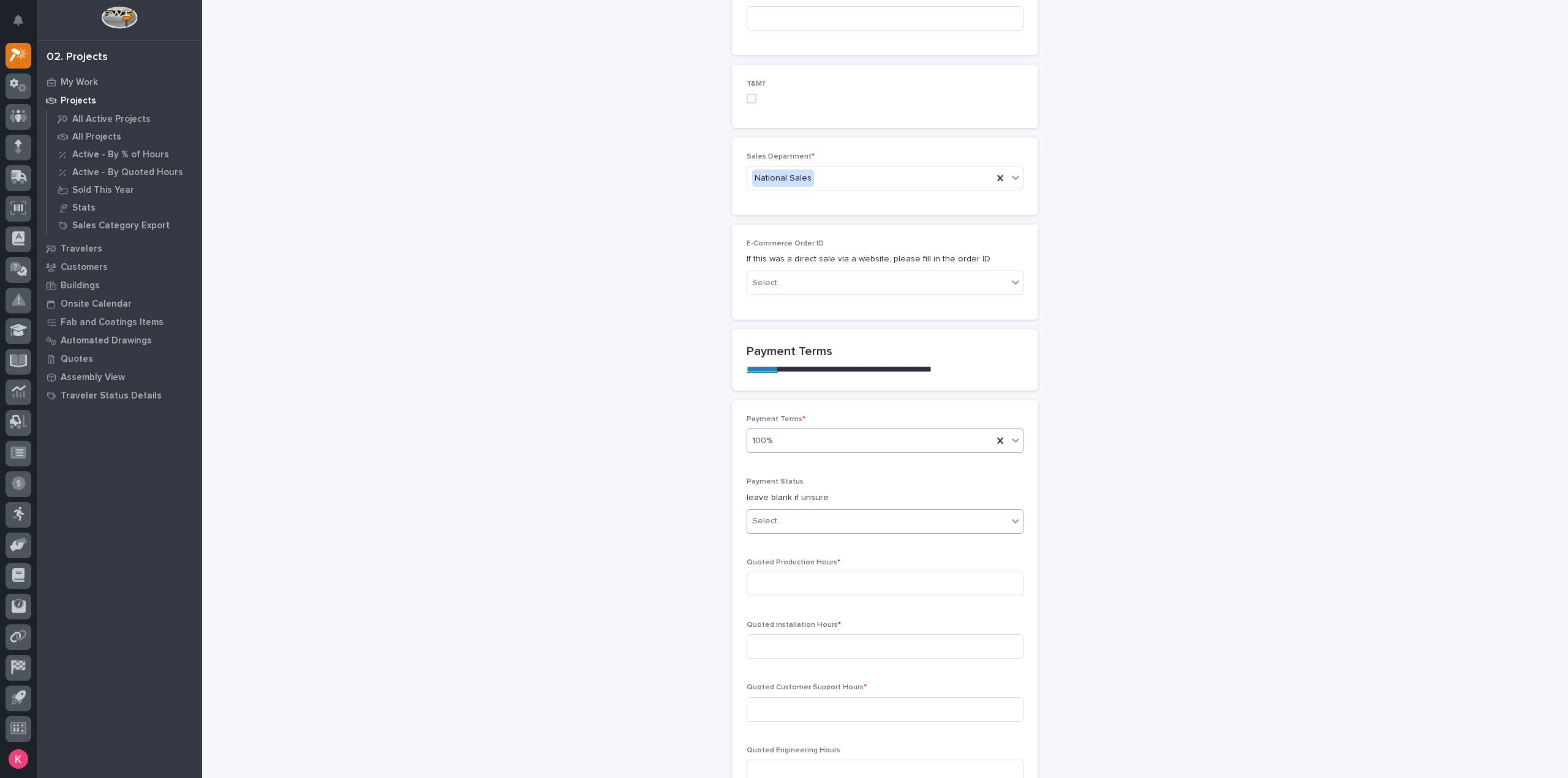
click at [820, 512] on div "Select..." at bounding box center [877, 521] width 261 height 20
drag, startPoint x: 801, startPoint y: 559, endPoint x: 843, endPoint y: 555, distance: 42.2
click at [802, 558] on div "PAID IN FULL" at bounding box center [879, 558] width 276 height 22
click at [818, 572] on input at bounding box center [885, 585] width 277 height 25
click at [1365, 317] on div "**********" at bounding box center [885, 623] width 1228 height 2671
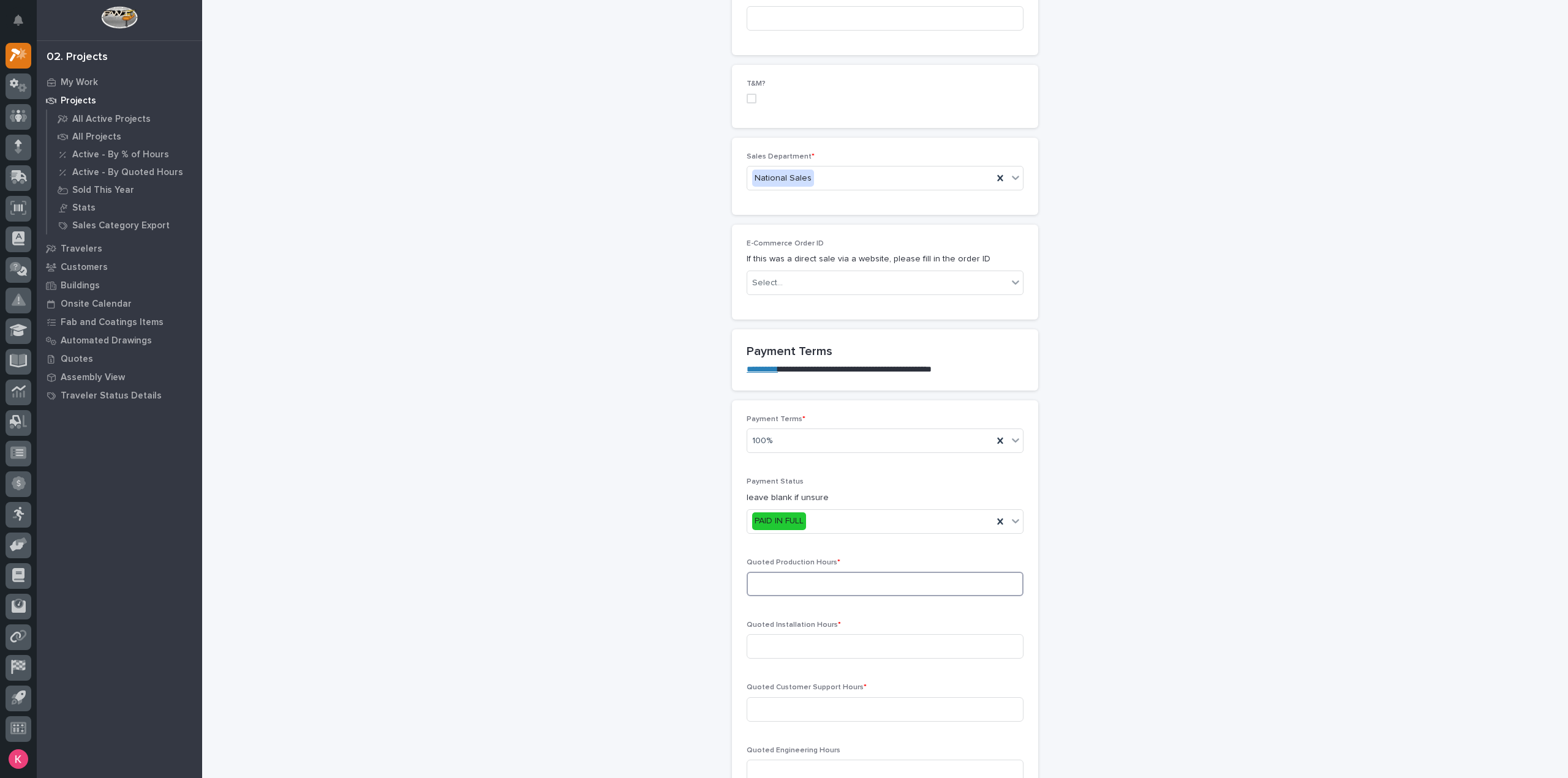
click at [794, 572] on input at bounding box center [885, 585] width 277 height 25
type input "30"
type input "0"
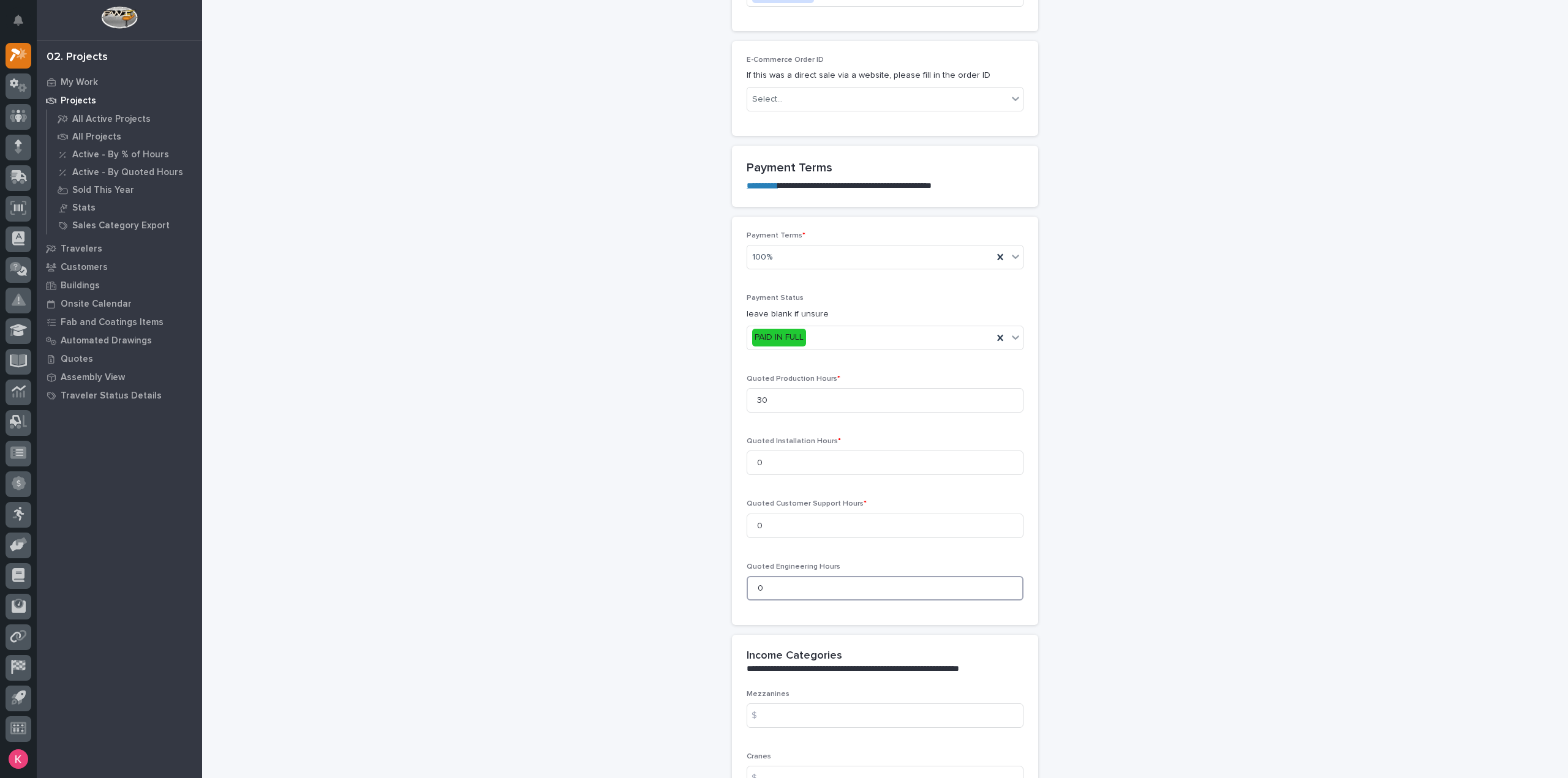
type input "0"
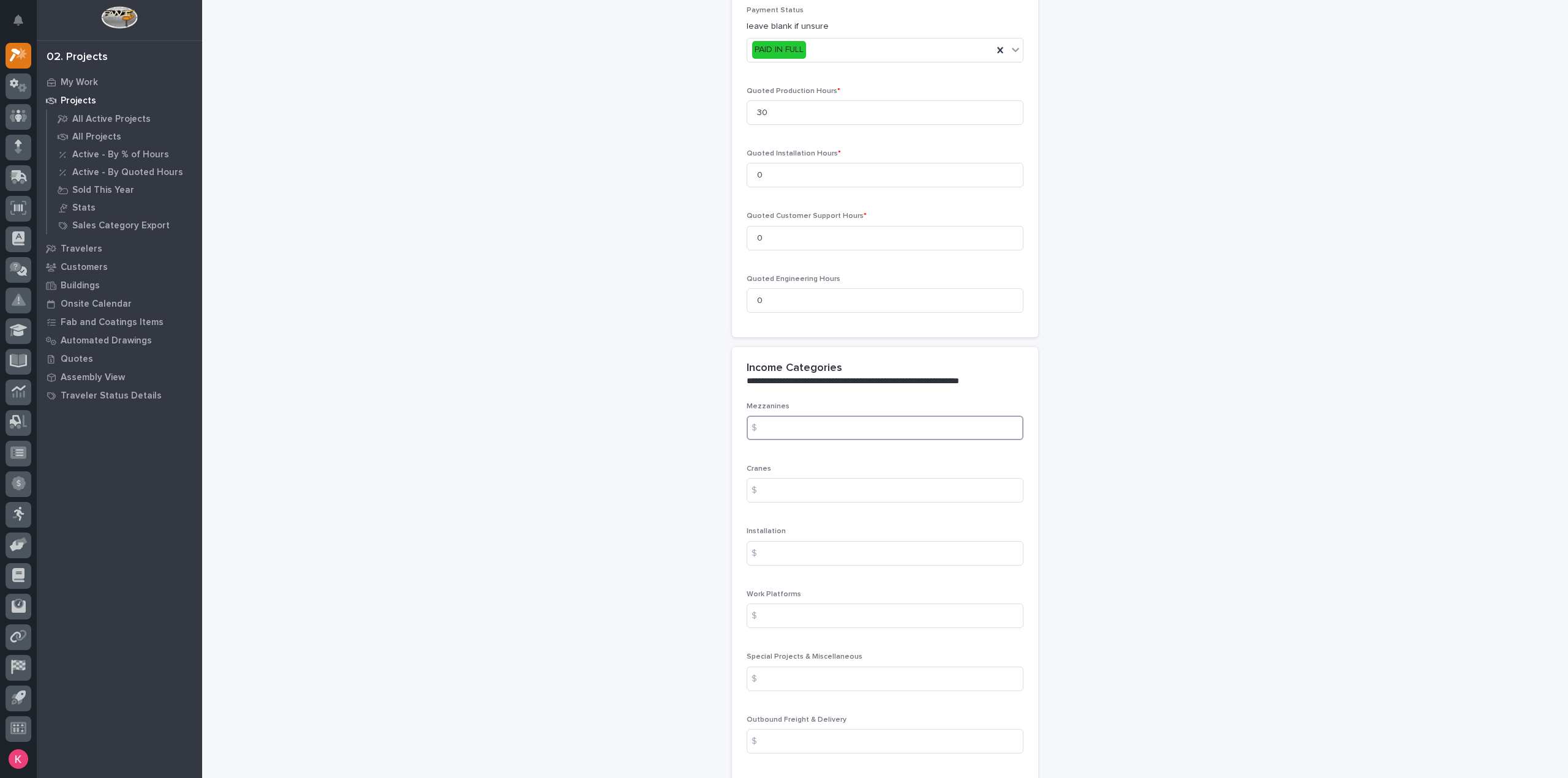
scroll to position [1449, 0]
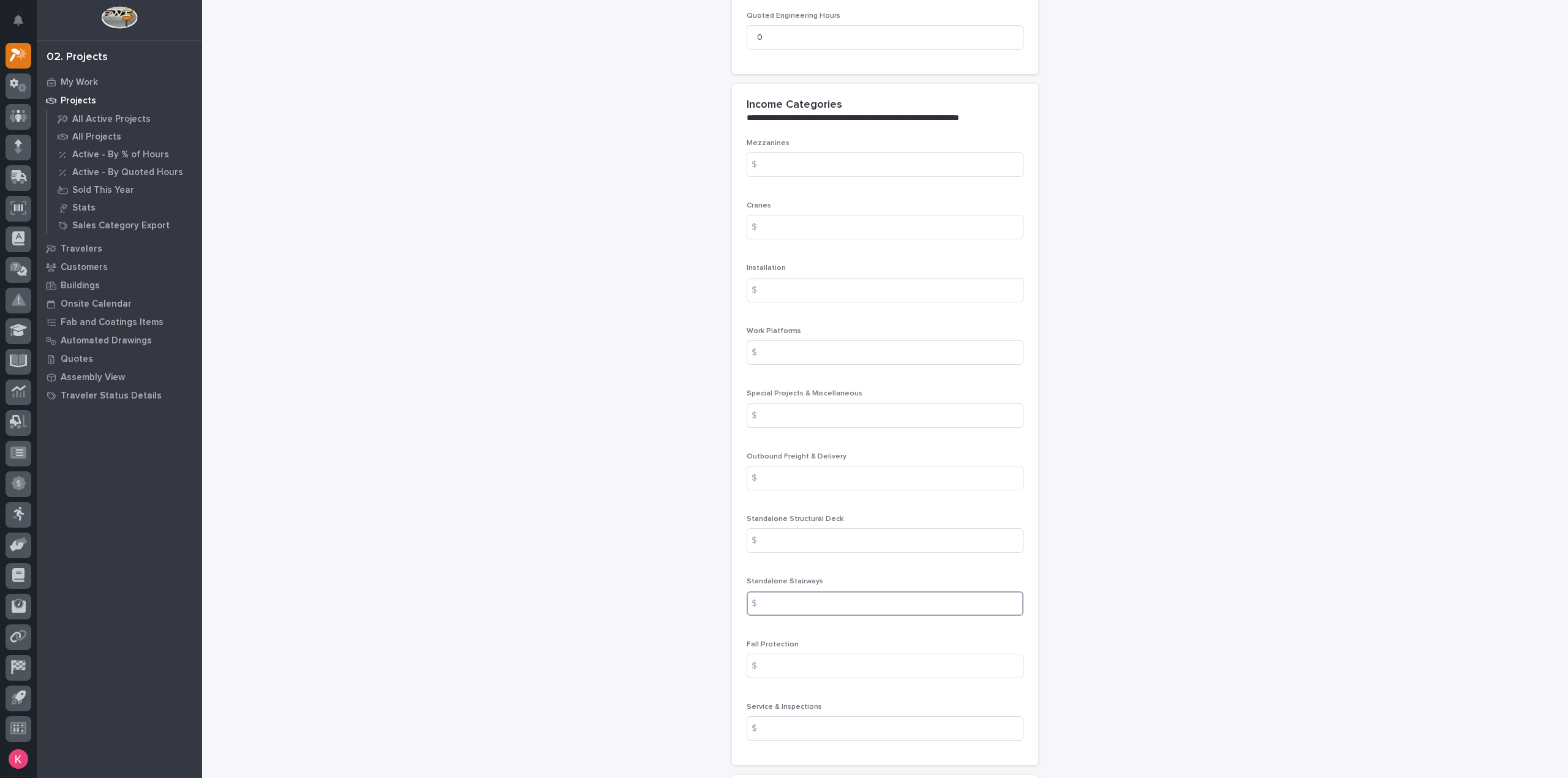
click at [806, 591] on input at bounding box center [885, 604] width 277 height 25
type input "6086"
click at [786, 466] on input at bounding box center [885, 479] width 277 height 25
type input "1313"
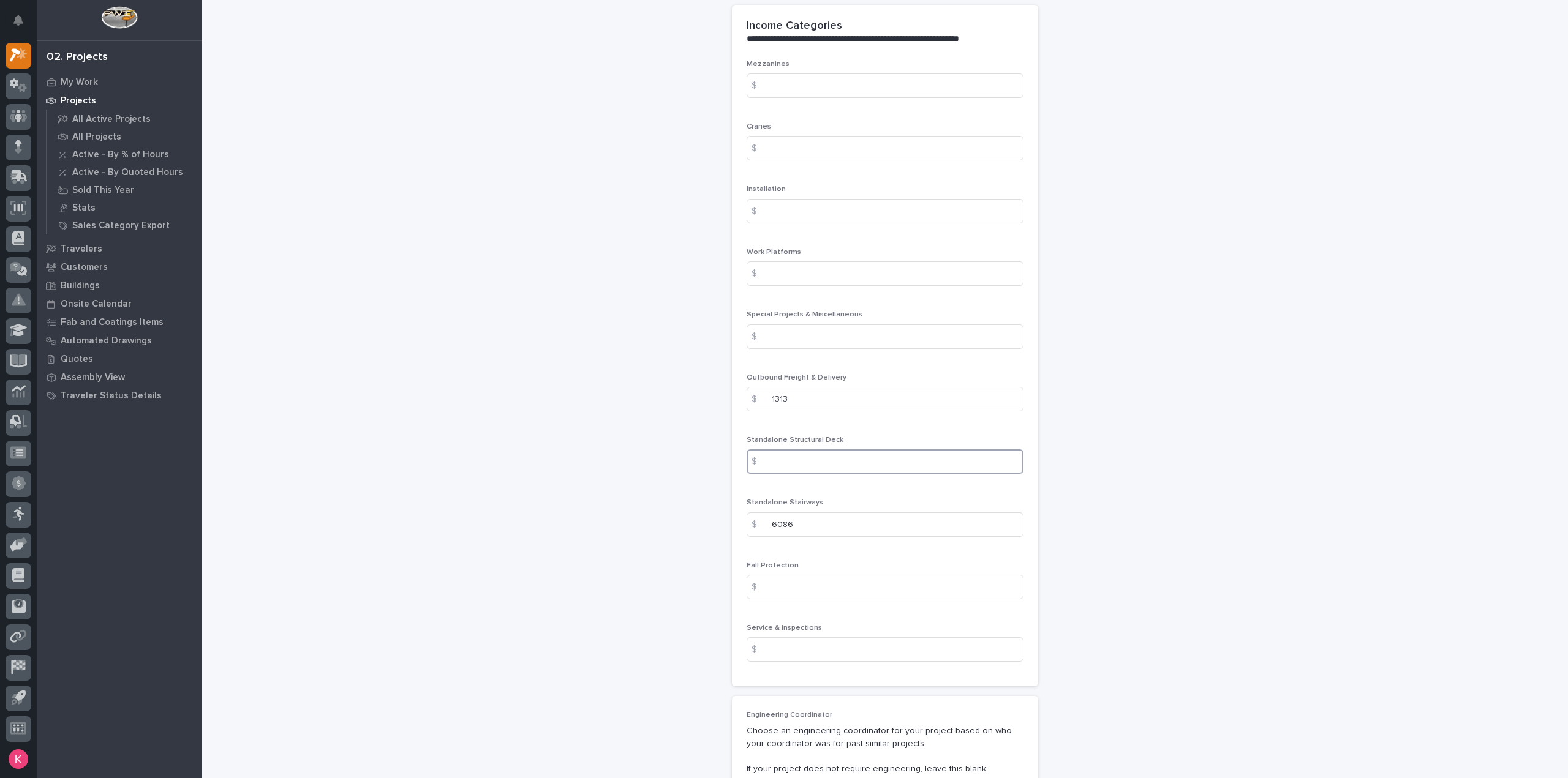
scroll to position [1816, 0]
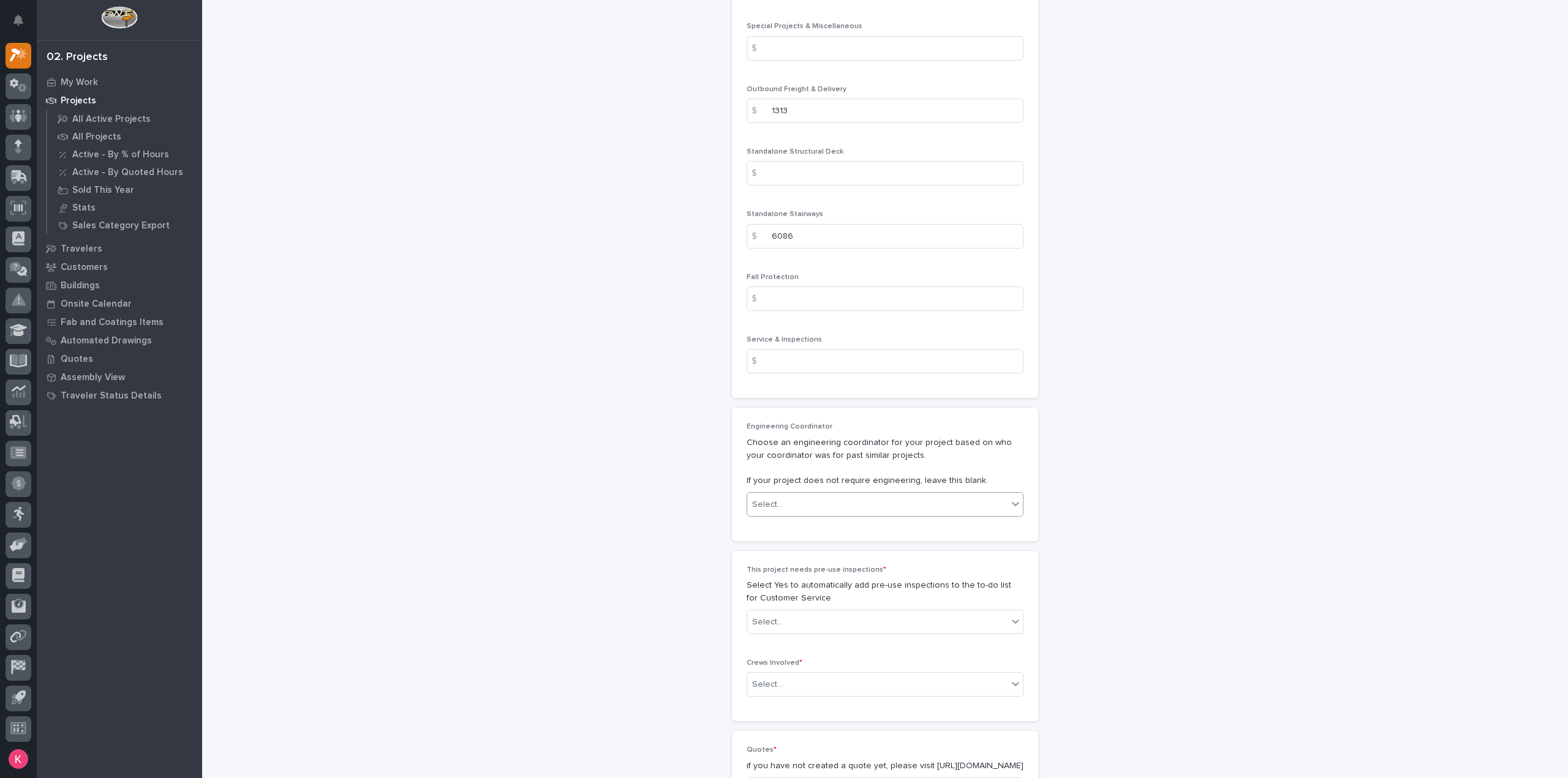
click at [820, 495] on div "Select..." at bounding box center [877, 504] width 261 height 20
click at [821, 495] on div "Select..." at bounding box center [877, 504] width 261 height 20
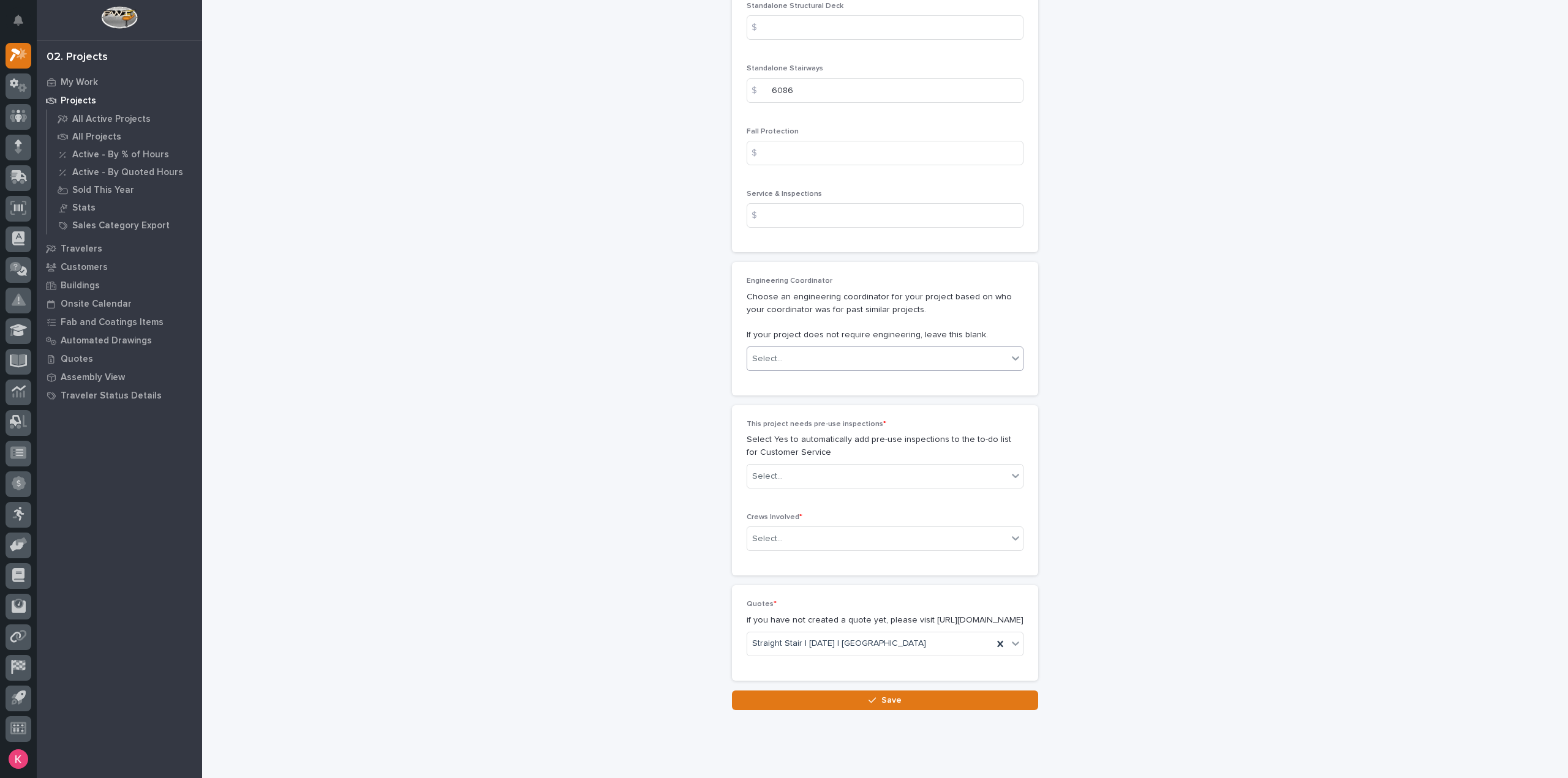
scroll to position [1971, 0]
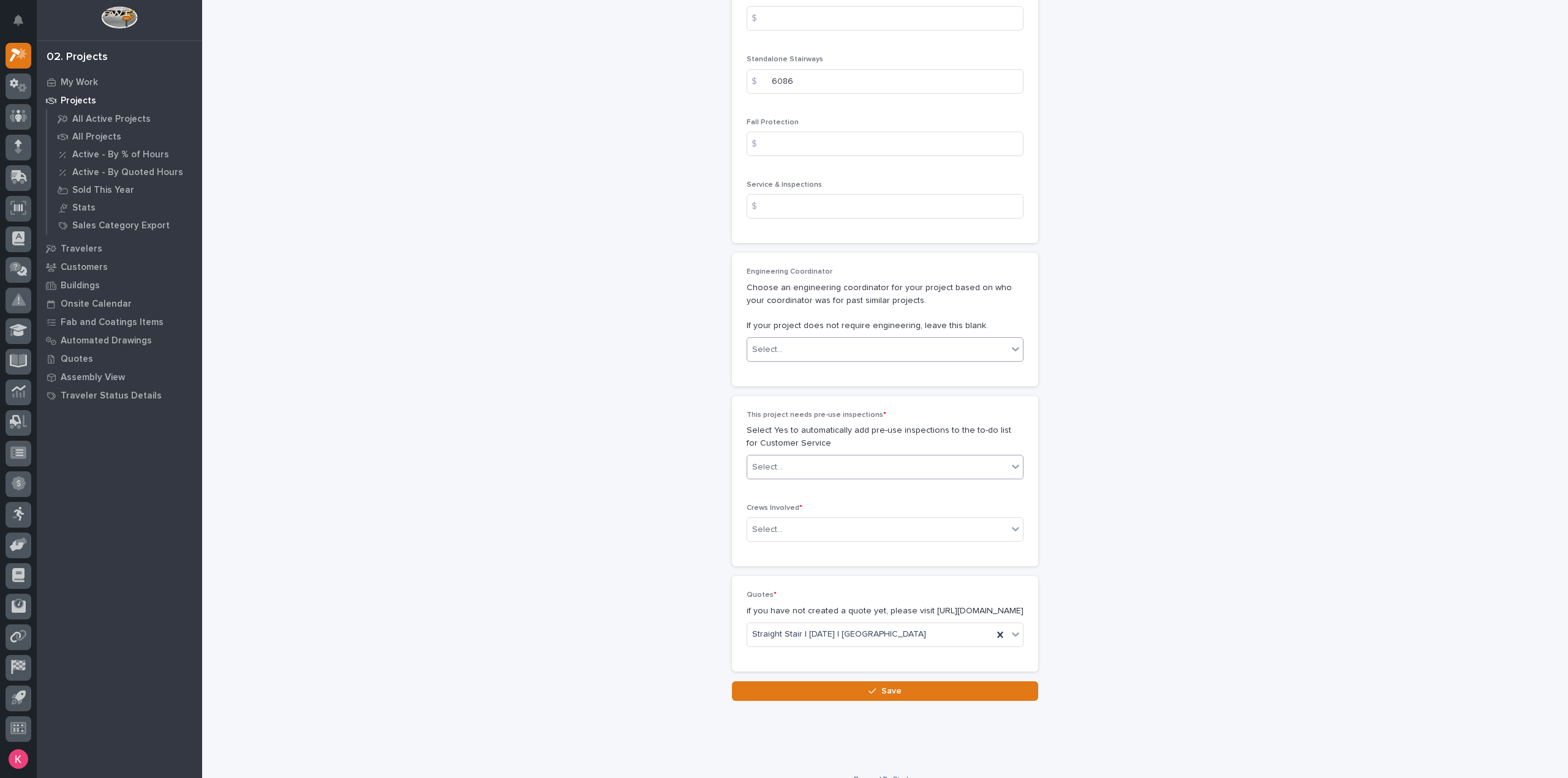
click at [836, 455] on div "Select..." at bounding box center [885, 467] width 277 height 25
click at [812, 477] on div "No" at bounding box center [879, 481] width 276 height 22
click at [817, 520] on div "Select..." at bounding box center [877, 530] width 261 height 20
click at [812, 520] on div "Production" at bounding box center [879, 522] width 276 height 22
drag, startPoint x: 826, startPoint y: 660, endPoint x: 827, endPoint y: 673, distance: 13.0
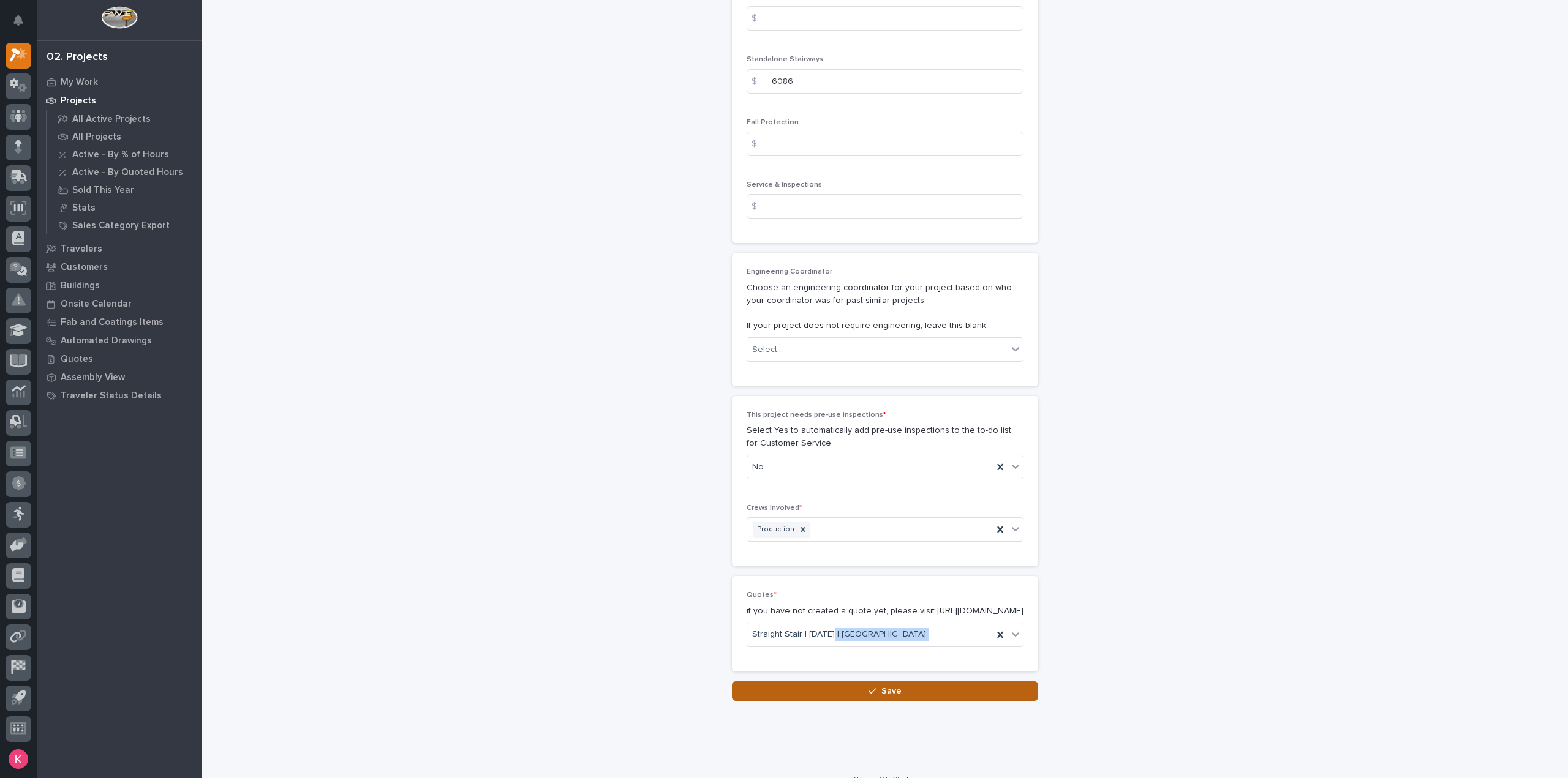
click at [856, 681] on button "Save" at bounding box center [884, 691] width 306 height 20
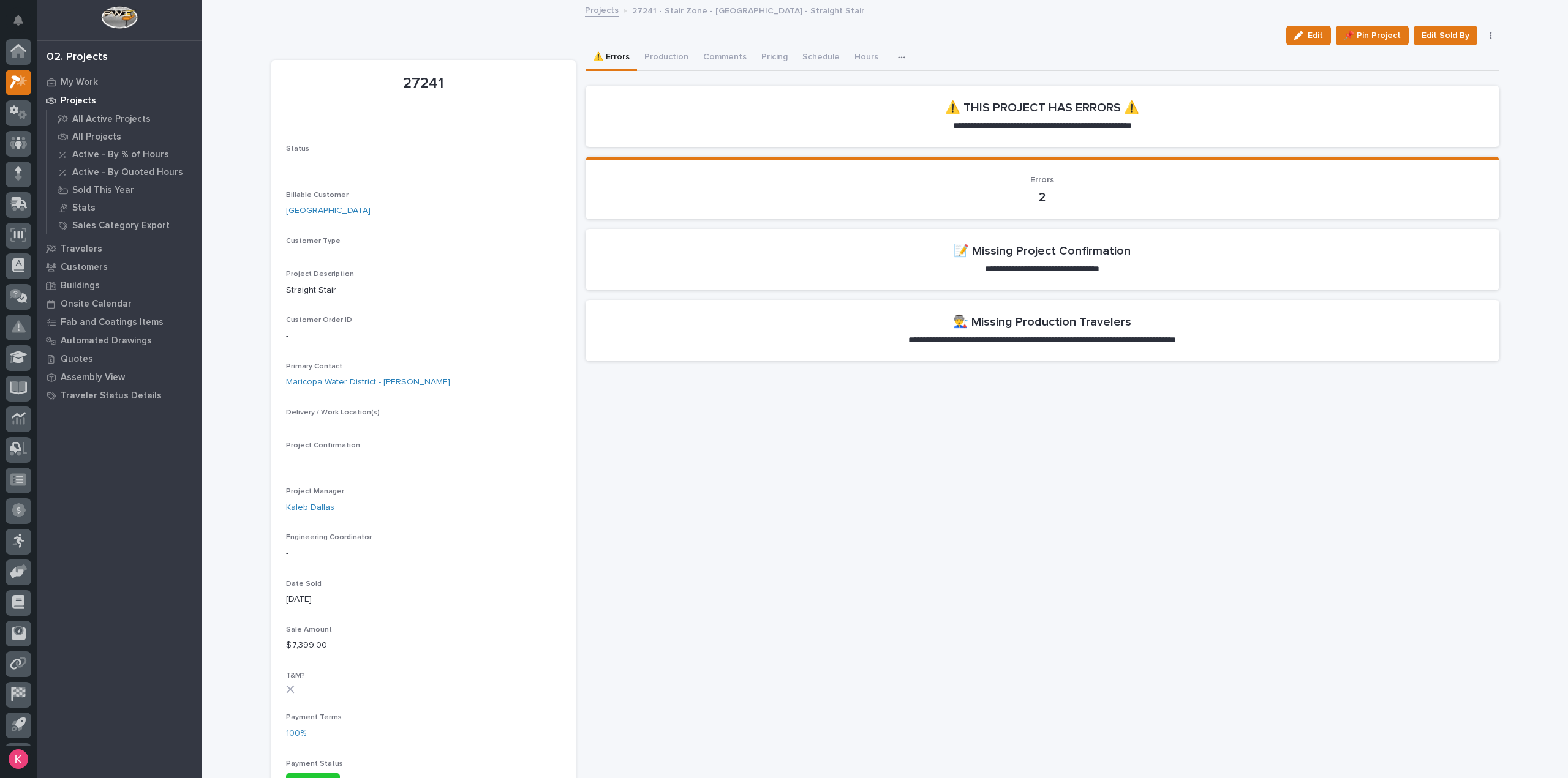
scroll to position [27, 0]
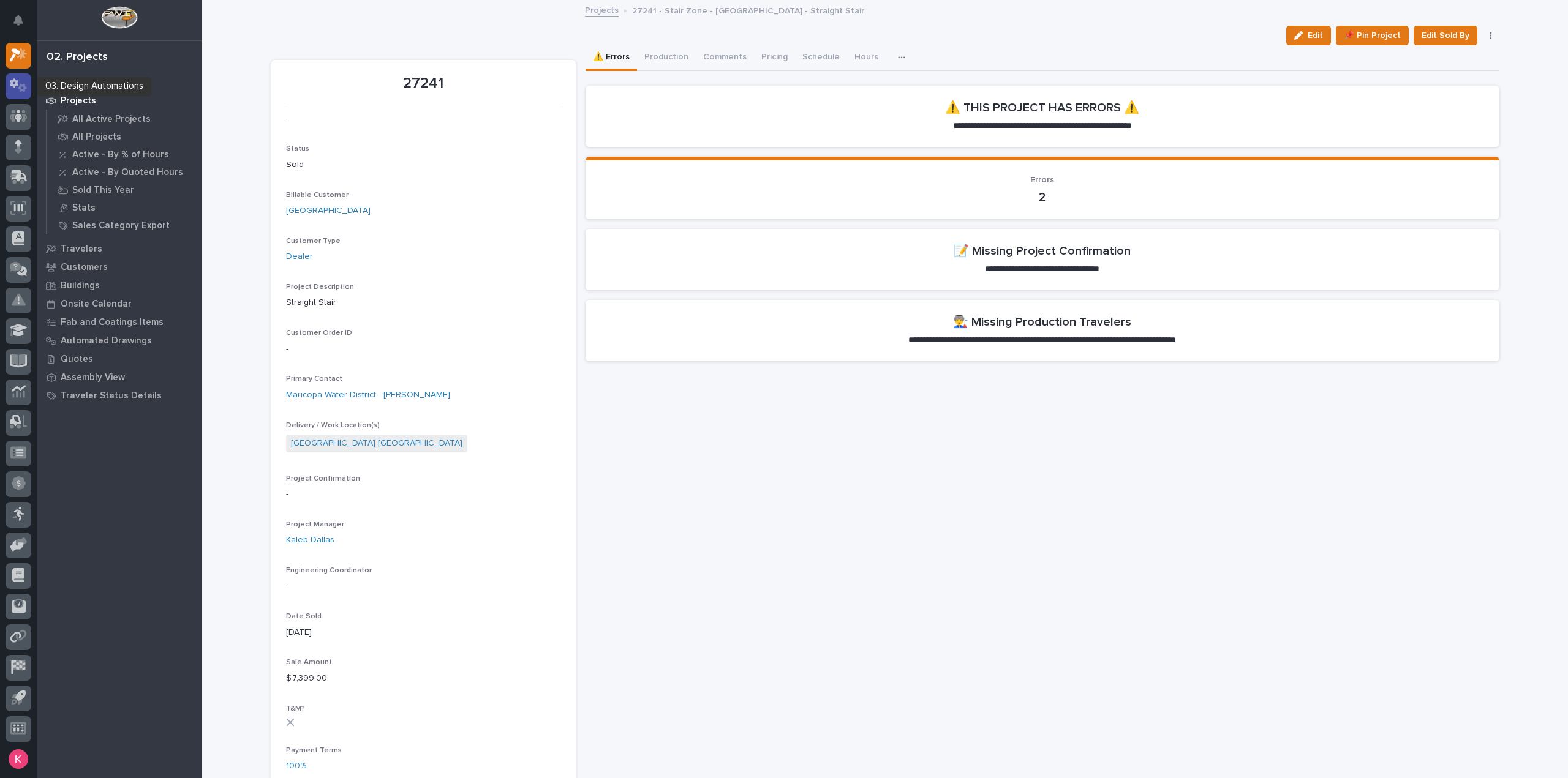
click at [22, 81] on icon at bounding box center [18, 85] width 18 height 14
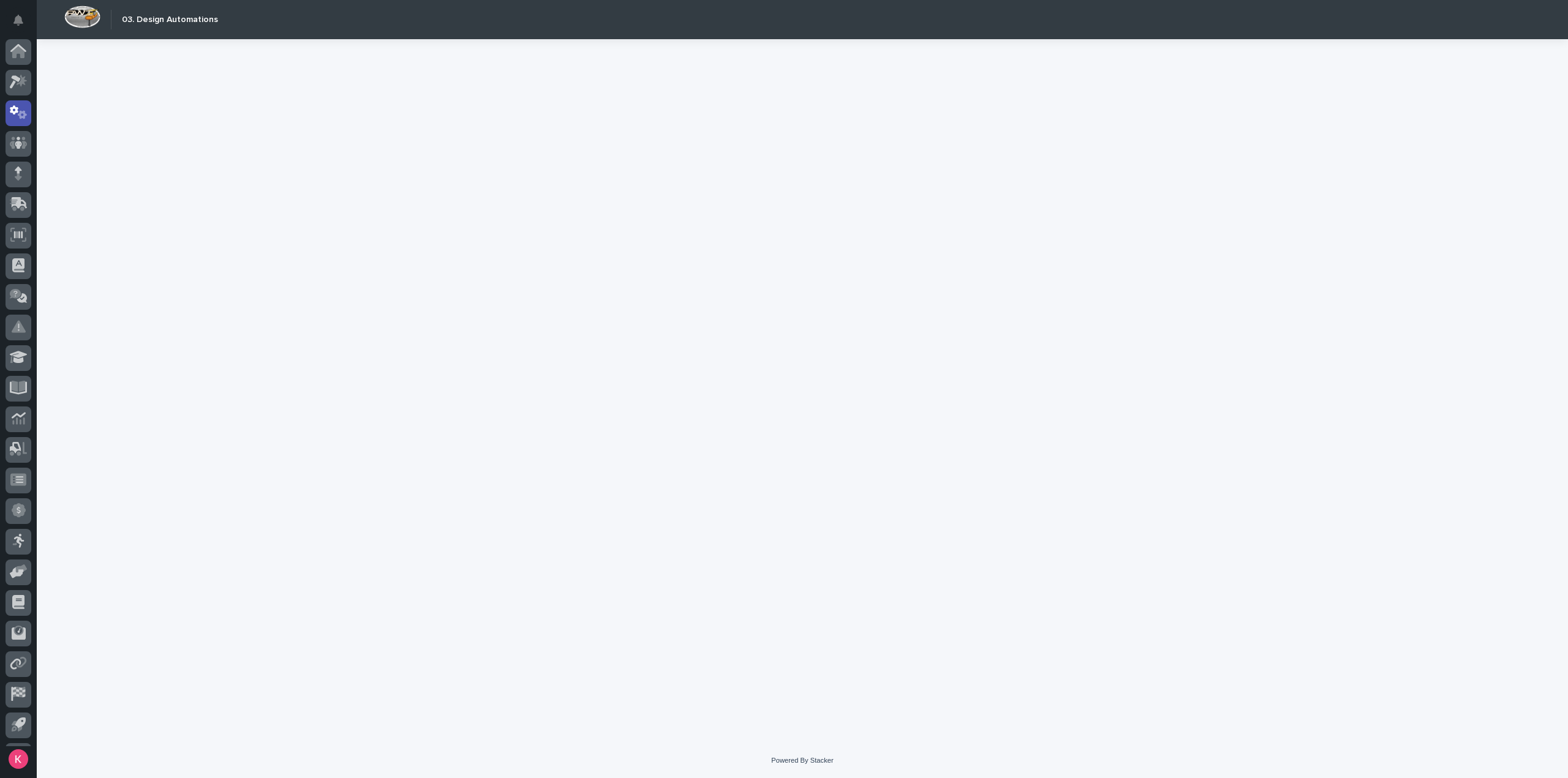
scroll to position [27, 0]
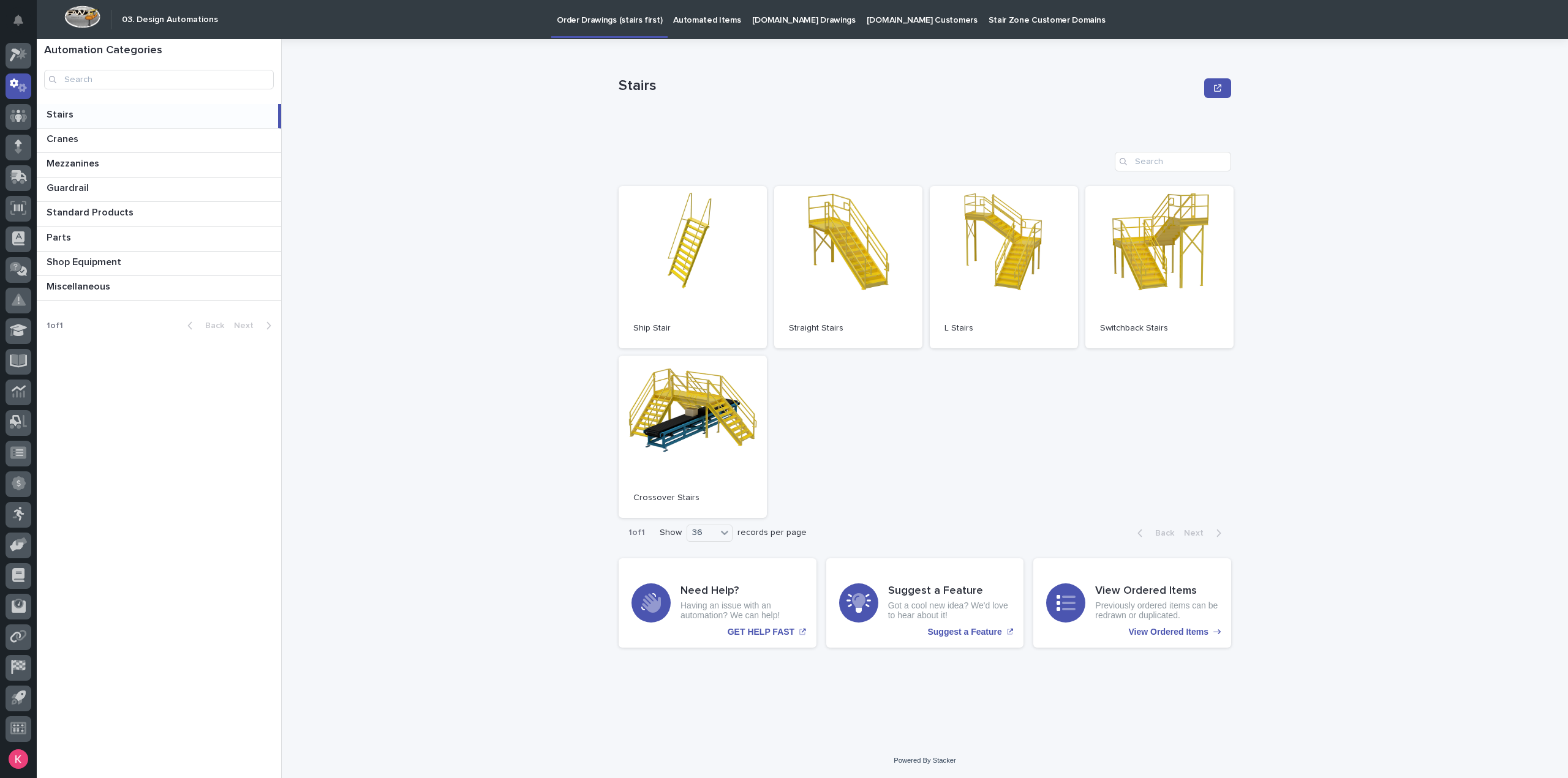
click at [694, 27] on link "Automated Items" at bounding box center [707, 19] width 79 height 38
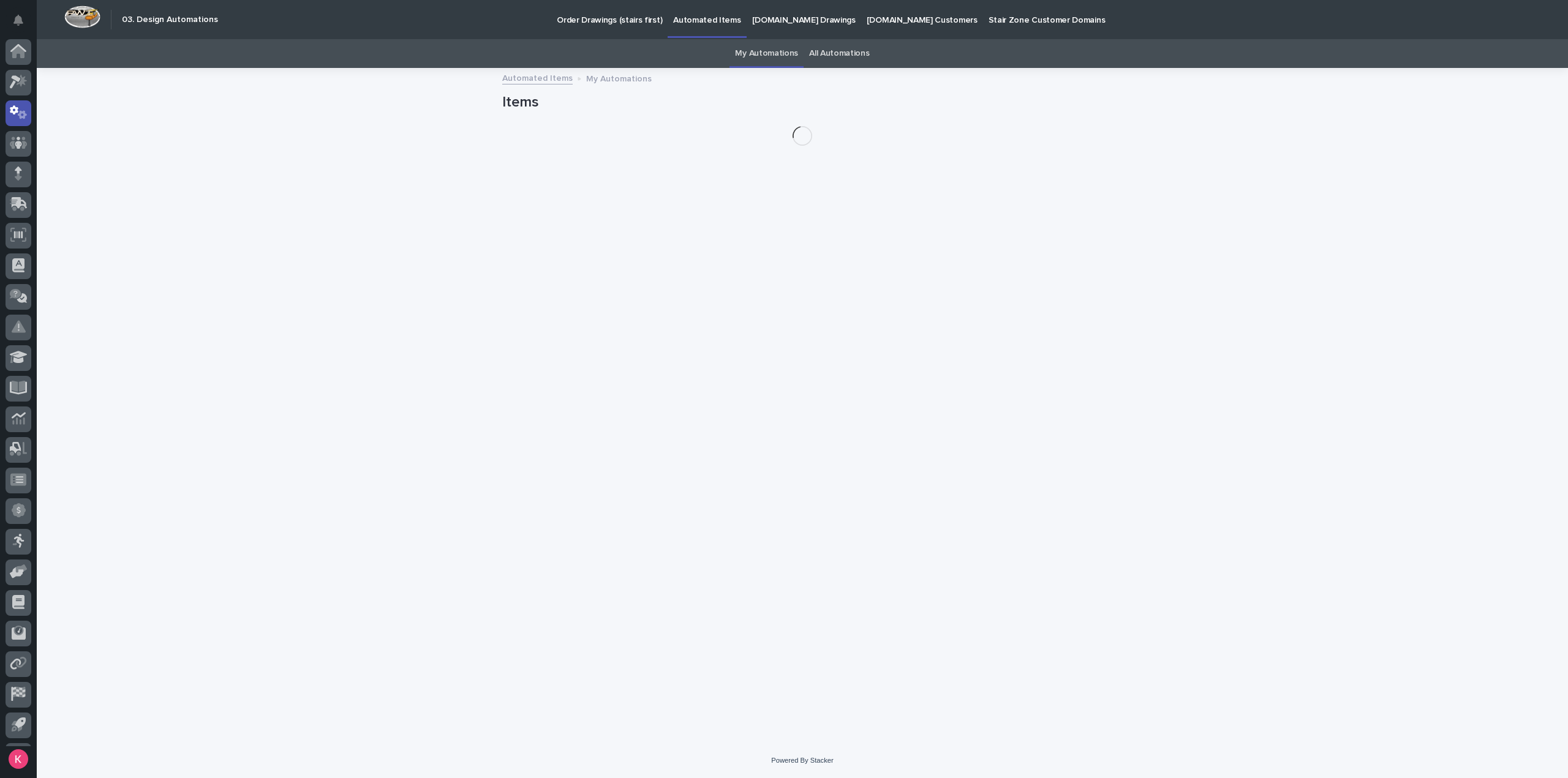
scroll to position [27, 0]
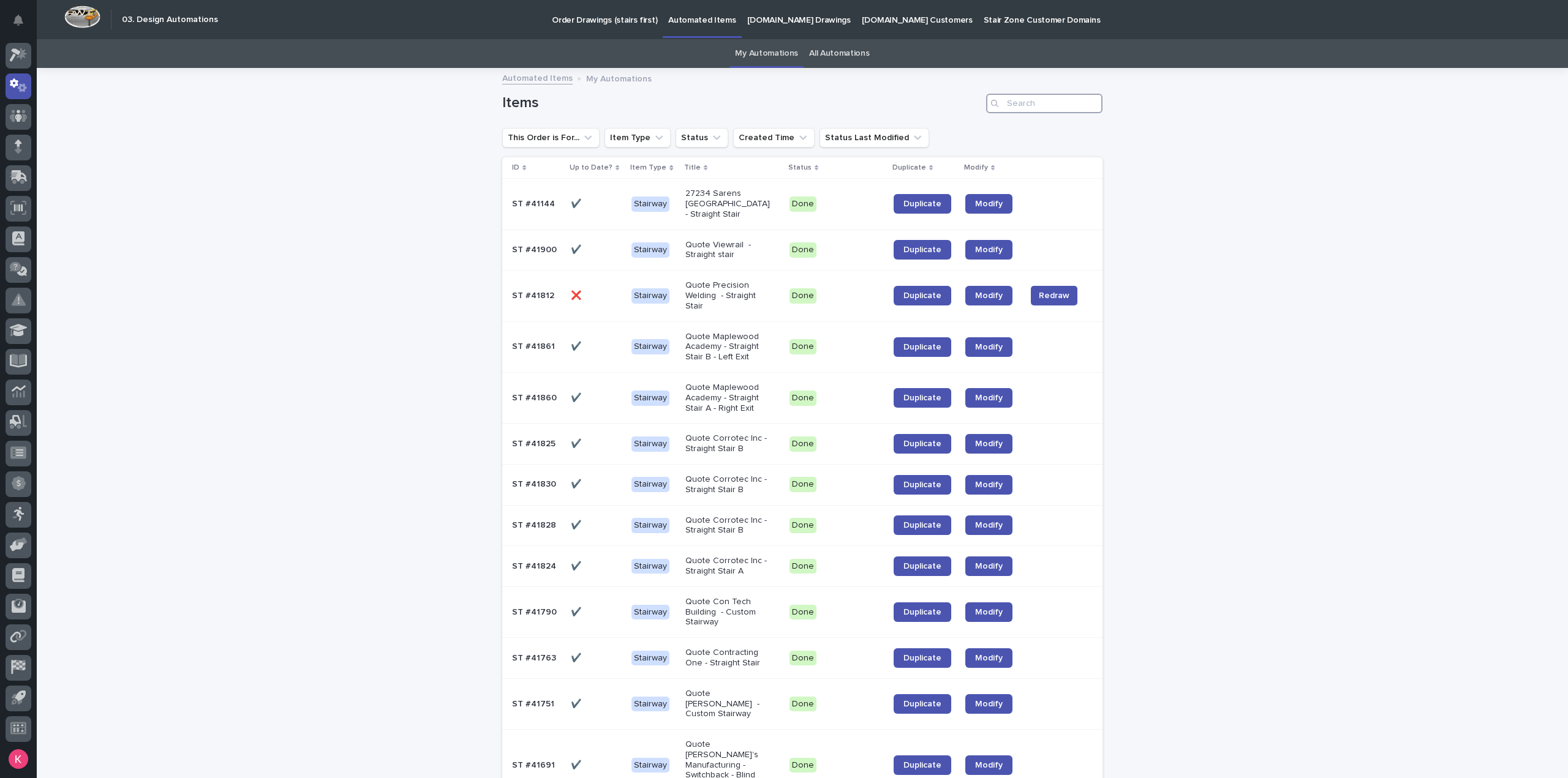
click at [1014, 98] on input "Search" at bounding box center [1044, 103] width 117 height 20
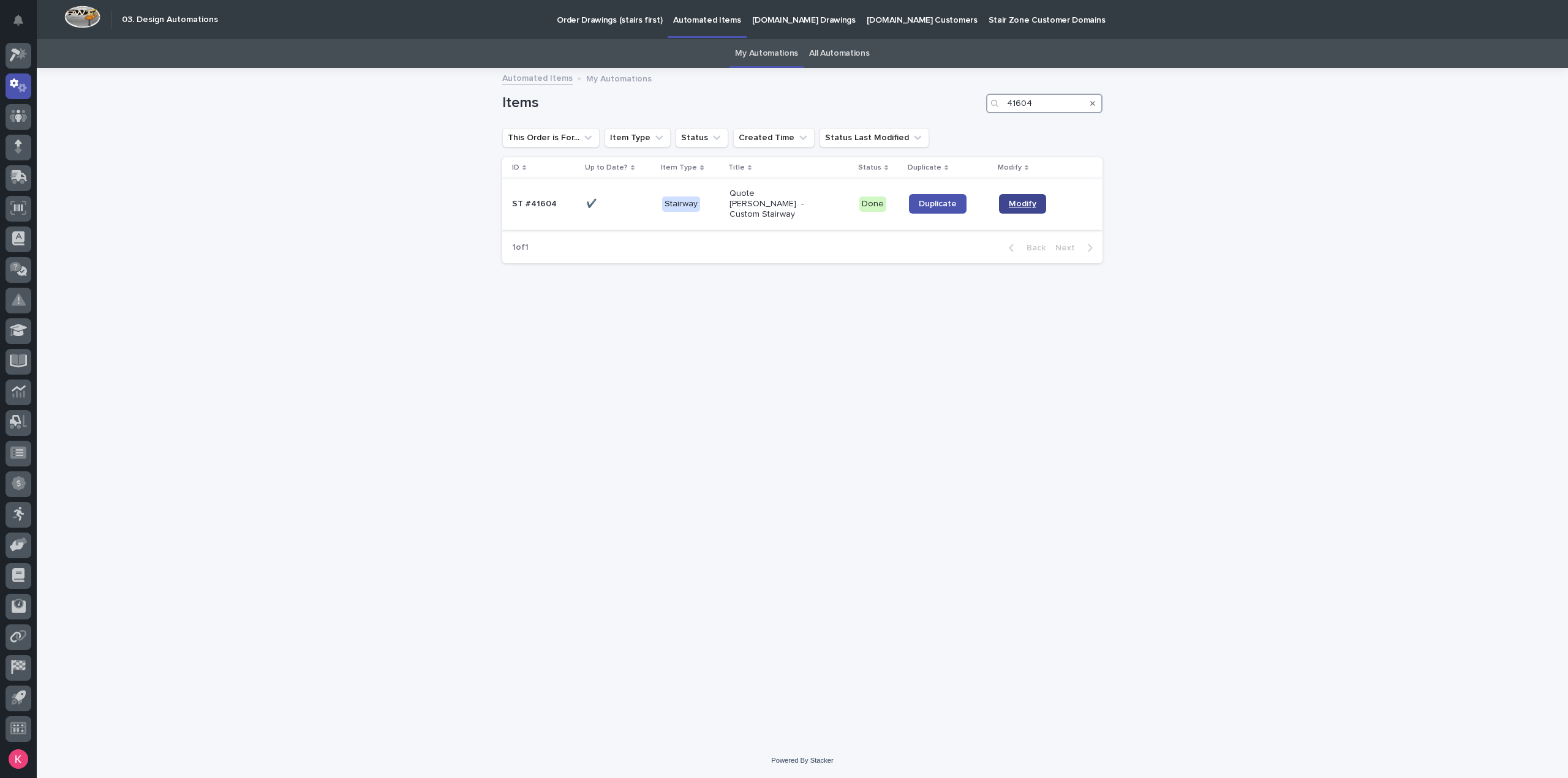
type input "41604"
click at [1028, 202] on span "Modify" at bounding box center [1022, 204] width 27 height 9
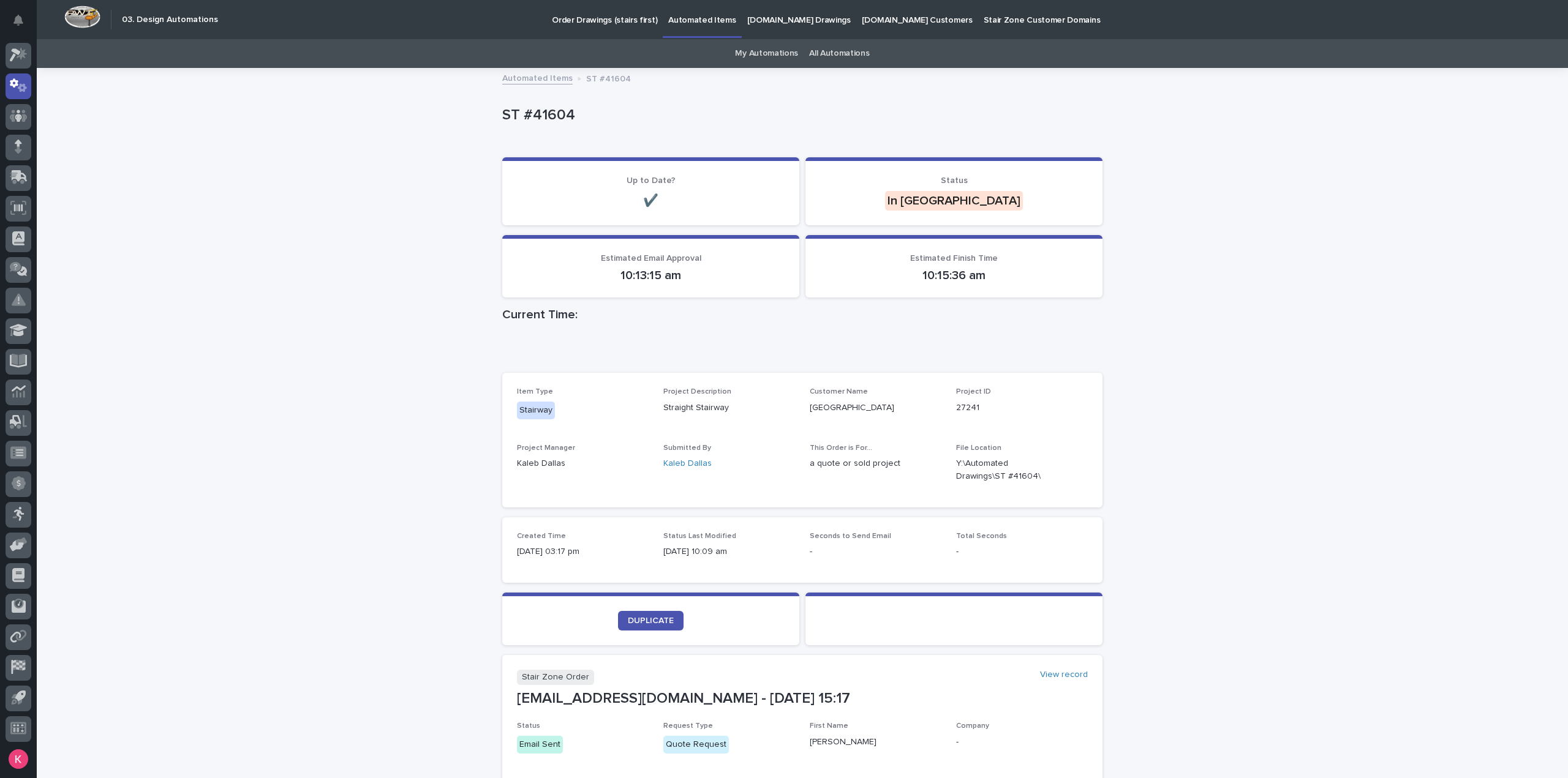
click at [1057, 56] on div "My Automations All Automations" at bounding box center [802, 53] width 1531 height 28
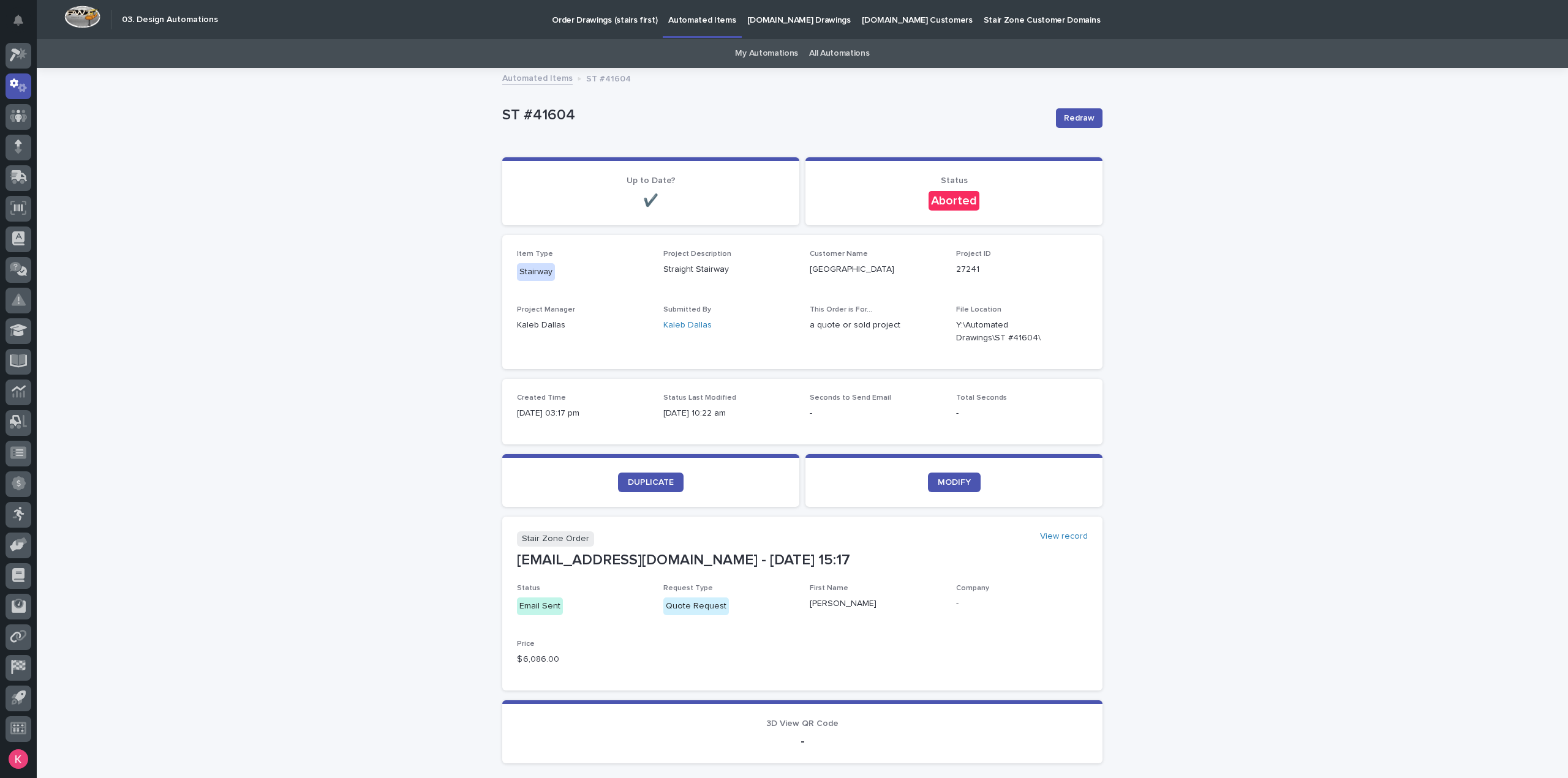
click at [931, 204] on div "Aborted" at bounding box center [954, 201] width 51 height 20
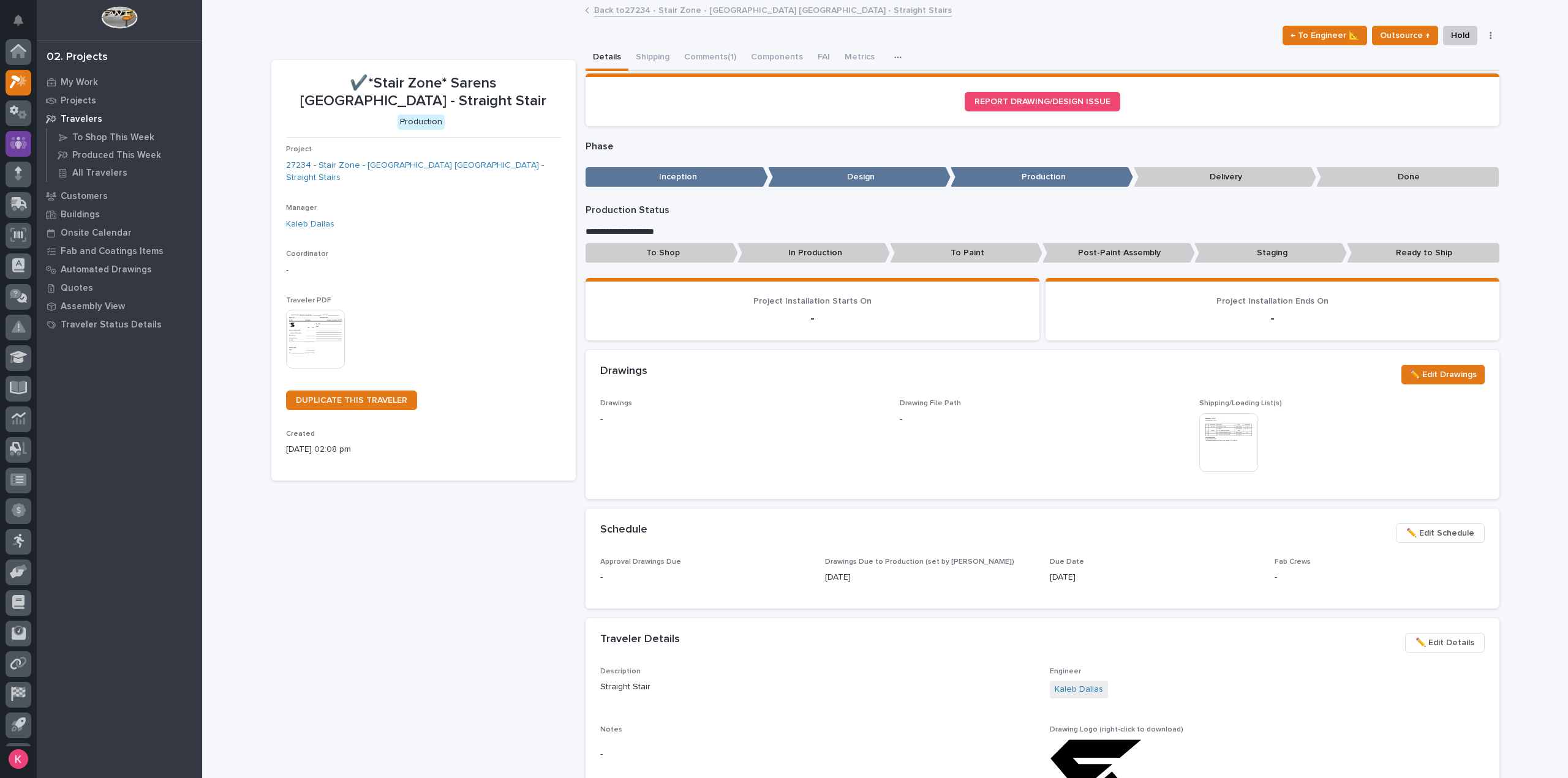
scroll to position [27, 0]
click at [66, 86] on p "My Work" at bounding box center [79, 82] width 37 height 11
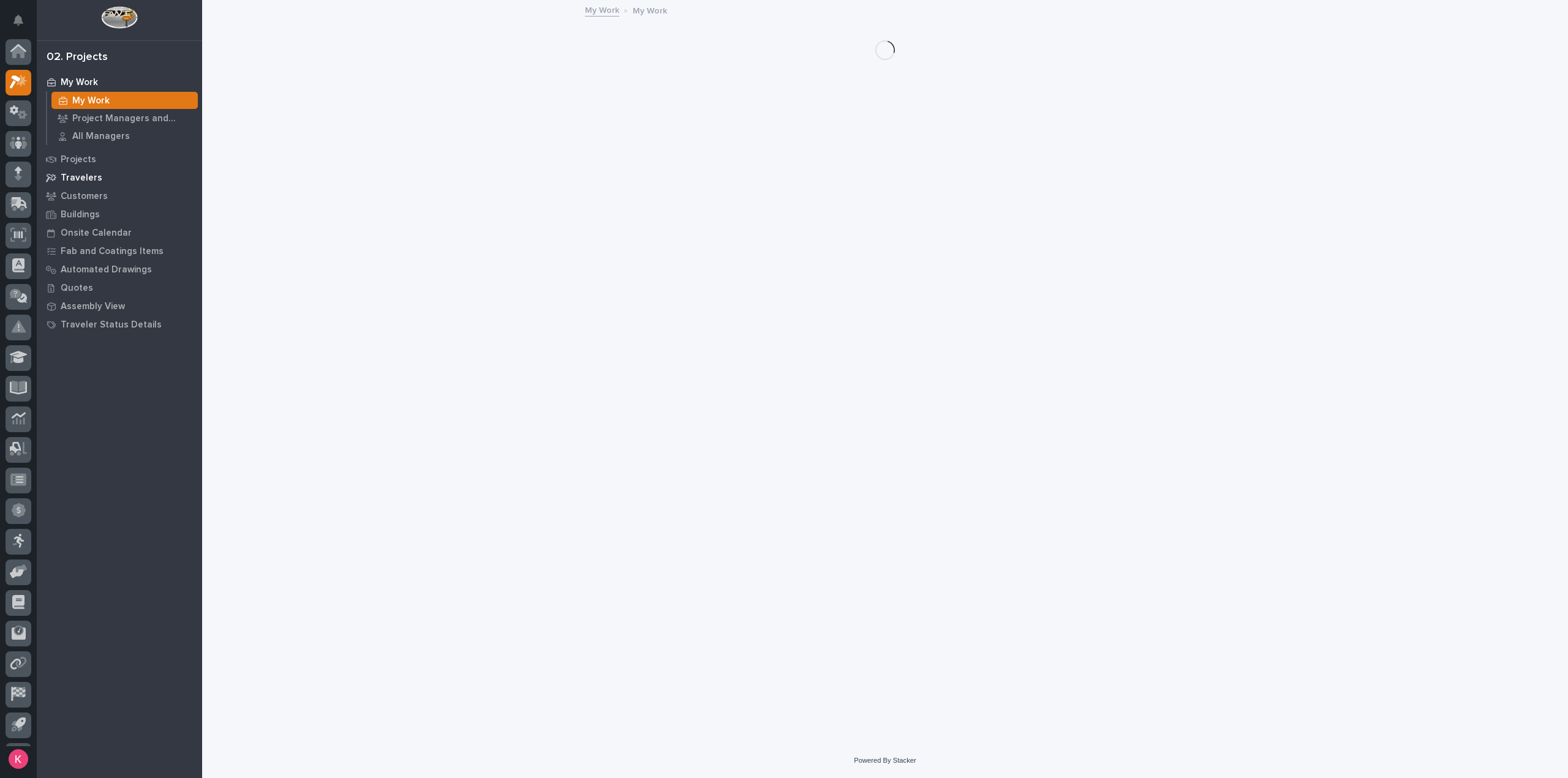
scroll to position [27, 0]
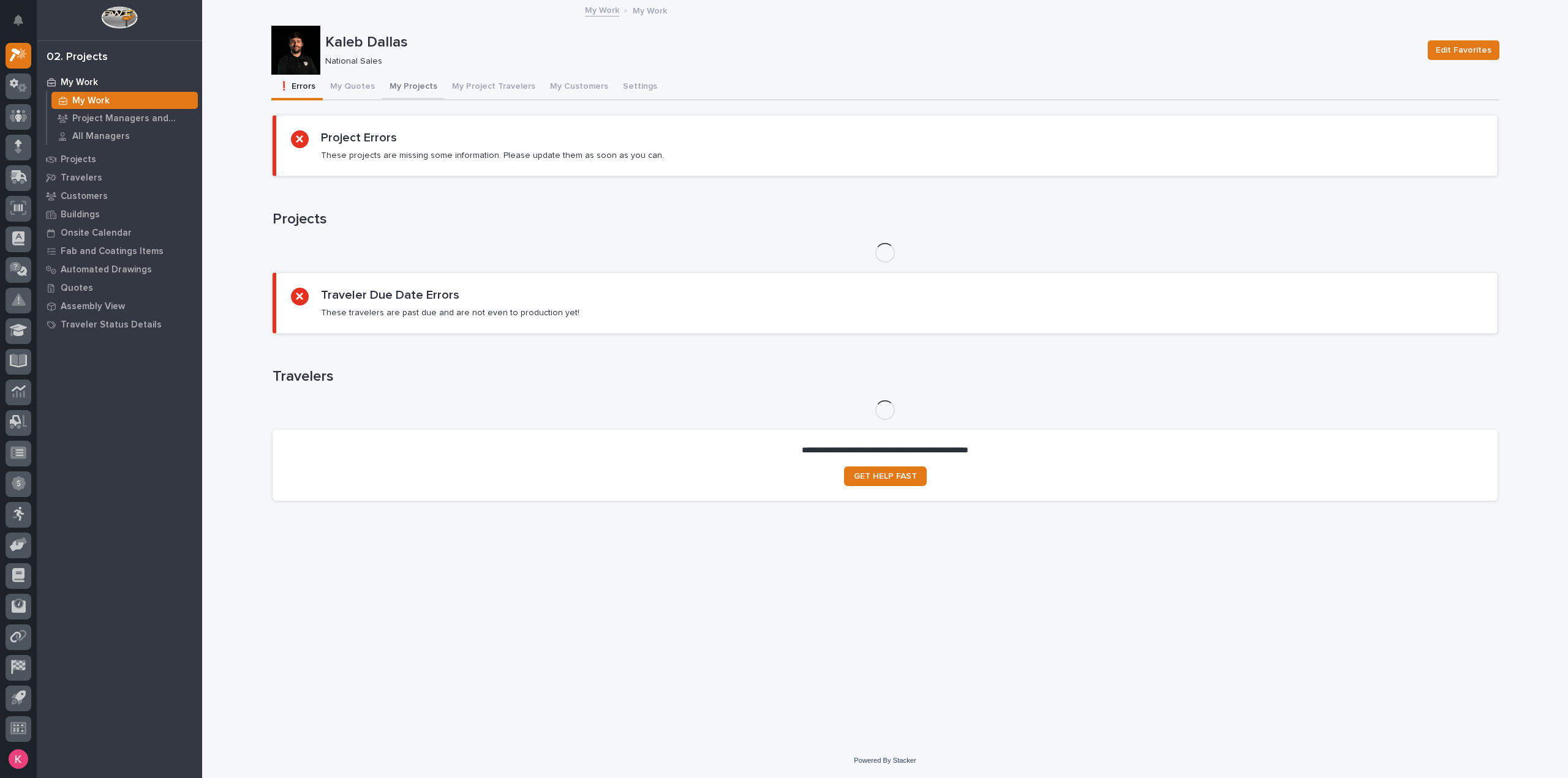
click at [413, 92] on button "My Projects" at bounding box center [413, 87] width 63 height 26
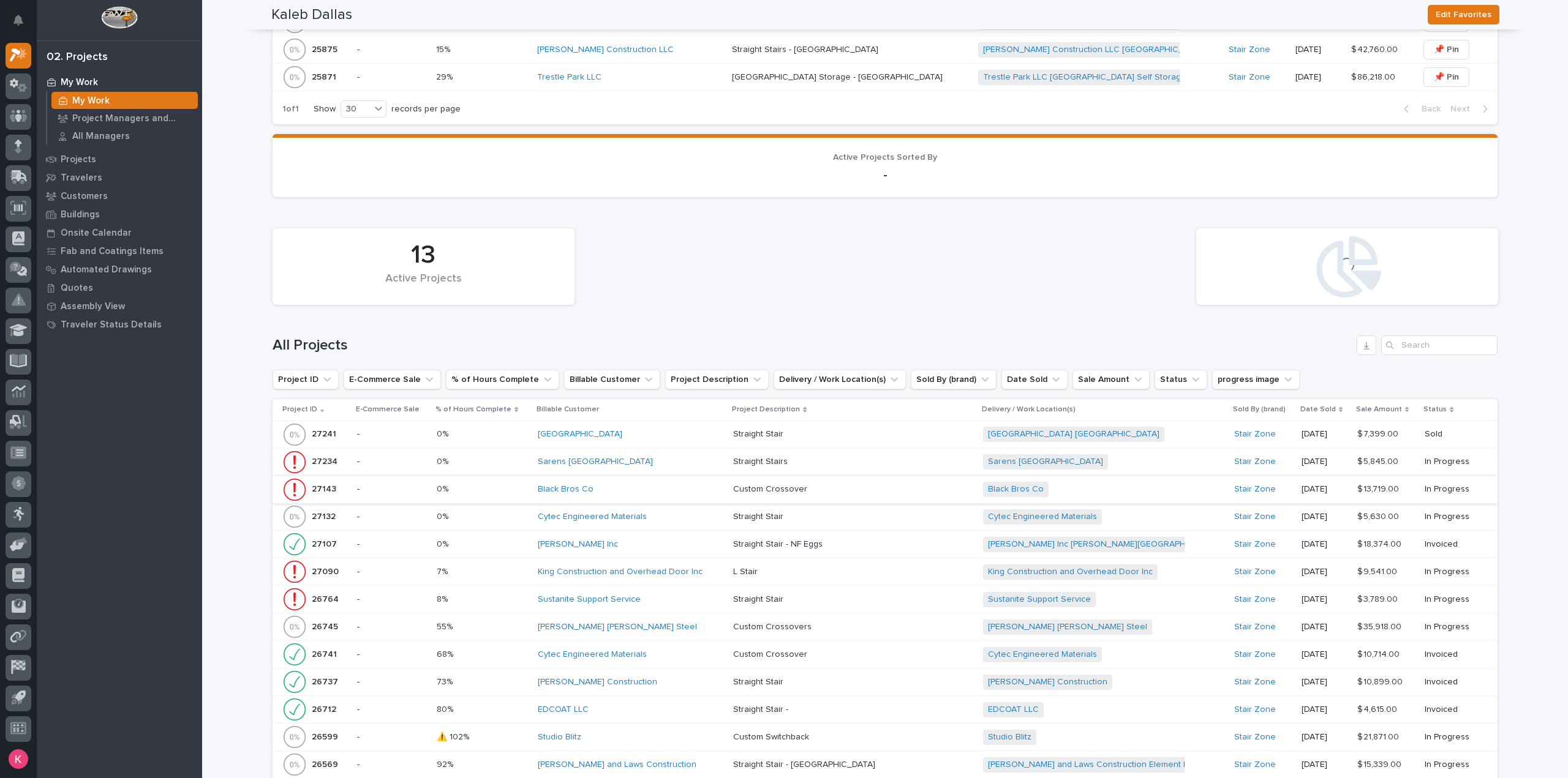
scroll to position [1028, 0]
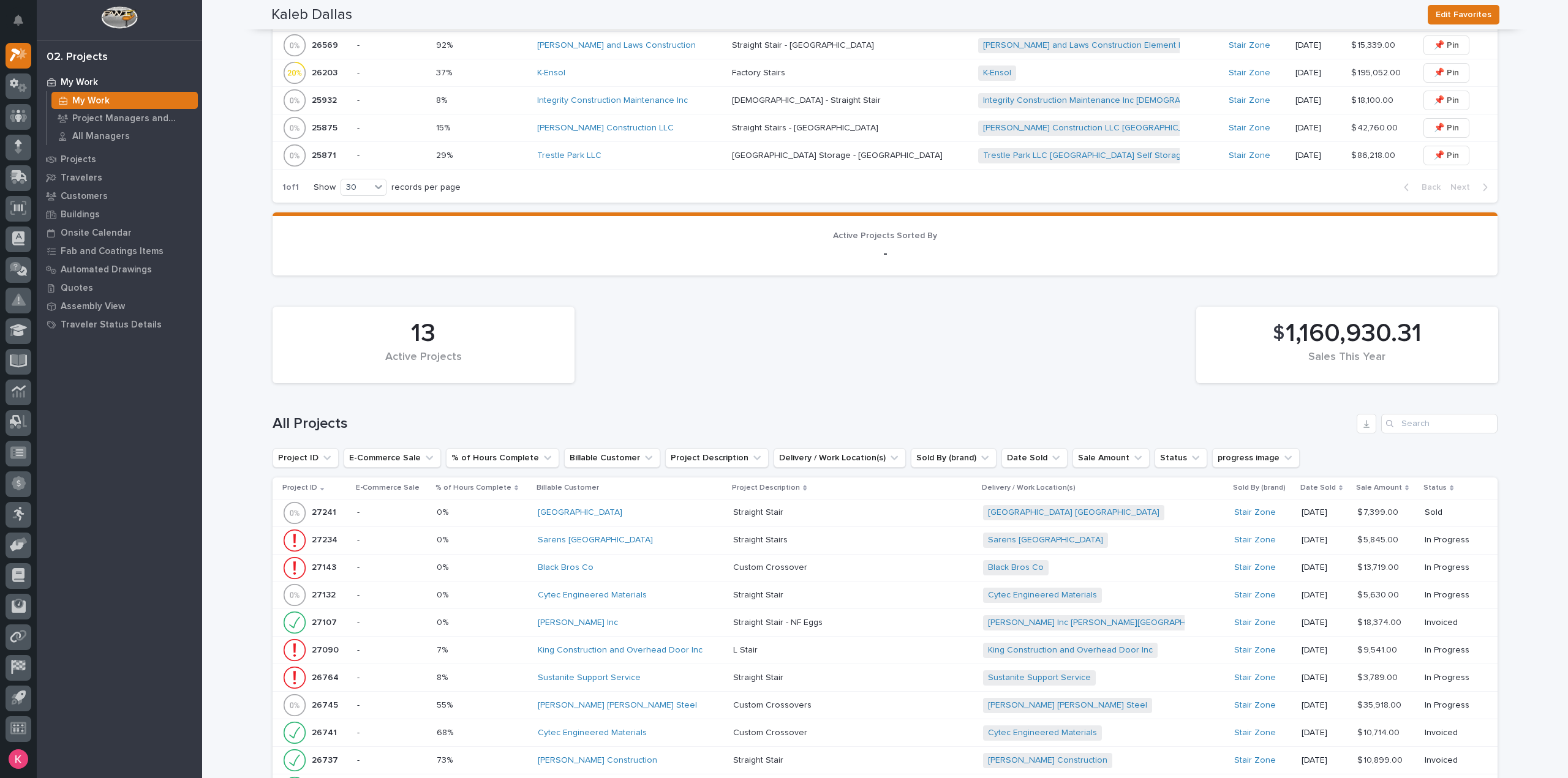
click at [638, 623] on div "[PERSON_NAME] Inc" at bounding box center [630, 623] width 186 height 10
